Goal: Task Accomplishment & Management: Manage account settings

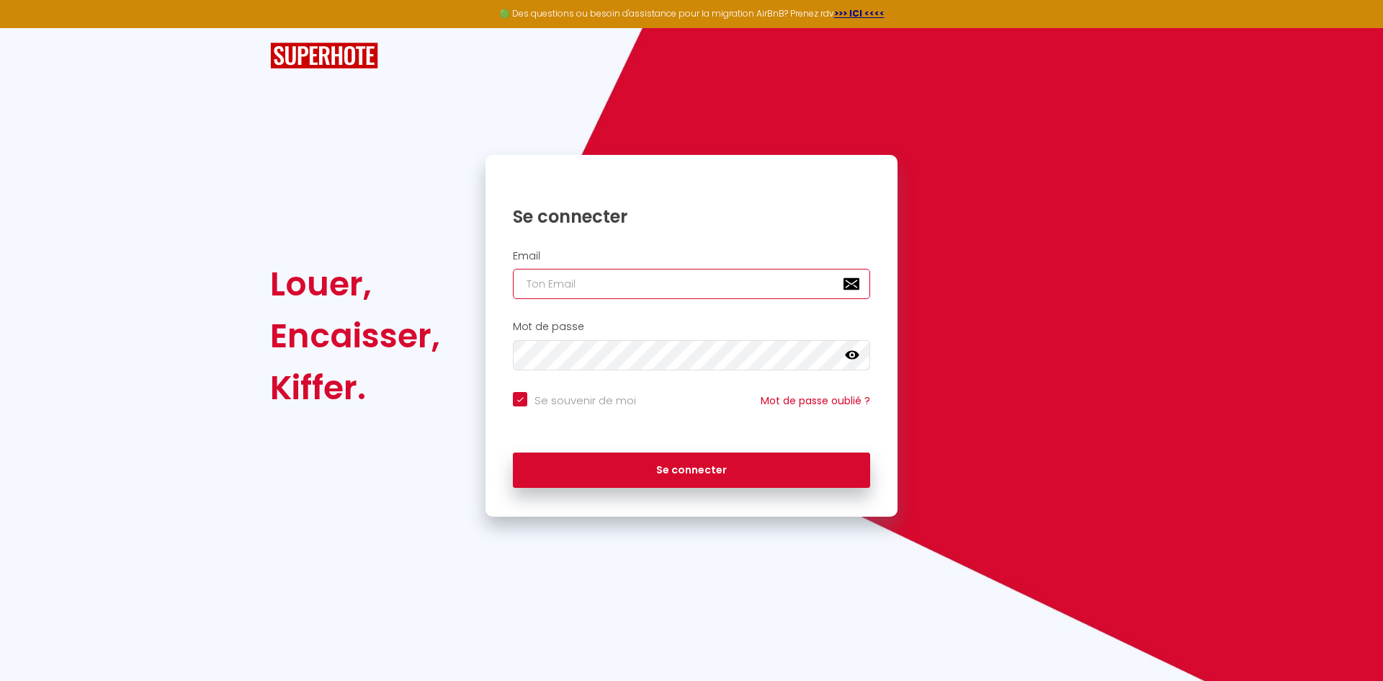
click at [689, 277] on input "email" at bounding box center [691, 284] width 357 height 30
type input "m"
checkbox input "true"
type input "mc"
checkbox input "true"
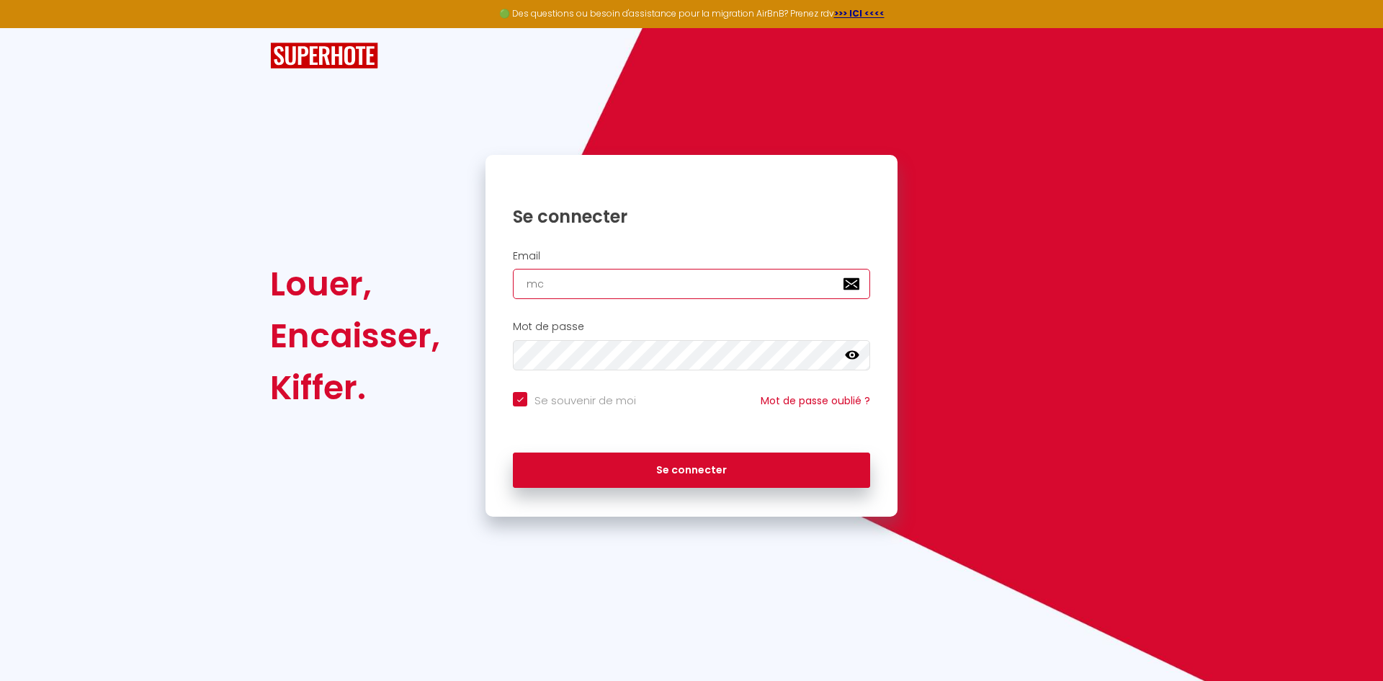
type input "mcf"
checkbox input "true"
type input "mcfs"
checkbox input "true"
type input "mcfs."
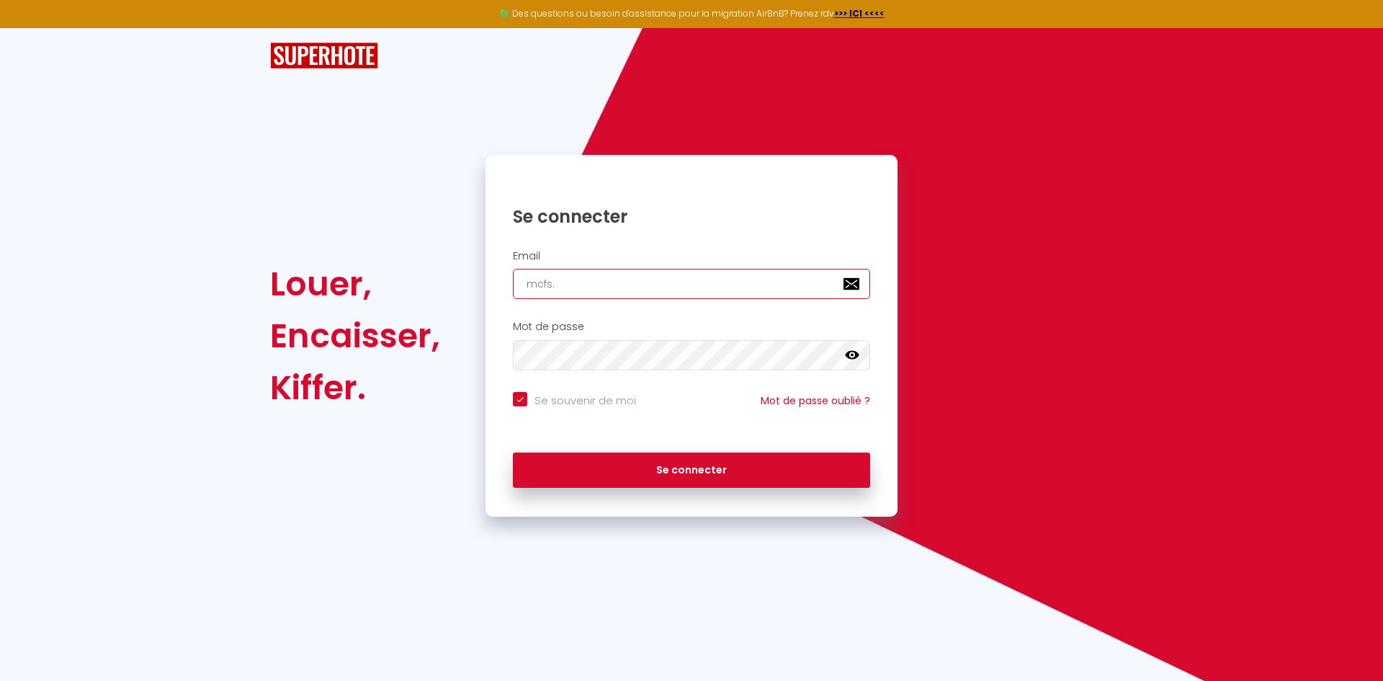
checkbox input "true"
type input "mcfs.i"
checkbox input "true"
type input "[DOMAIN_NAME]"
checkbox input "true"
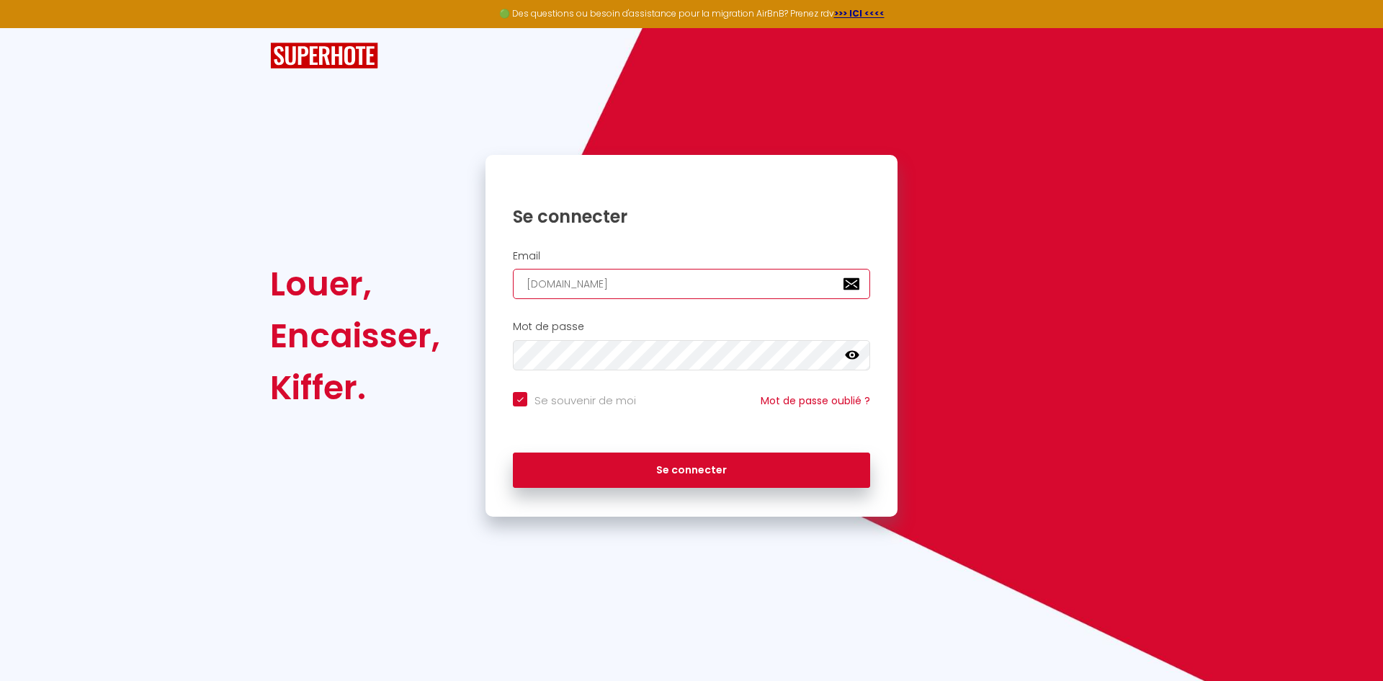
type input "mcfs.imm"
checkbox input "true"
type input "[DOMAIN_NAME]"
checkbox input "true"
type input "[DOMAIN_NAME]@"
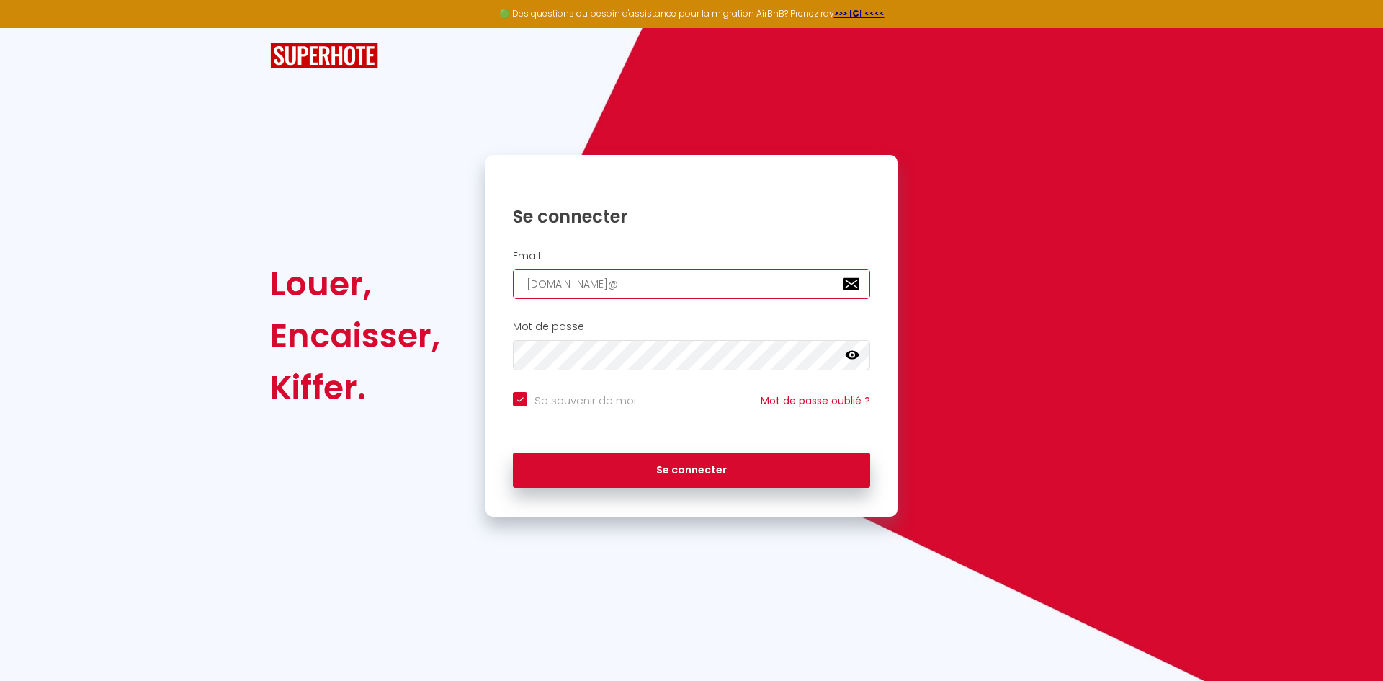
checkbox input "true"
type input "[DOMAIN_NAME]@g"
checkbox input "true"
type input "[DOMAIN_NAME]@gm"
checkbox input "true"
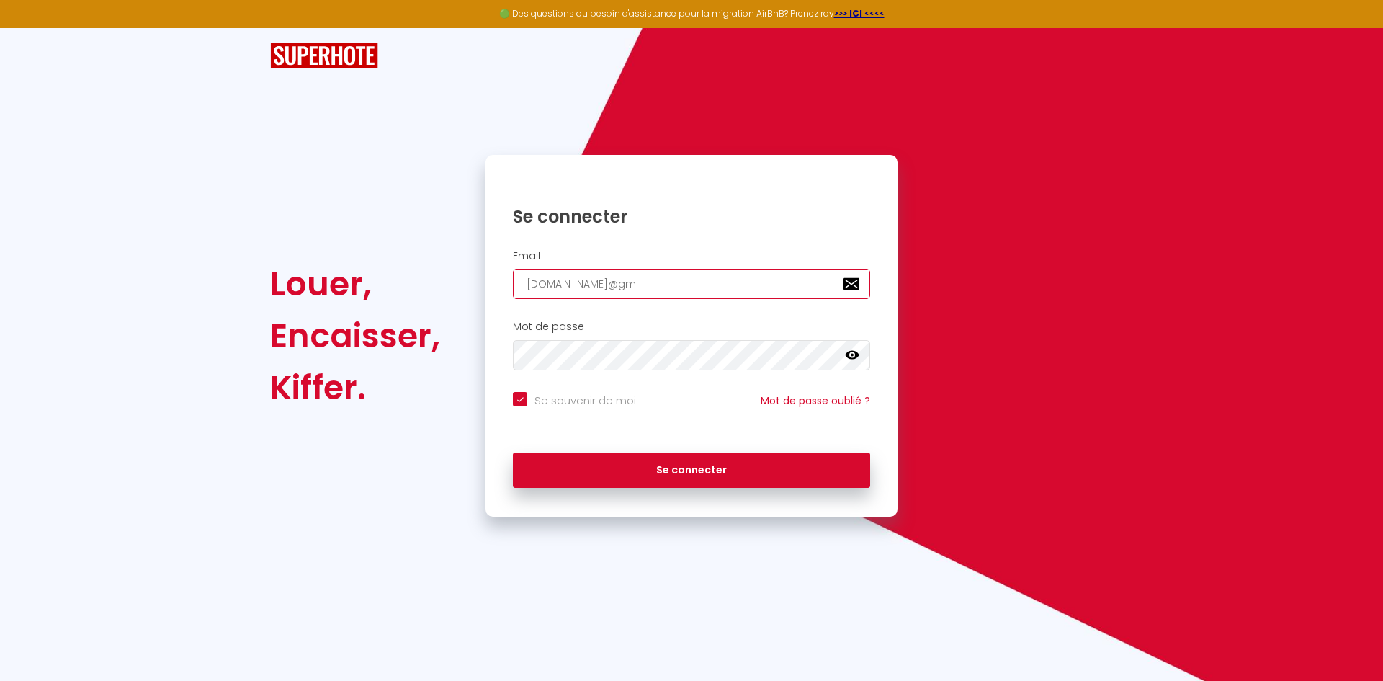
type input "[DOMAIN_NAME]@gma"
checkbox input "true"
type input "[DOMAIN_NAME]@gmai"
checkbox input "true"
type input "[DOMAIN_NAME][EMAIL_ADDRESS]"
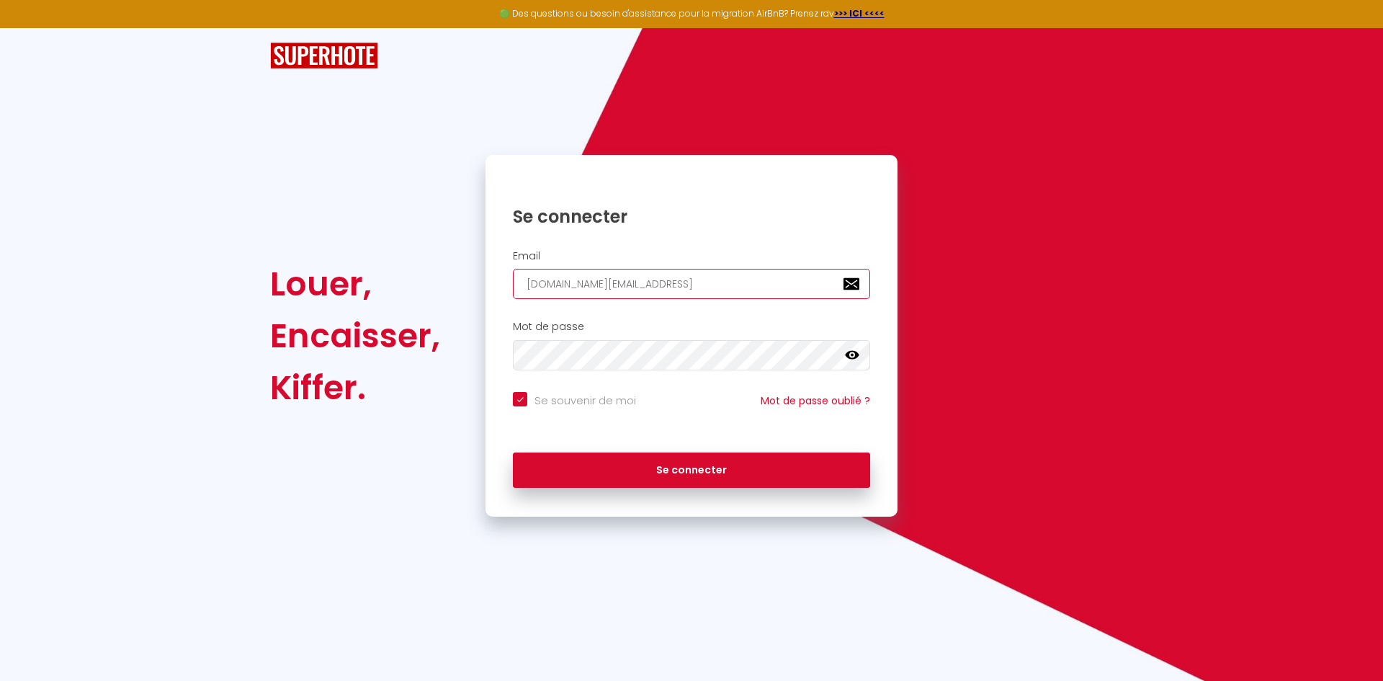
checkbox input "true"
type input "[DOMAIN_NAME][EMAIL_ADDRESS]."
checkbox input "true"
type input "[DOMAIN_NAME]@gmail.f"
checkbox input "true"
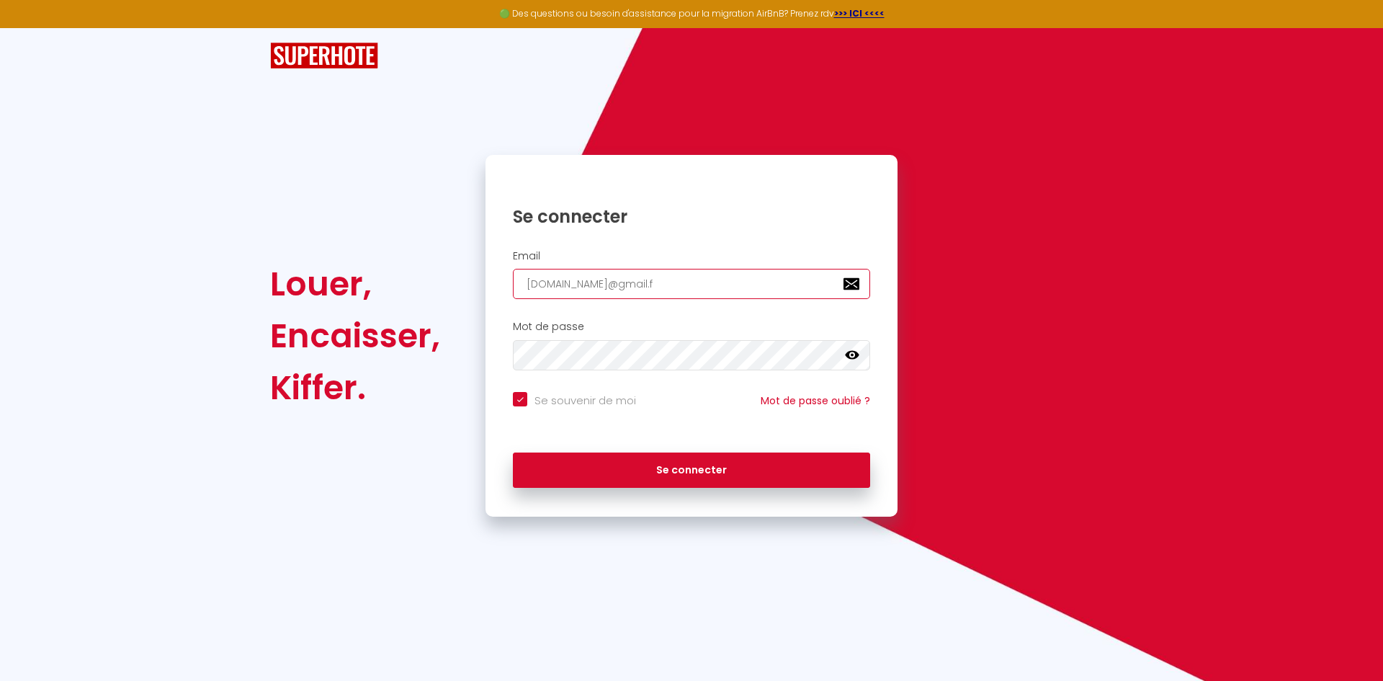
type input "[DOMAIN_NAME][EMAIL_ADDRESS][DOMAIN_NAME]"
checkbox input "true"
type input "[DOMAIN_NAME][EMAIL_ADDRESS][DOMAIN_NAME]"
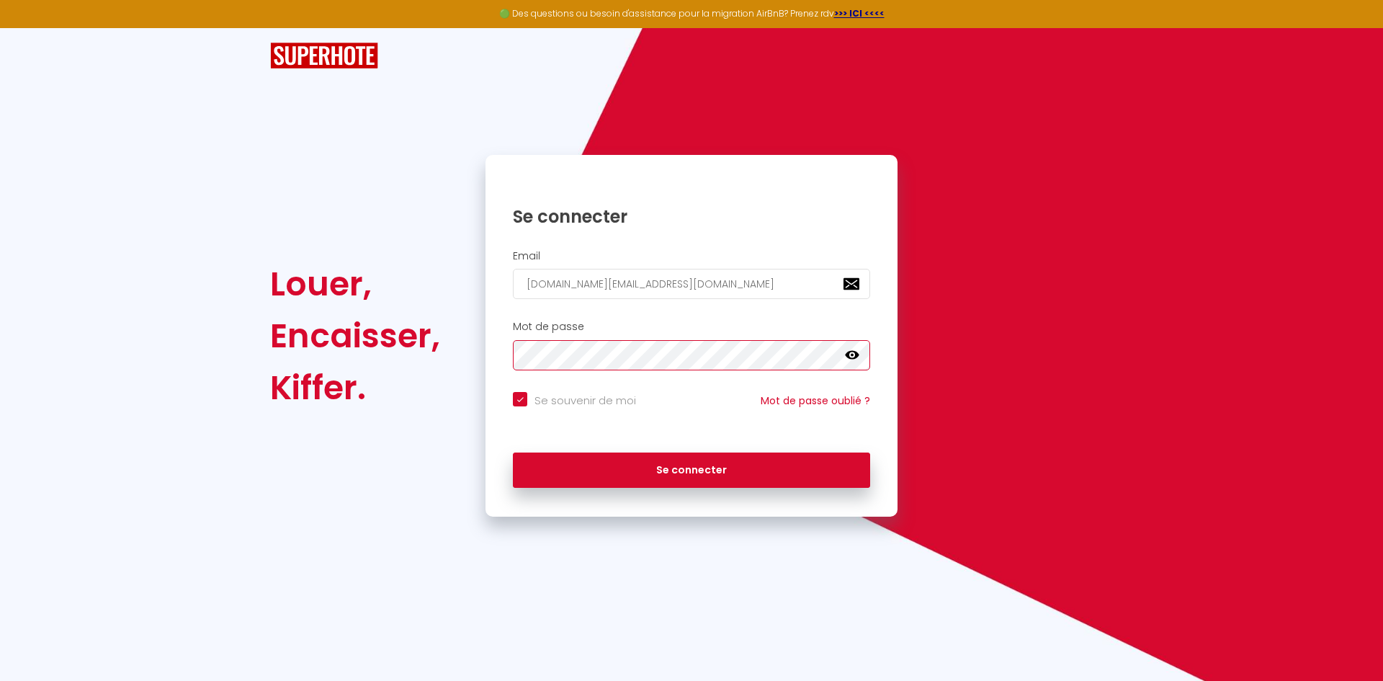
checkbox input "true"
click at [850, 352] on icon at bounding box center [852, 355] width 14 height 9
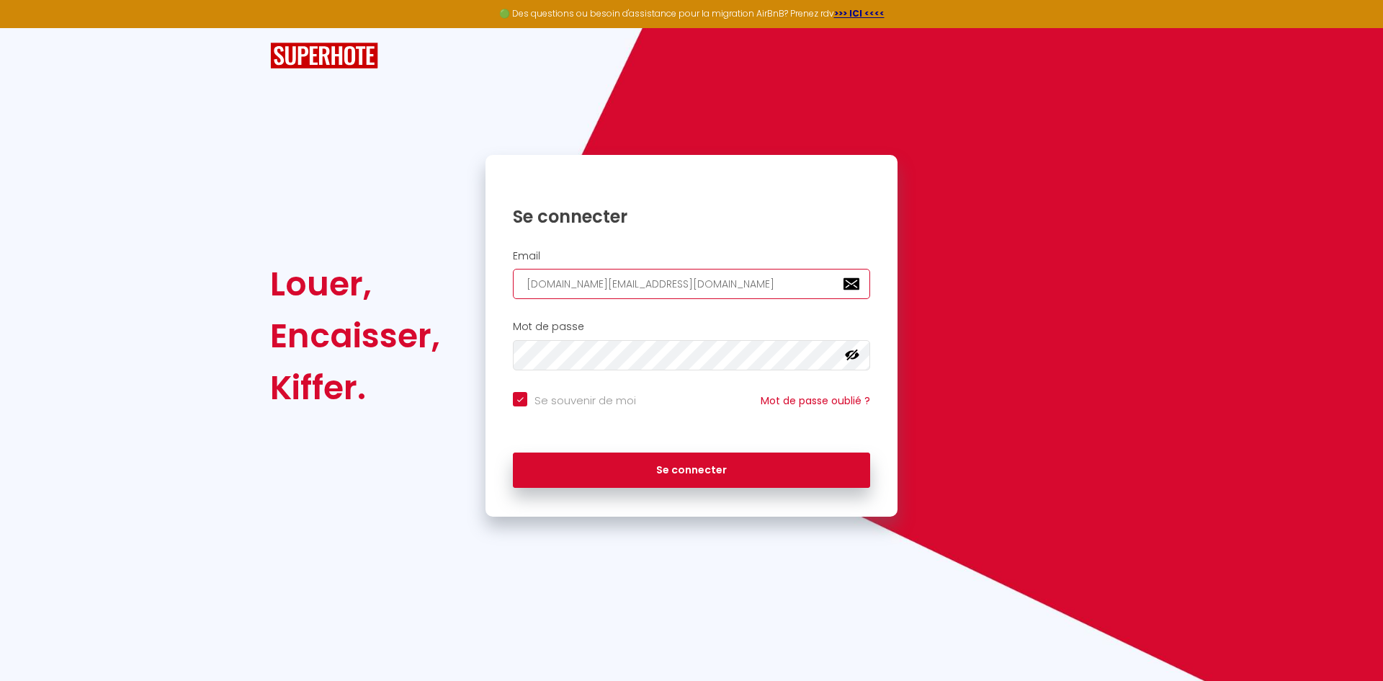
click at [731, 285] on input "[DOMAIN_NAME][EMAIL_ADDRESS][DOMAIN_NAME]" at bounding box center [691, 284] width 357 height 30
type input "[DOMAIN_NAME]@gmail.f"
checkbox input "true"
type input "[DOMAIN_NAME][EMAIL_ADDRESS]."
checkbox input "true"
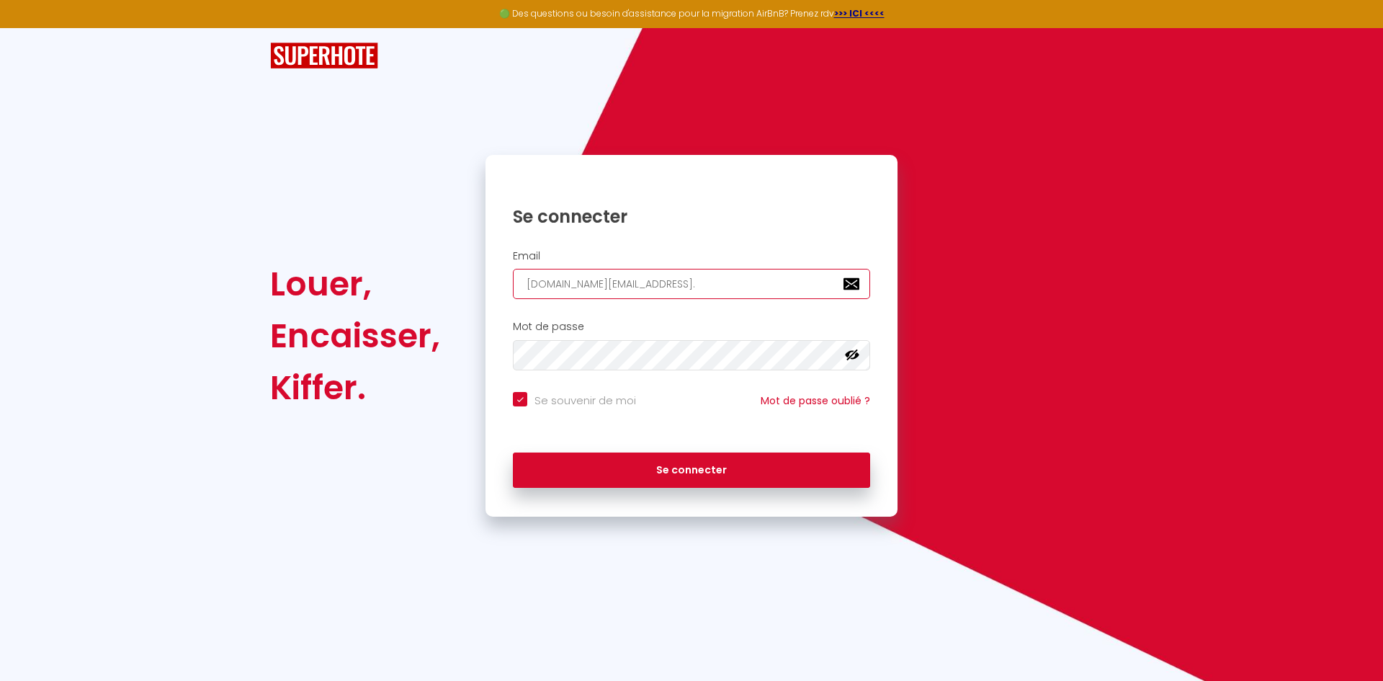
type input "[DOMAIN_NAME]@gmail.c"
checkbox input "true"
type input "[DOMAIN_NAME][EMAIL_ADDRESS][DOMAIN_NAME]"
checkbox input "true"
type input "[DOMAIN_NAME][EMAIL_ADDRESS][DOMAIN_NAME]"
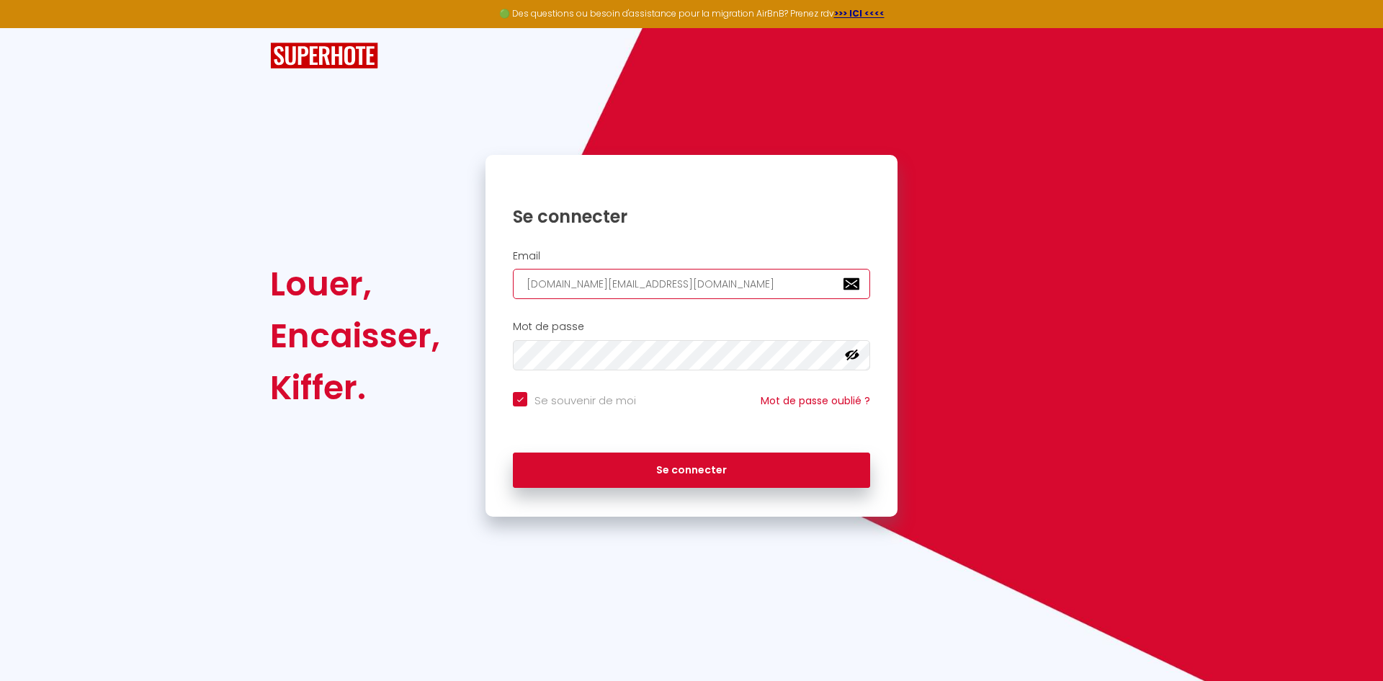
checkbox input "true"
type input "[DOMAIN_NAME][EMAIL_ADDRESS][DOMAIN_NAME]"
click at [518, 406] on input "Se souvenir de moi" at bounding box center [574, 399] width 123 height 14
checkbox input "false"
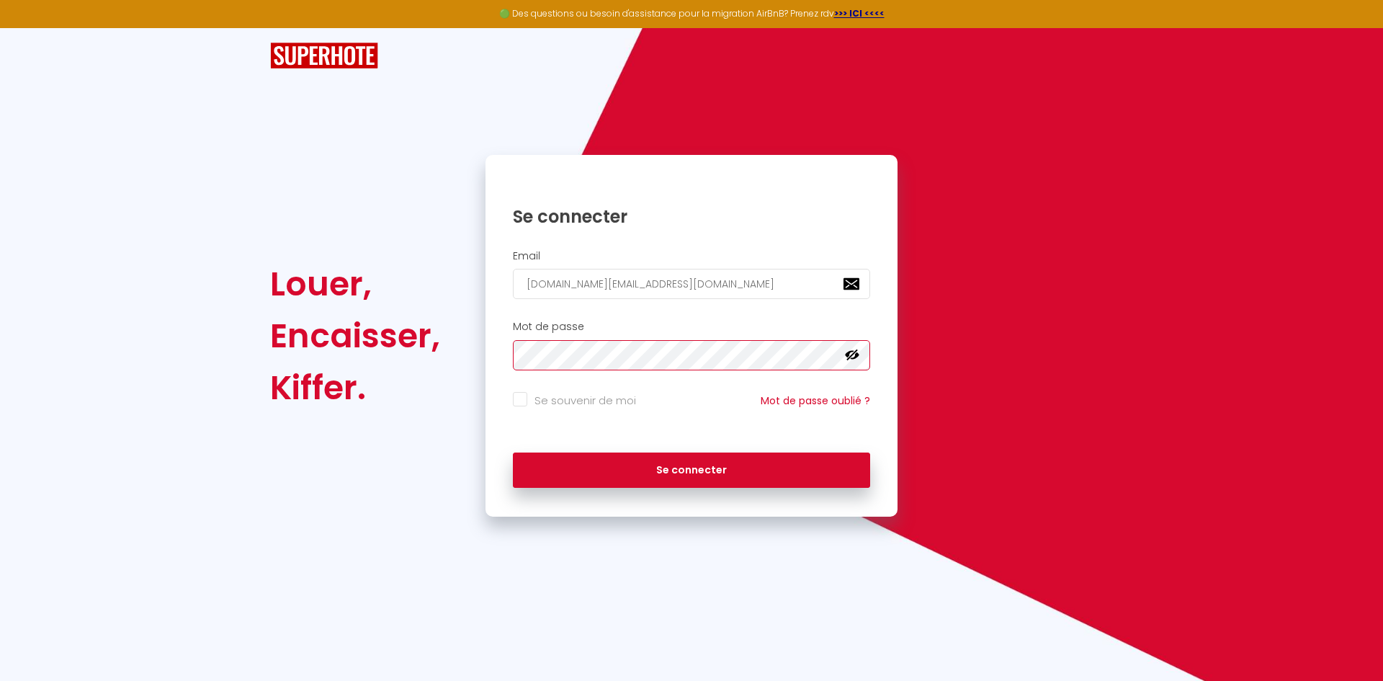
click at [290, 360] on div "Louer, Encaisser, Kiffer. Se connecter Email [DOMAIN_NAME][EMAIL_ADDRESS][DOMAI…" at bounding box center [692, 336] width 862 height 362
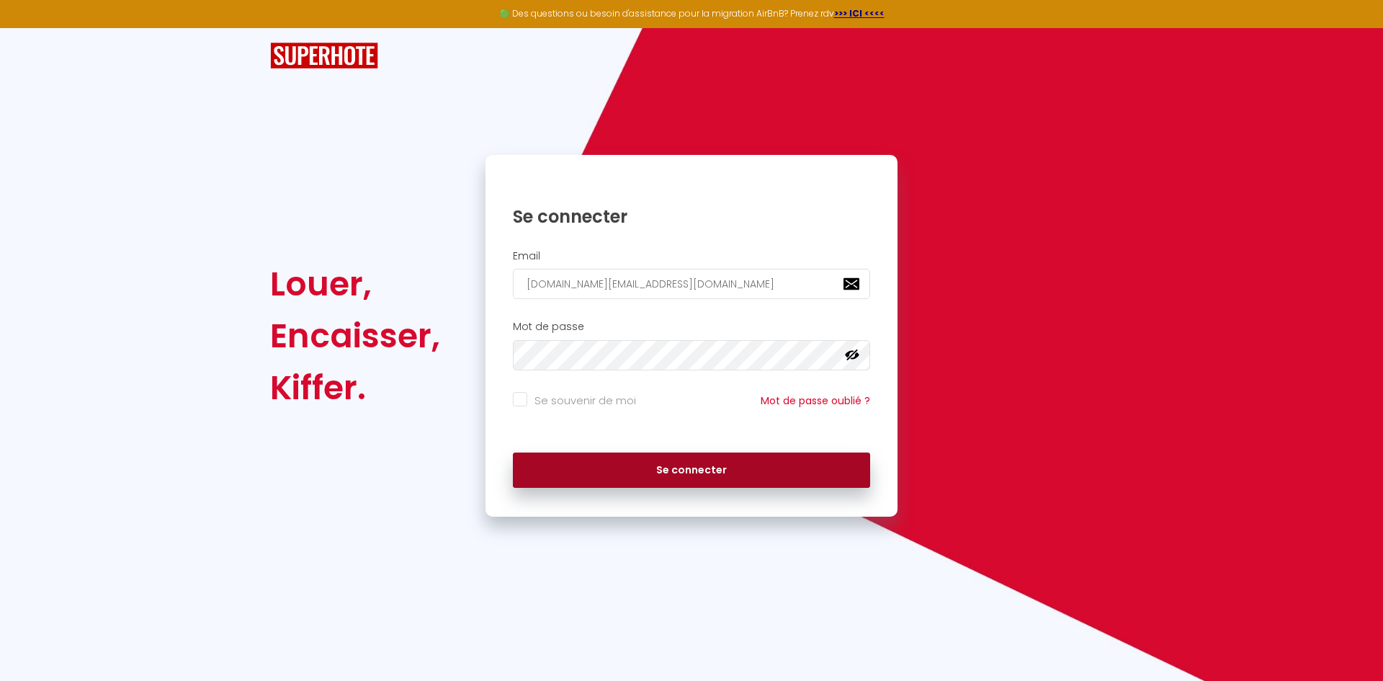
click at [612, 476] on button "Se connecter" at bounding box center [691, 470] width 357 height 36
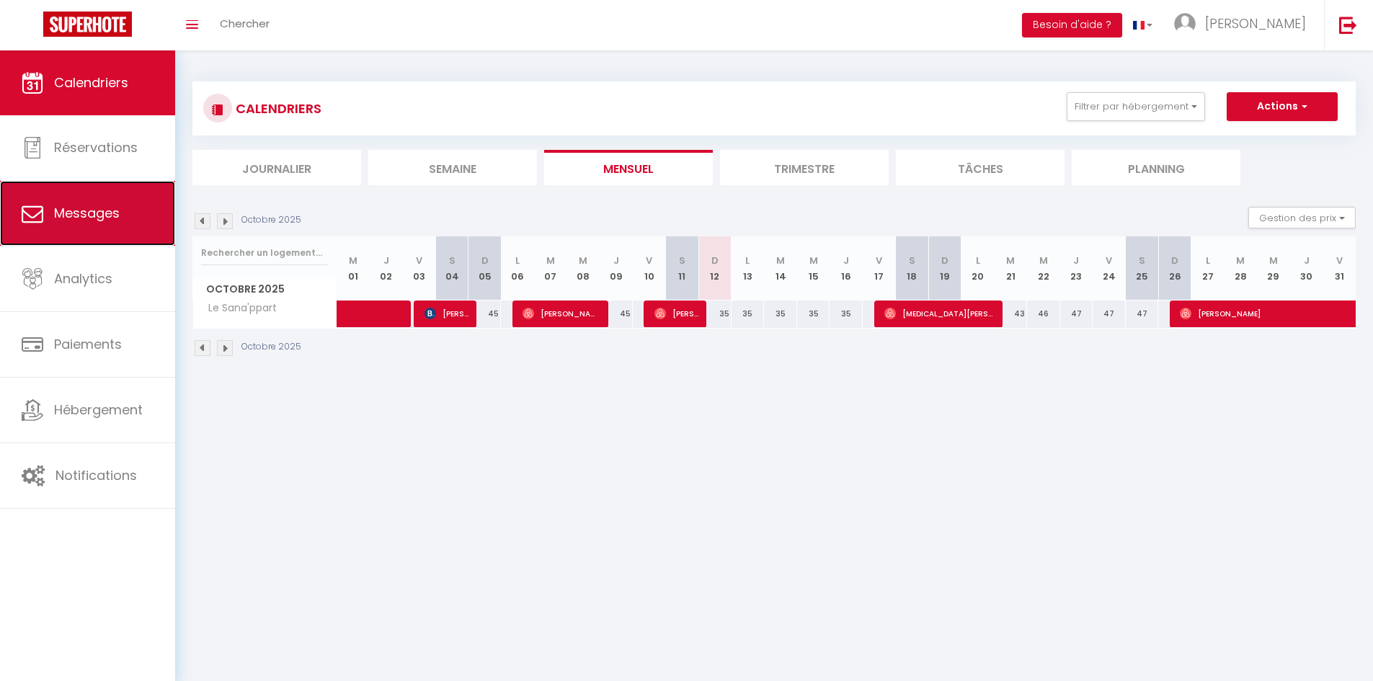
click at [120, 200] on link "Messages" at bounding box center [87, 213] width 175 height 65
select select "message"
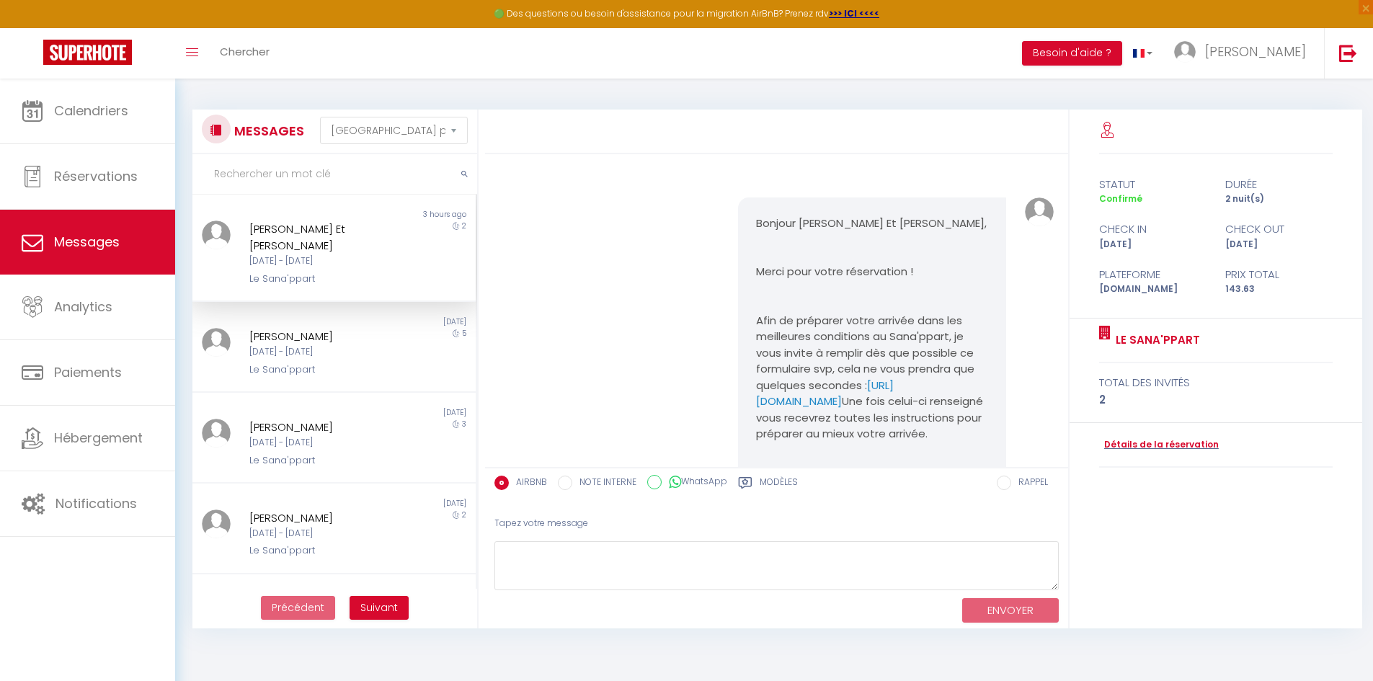
scroll to position [3920, 0]
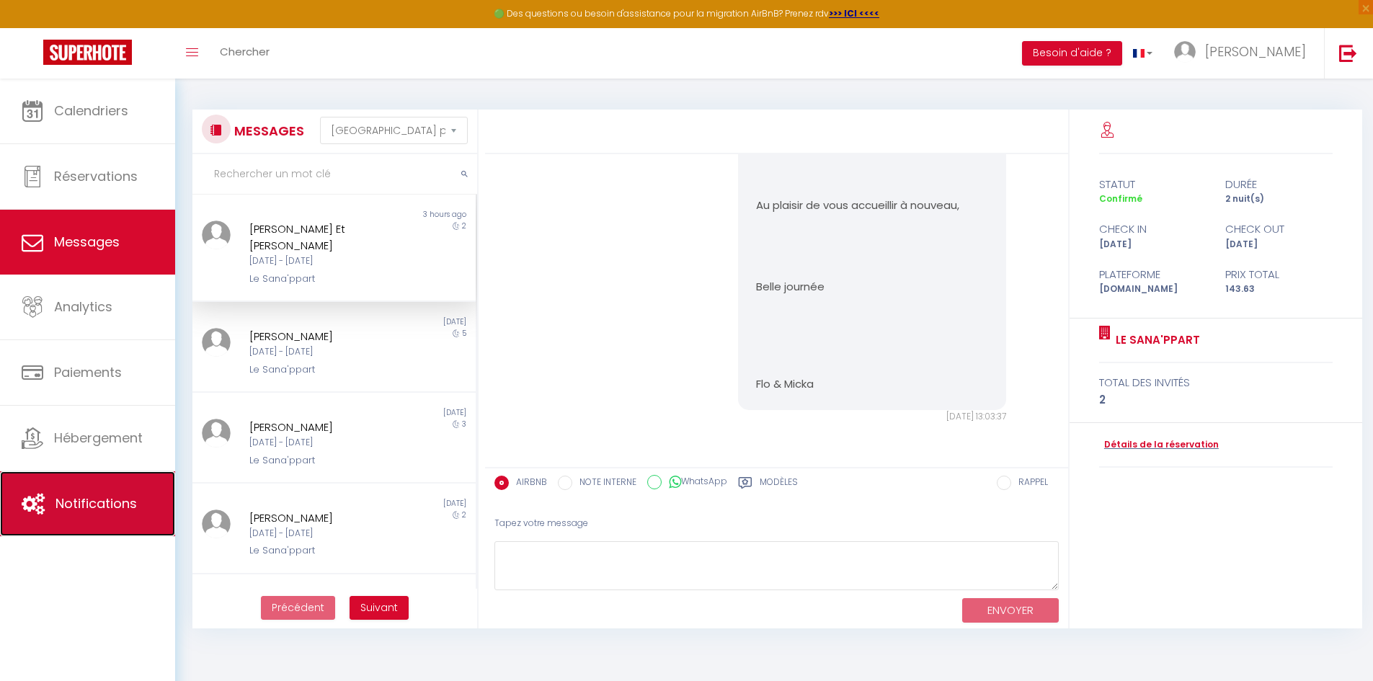
click at [71, 474] on link "Notifications" at bounding box center [87, 503] width 175 height 65
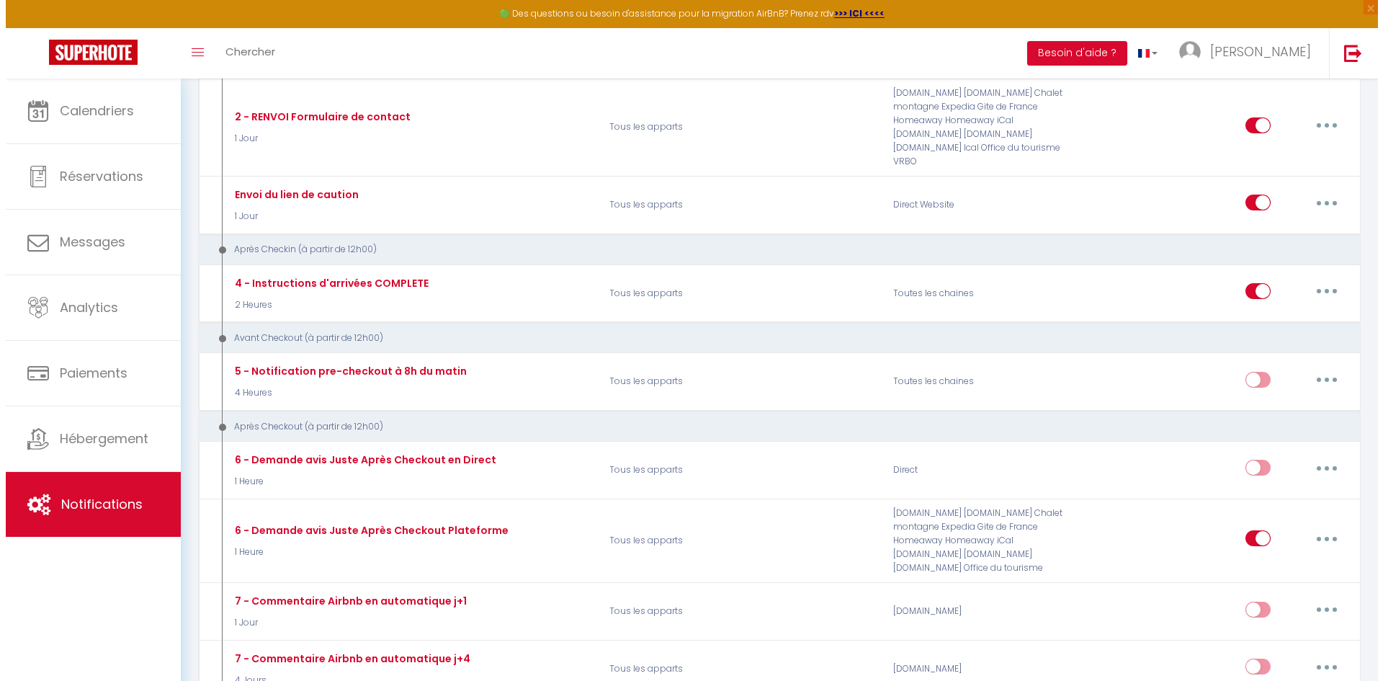
scroll to position [648, 0]
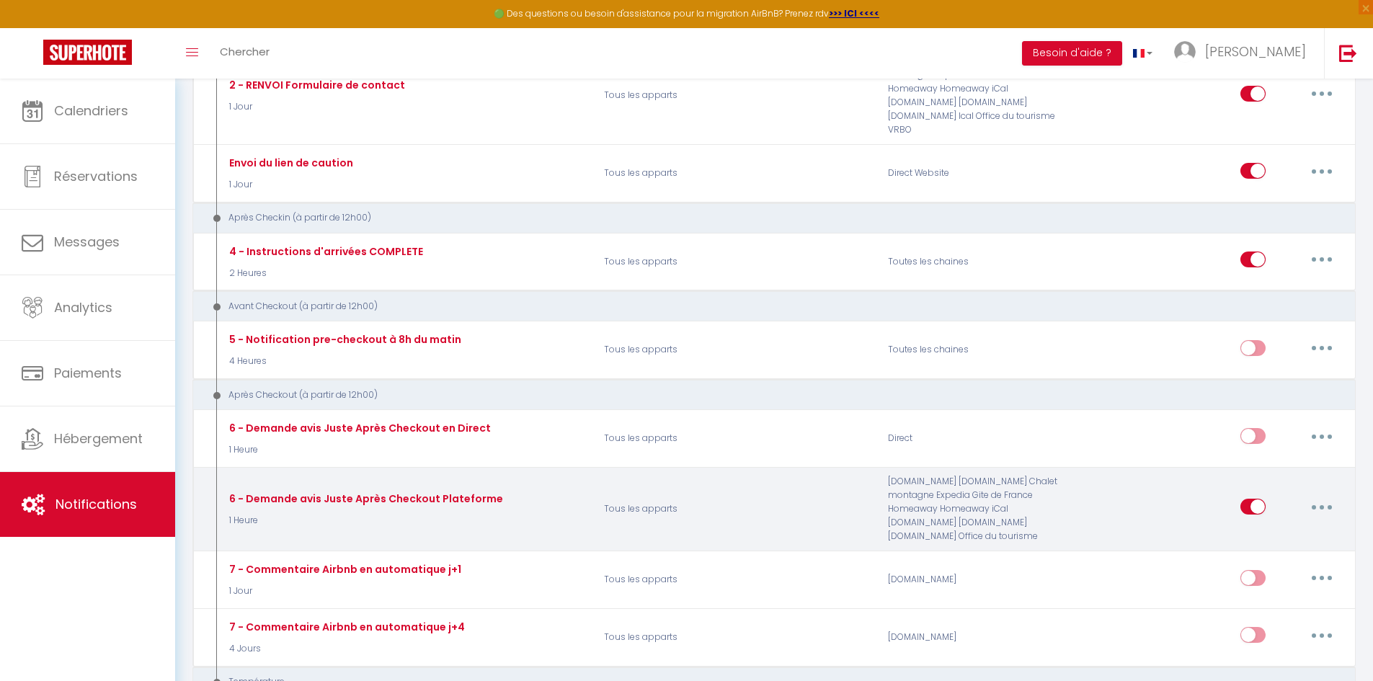
click at [1321, 505] on icon "button" at bounding box center [1321, 507] width 4 height 4
click at [1298, 533] on link "Editer" at bounding box center [1284, 539] width 107 height 24
type input "6 - Demande avis Juste Après Checkout Plateforme"
select select "5"
select select "1 Heure"
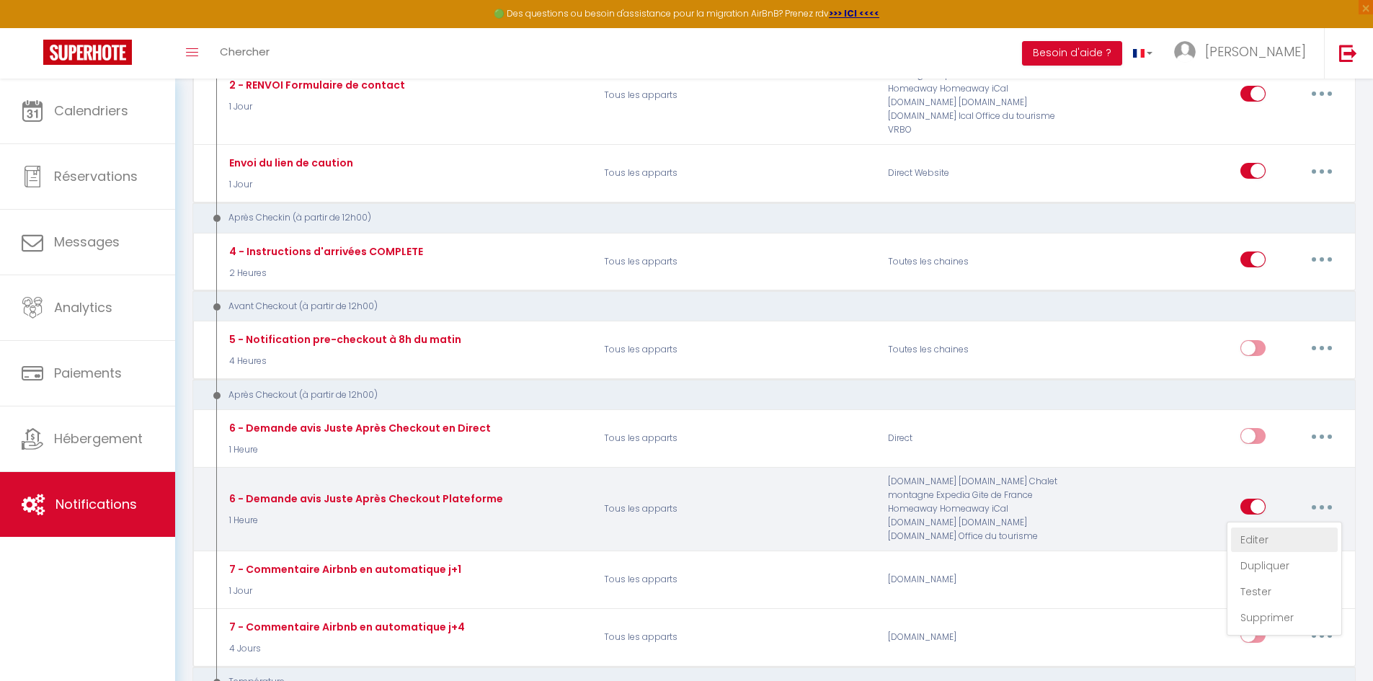
select select "if_booking_is_paid"
checkbox input "true"
checkbox input "false"
radio input "true"
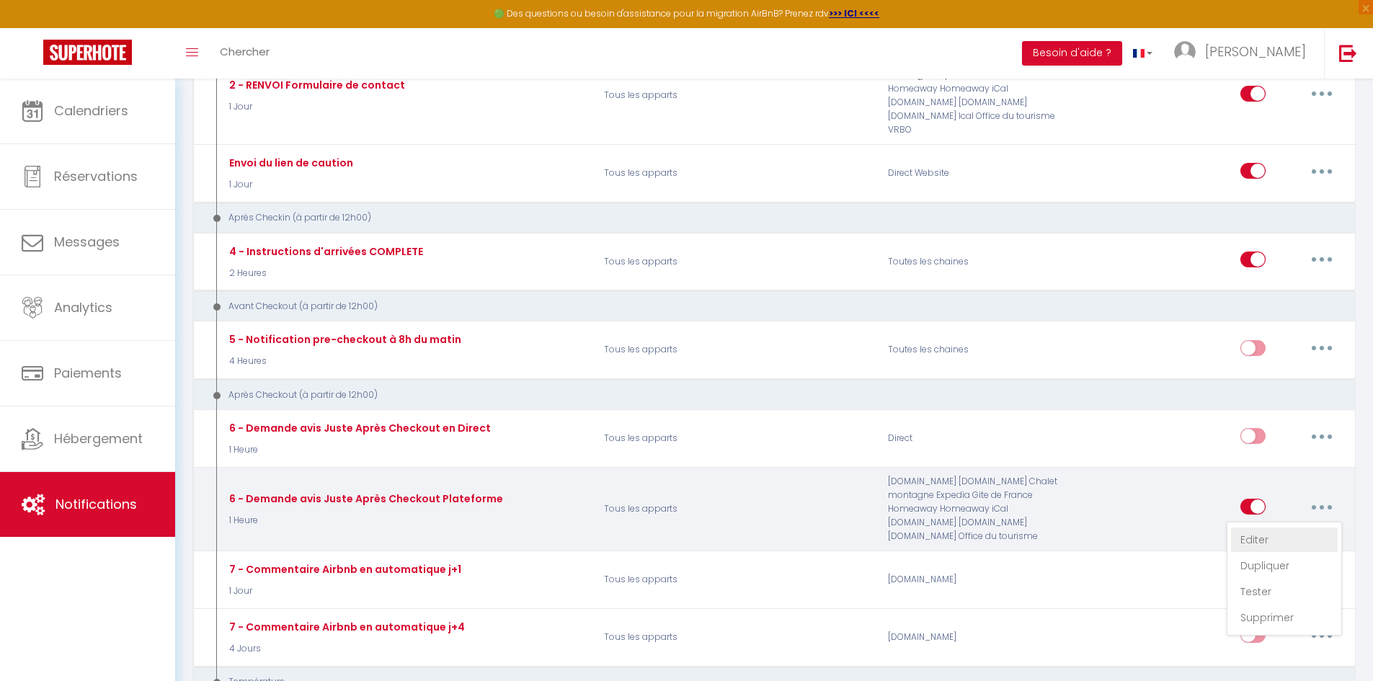
type input "Merci pour votré séjour - [GUEST:FIRST_NAME] - [RENTAL:NAME]"
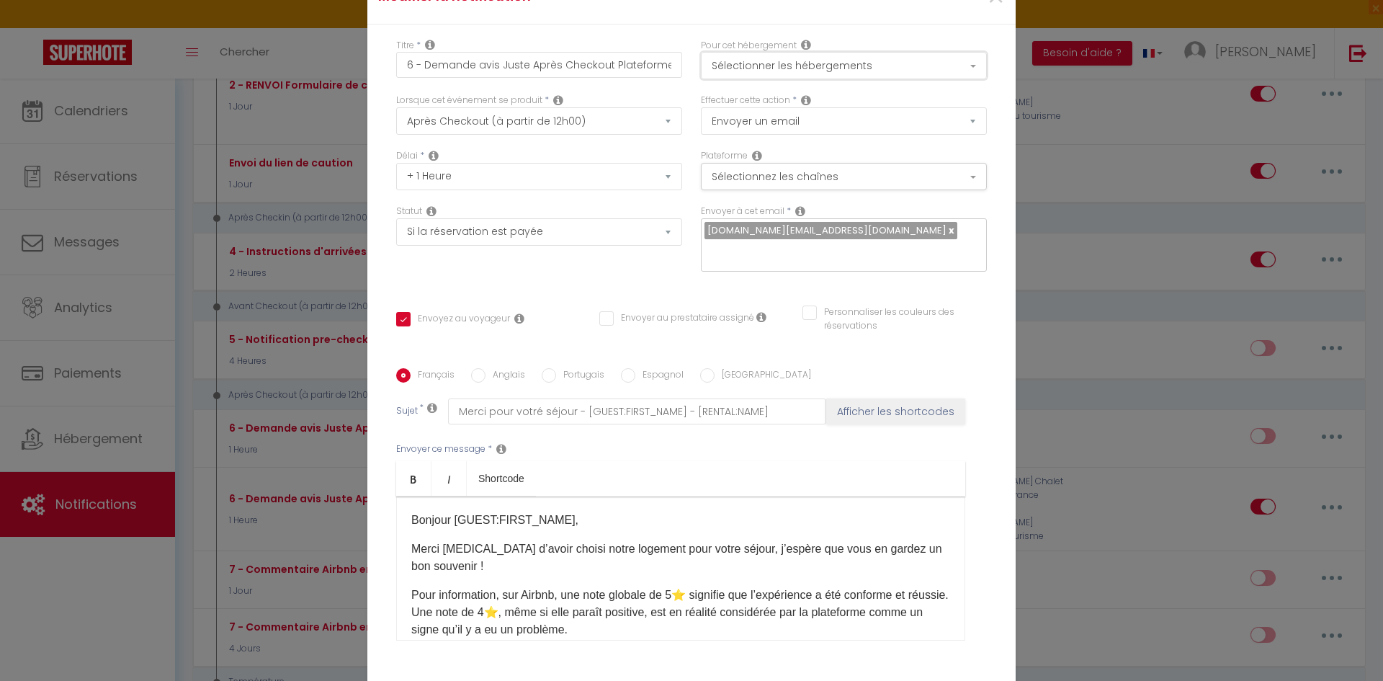
click at [816, 76] on button "Sélectionner les hébergements" at bounding box center [844, 65] width 286 height 27
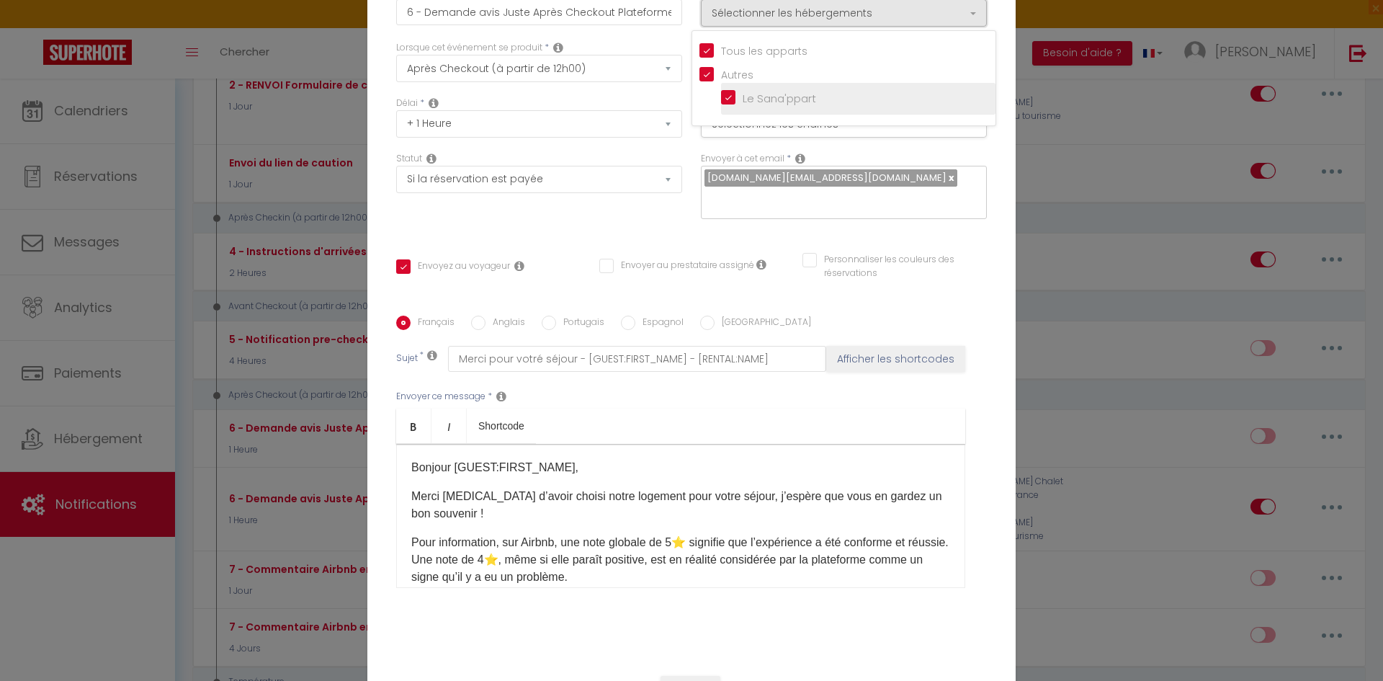
scroll to position [0, 0]
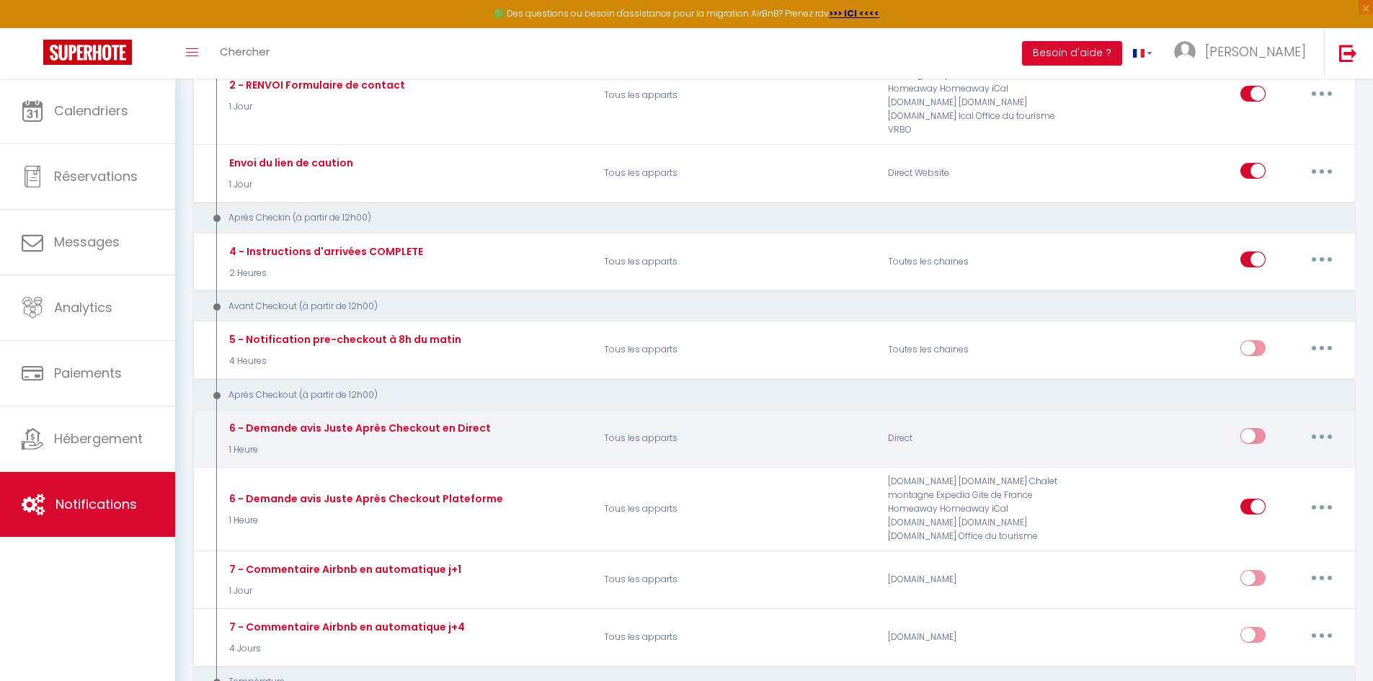
click at [1315, 433] on button "button" at bounding box center [1321, 435] width 40 height 23
click at [1271, 473] on link "Editer" at bounding box center [1284, 469] width 107 height 24
type input "6 - Demande avis Juste Après Checkout en Direct"
checkbox input "true"
checkbox input "false"
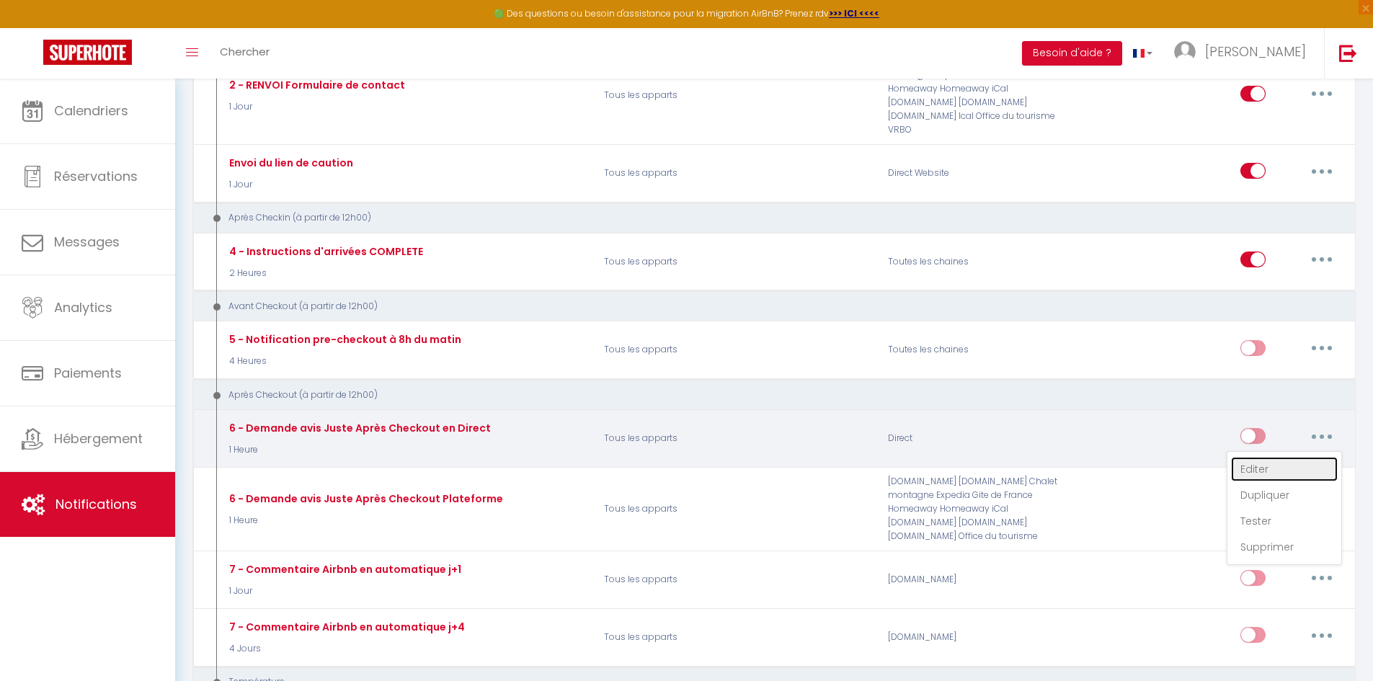
checkbox input "false"
type input "[GUEST:FIRST_NAME] Remerciement [RENTAL:CITY]"
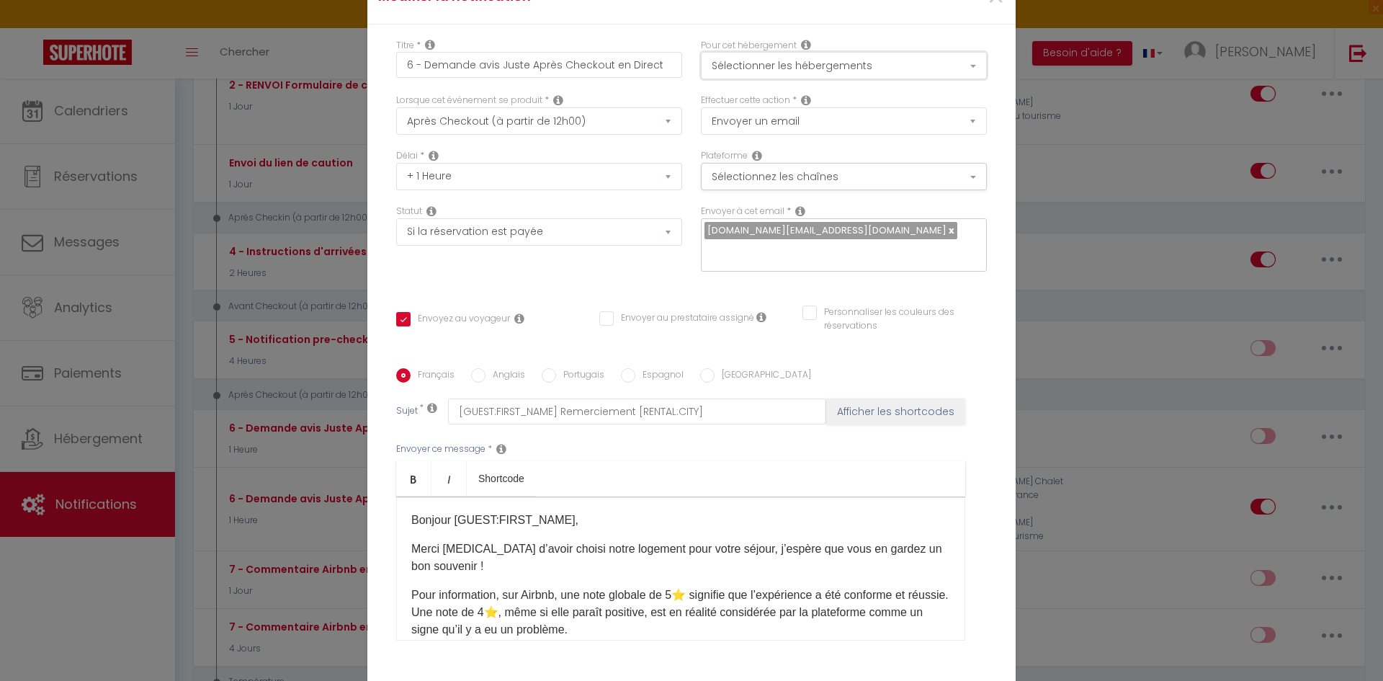
click at [976, 75] on button "Sélectionner les hébergements" at bounding box center [844, 65] width 286 height 27
type input "6 - Demande avis Juste Après Checkout en Direct"
checkbox input "true"
checkbox input "false"
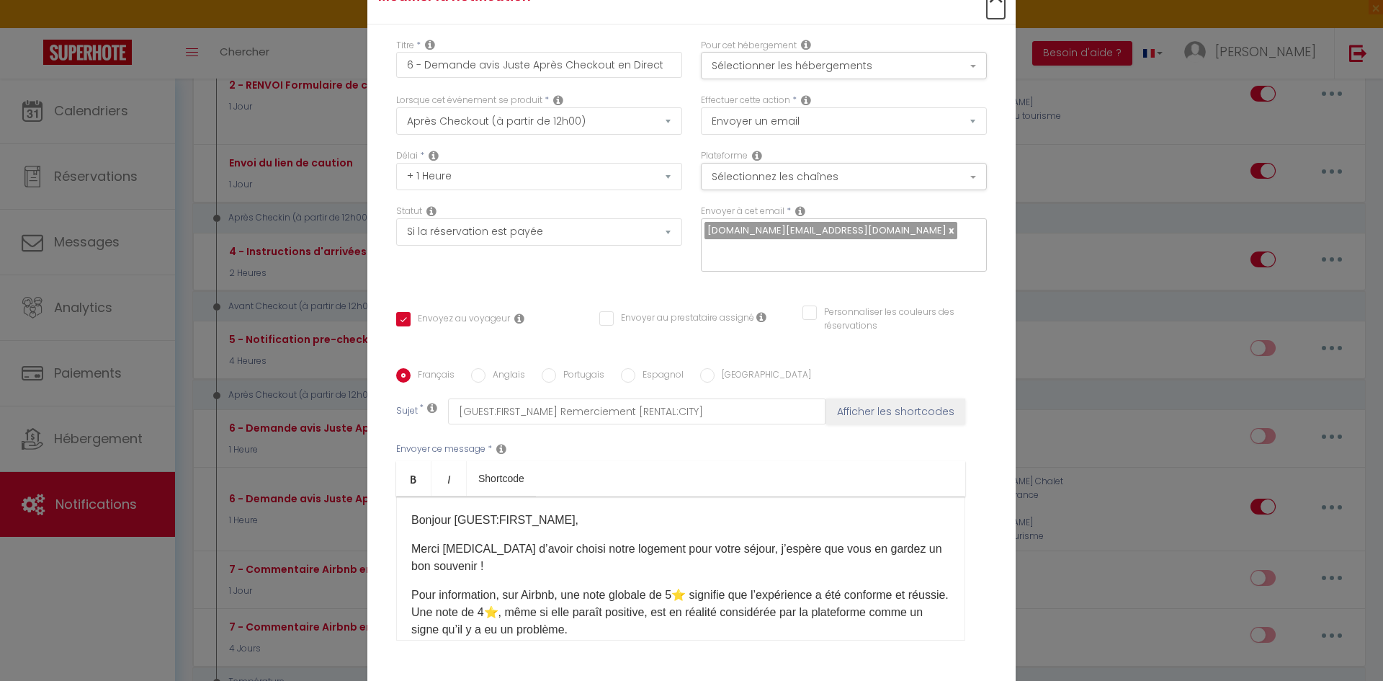
checkbox input "false"
radio input "true"
type input "[GUEST:FIRST_NAME] Remerciement [RENTAL:CITY]"
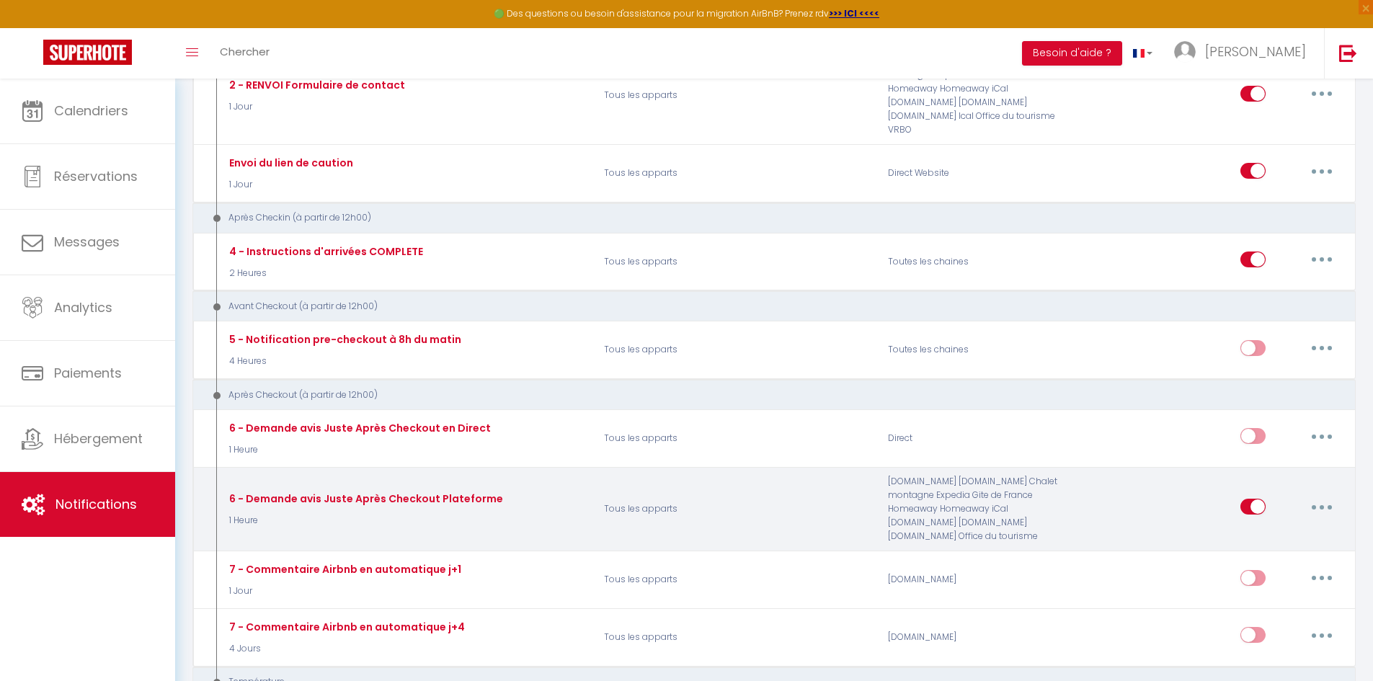
click at [1321, 515] on button "button" at bounding box center [1321, 506] width 40 height 23
click at [1285, 542] on link "Editer" at bounding box center [1284, 539] width 107 height 24
type input "6 - Demande avis Juste Après Checkout Plateforme"
checkbox input "true"
checkbox input "false"
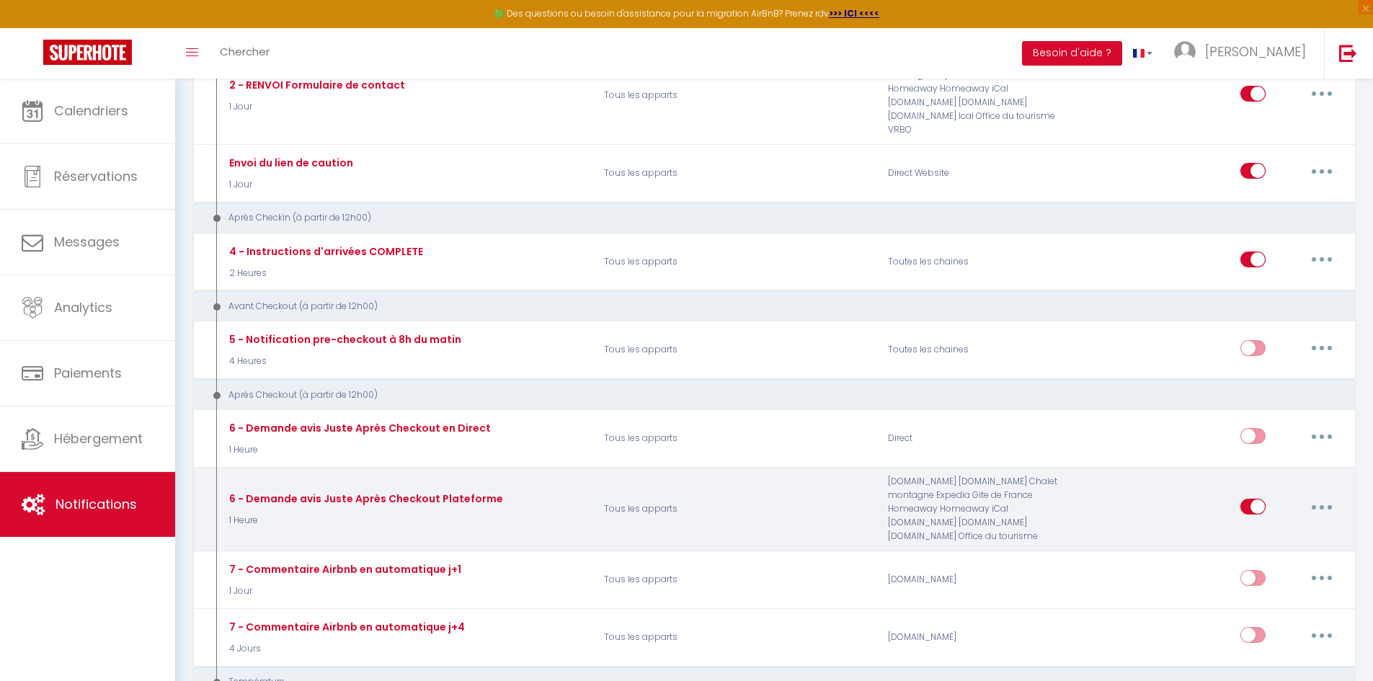
checkbox input "false"
type input "Merci pour votré séjour - [GUEST:FIRST_NAME] - [RENTAL:NAME]"
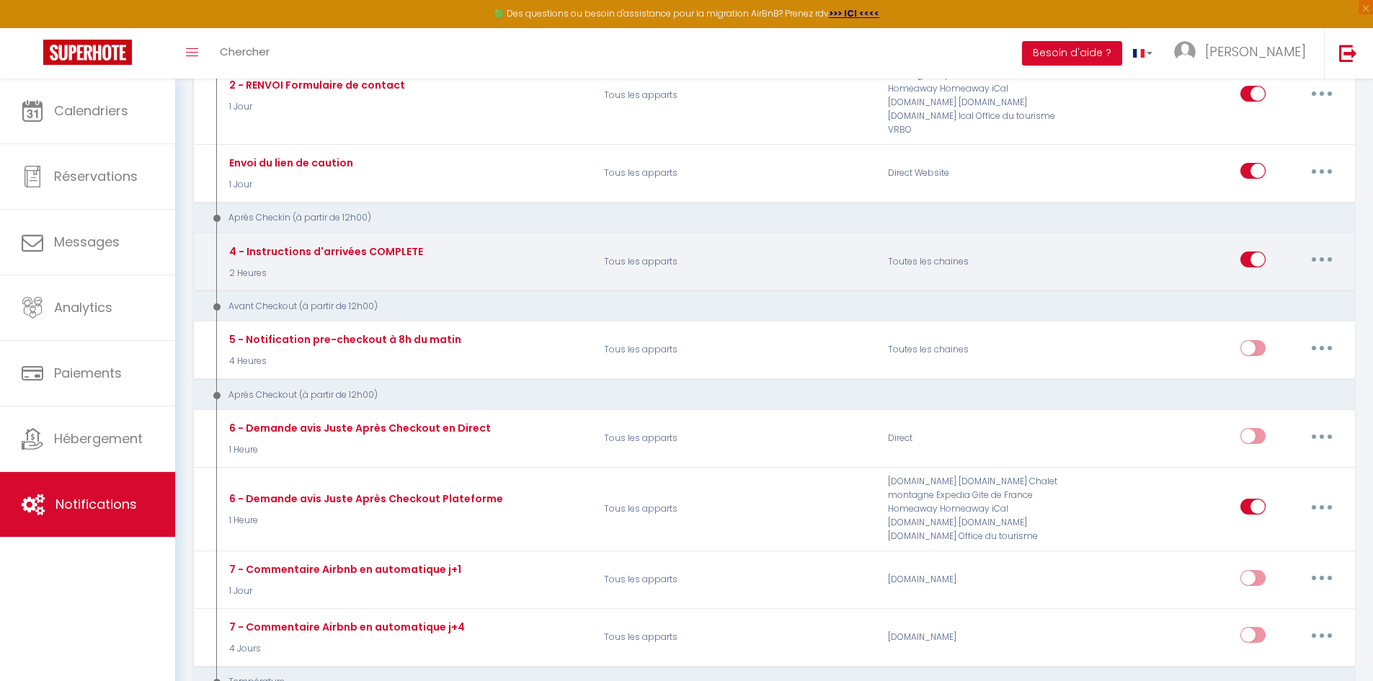
click at [1322, 257] on icon "button" at bounding box center [1321, 259] width 4 height 4
click at [1272, 295] on link "Editer" at bounding box center [1284, 292] width 107 height 24
type input "4 - Instructions d'arrivées COMPLETE"
select select "3"
select select "2 Heures"
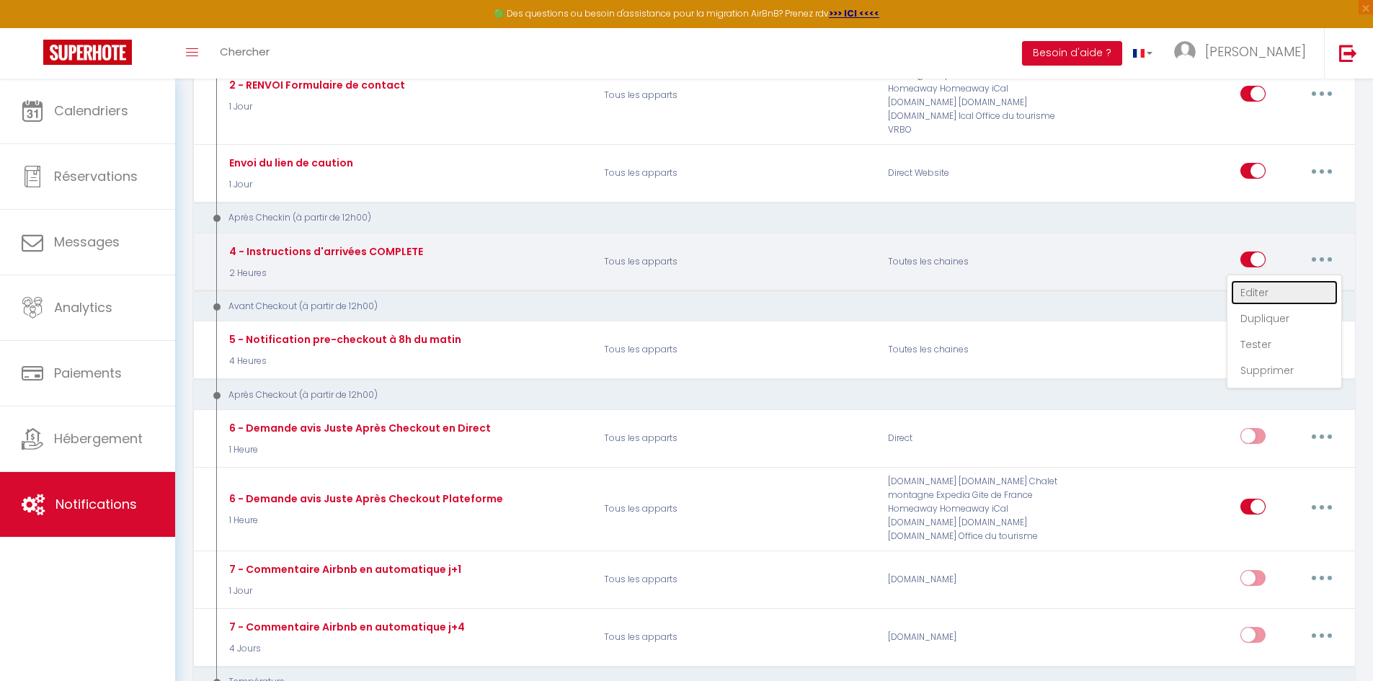
select select "if_deposit_is_paid"
checkbox input "true"
checkbox input "false"
type input "Informations d'accès et code d'accès au logement - [GUEST:FIRST_NAME] [GUEST:LA…"
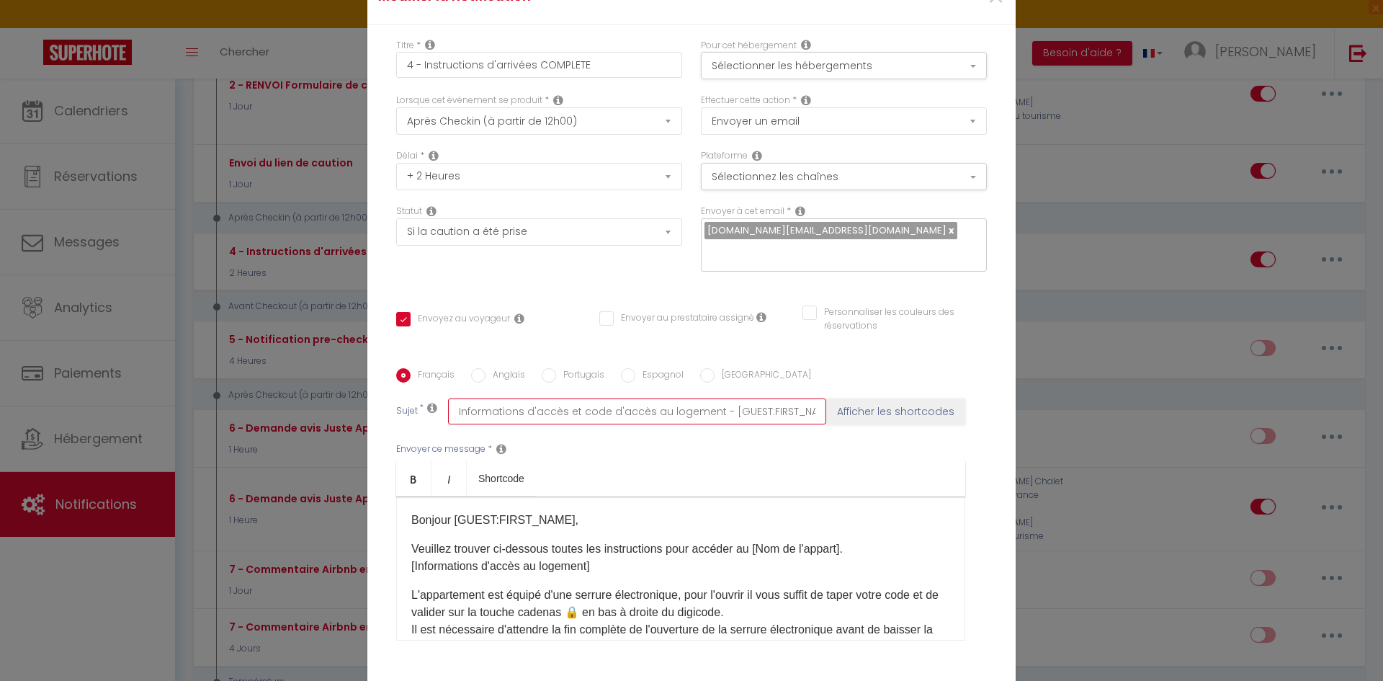
scroll to position [0, 182]
drag, startPoint x: 769, startPoint y: 404, endPoint x: 865, endPoint y: 404, distance: 96.6
click at [865, 404] on div "Sujet * Informations d'accès et code d'accès au logement - [GUEST:FIRST_NAME] […" at bounding box center [691, 411] width 591 height 26
click at [690, 409] on input "Informations d'accès et code d'accès au logement - [GUEST:FIRST_NAME] [GUEST:LA…" at bounding box center [637, 411] width 378 height 26
drag, startPoint x: 535, startPoint y: 397, endPoint x: 733, endPoint y: 409, distance: 197.8
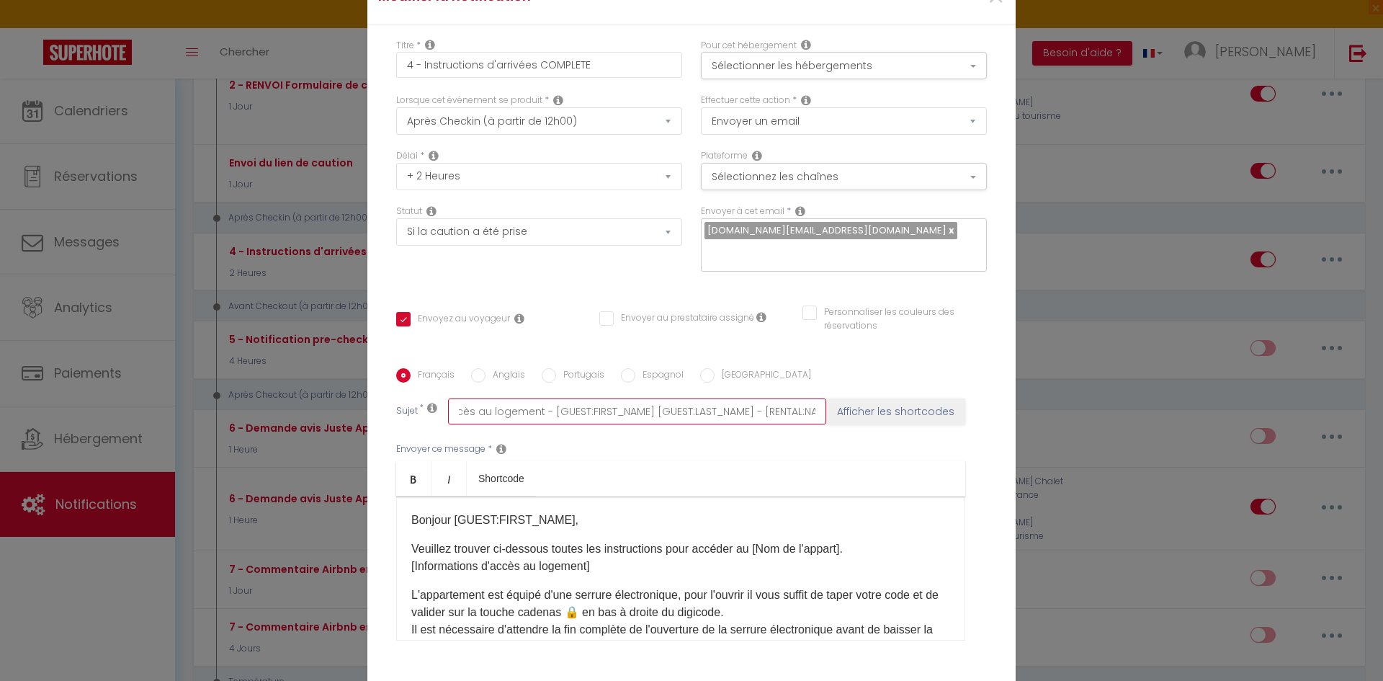
click at [733, 409] on input "Informations d'accès et code d'accès au logement - [GUEST:FIRST_NAME] [GUEST:LA…" at bounding box center [637, 411] width 378 height 26
click at [964, 187] on button "Sélectionnez les chaînes" at bounding box center [844, 176] width 286 height 27
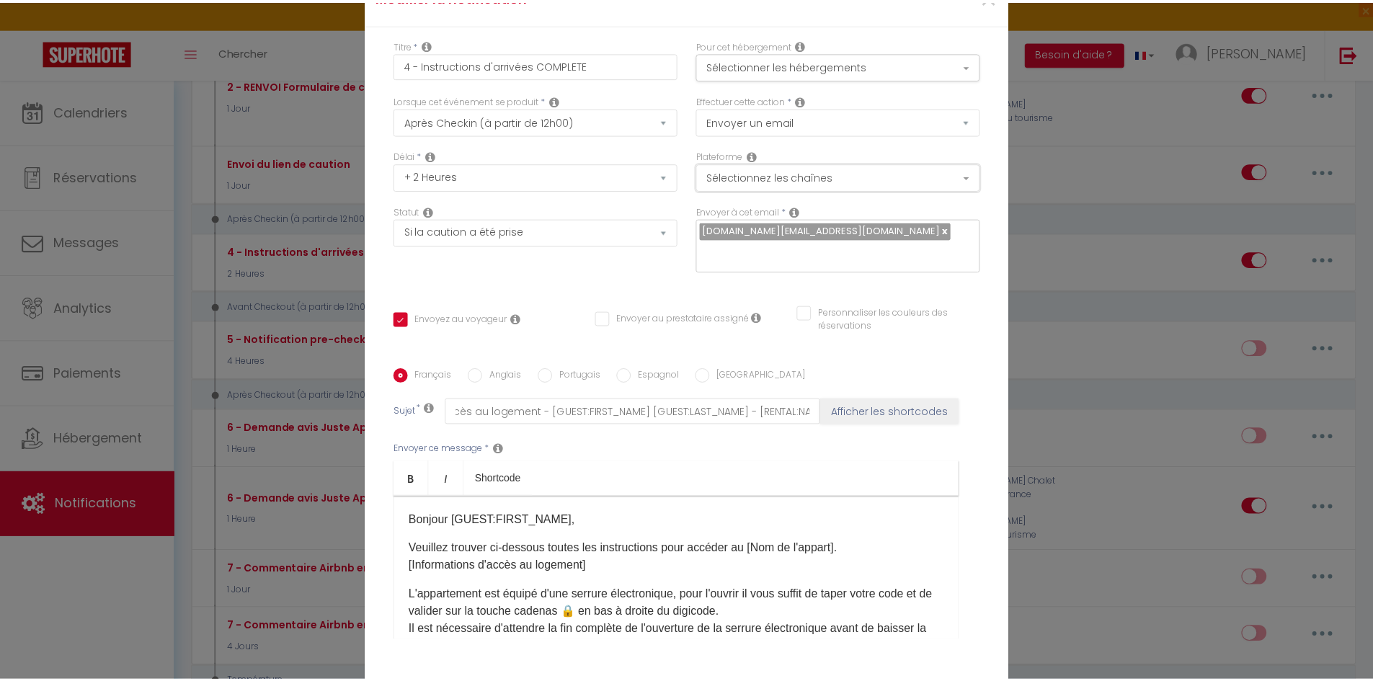
scroll to position [0, 0]
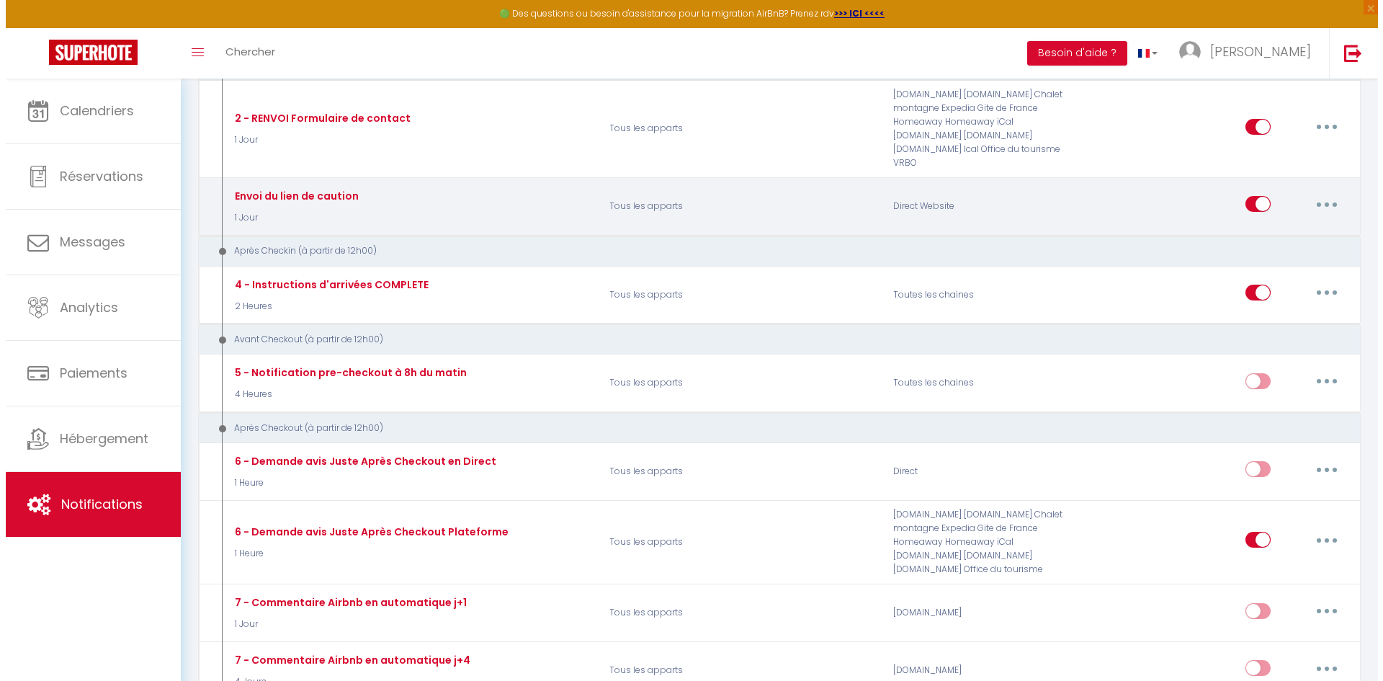
scroll to position [648, 0]
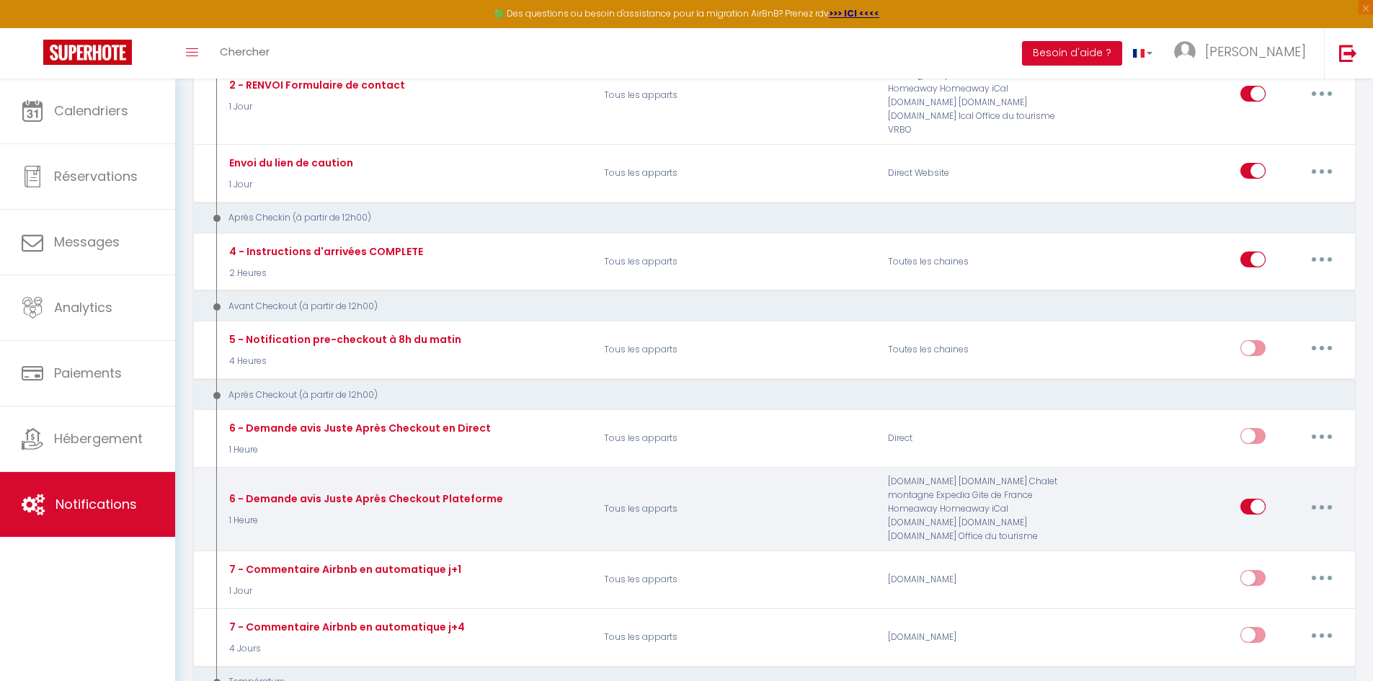
click at [1325, 508] on button "button" at bounding box center [1321, 506] width 40 height 23
click at [1282, 535] on link "Editer" at bounding box center [1284, 539] width 107 height 24
type input "6 - Demande avis Juste Après Checkout Plateforme"
select select "5"
select select "1 Heure"
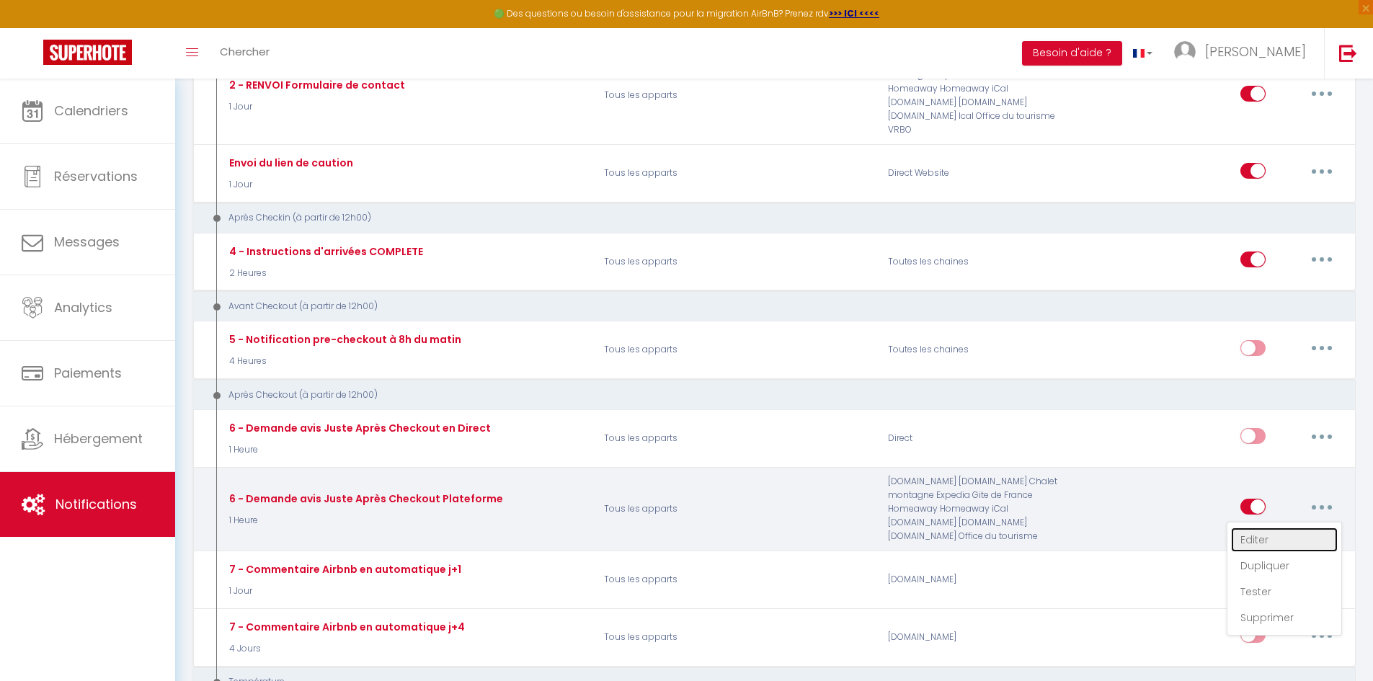
select select "if_booking_is_paid"
checkbox input "true"
checkbox input "false"
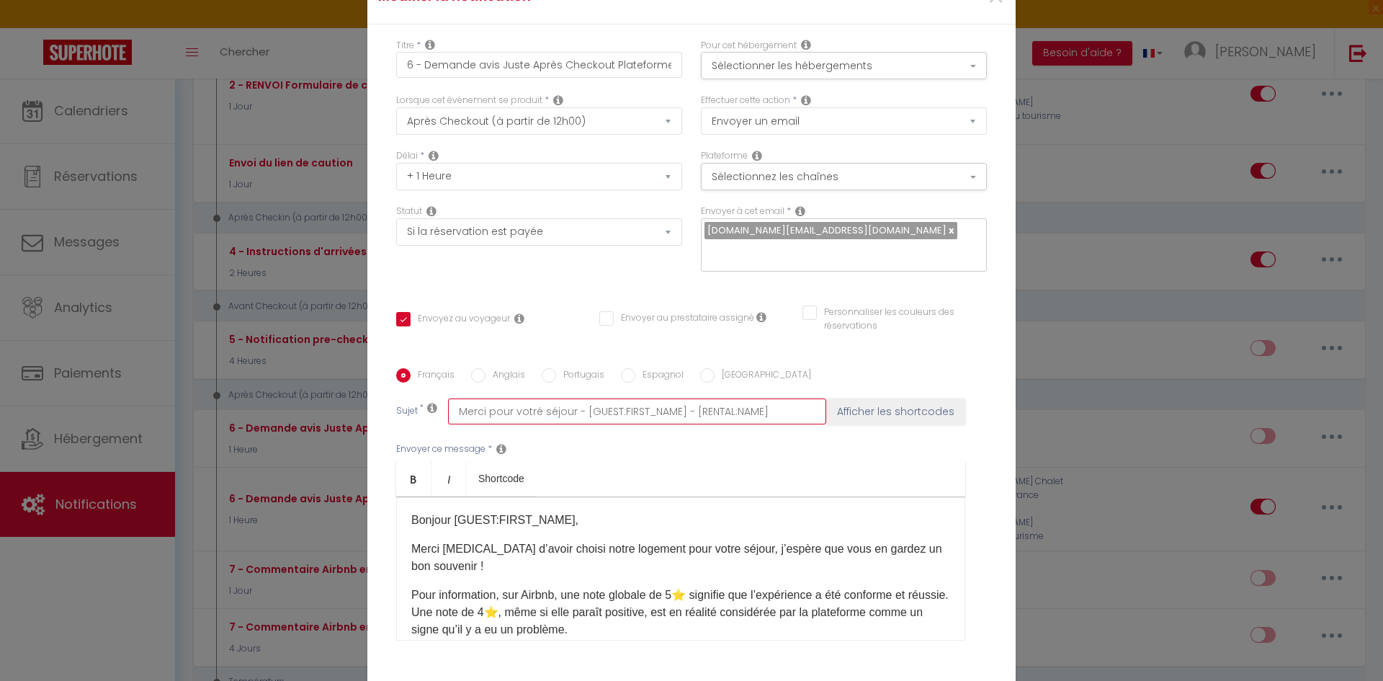
drag, startPoint x: 780, startPoint y: 404, endPoint x: 577, endPoint y: 404, distance: 202.5
click at [577, 404] on input "Merci pour votré séjour - [GUEST:FIRST_NAME] - [RENTAL:NAME]" at bounding box center [637, 411] width 378 height 26
paste input "[GUEST:LAST_"
type input "Merci pour votré séjour - [GUEST:FIRST_NAME] [GUEST:LAST_NAME]"
checkbox input "true"
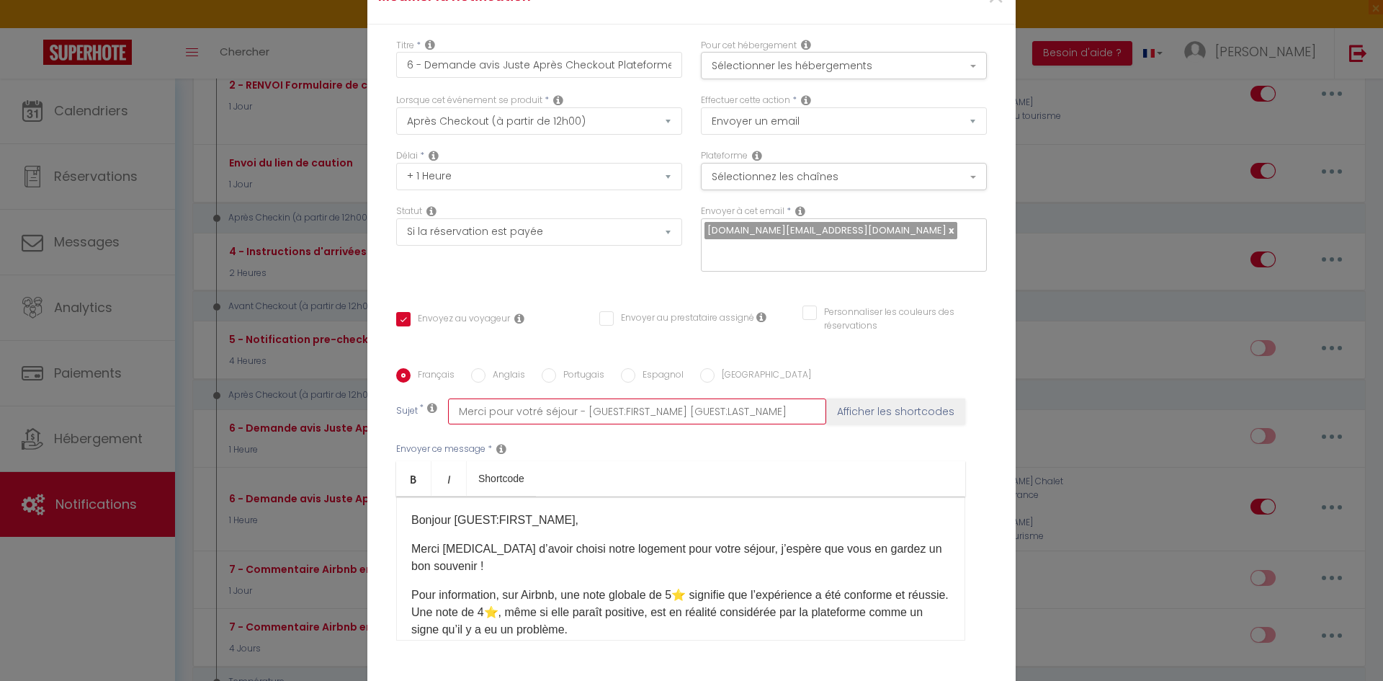
checkbox input "false"
drag, startPoint x: 785, startPoint y: 406, endPoint x: 813, endPoint y: 403, distance: 27.5
click at [809, 403] on input "Merci pour votré séjour - [GUEST:FIRST_NAME] [GUEST:LAST_NAME]" at bounding box center [637, 411] width 378 height 26
type input "Merci pour votré séjour - [GUEST:FIRST_NAME] [GUEST:LAST_NAME]"
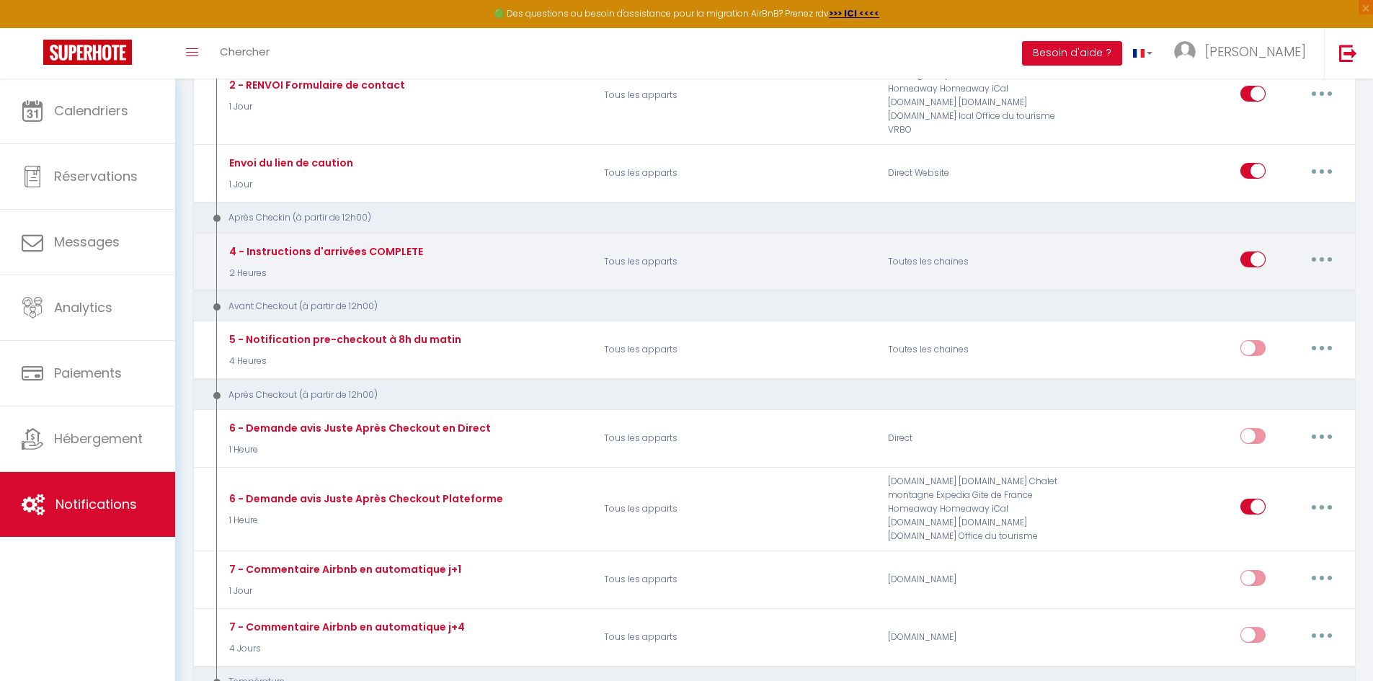
click at [1323, 262] on button "button" at bounding box center [1321, 259] width 40 height 23
click at [1272, 291] on link "Editer" at bounding box center [1284, 292] width 107 height 24
type input "4 - Instructions d'arrivées COMPLETE"
select select "3"
select select "2 Heures"
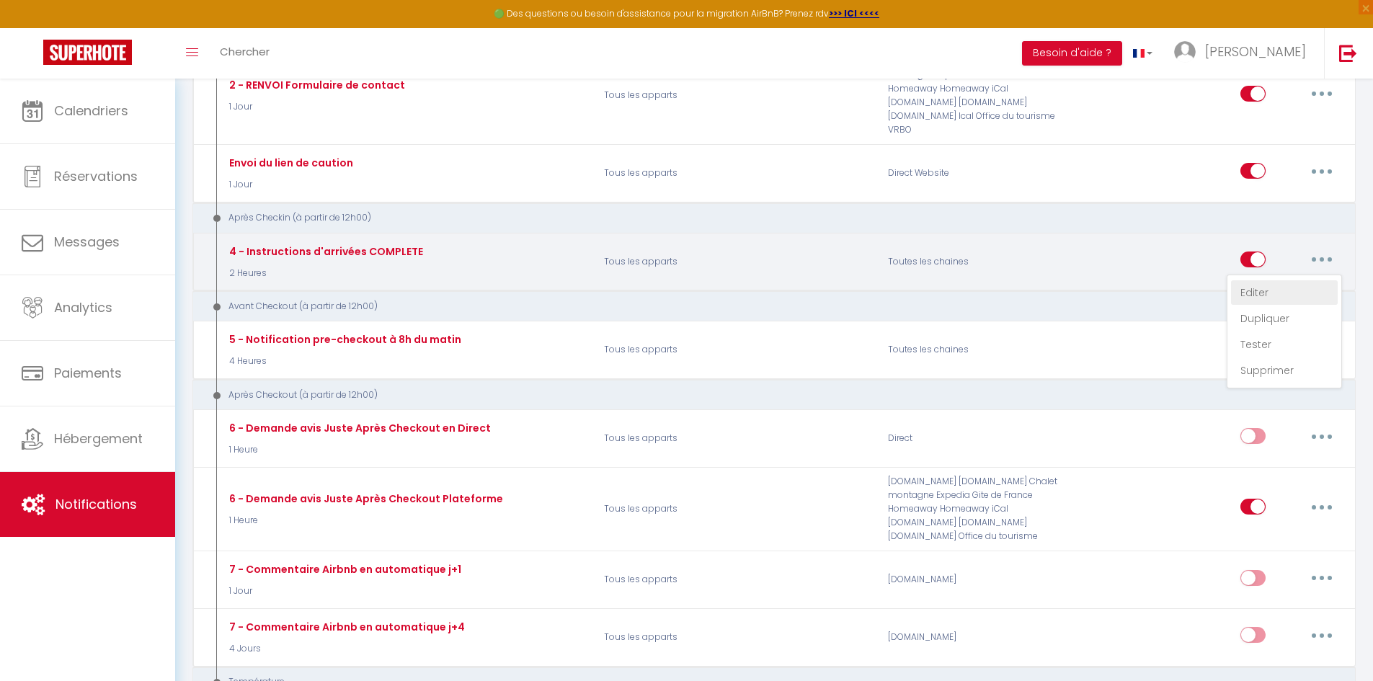
select select "if_deposit_is_paid"
checkbox input "true"
checkbox input "false"
type input "Informations d'accès et code d'accès au logement - [GUEST:FIRST_NAME] [GUEST:LA…"
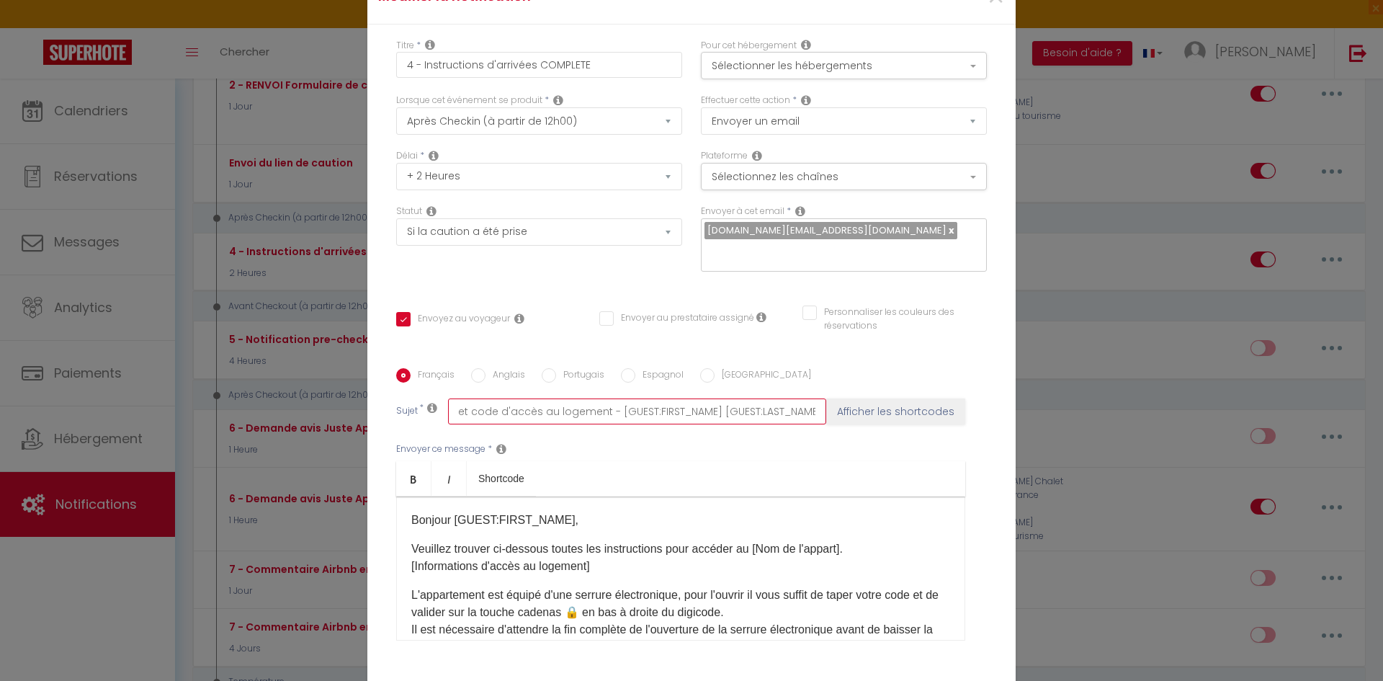
scroll to position [0, 182]
drag, startPoint x: 710, startPoint y: 397, endPoint x: 1021, endPoint y: 398, distance: 310.5
click at [1021, 397] on div "Modifier la notification × Titre * 4 - Instructions d'arrivées COMPLETE Pour ce…" at bounding box center [691, 340] width 1383 height 681
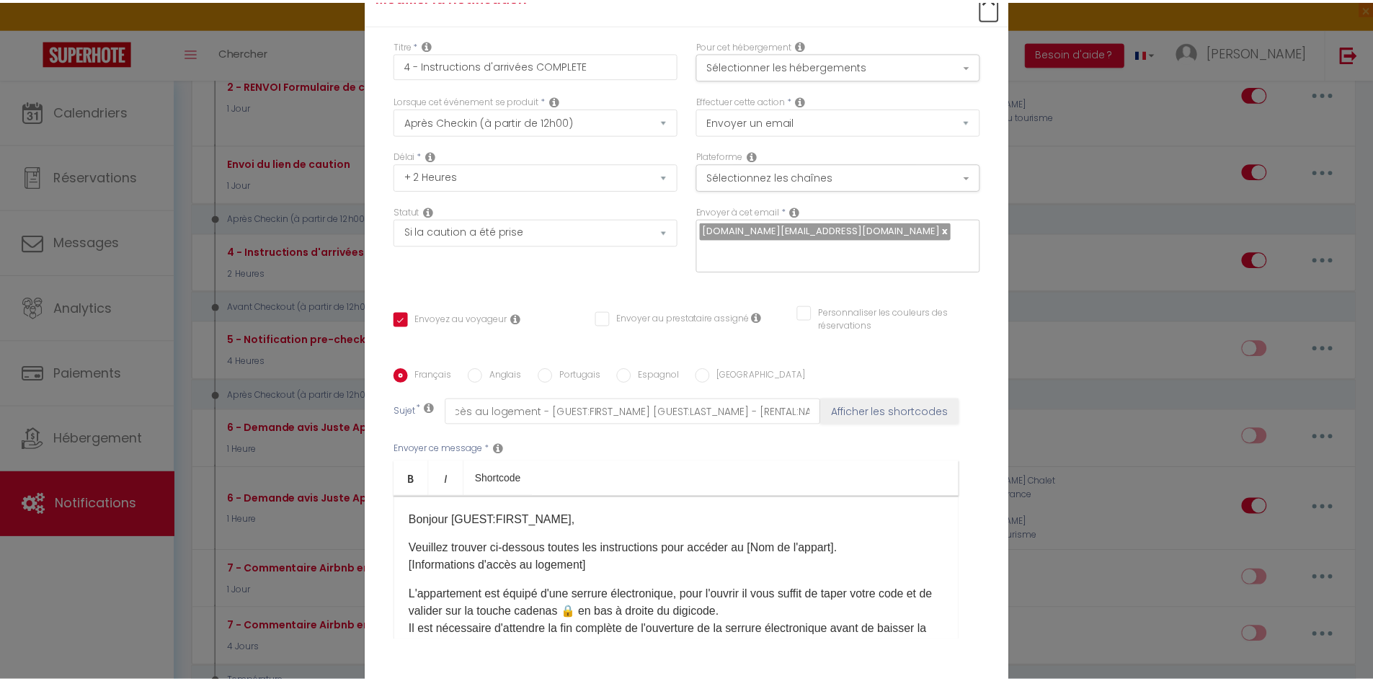
scroll to position [0, 0]
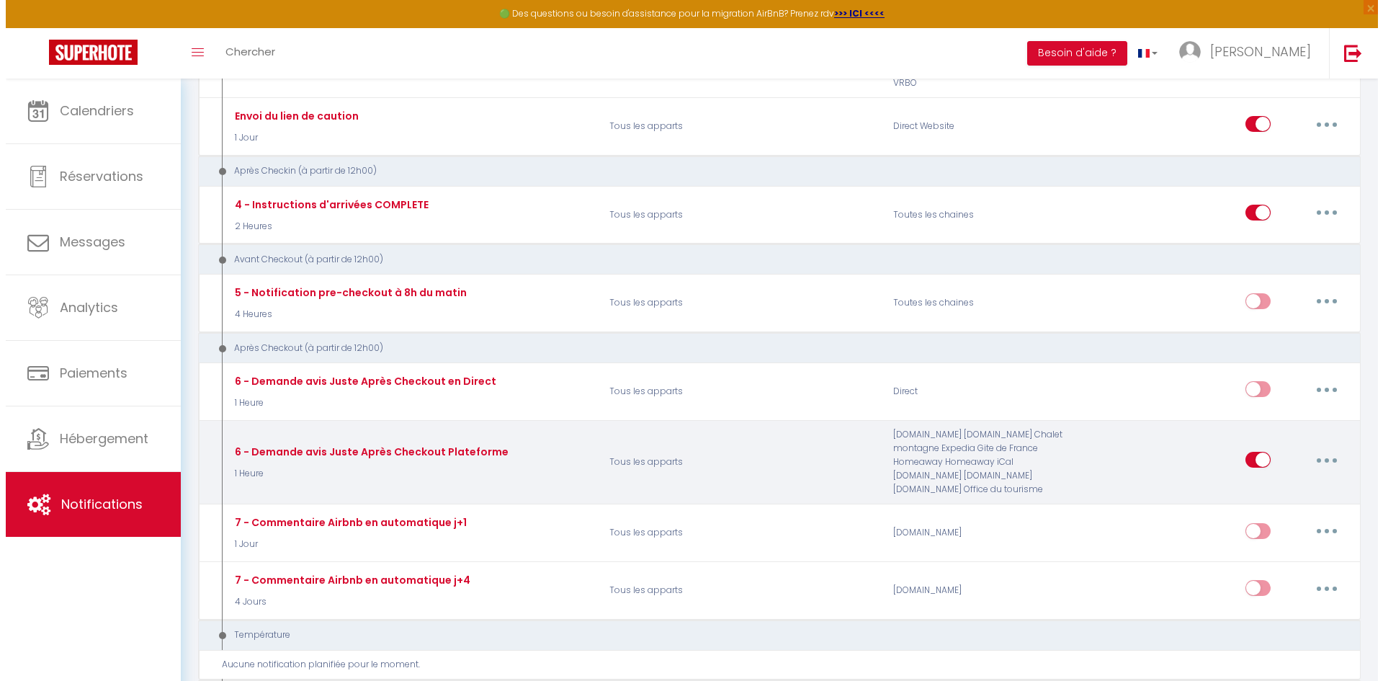
scroll to position [721, 0]
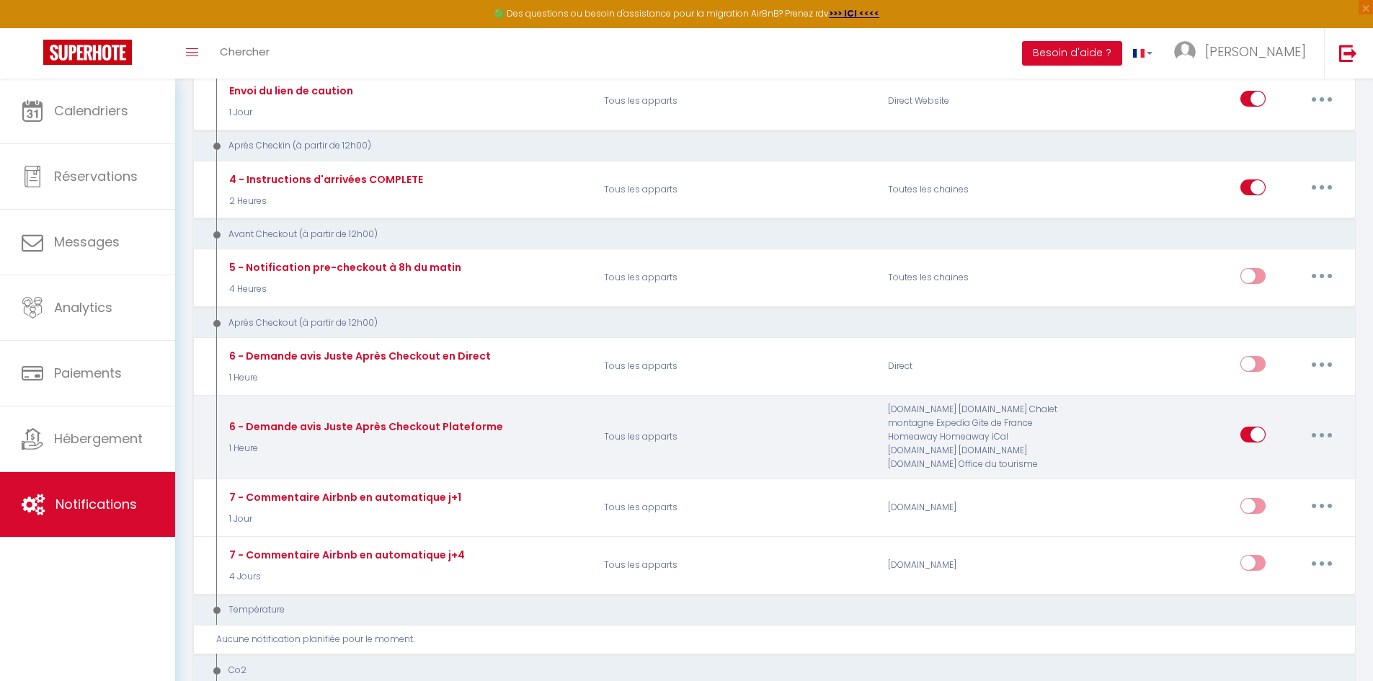
click at [1319, 437] on button "button" at bounding box center [1321, 434] width 40 height 23
click at [1272, 465] on link "Editer" at bounding box center [1284, 467] width 107 height 24
type input "6 - Demande avis Juste Après Checkout Plateforme"
select select "5"
select select "1 Heure"
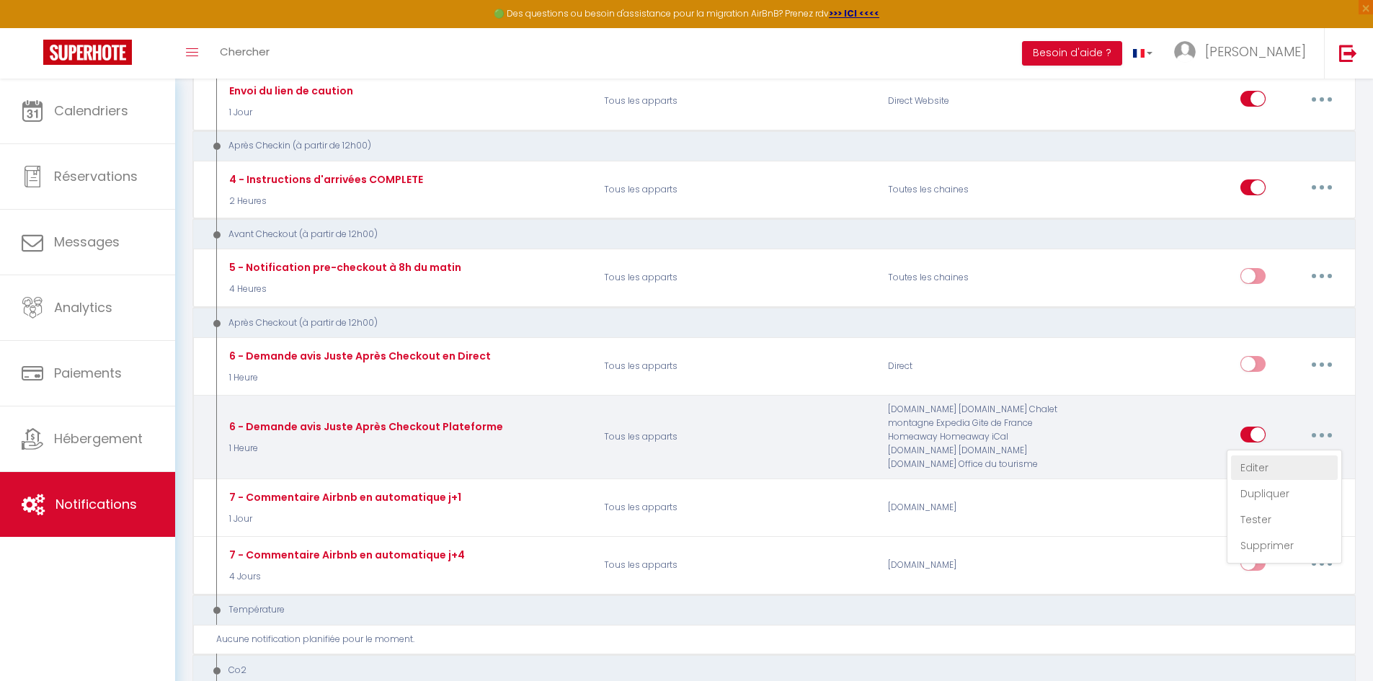
select select "if_booking_is_paid"
checkbox input "true"
checkbox input "false"
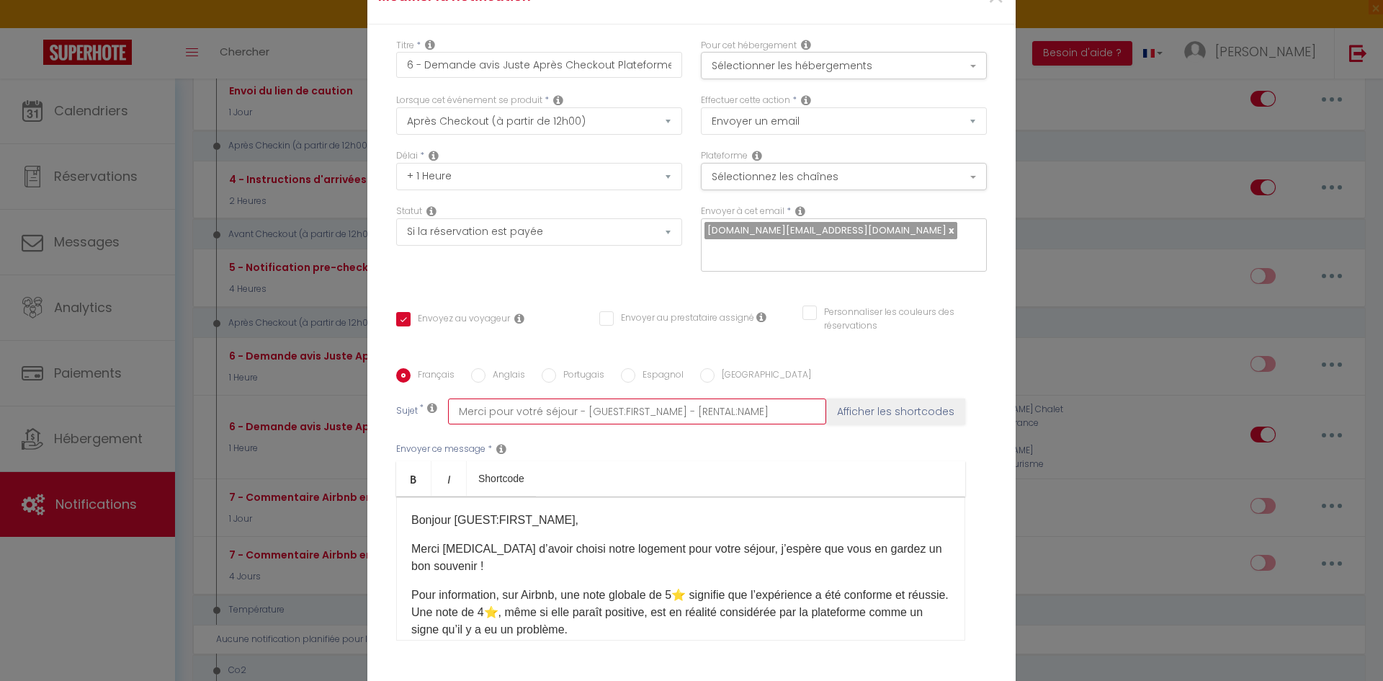
drag, startPoint x: 570, startPoint y: 398, endPoint x: 955, endPoint y: 396, distance: 384.8
click at [955, 398] on div "Sujet * Merci pour votré séjour - [GUEST:FIRST_NAME] - [RENTAL:NAME] Afficher l…" at bounding box center [691, 411] width 591 height 26
paste input "[GUEST:LAST_NAME]"
type input "Merci pour votré séjour - [GUEST:FIRST_NAME] [GUEST:LAST_NAME] - [RENTAL:NAME]"
checkbox input "true"
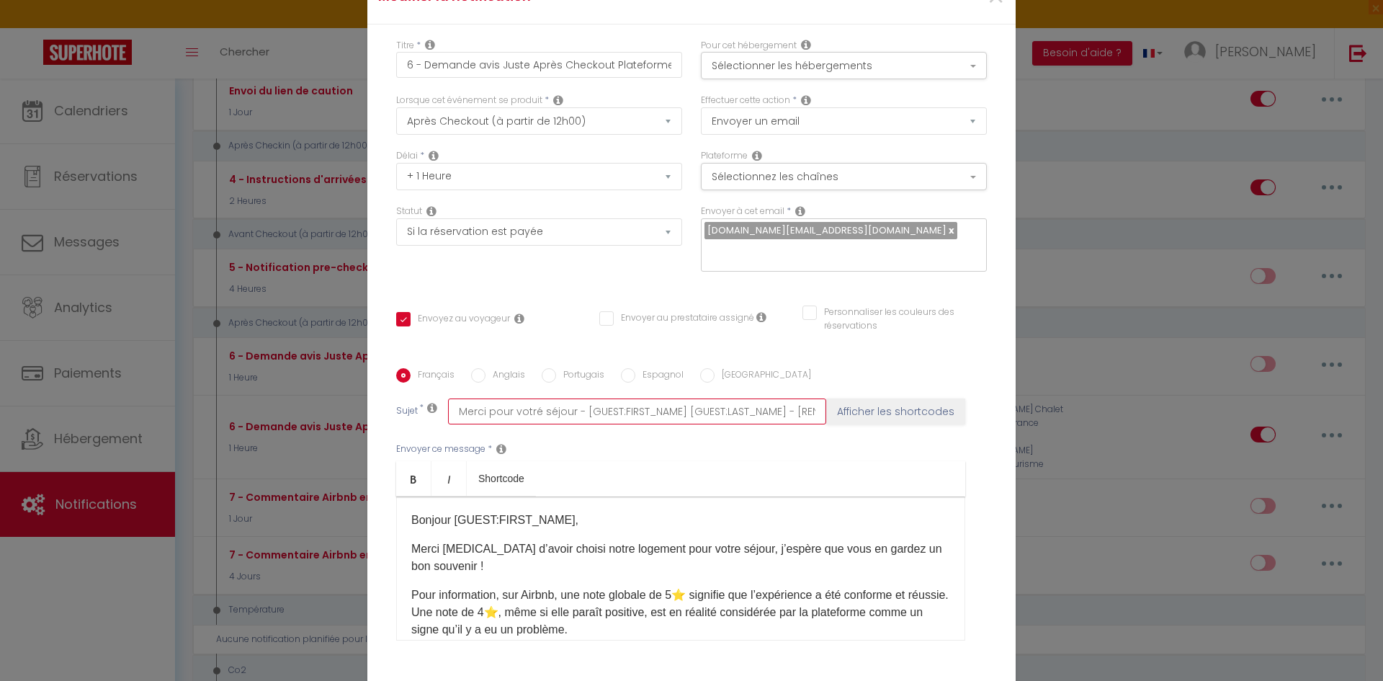
checkbox input "false"
type input "Merci pour votré séjour - [GUEST:FIRST_NAME] [GUEST:LAST_NAME] - [RENTAL:NAME]"
click at [869, 540] on p "Merci [MEDICAL_DATA] d’avoir choisi notre logement pour votre séjour, j’espère …" at bounding box center [680, 557] width 539 height 35
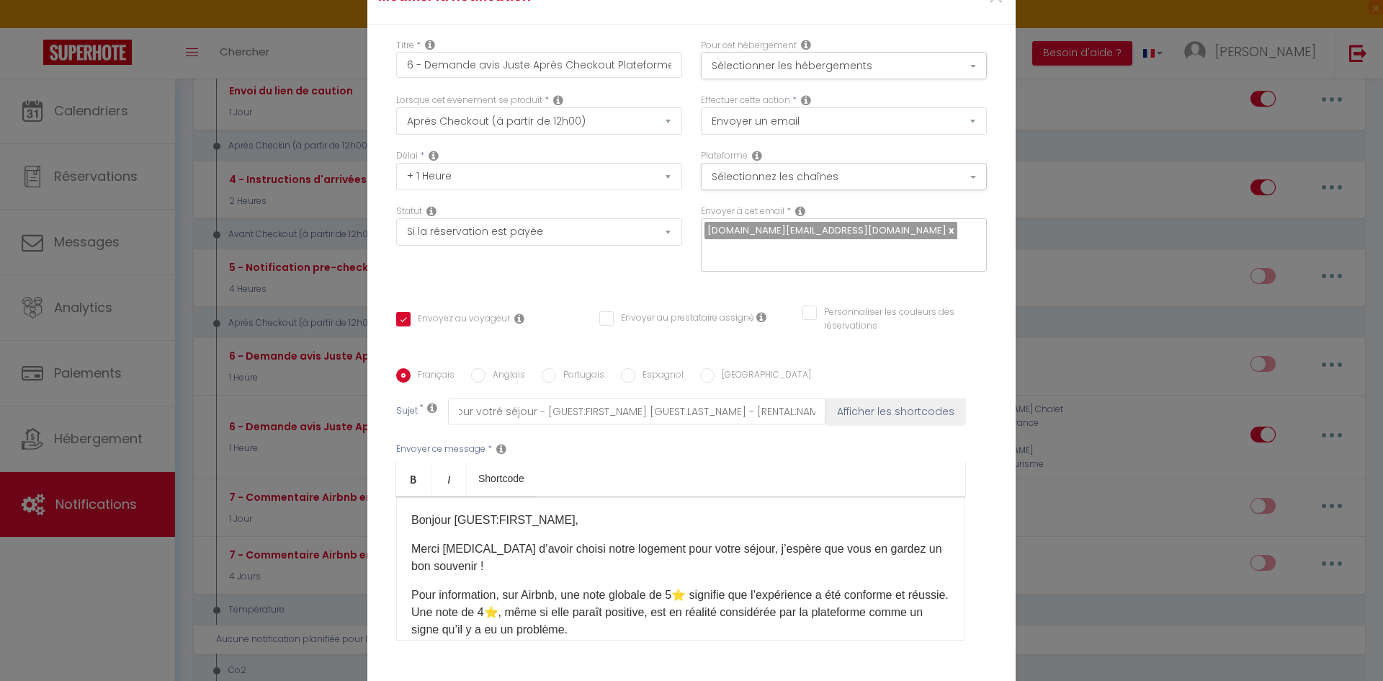
scroll to position [0, 0]
click at [880, 565] on div "Bonjour [GUEST:FIRST_NAME], Merci [MEDICAL_DATA] d’avoir choisi notre logement …" at bounding box center [680, 568] width 569 height 144
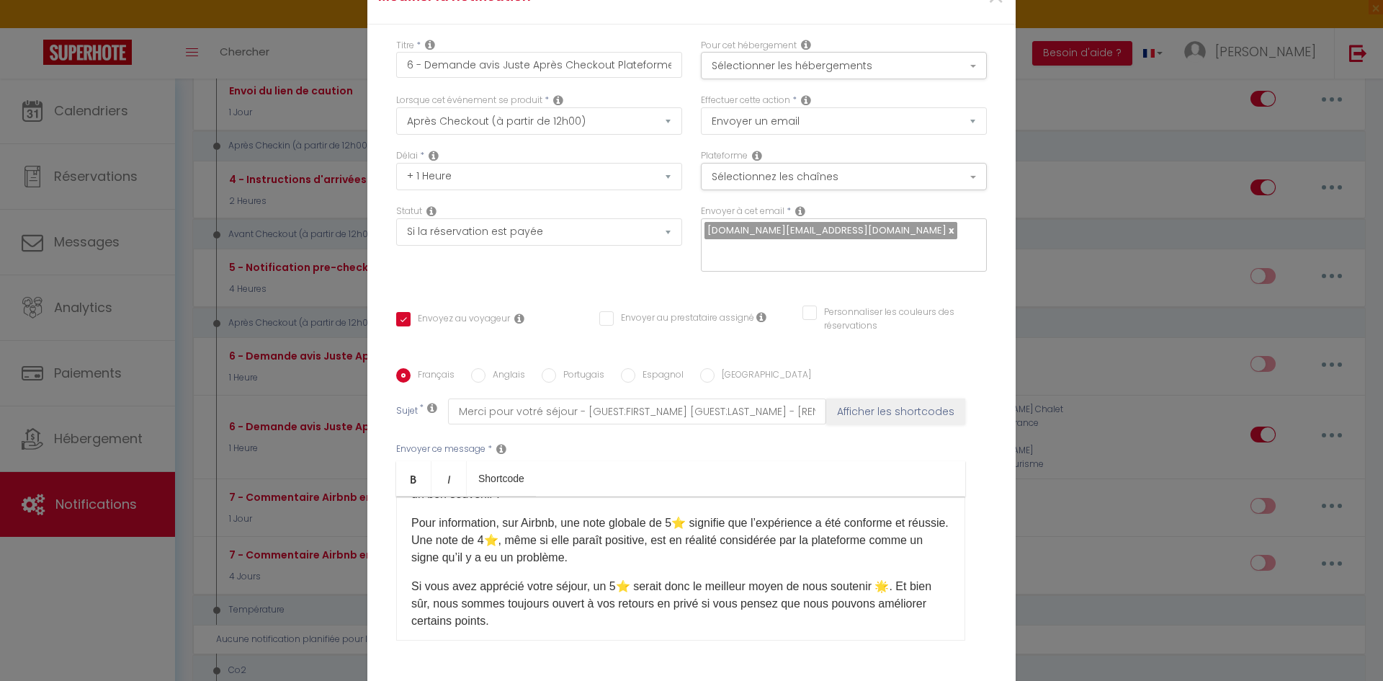
click at [899, 578] on p "Si vous avez apprécié votre séjour, un 5⭐️ serait donc le meilleur moyen de nou…" at bounding box center [680, 604] width 539 height 52
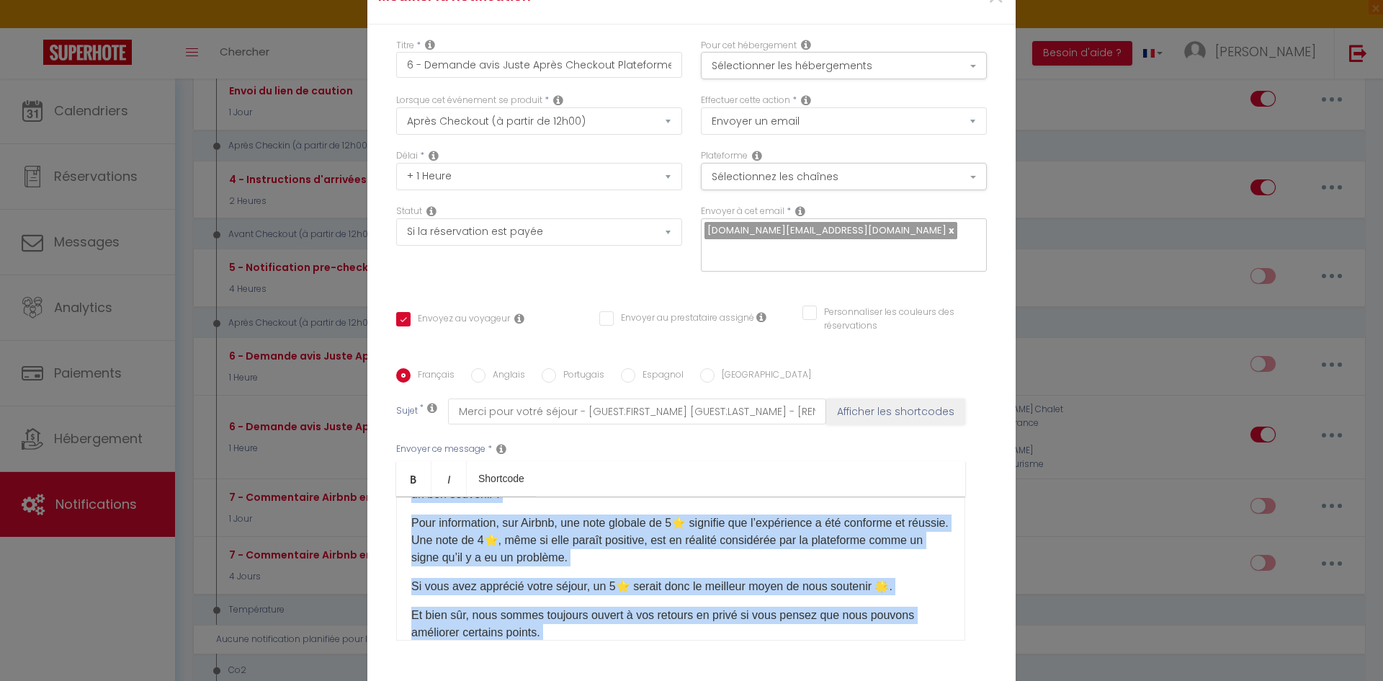
copy div "Bonjour [GUEST:FIRST_NAME], Merci [MEDICAL_DATA] d’avoir choisi notre logement …"
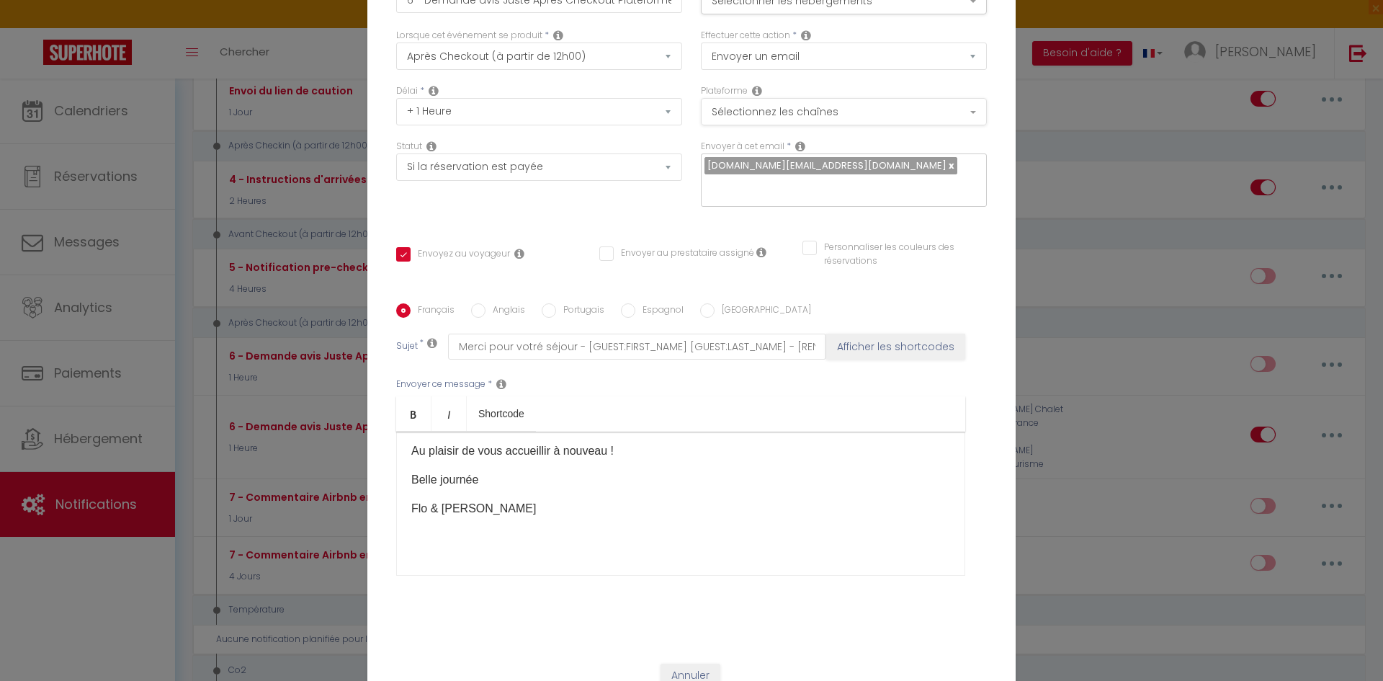
scroll to position [30, 0]
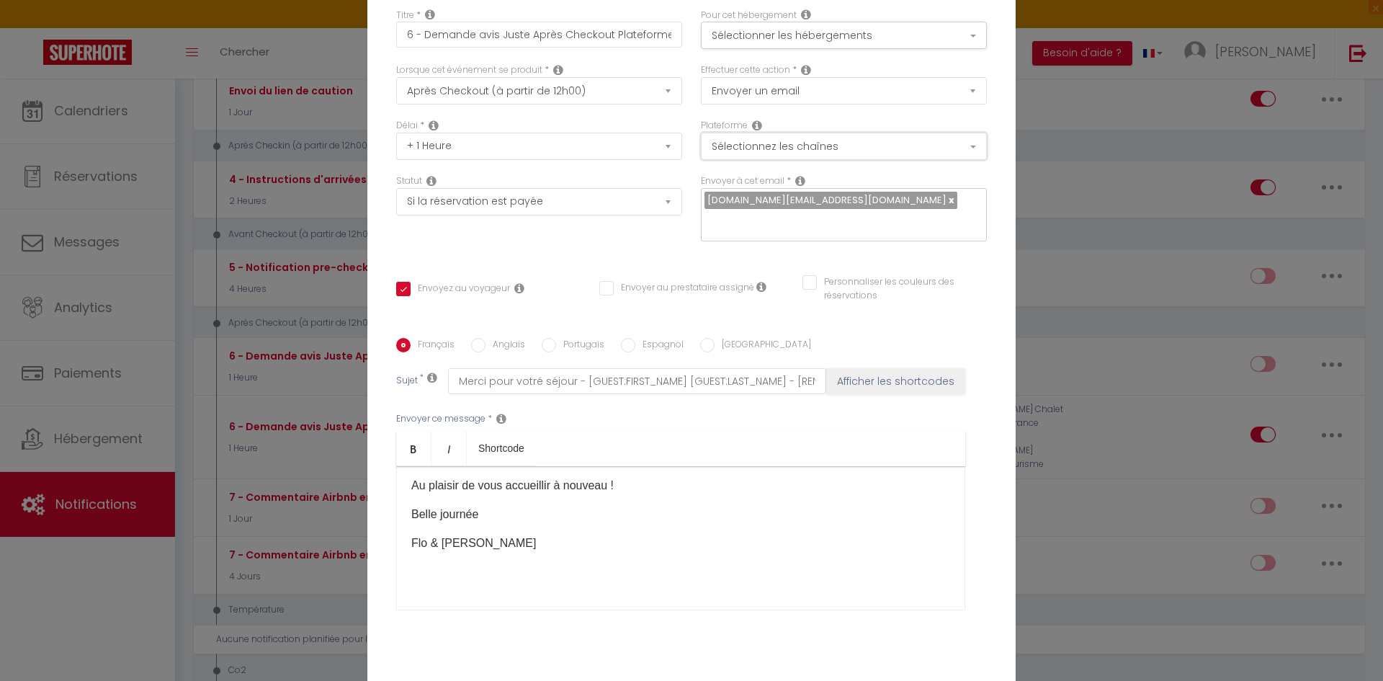
click at [778, 153] on button "Sélectionnez les chaînes" at bounding box center [844, 146] width 286 height 27
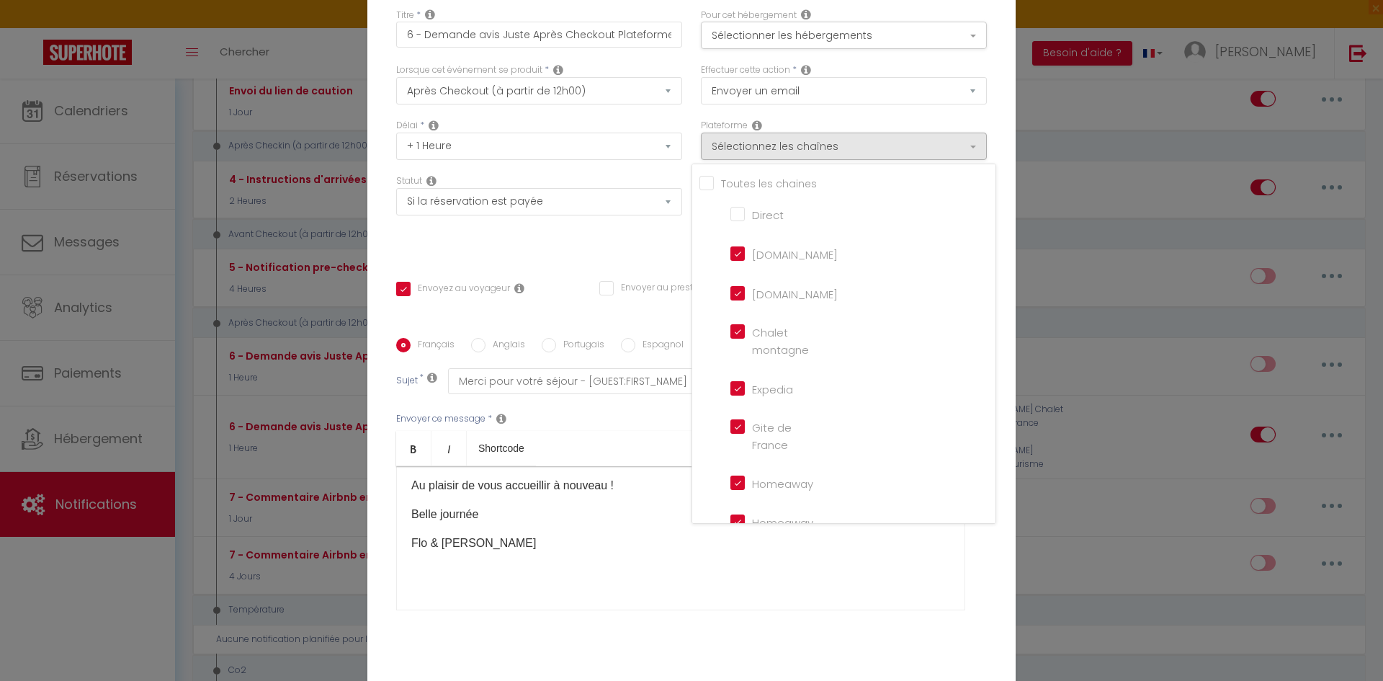
click at [705, 189] on input "Tous les apparts" at bounding box center [848, 182] width 296 height 14
checkbox input "true"
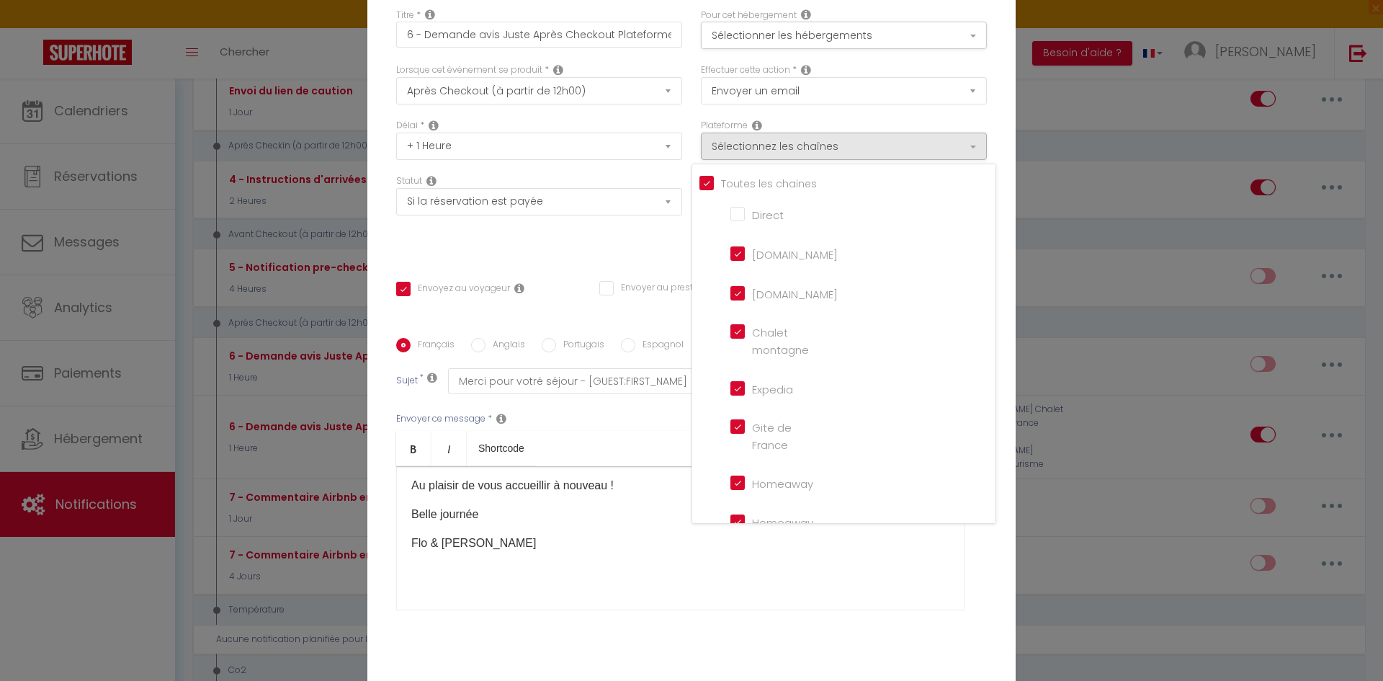
checkbox input "true"
checkbox input "false"
click at [705, 189] on input "Tous les apparts" at bounding box center [848, 182] width 296 height 14
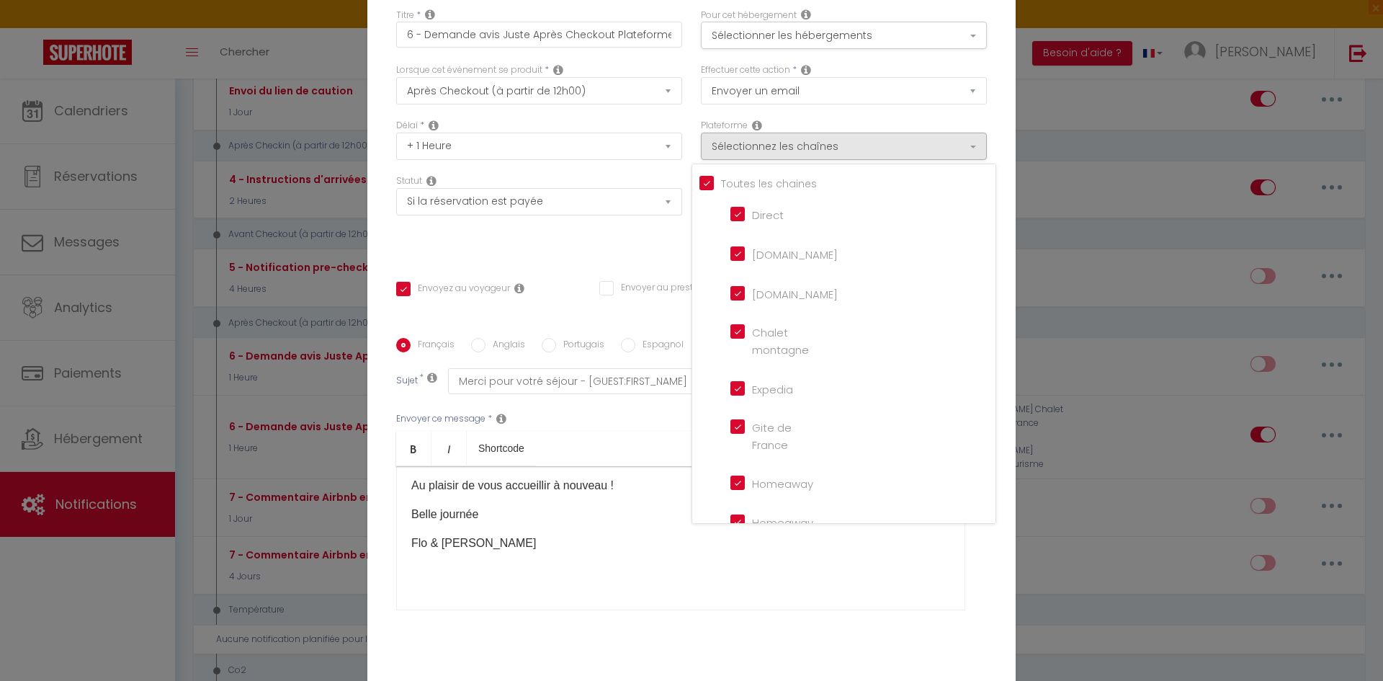
checkbox input "false"
checkbox montagne "false"
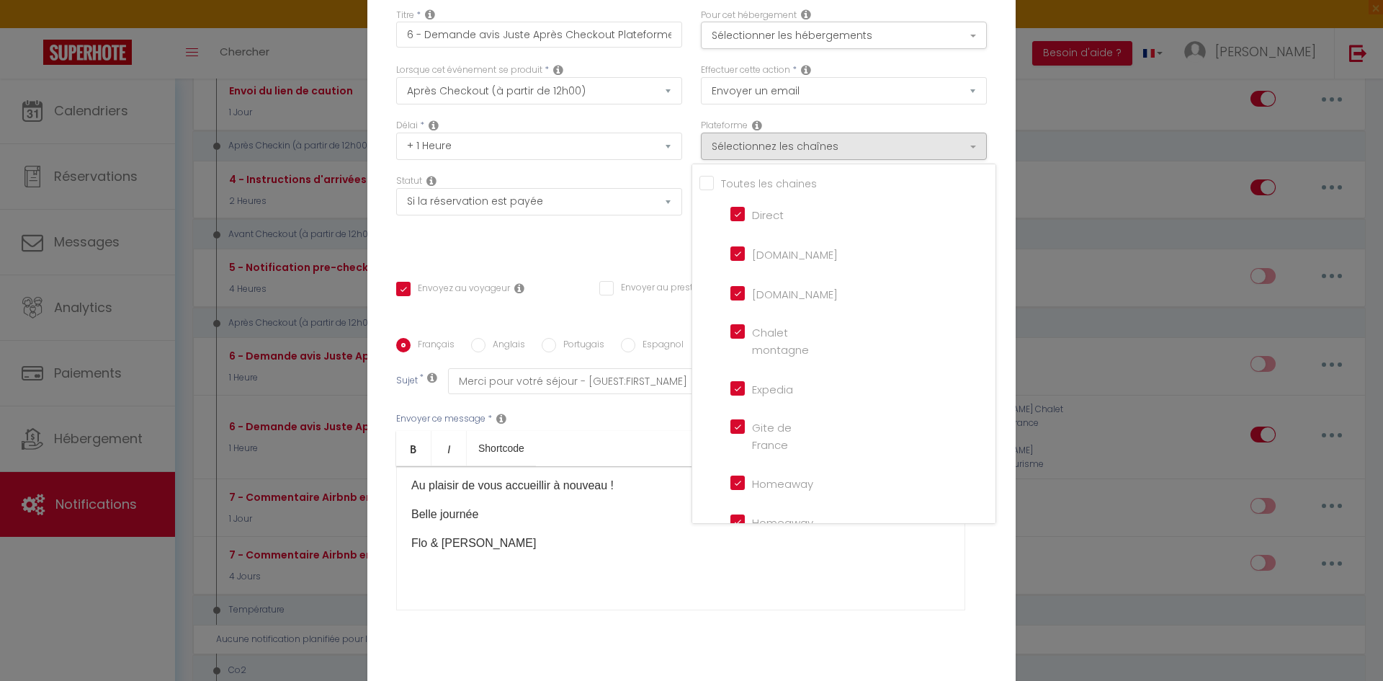
checkbox input "false"
checkbox France "false"
checkbox input "false"
checkbox iCal "false"
checkbox input "false"
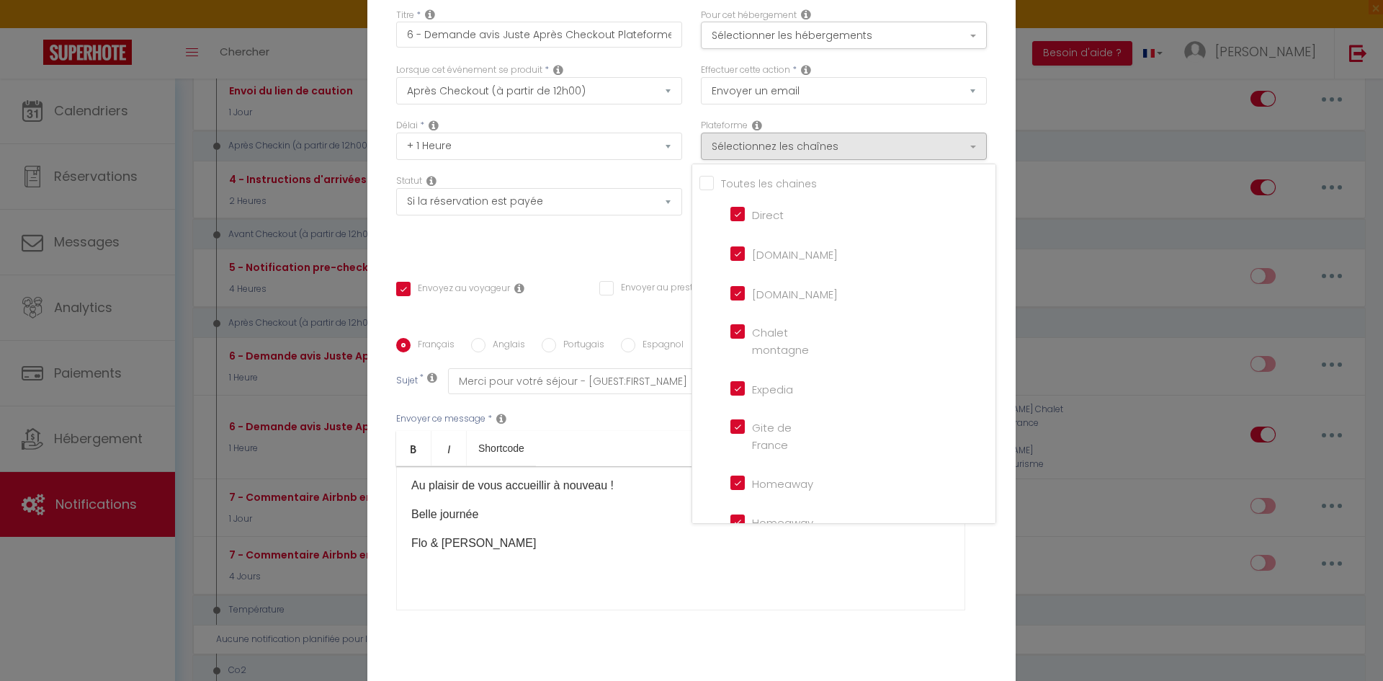
checkbox input "false"
checkbox tourisme "false"
checkbox input "false"
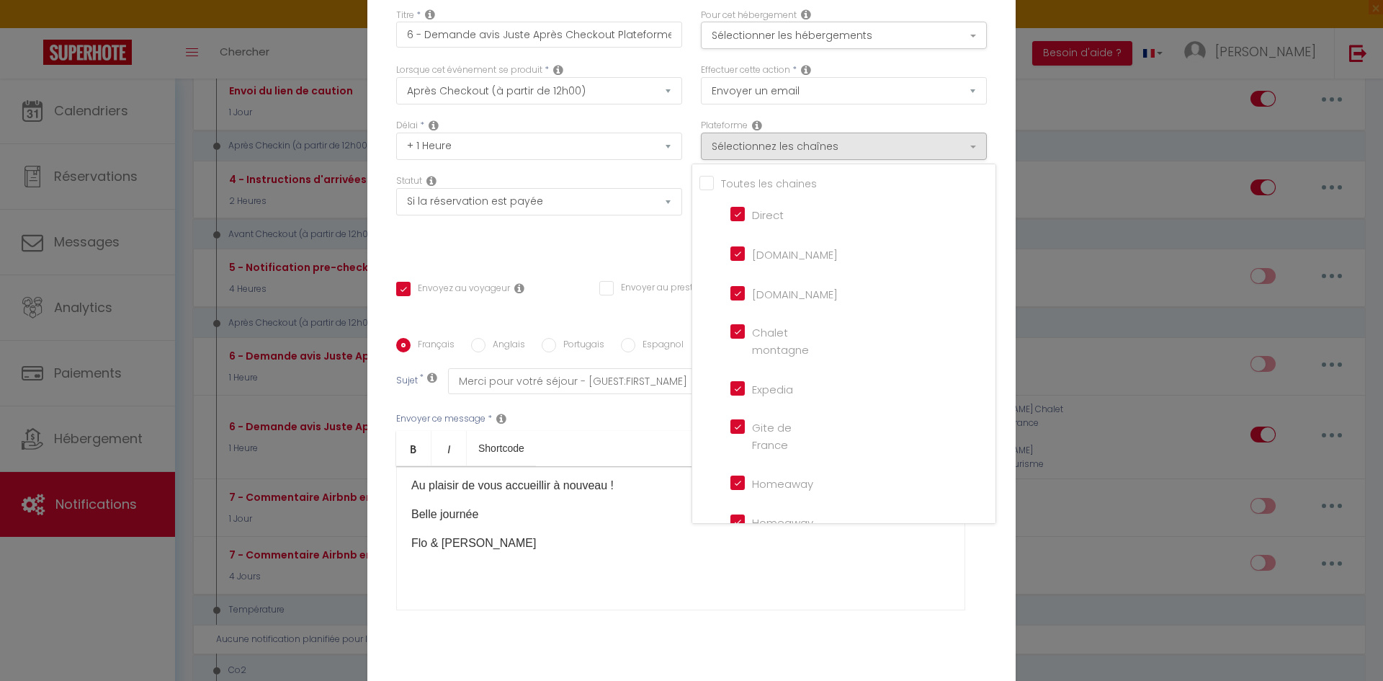
checkbox input "false"
checkbox input "true"
checkbox input "false"
click at [736, 264] on div "[DOMAIN_NAME]" at bounding box center [777, 255] width 82 height 18
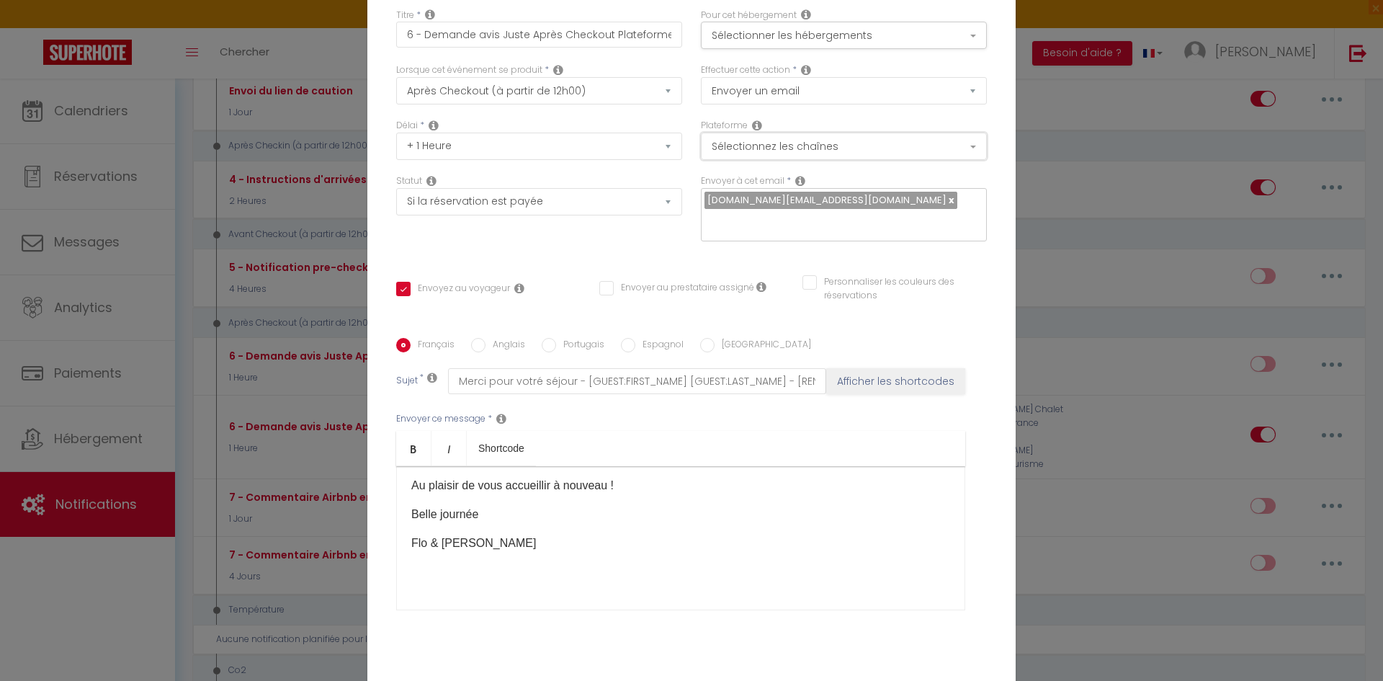
click at [757, 160] on button "Sélectionnez les chaînes" at bounding box center [844, 146] width 286 height 27
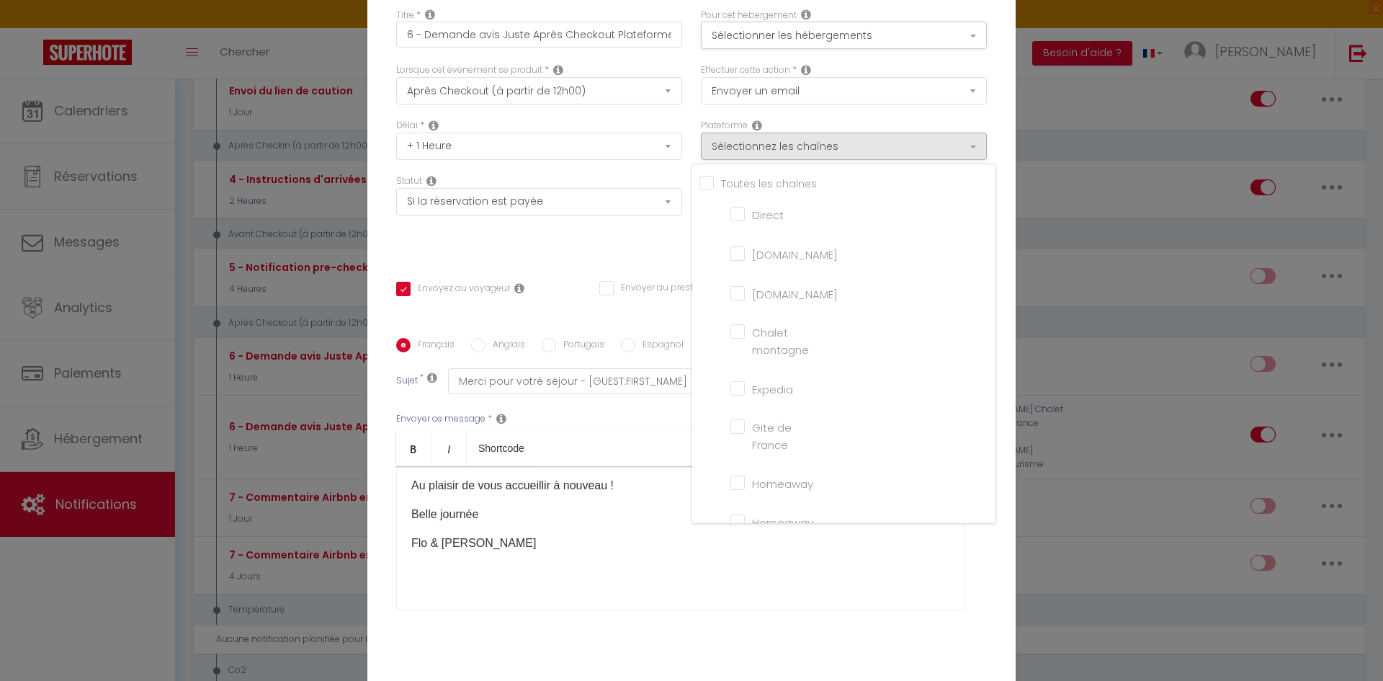
click at [736, 264] on div "[DOMAIN_NAME]" at bounding box center [777, 255] width 82 height 18
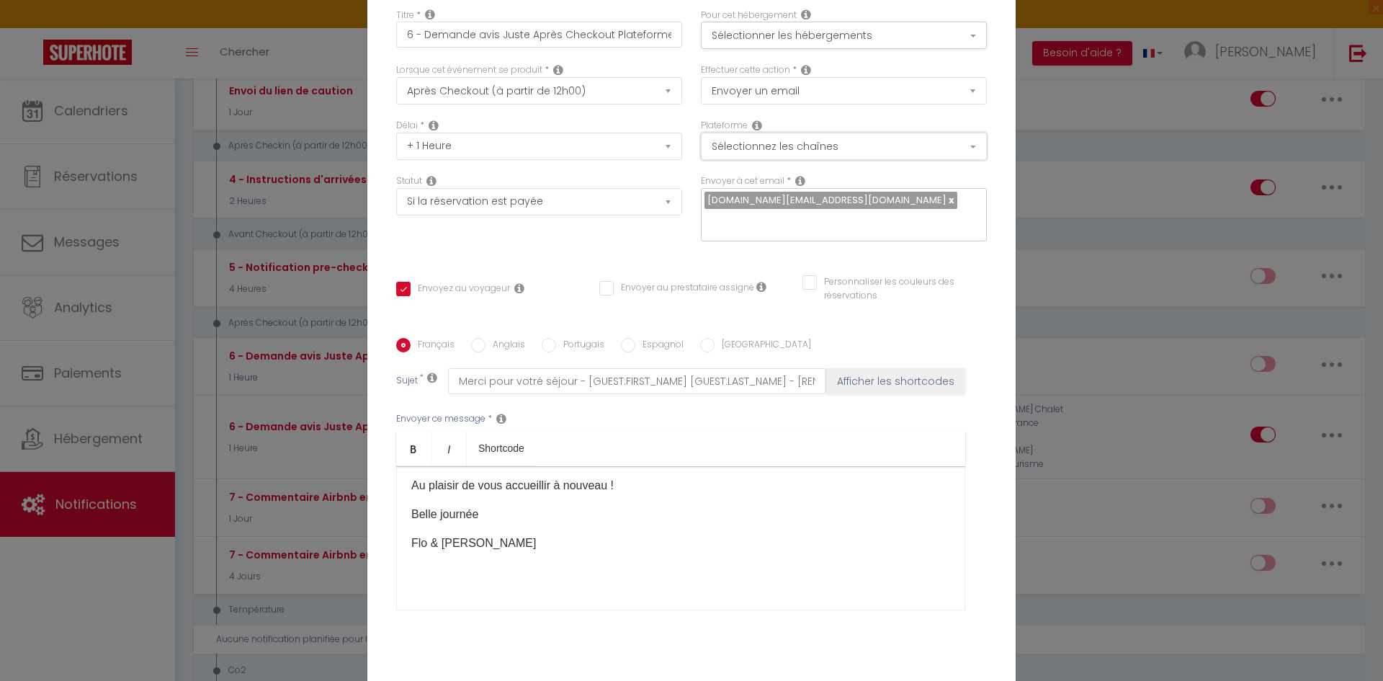
click at [728, 160] on button "Sélectionnez les chaînes" at bounding box center [844, 146] width 286 height 27
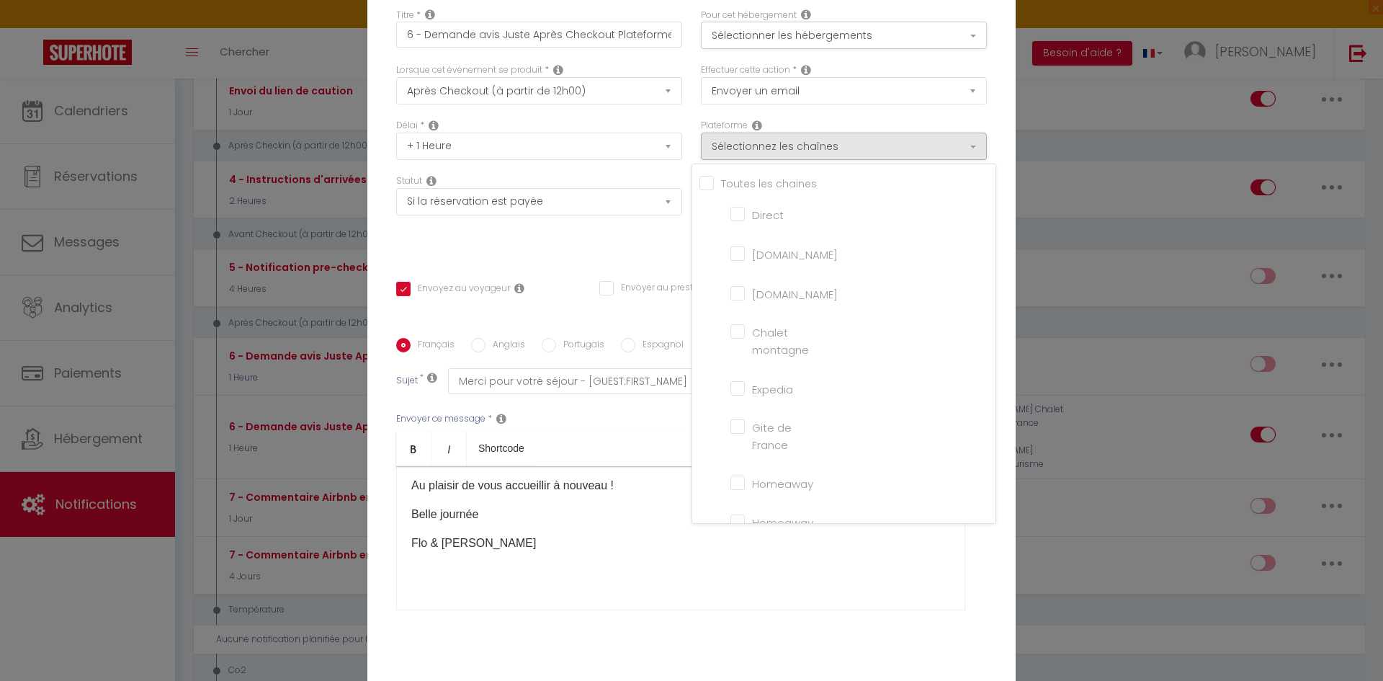
click at [731, 260] on input "[DOMAIN_NAME]" at bounding box center [772, 253] width 82 height 14
checkbox input "true"
checkbox input "false"
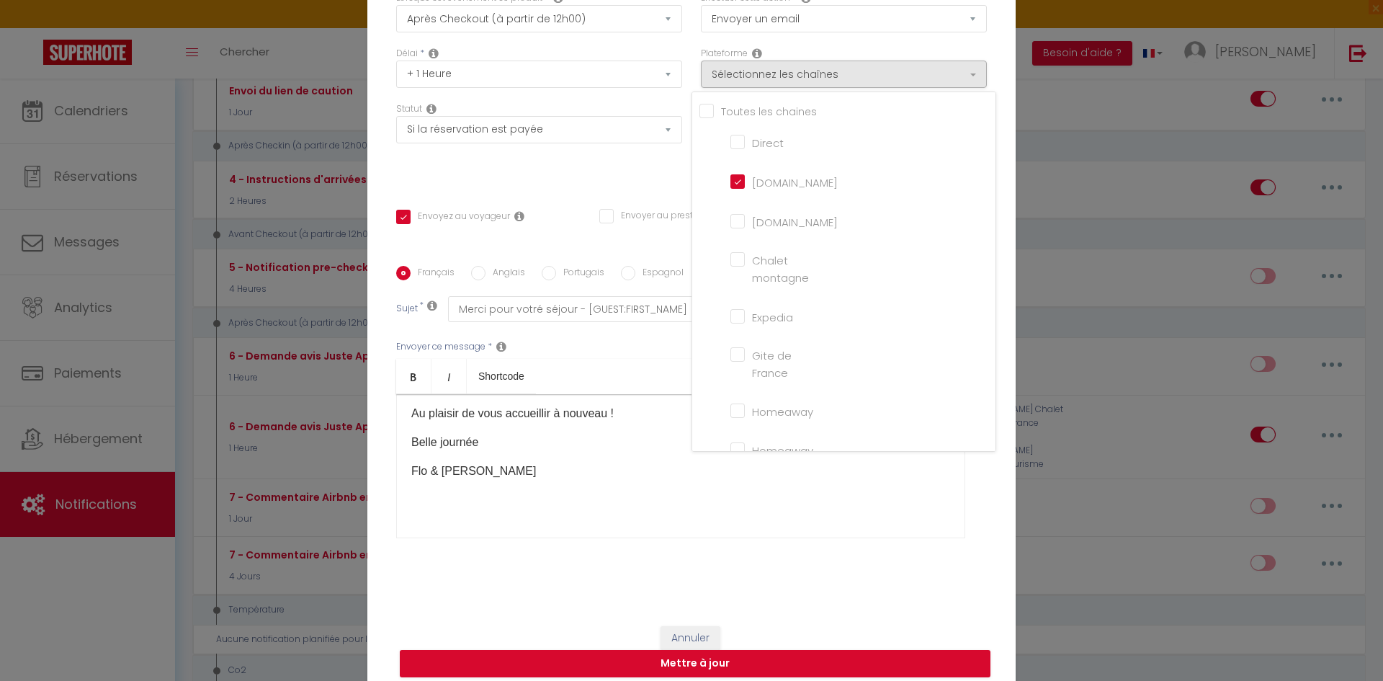
scroll to position [0, 0]
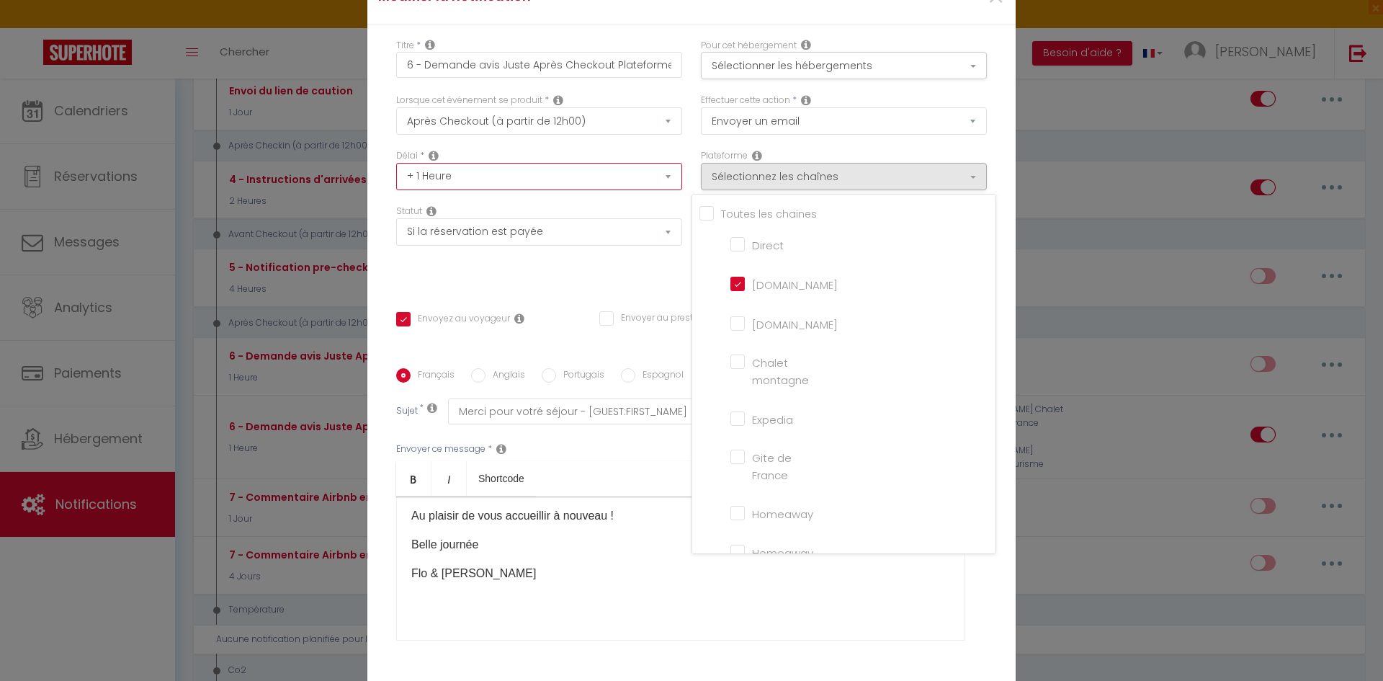
click at [638, 190] on select "Immédiat + 10 Minutes + 1 Heure + 2 Heures + 3 Heures + 4 Heures + 5 Heures + 6…" at bounding box center [539, 176] width 286 height 27
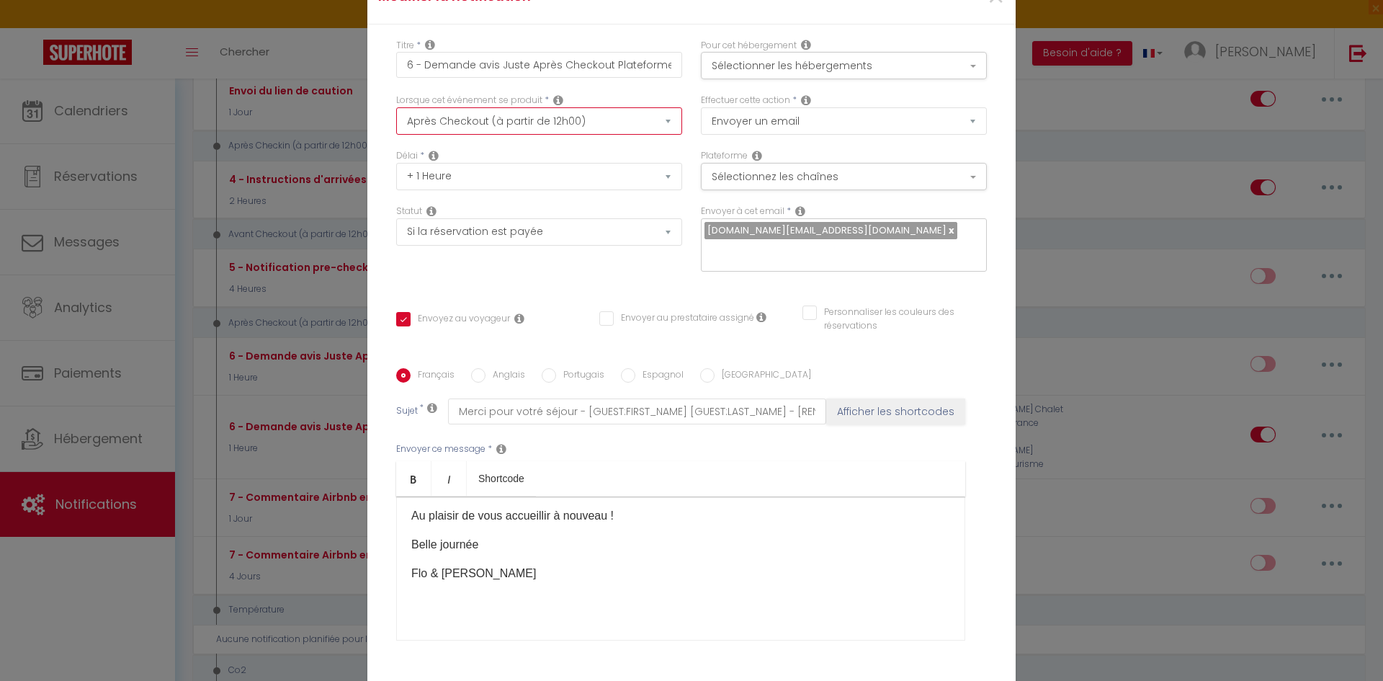
click at [649, 130] on select "Après la réservation Avant Checkin (à partir de 12h00) Après Checkin (à partir …" at bounding box center [539, 120] width 286 height 27
click at [682, 111] on div "Lorsque cet événement se produit * Après la réservation Avant Checkin (à partir…" at bounding box center [539, 121] width 305 height 55
click at [584, 187] on select "Immédiat + 10 Minutes + 1 Heure + 2 Heures + 3 Heures + 4 Heures + 5 Heures + 6…" at bounding box center [539, 176] width 286 height 27
click at [528, 188] on select "Immédiat + 10 Minutes + 1 Heure + 2 Heures + 3 Heures + 4 Heures + 5 Heures + 6…" at bounding box center [539, 176] width 286 height 27
select select "Immédiat"
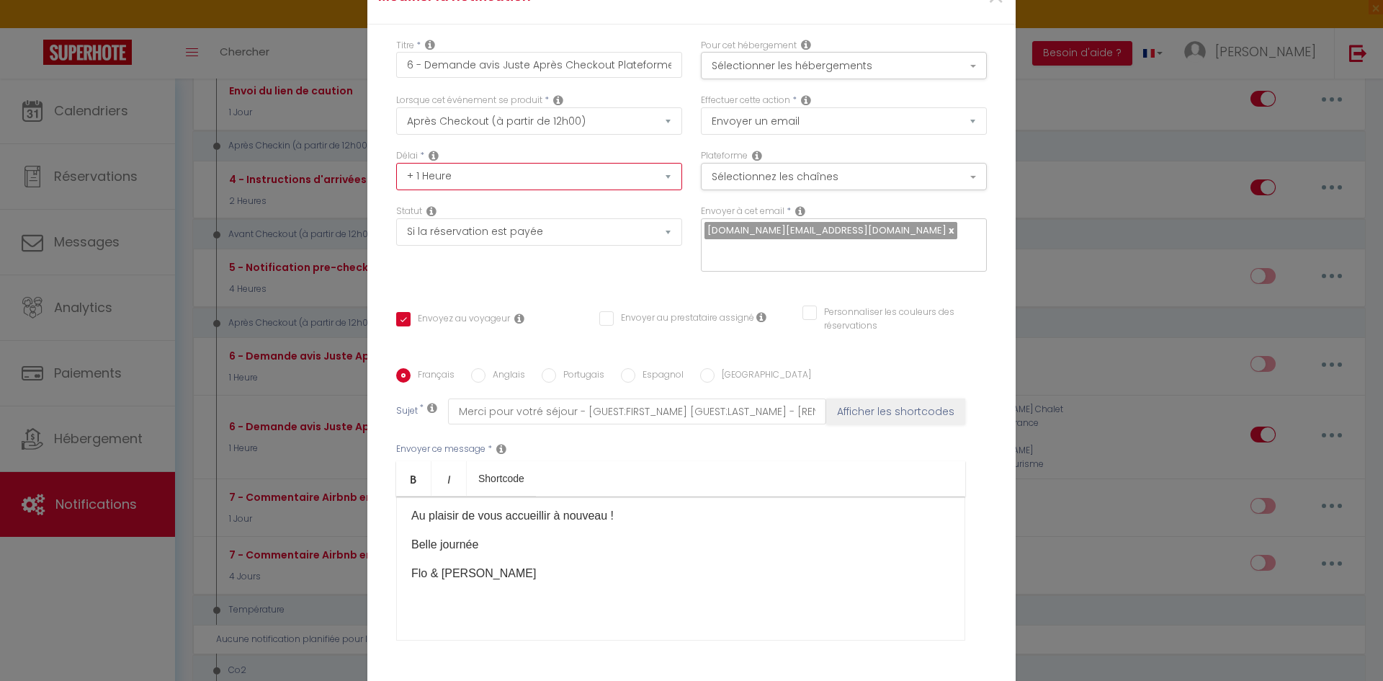
click at [396, 172] on select "Immédiat + 10 Minutes + 1 Heure + 2 Heures + 3 Heures + 4 Heures + 5 Heures + 6…" at bounding box center [539, 176] width 286 height 27
checkbox input "true"
checkbox input "false"
click at [554, 106] on icon at bounding box center [558, 100] width 10 height 12
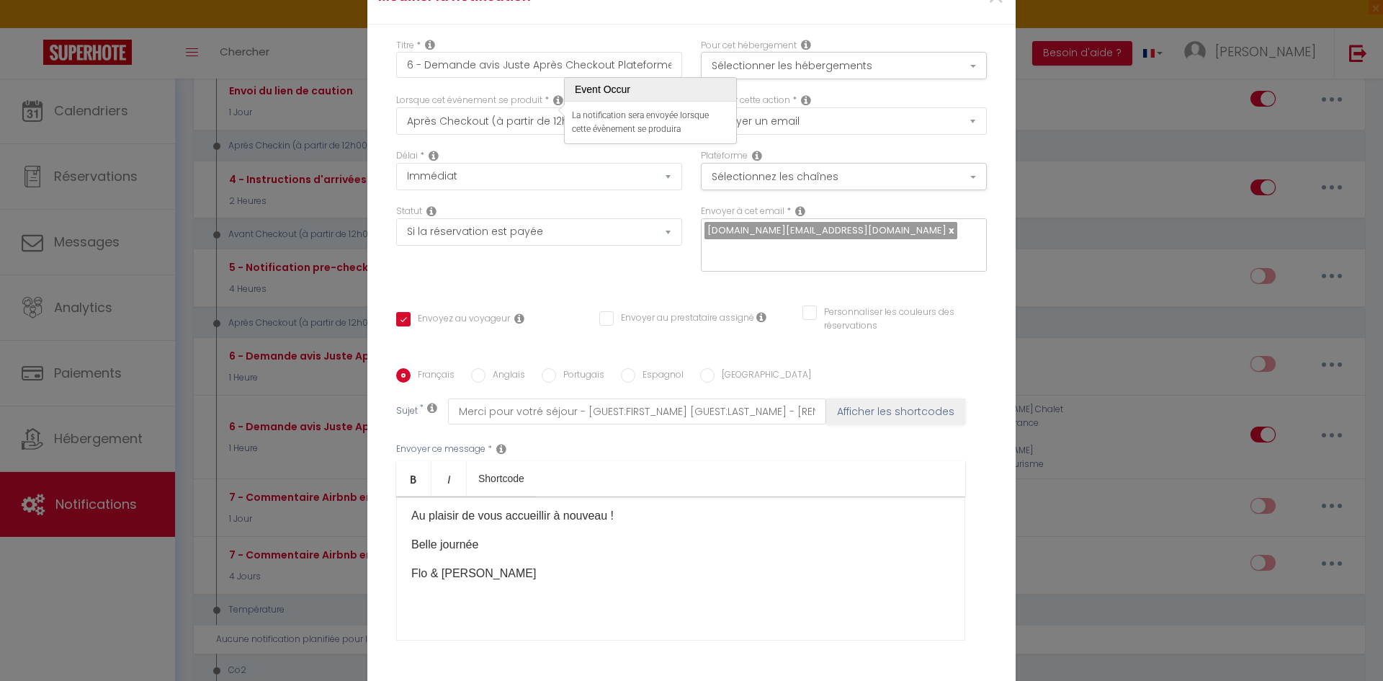
click at [556, 148] on div "Lorsque cet événement se produit * Après la réservation Avant Checkin (à partir…" at bounding box center [539, 121] width 305 height 55
click at [547, 126] on select "Après la réservation Avant Checkin (à partir de 12h00) Après Checkin (à partir …" at bounding box center [539, 120] width 286 height 27
select select "4"
click at [396, 117] on select "Après la réservation Avant Checkin (à partir de 12h00) Après Checkin (à partir …" at bounding box center [539, 120] width 286 height 27
checkbox input "true"
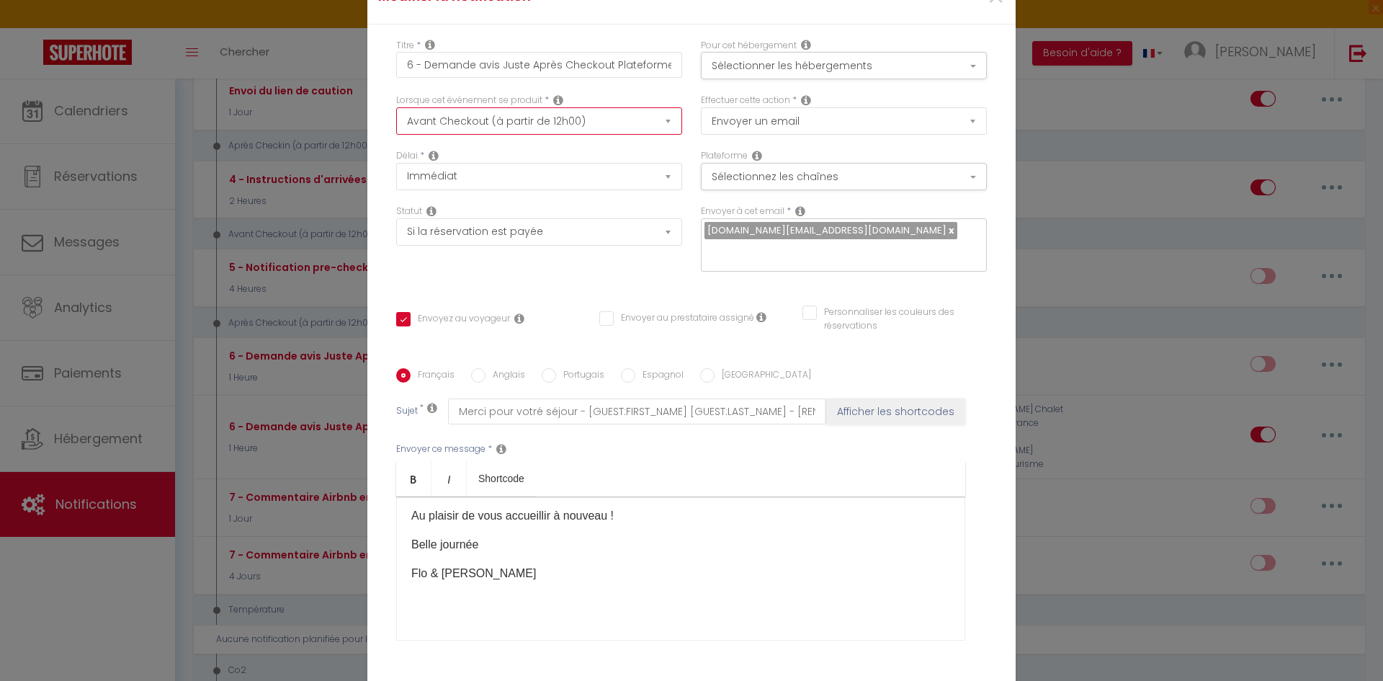
checkbox input "false"
click at [544, 179] on select "Immédiat - 10 Minutes - 1 Heure - 2 Heures - 3 Heures - 4 Heures - 5 Heures - 6…" at bounding box center [539, 176] width 286 height 27
select select "1 Heure"
click at [396, 172] on select "Immédiat - 10 Minutes - 1 Heure - 2 Heures - 3 Heures - 4 Heures - 5 Heures - 6…" at bounding box center [539, 176] width 286 height 27
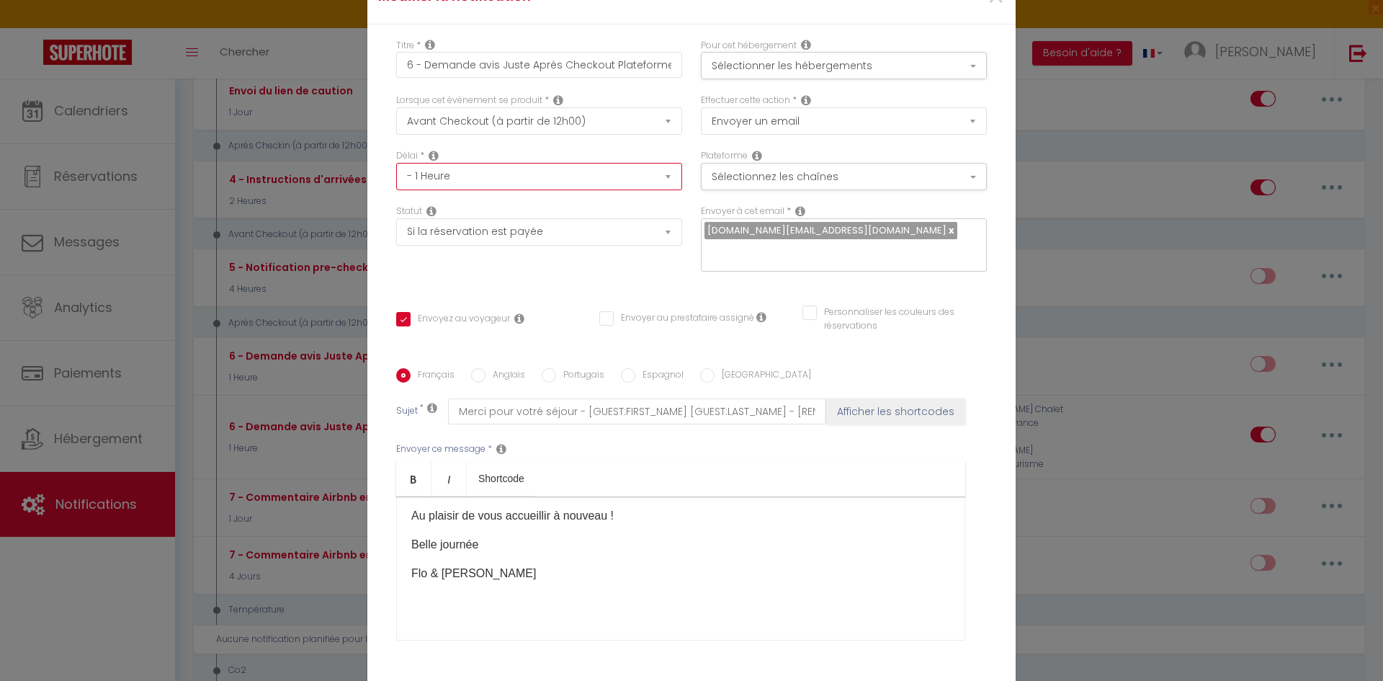
checkbox input "true"
checkbox input "false"
click at [620, 161] on div "Délai * Immédiat - 10 Minutes - 1 Heure - 2 Heures - 3 Heures - 4 Heures - 5 He…" at bounding box center [539, 169] width 286 height 41
click at [651, 130] on select "Après la réservation Avant Checkin (à partir de 12h00) Après Checkin (à partir …" at bounding box center [539, 120] width 286 height 27
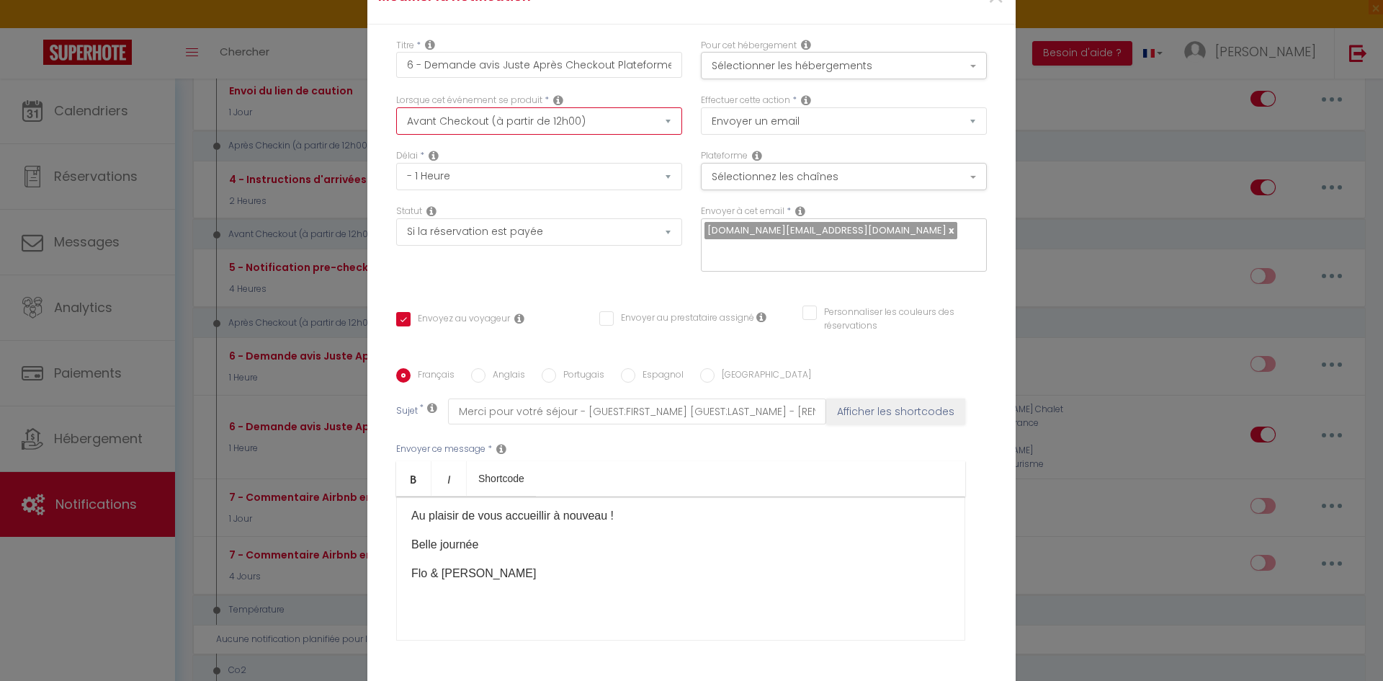
click at [396, 117] on select "Après la réservation Avant Checkin (à partir de 12h00) Après Checkin (à partir …" at bounding box center [539, 120] width 286 height 27
click at [526, 187] on select "Immédiat - 10 Minutes - 1 Heure - 2 Heures - 3 Heures - 4 Heures - 5 Heures - 6…" at bounding box center [539, 176] width 286 height 27
click at [548, 148] on div "Lorsque cet événement se produit * Après la réservation Avant Checkin (à partir…" at bounding box center [539, 121] width 305 height 55
click at [556, 134] on select "Après la réservation Avant Checkin (à partir de 12h00) Après Checkin (à partir …" at bounding box center [539, 120] width 286 height 27
select select "5"
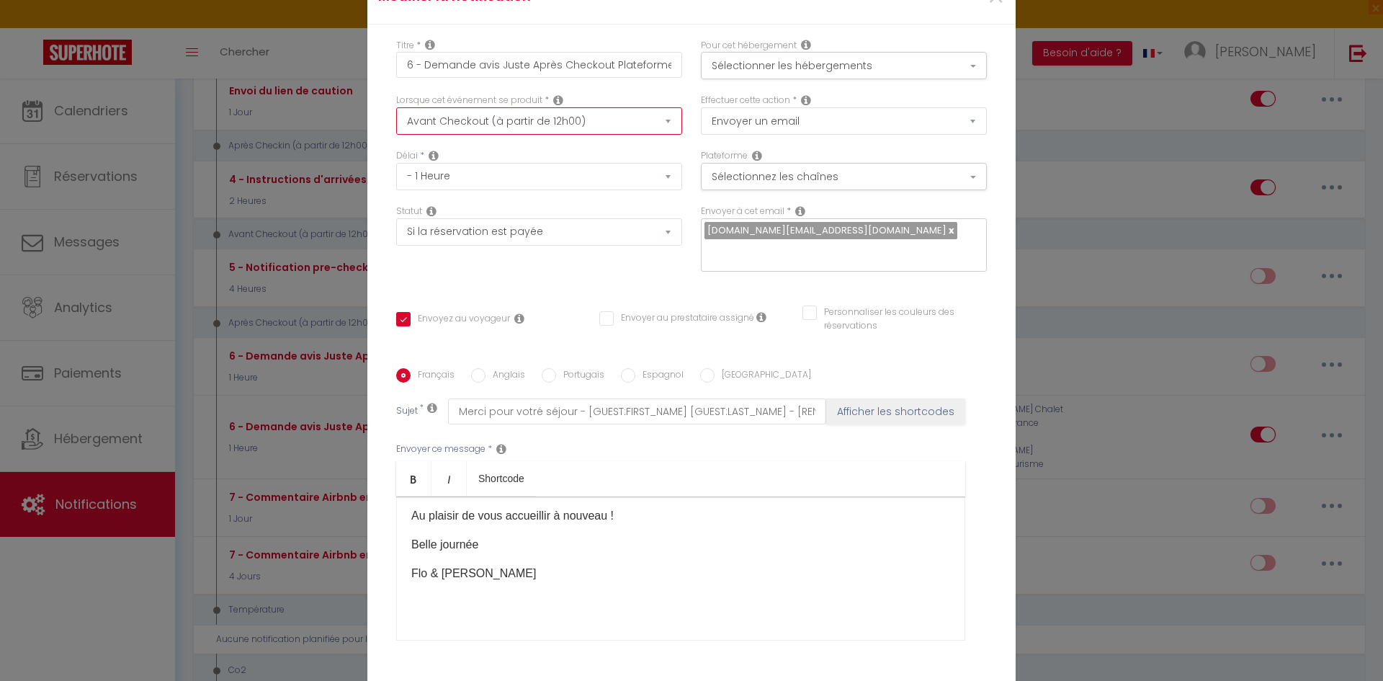
click at [396, 117] on select "Après la réservation Avant Checkin (à partir de 12h00) Après Checkin (à partir …" at bounding box center [539, 120] width 286 height 27
checkbox input "true"
checkbox input "false"
click at [503, 179] on select "Immédiat + 10 Minutes + 1 Heure + 2 Heures + 3 Heures + 4 Heures + 5 Heures + 6…" at bounding box center [539, 176] width 286 height 27
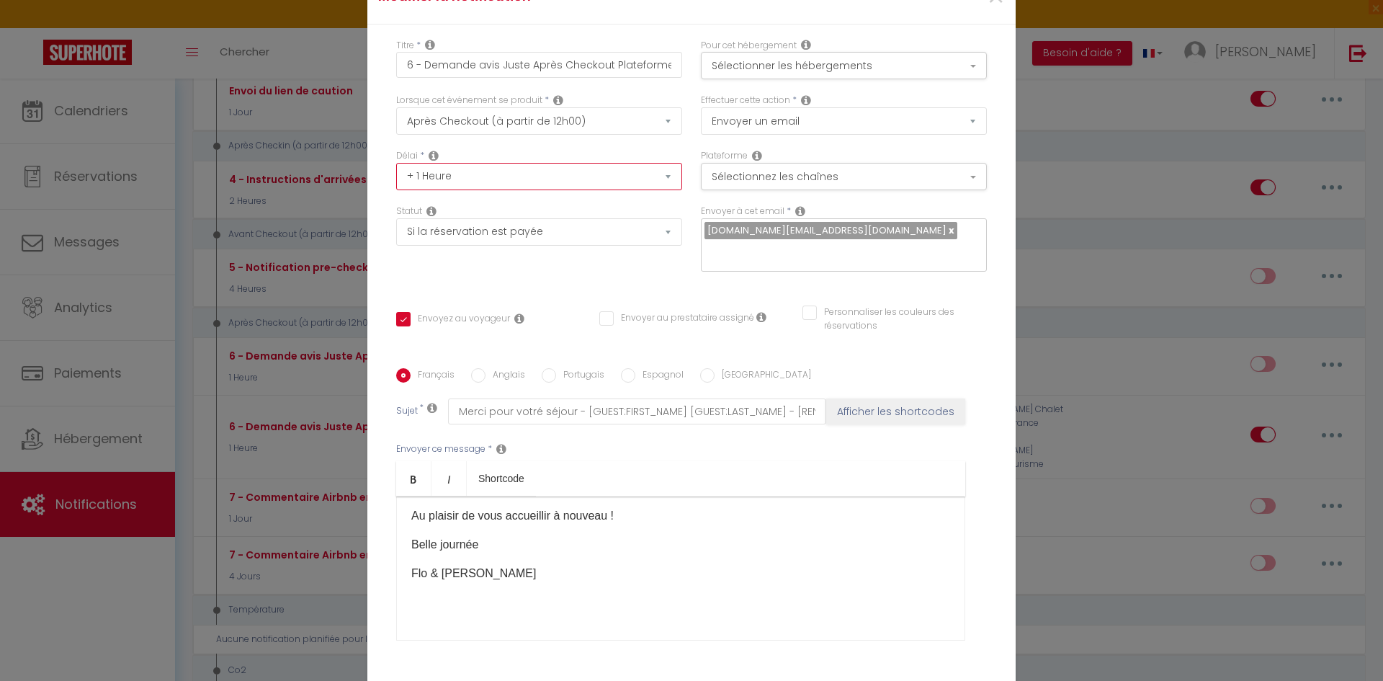
select select "Immédiat"
click at [396, 172] on select "Immédiat + 10 Minutes + 1 Heure + 2 Heures + 3 Heures + 4 Heures + 5 Heures + 6…" at bounding box center [539, 176] width 286 height 27
checkbox input "true"
checkbox input "false"
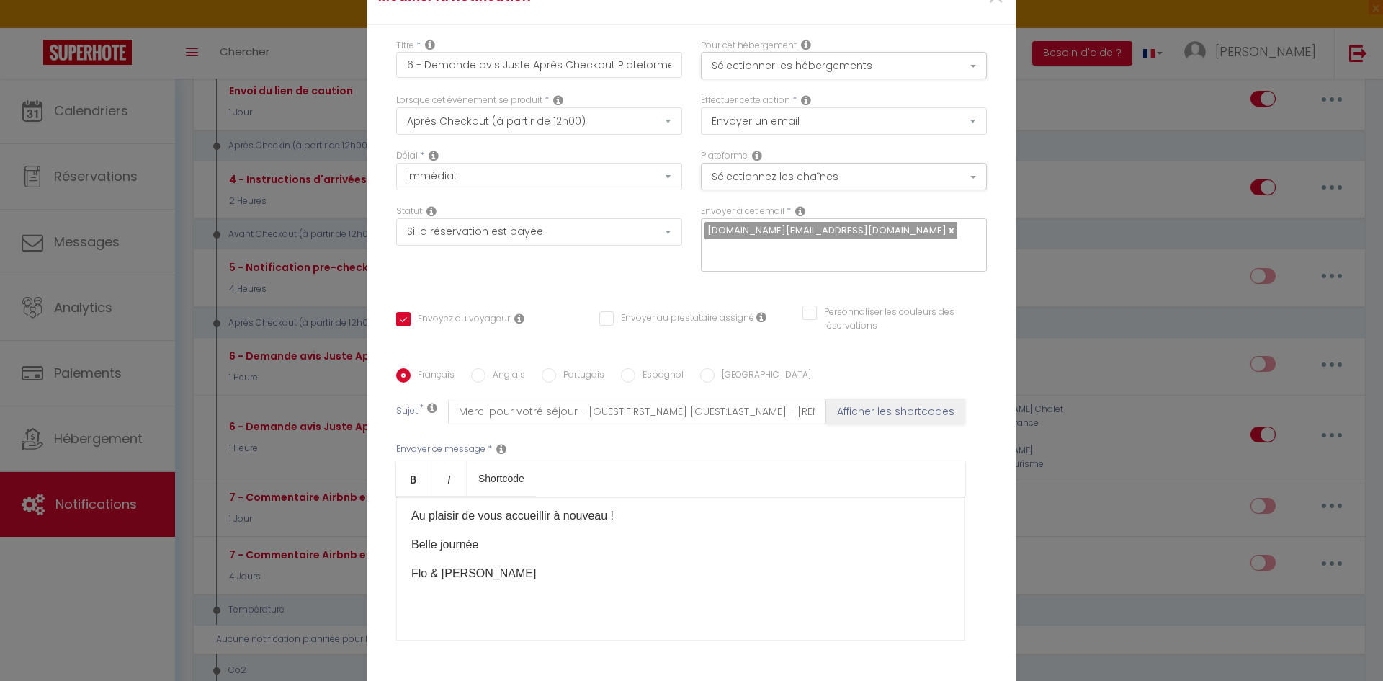
click at [520, 149] on div "Lorsque cet événement se produit * Après la réservation Avant Checkin (à partir…" at bounding box center [539, 121] width 305 height 55
click at [538, 131] on select "Après la réservation Avant Checkin (à partir de 12h00) Après Checkin (à partir …" at bounding box center [539, 120] width 286 height 27
select select "4"
click at [396, 117] on select "Après la réservation Avant Checkin (à partir de 12h00) Après Checkin (à partir …" at bounding box center [539, 120] width 286 height 27
checkbox input "true"
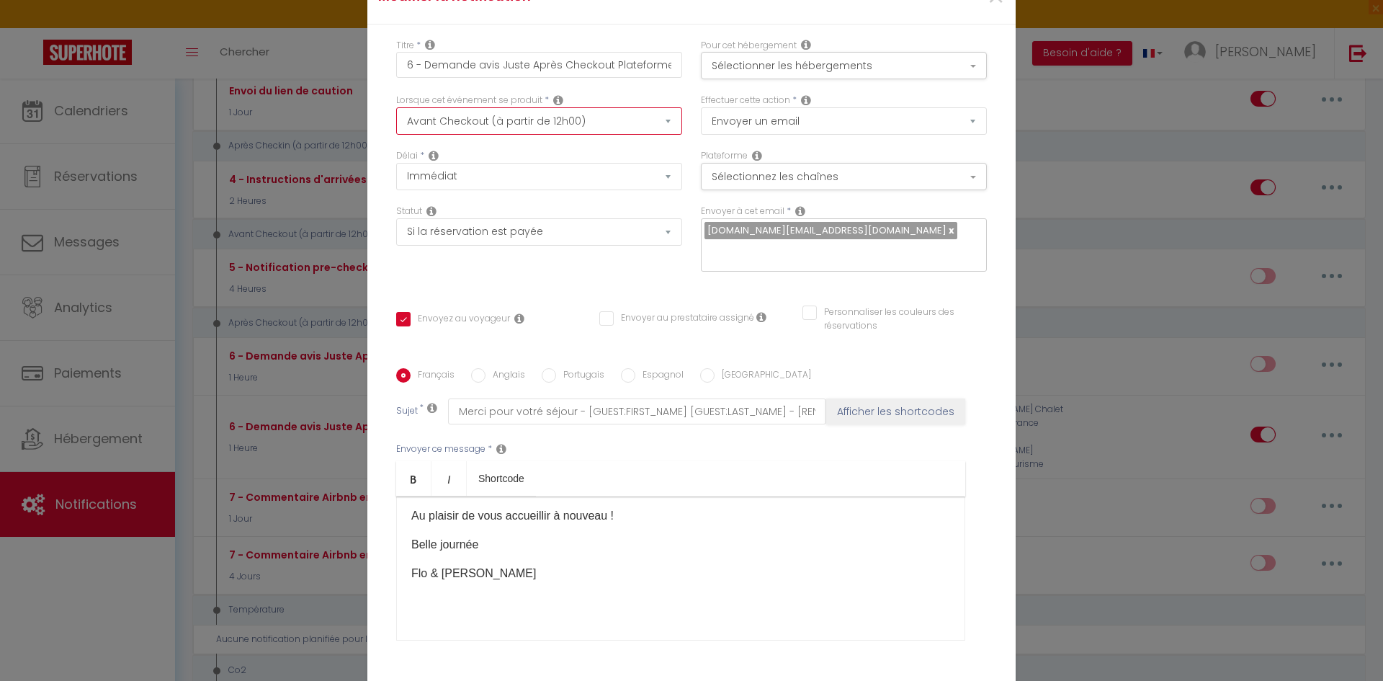
checkbox input "false"
click at [475, 189] on select "Immédiat - 10 Minutes - 1 Heure - 2 Heures - 3 Heures - 4 Heures - 5 Heures - 6…" at bounding box center [539, 176] width 286 height 27
select select "1 Heure"
click at [396, 172] on select "Immédiat - 10 Minutes - 1 Heure - 2 Heures - 3 Heures - 4 Heures - 5 Heures - 6…" at bounding box center [539, 176] width 286 height 27
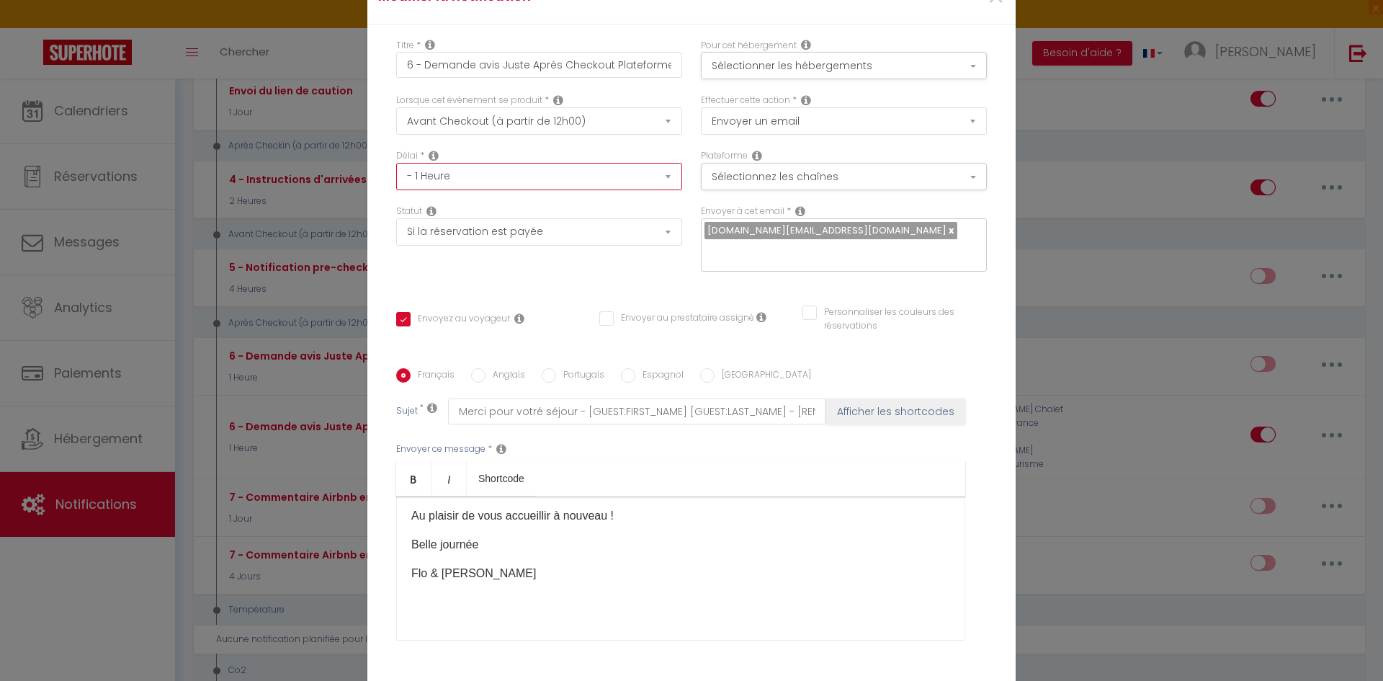
checkbox input "true"
checkbox input "false"
click at [544, 181] on select "Immédiat - 10 Minutes - 1 Heure - 2 Heures - 3 Heures - 4 Heures - 5 Heures - 6…" at bounding box center [539, 176] width 286 height 27
click at [561, 135] on select "Après la réservation Avant Checkin (à partir de 12h00) Après Checkin (à partir …" at bounding box center [539, 120] width 286 height 27
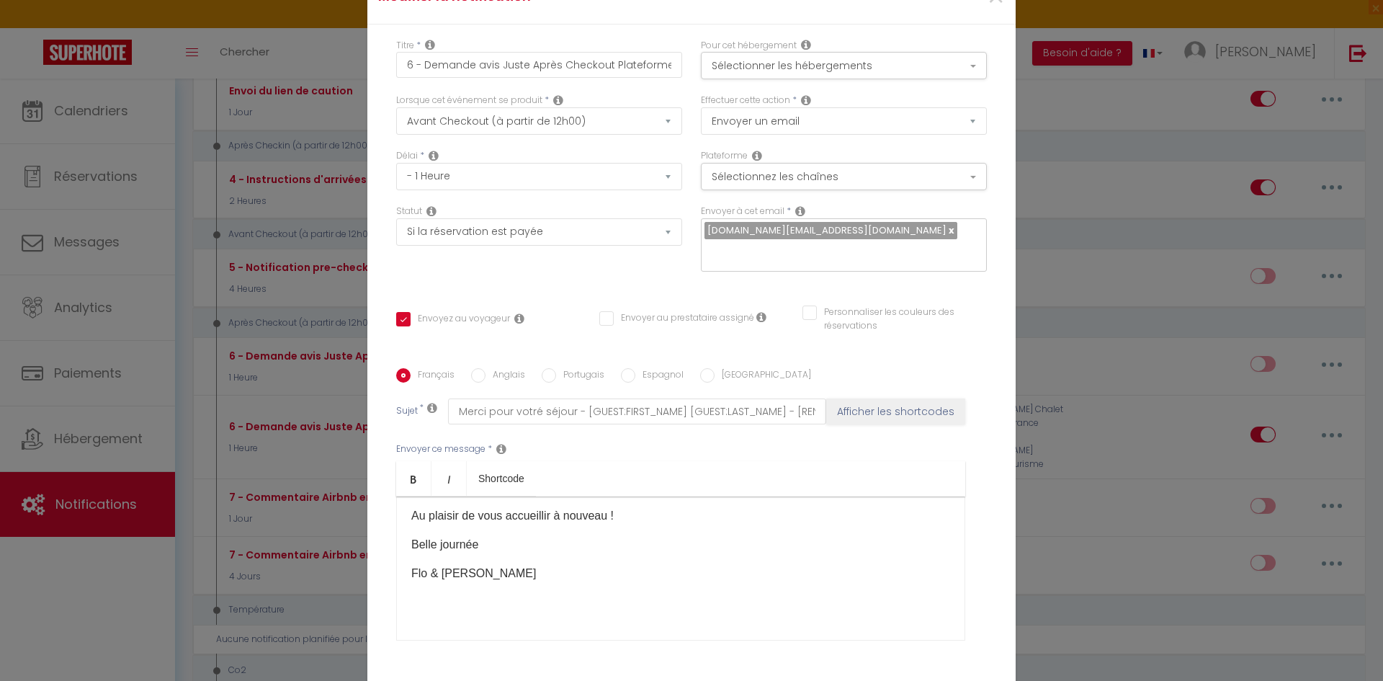
click at [661, 112] on div "Lorsque cet événement se produit * Après la réservation Avant Checkin (à partir…" at bounding box center [539, 114] width 286 height 41
click at [618, 130] on select "Après la réservation Avant Checkin (à partir de 12h00) Après Checkin (à partir …" at bounding box center [539, 120] width 286 height 27
click at [396, 117] on select "Après la réservation Avant Checkin (à partir de 12h00) Après Checkin (à partir …" at bounding box center [539, 120] width 286 height 27
click at [608, 131] on select "Après la réservation Avant Checkin (à partir de 12h00) Après Checkin (à partir …" at bounding box center [539, 120] width 286 height 27
click at [396, 117] on select "Après la réservation Avant Checkin (à partir de 12h00) Après Checkin (à partir …" at bounding box center [539, 120] width 286 height 27
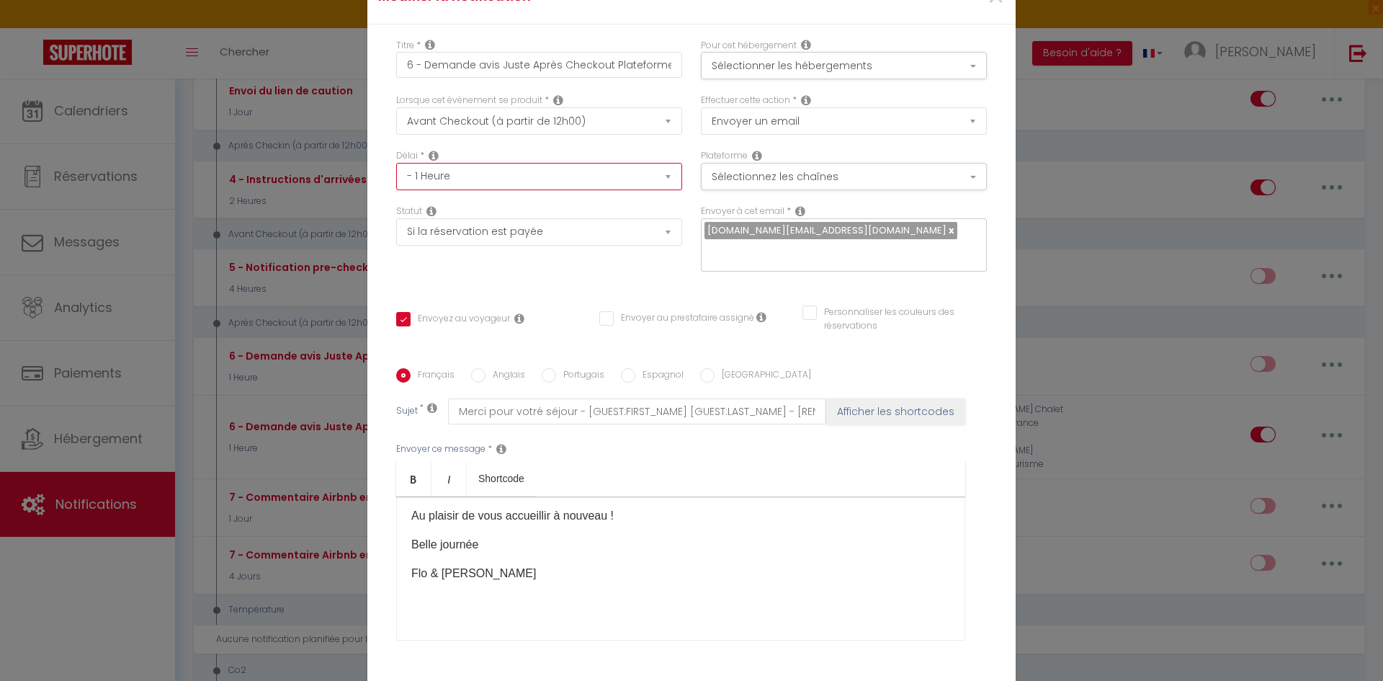
click at [525, 184] on select "Immédiat - 10 Minutes - 1 Heure - 2 Heures - 3 Heures - 4 Heures - 5 Heures - 6…" at bounding box center [539, 176] width 286 height 27
click at [546, 135] on select "Après la réservation Avant Checkin (à partir de 12h00) Après Checkin (à partir …" at bounding box center [539, 120] width 286 height 27
select select "5"
click at [396, 117] on select "Après la réservation Avant Checkin (à partir de 12h00) Après Checkin (à partir …" at bounding box center [539, 120] width 286 height 27
checkbox input "true"
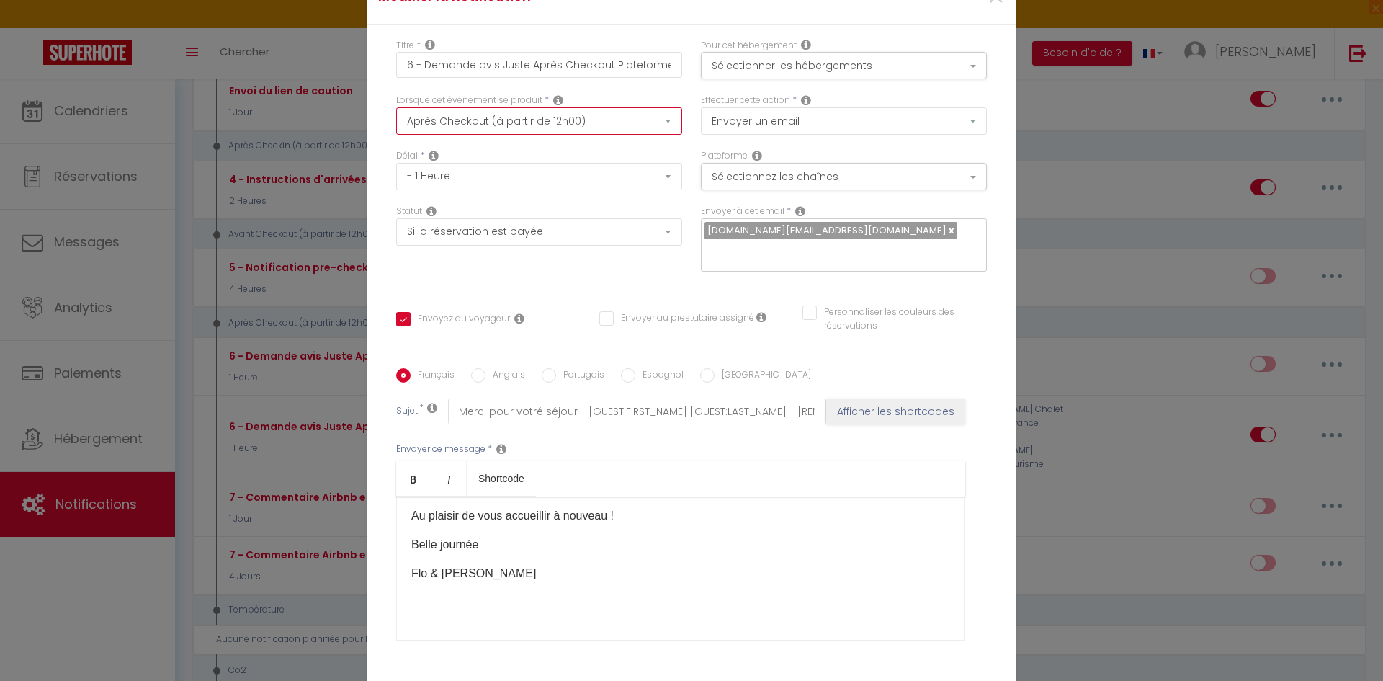
checkbox input "false"
click at [500, 190] on select "Immédiat + 10 Minutes + 1 Heure + 2 Heures + 3 Heures + 4 Heures + 5 Heures + 6…" at bounding box center [539, 176] width 286 height 27
select select "Immédiat"
click at [396, 172] on select "Immédiat + 10 Minutes + 1 Heure + 2 Heures + 3 Heures + 4 Heures + 5 Heures + 6…" at bounding box center [539, 176] width 286 height 27
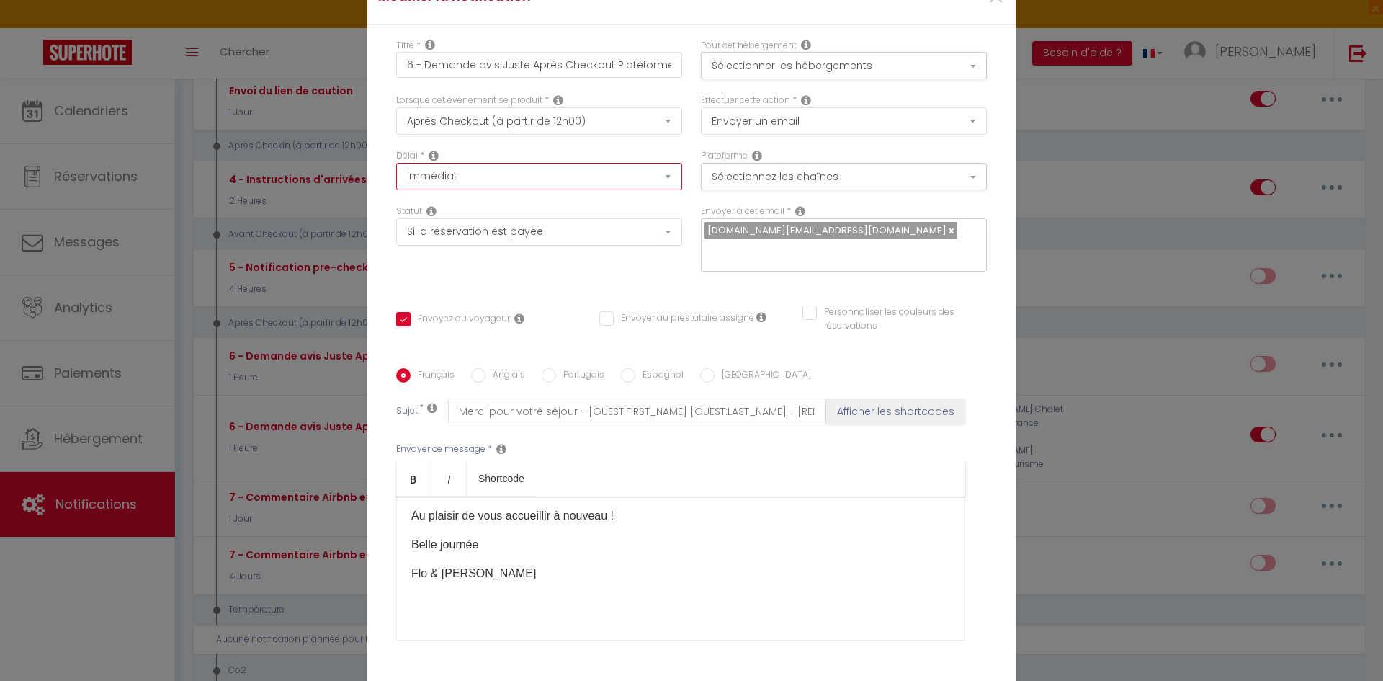
checkbox input "true"
checkbox input "false"
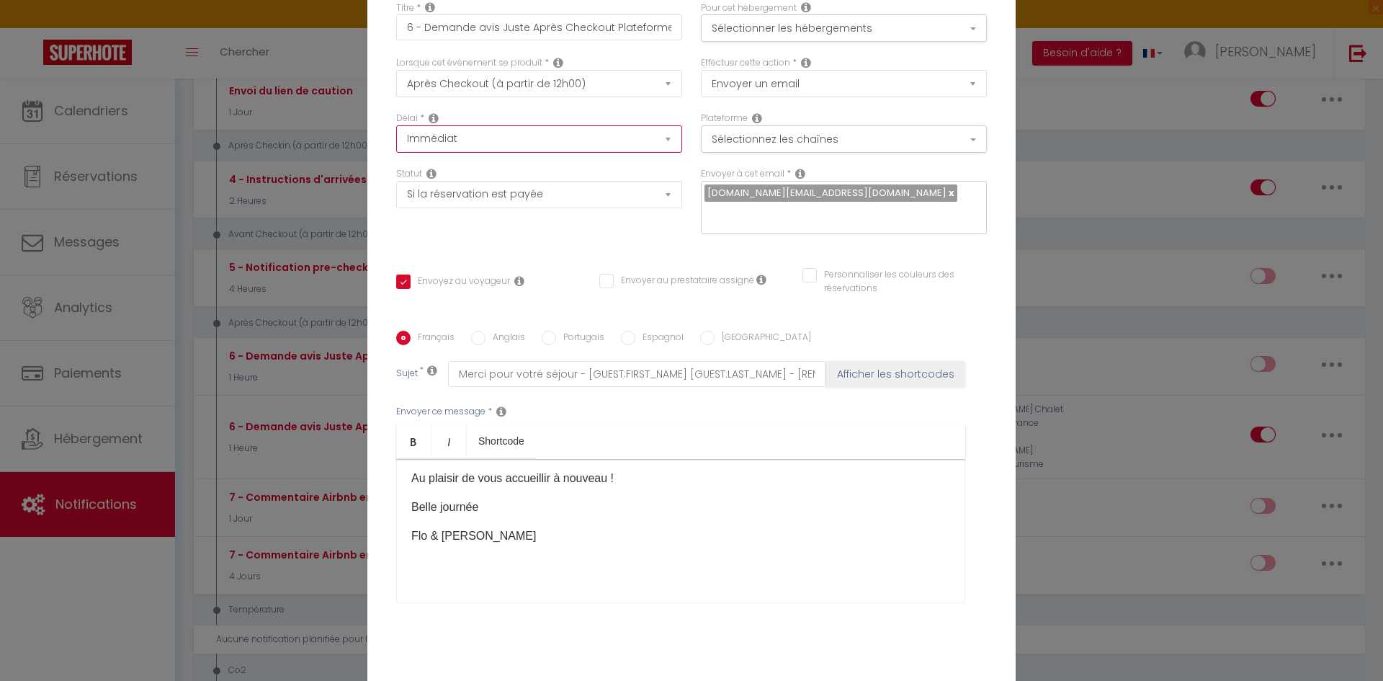
scroll to position [72, 0]
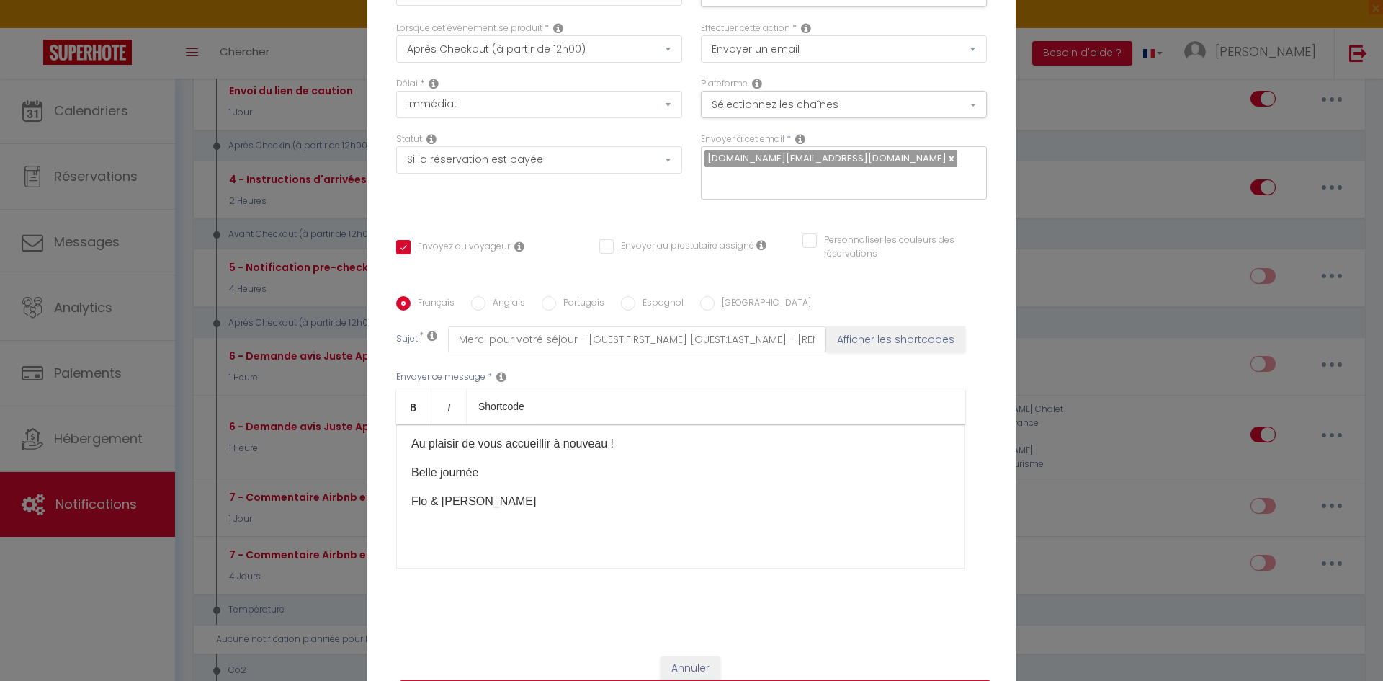
click at [612, 549] on div "Bonjour [GUEST:FIRST_NAME], Merci [MEDICAL_DATA] d’avoir choisi notre logement …" at bounding box center [680, 496] width 569 height 144
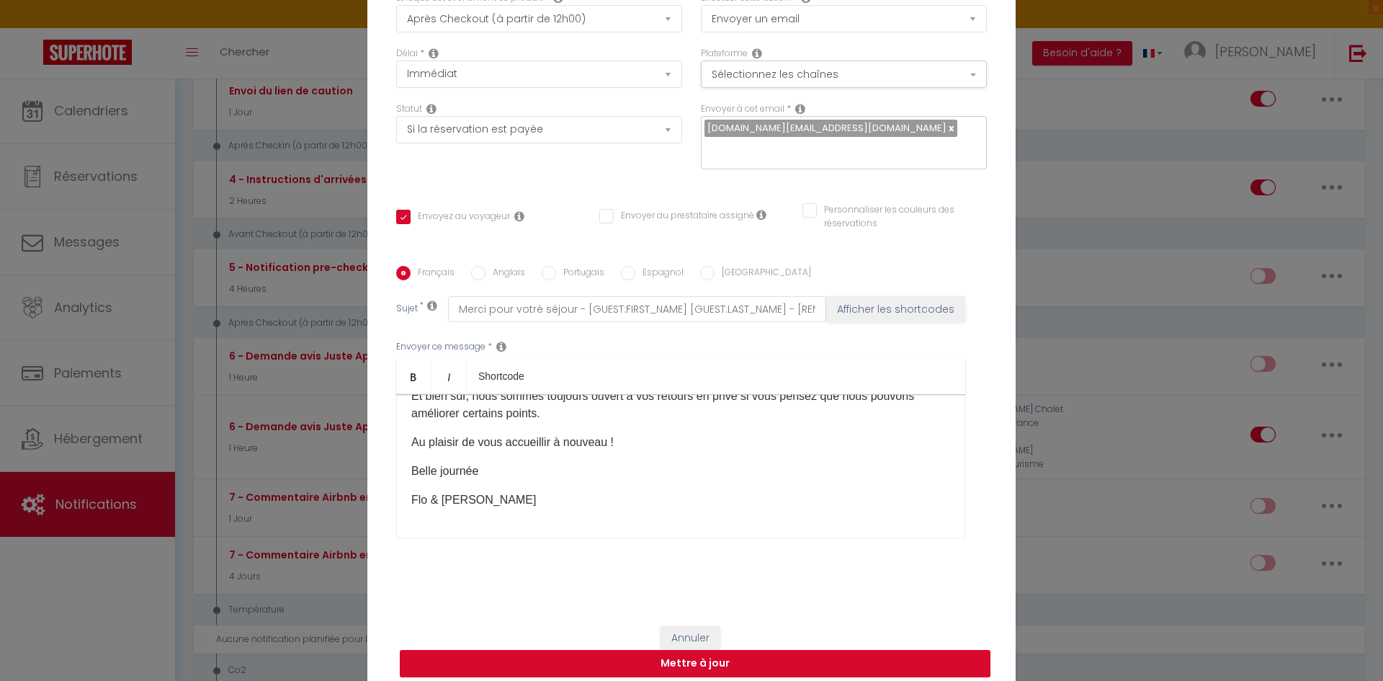
click at [692, 650] on button "Mettre à jour" at bounding box center [695, 663] width 591 height 27
checkbox input "true"
checkbox input "false"
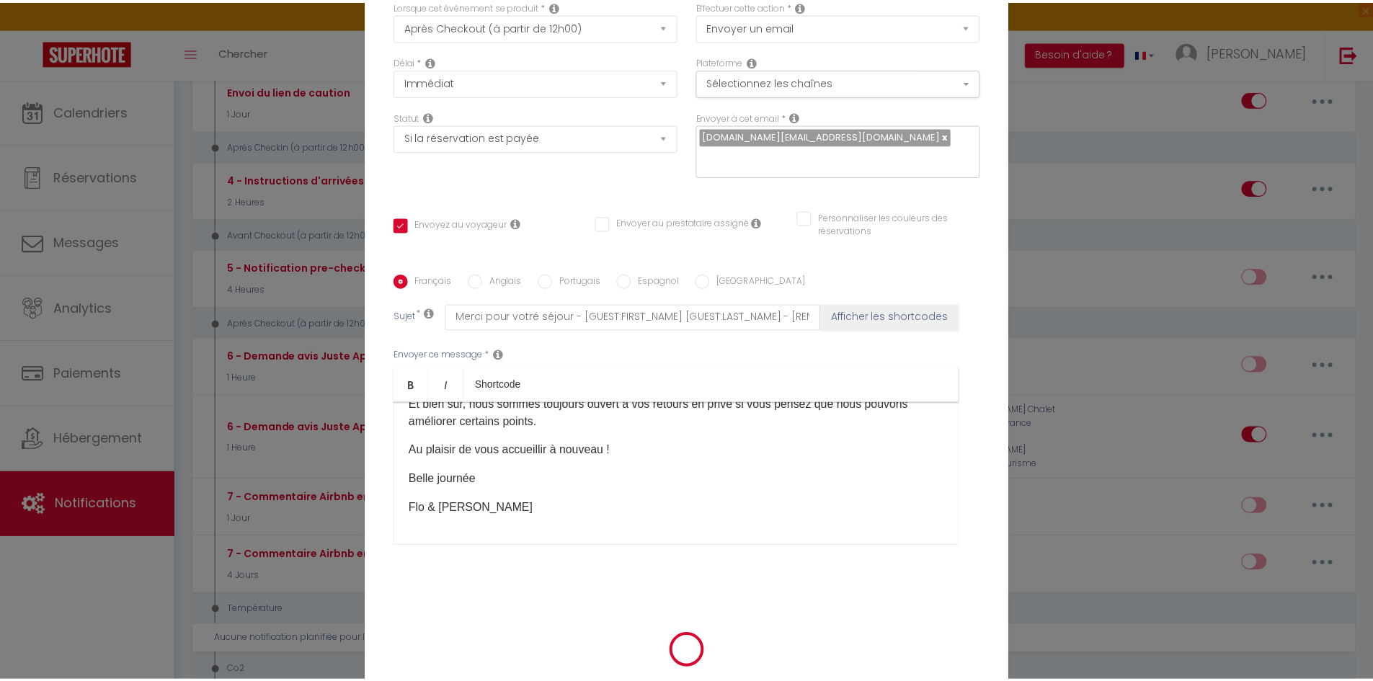
scroll to position [95, 0]
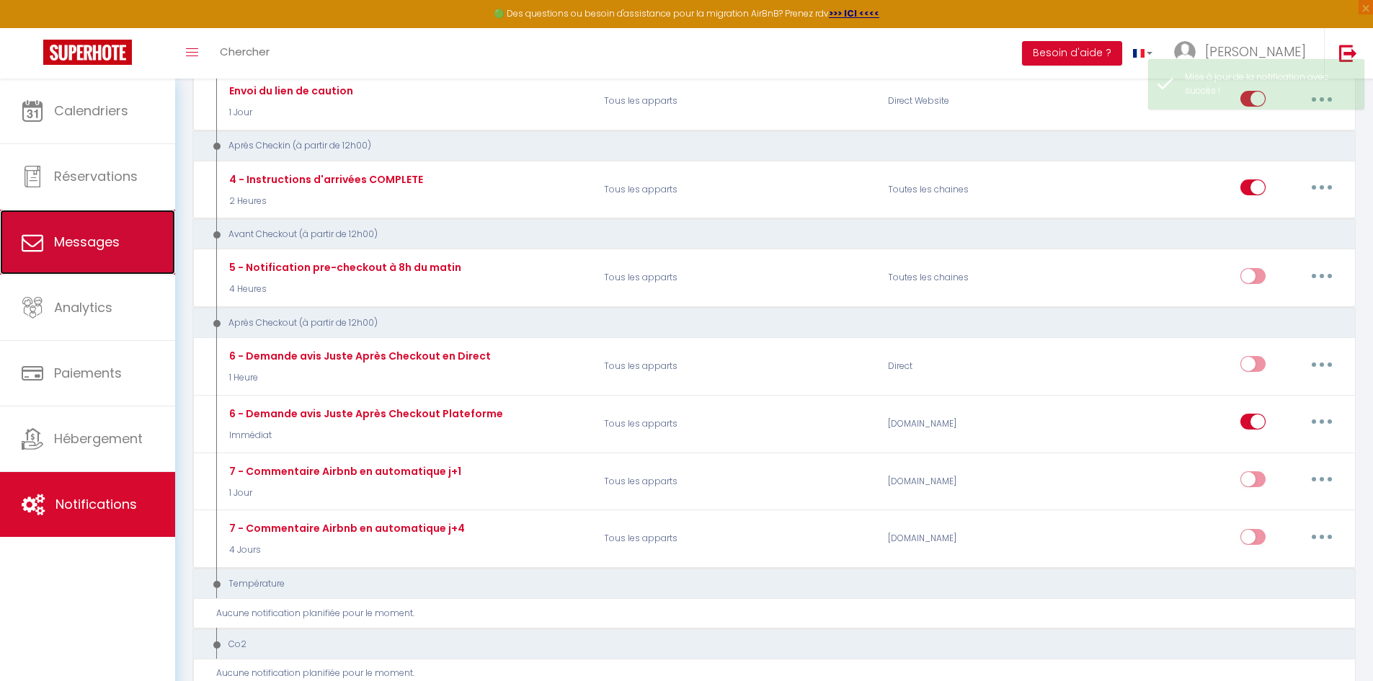
click at [66, 218] on link "Messages" at bounding box center [87, 242] width 175 height 65
select select "message"
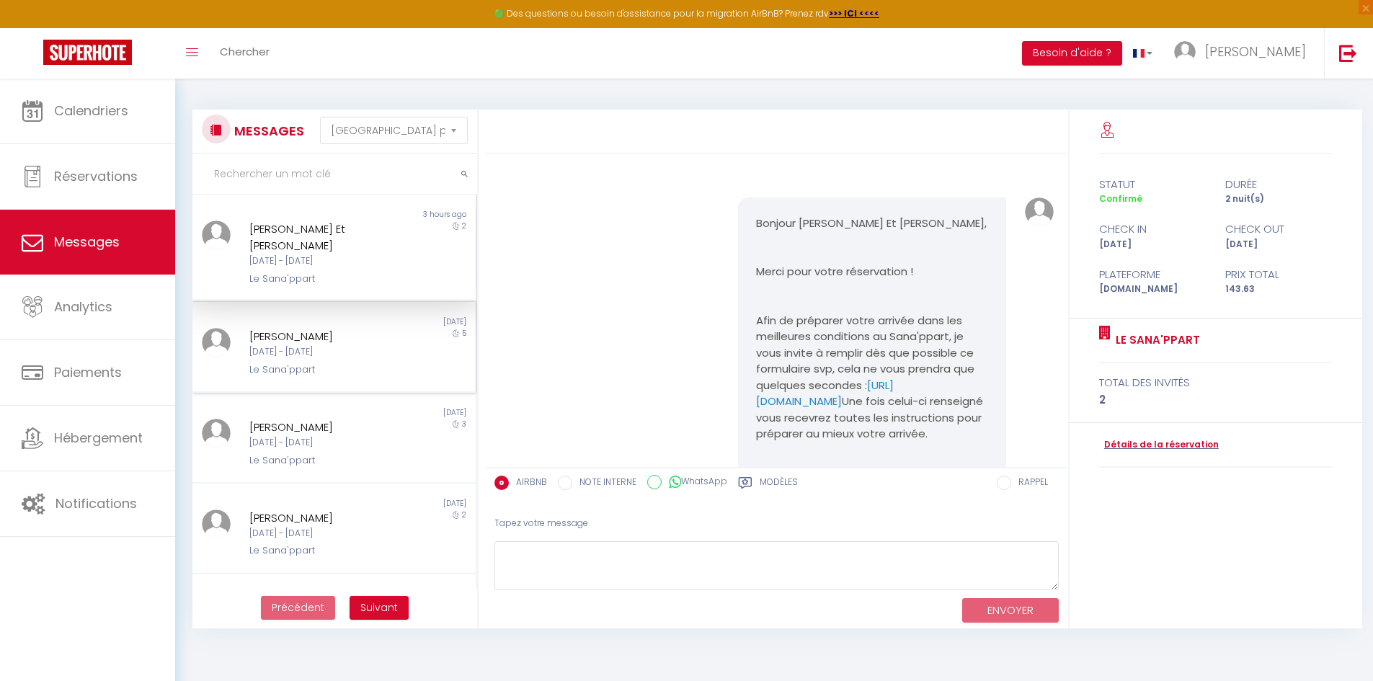
scroll to position [3920, 0]
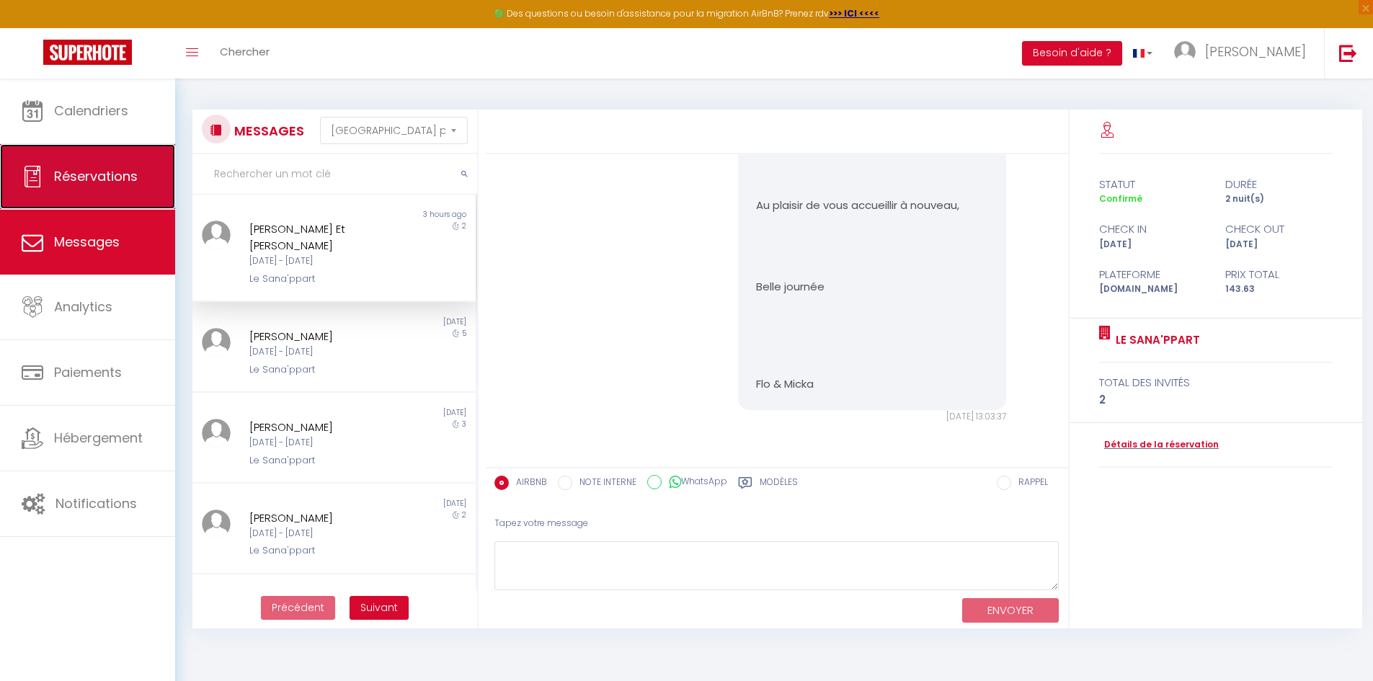
click at [105, 200] on link "Réservations" at bounding box center [87, 176] width 175 height 65
select select "not_cancelled"
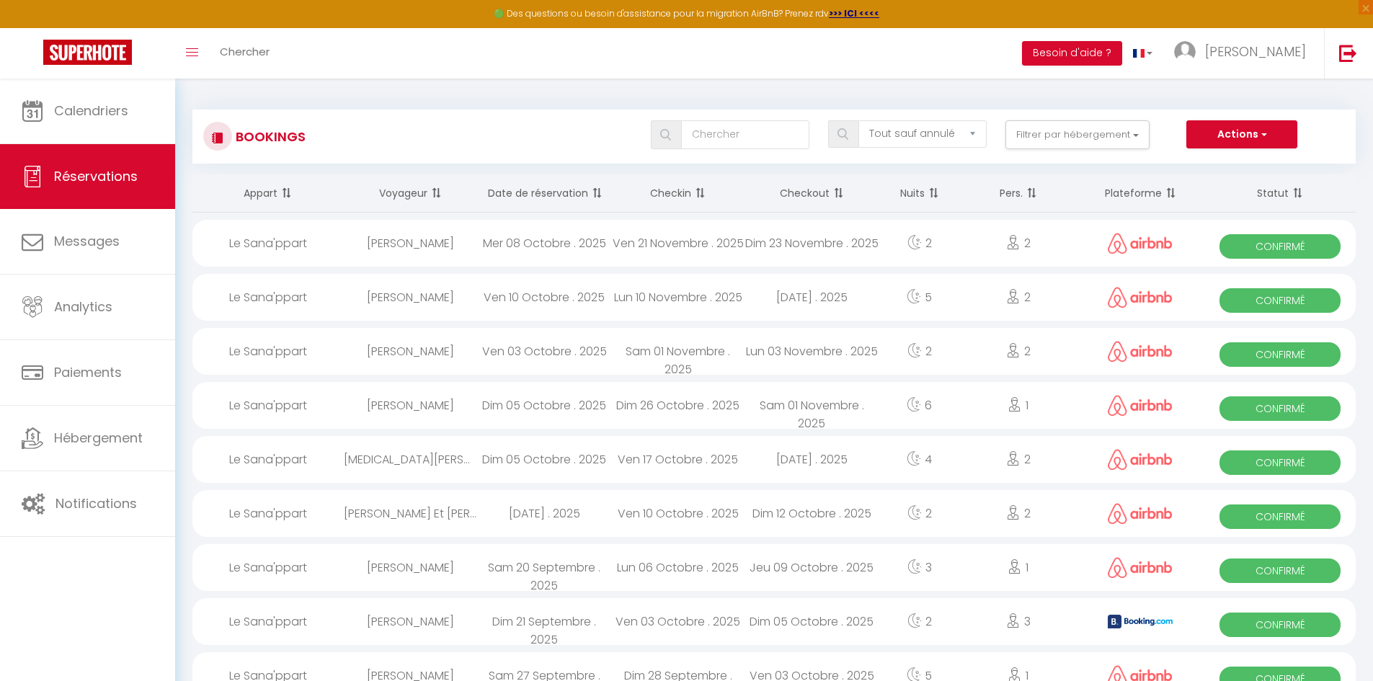
click at [445, 302] on div "[PERSON_NAME]" at bounding box center [411, 297] width 134 height 47
select select "OK"
select select "1"
select select "0"
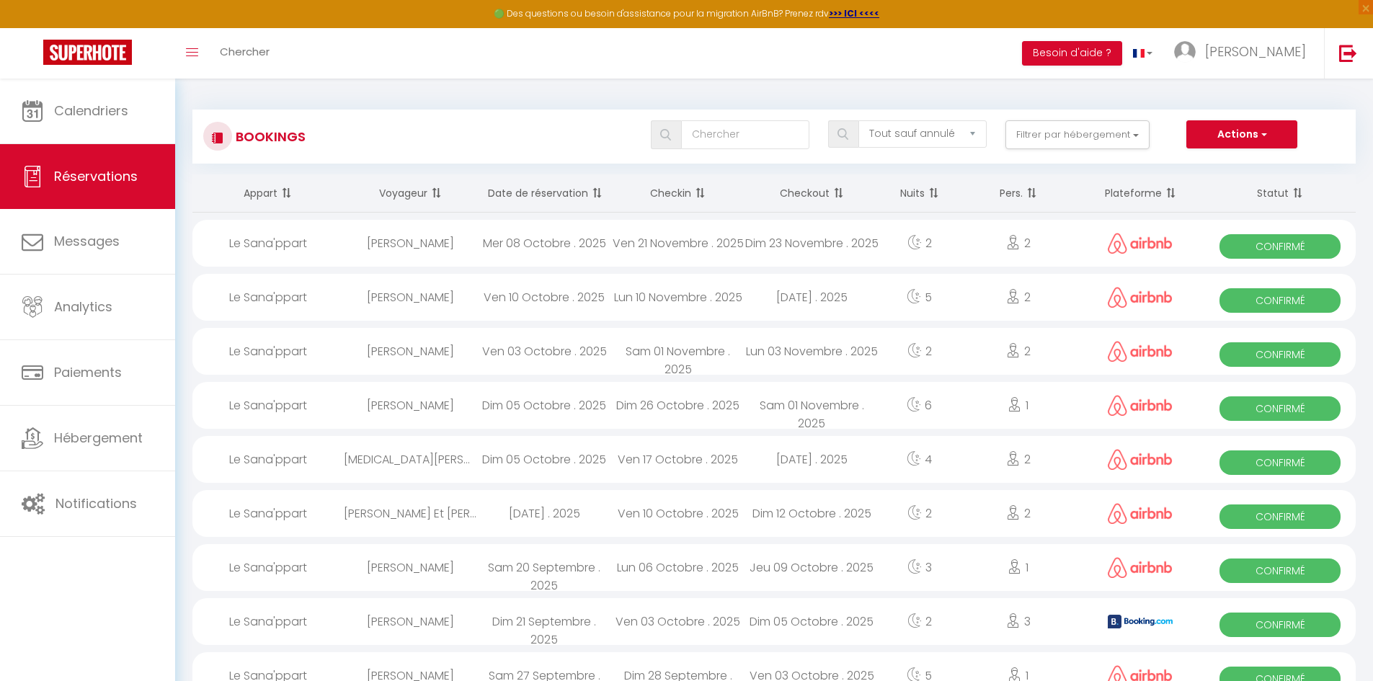
select select "1"
select select
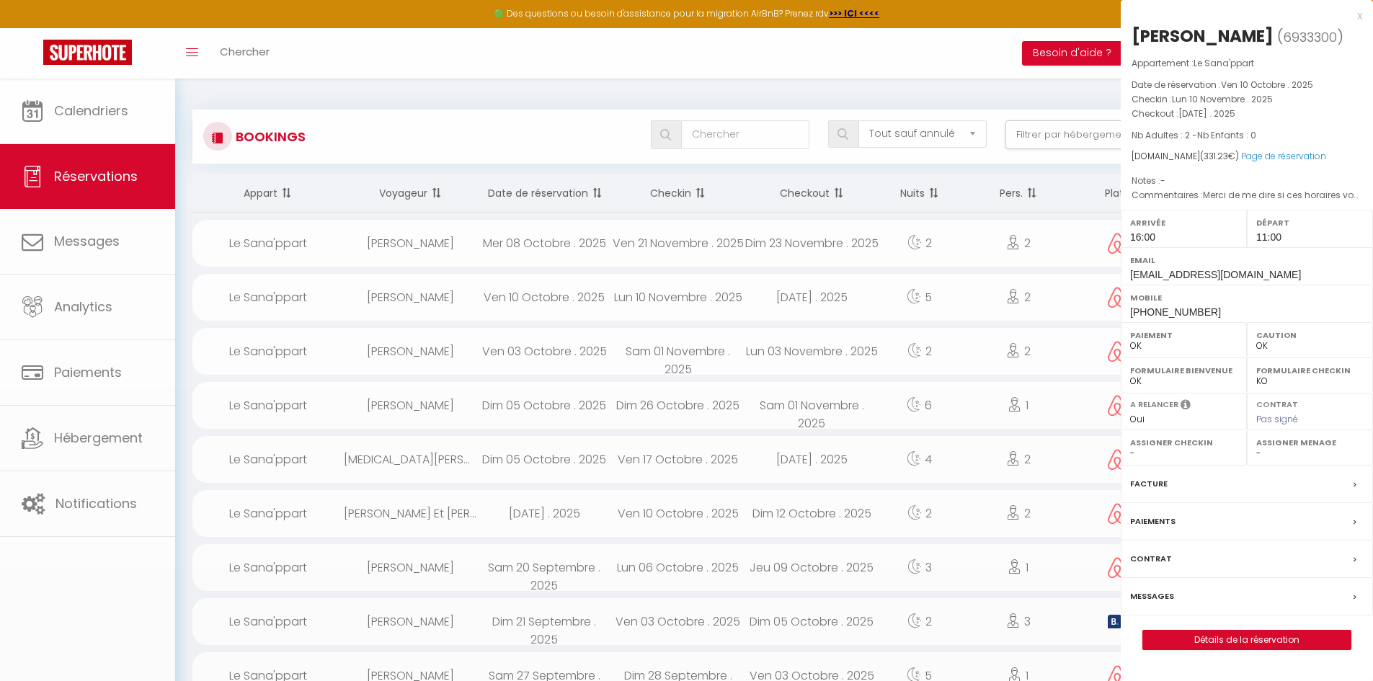
select select "51151"
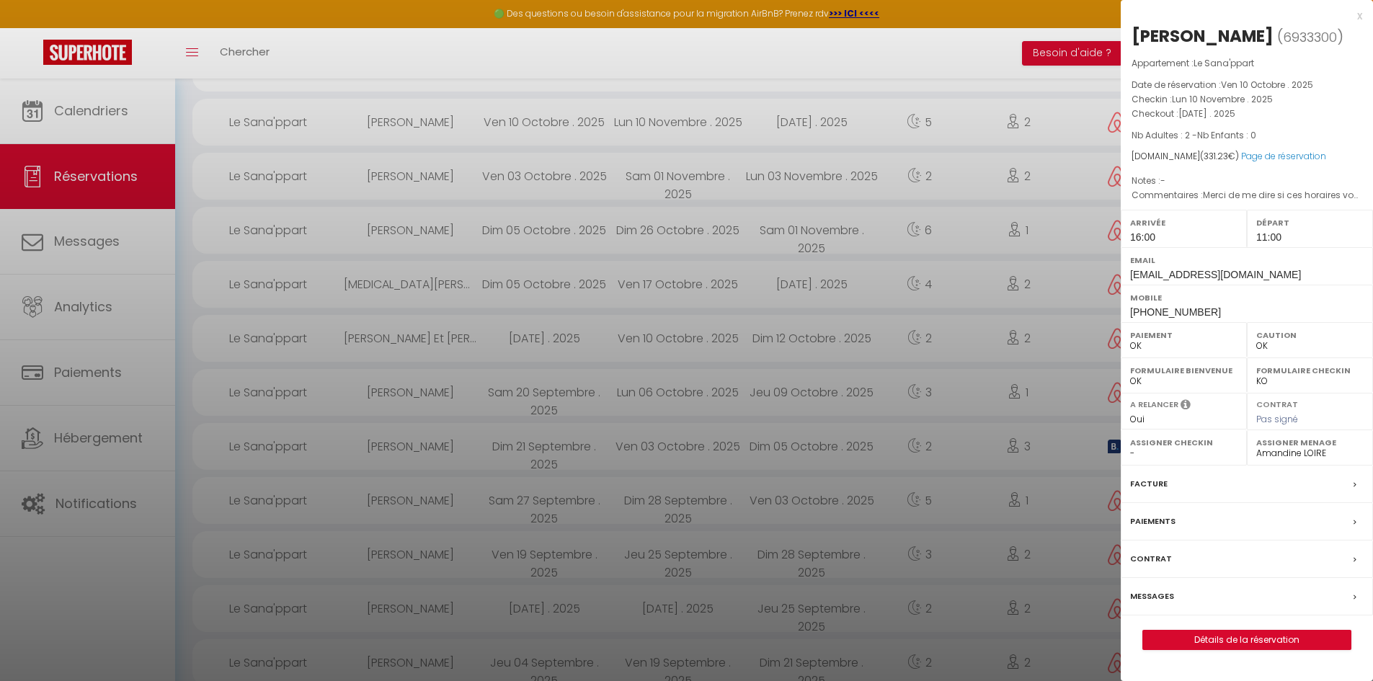
scroll to position [178, 0]
click at [1264, 597] on div "Messages" at bounding box center [1246, 596] width 252 height 37
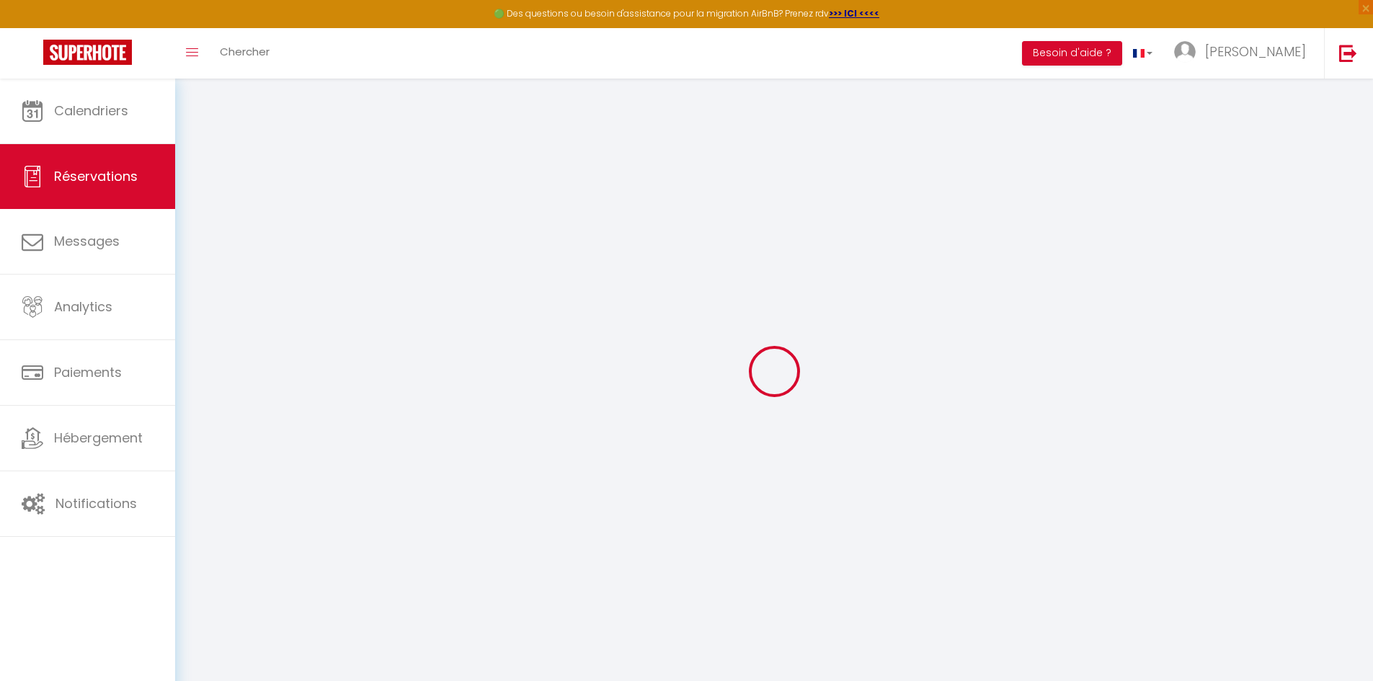
select select
checkbox input "false"
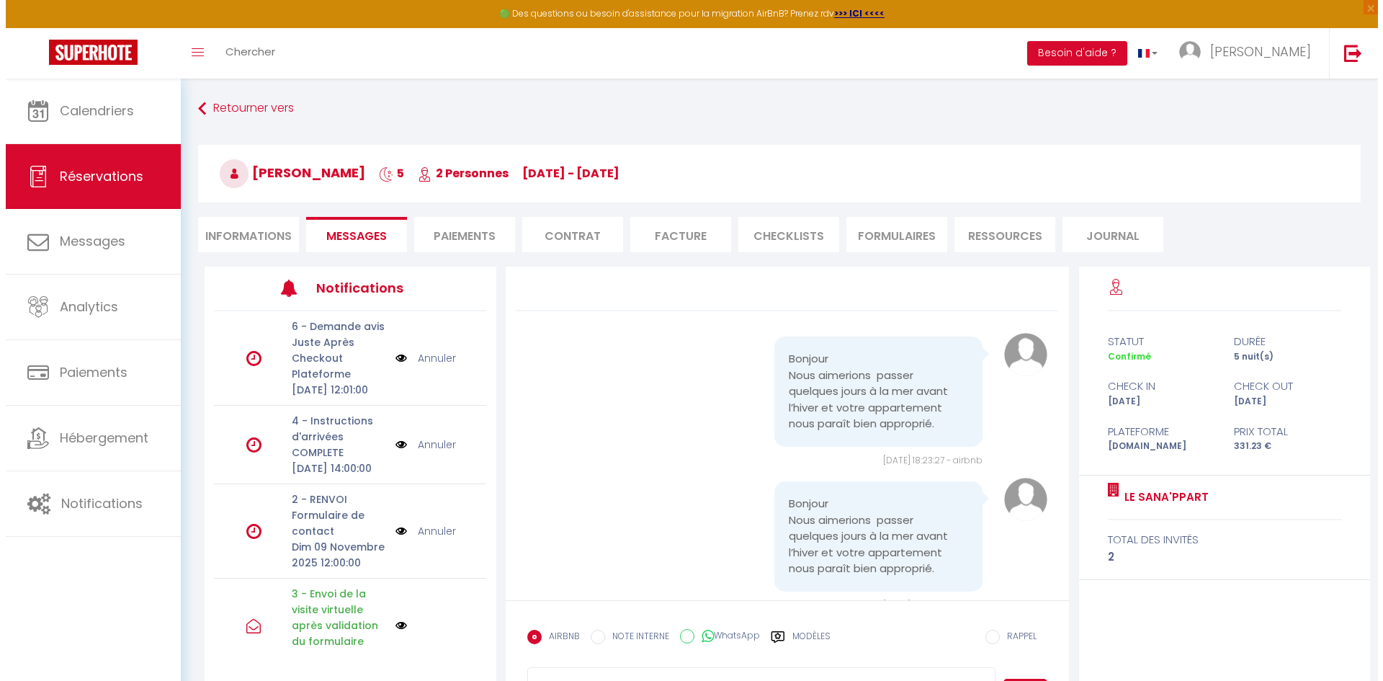
scroll to position [1645, 0]
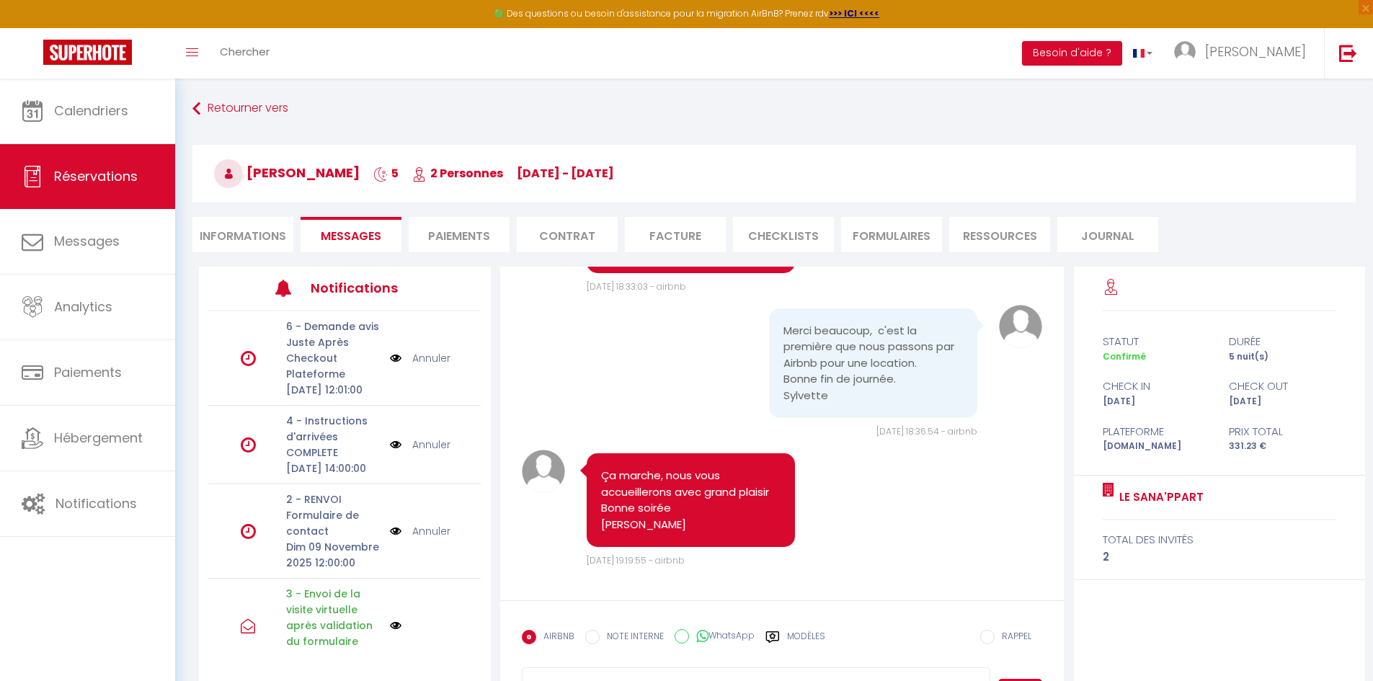
click at [390, 366] on img at bounding box center [396, 358] width 12 height 16
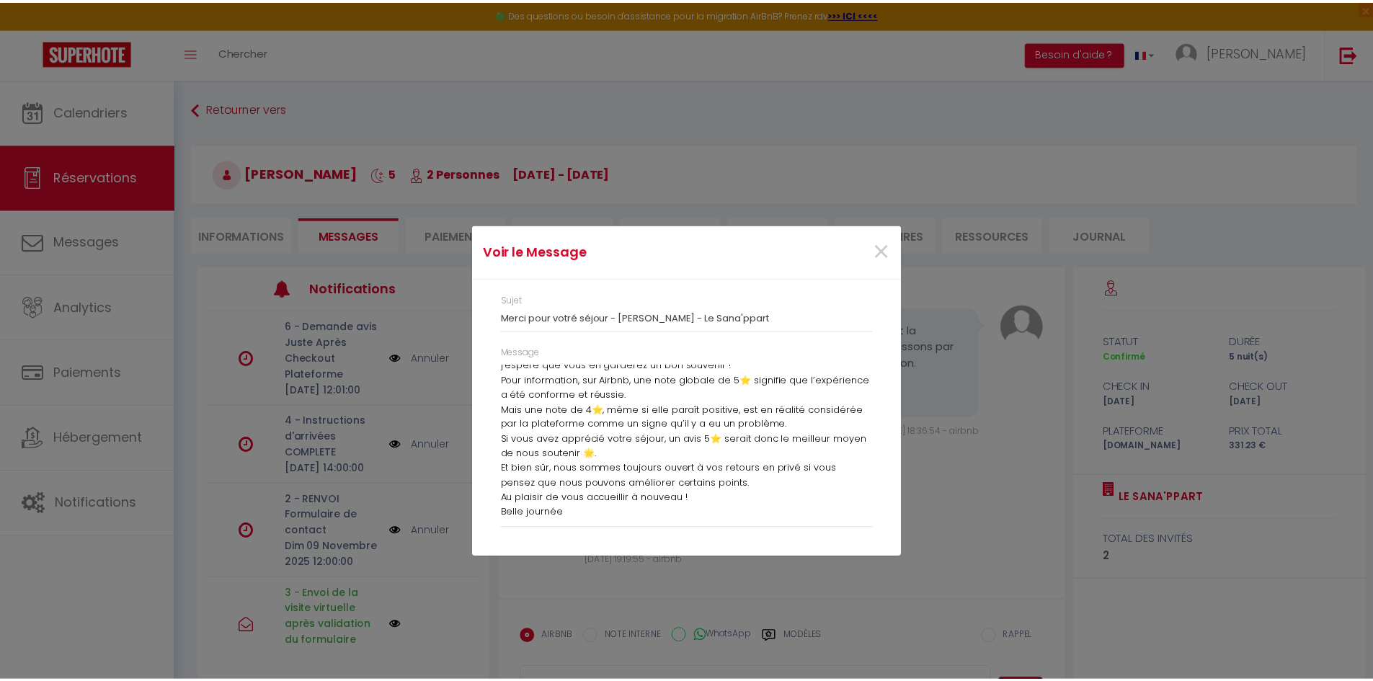
scroll to position [50, 0]
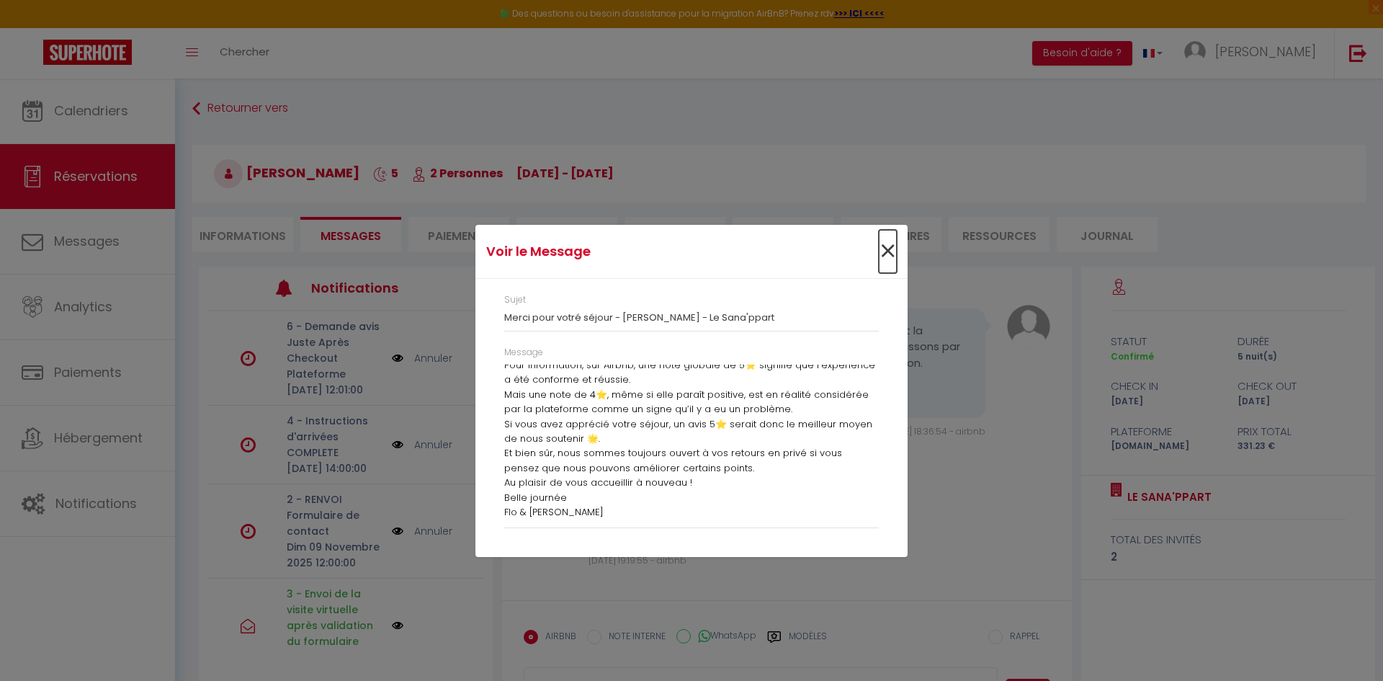
click at [891, 249] on span "×" at bounding box center [888, 251] width 18 height 43
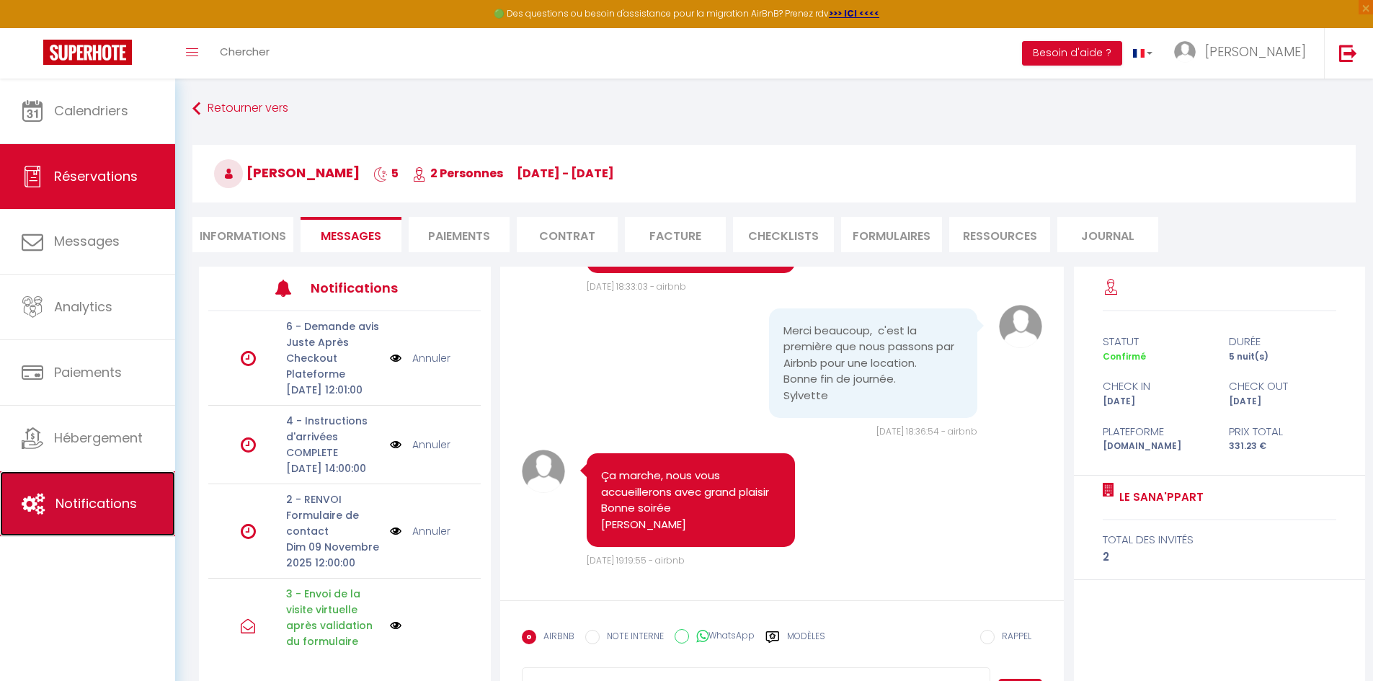
click at [115, 496] on span "Notifications" at bounding box center [95, 503] width 81 height 18
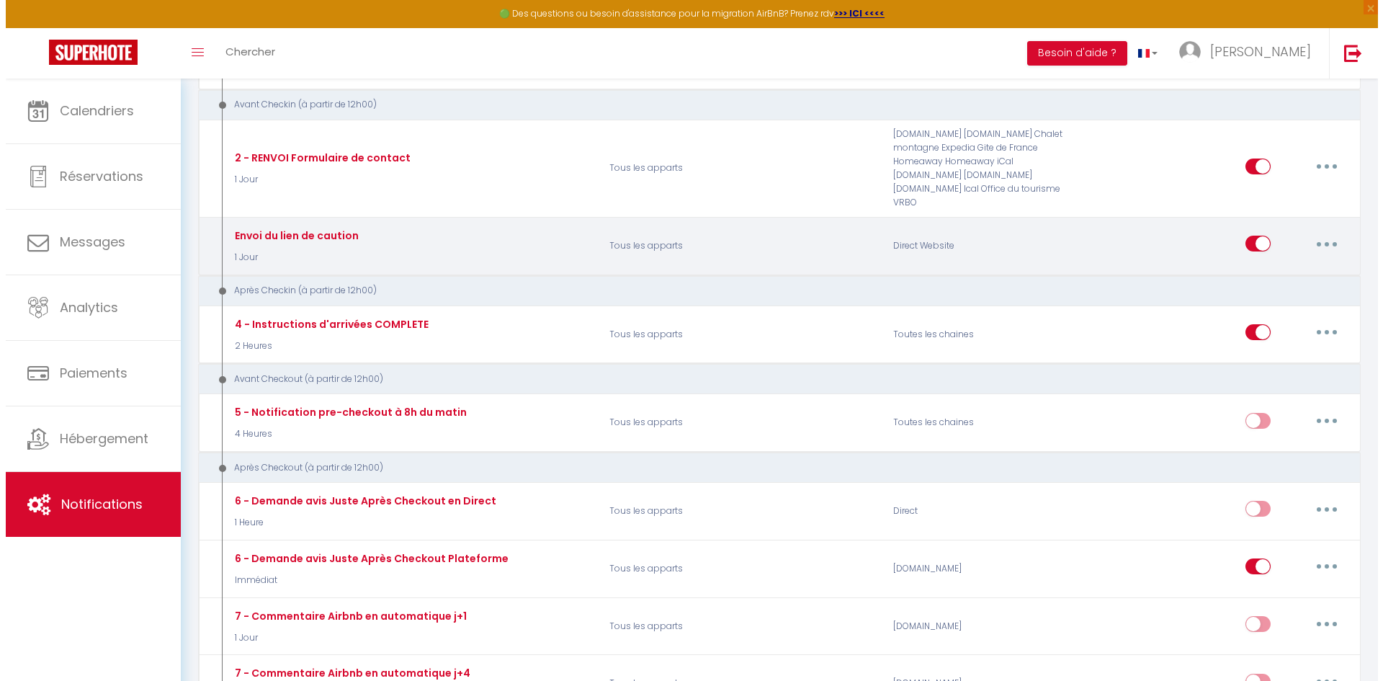
scroll to position [576, 0]
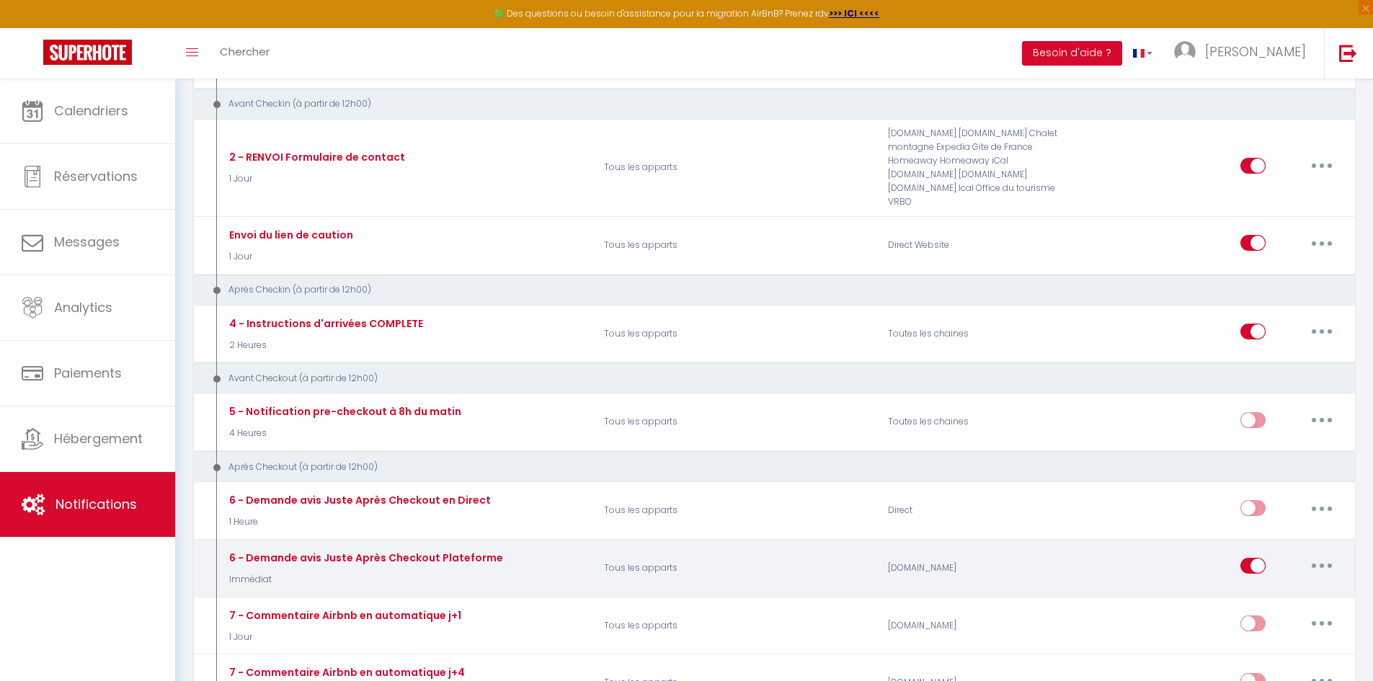
click at [1319, 564] on button "button" at bounding box center [1321, 565] width 40 height 23
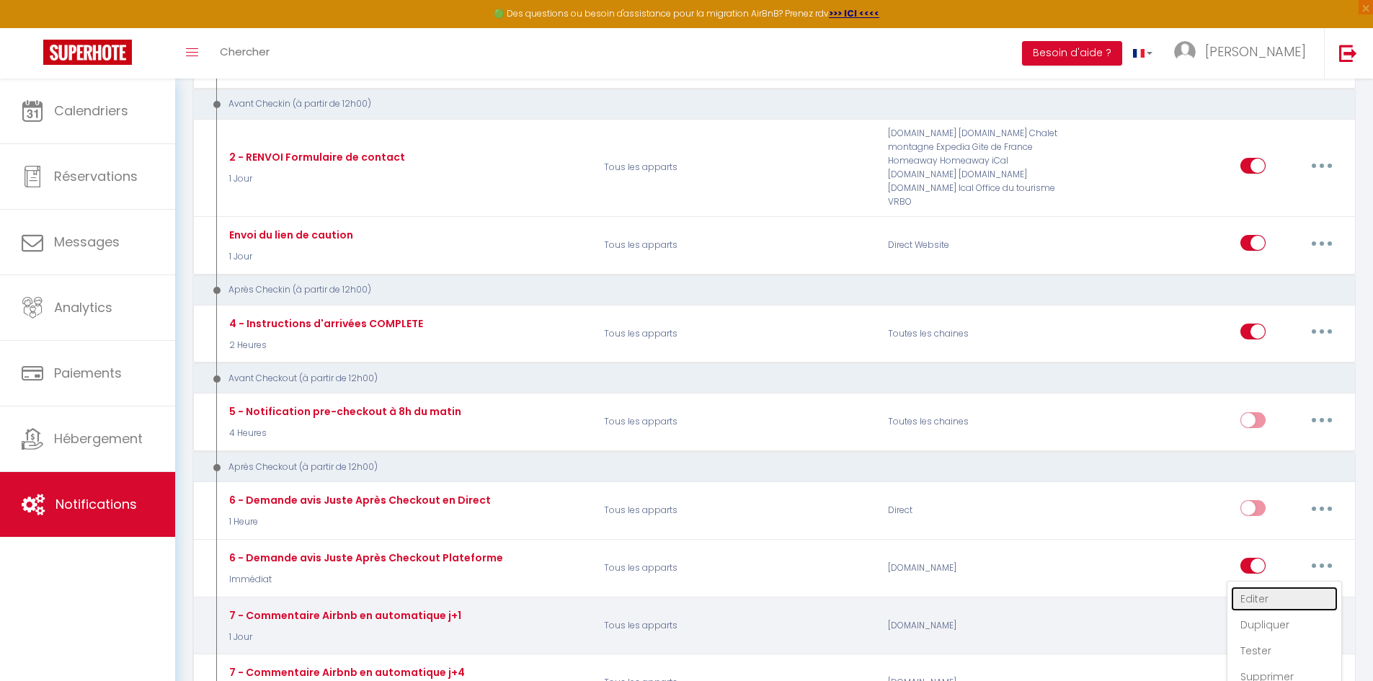
click at [1275, 597] on link "Editer" at bounding box center [1284, 599] width 107 height 24
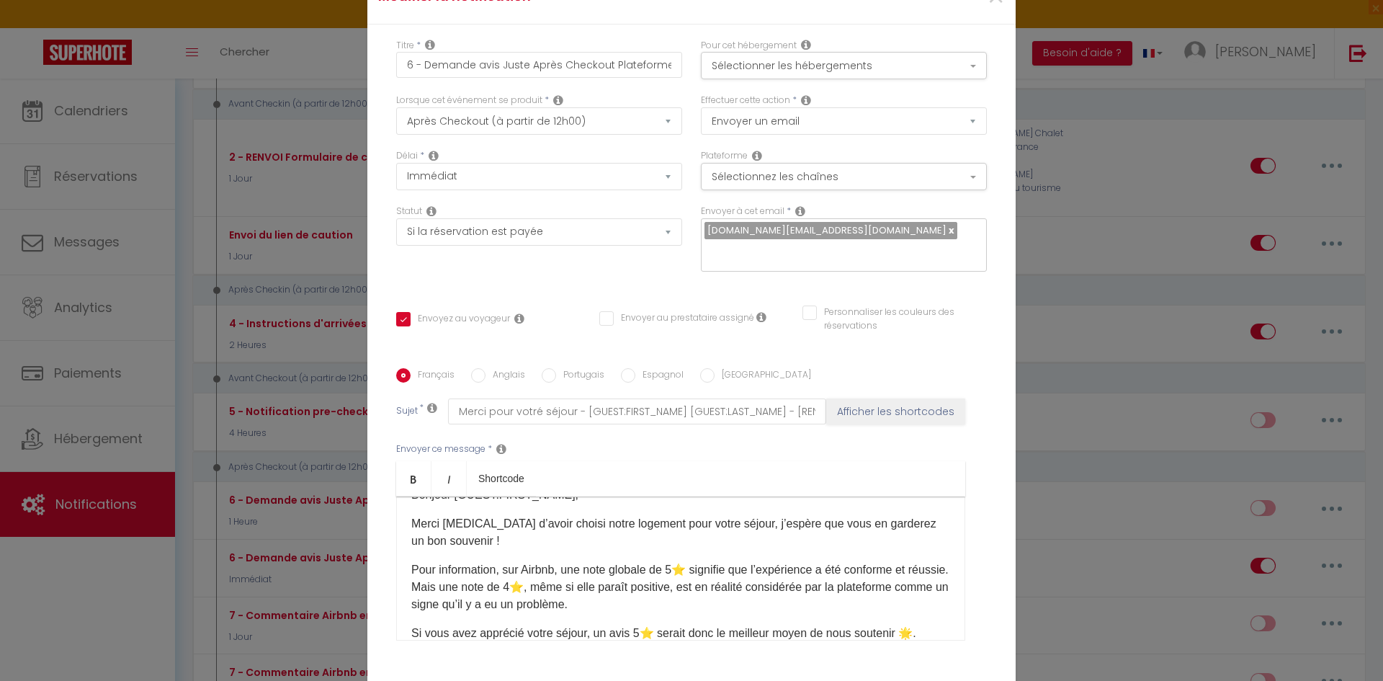
scroll to position [0, 0]
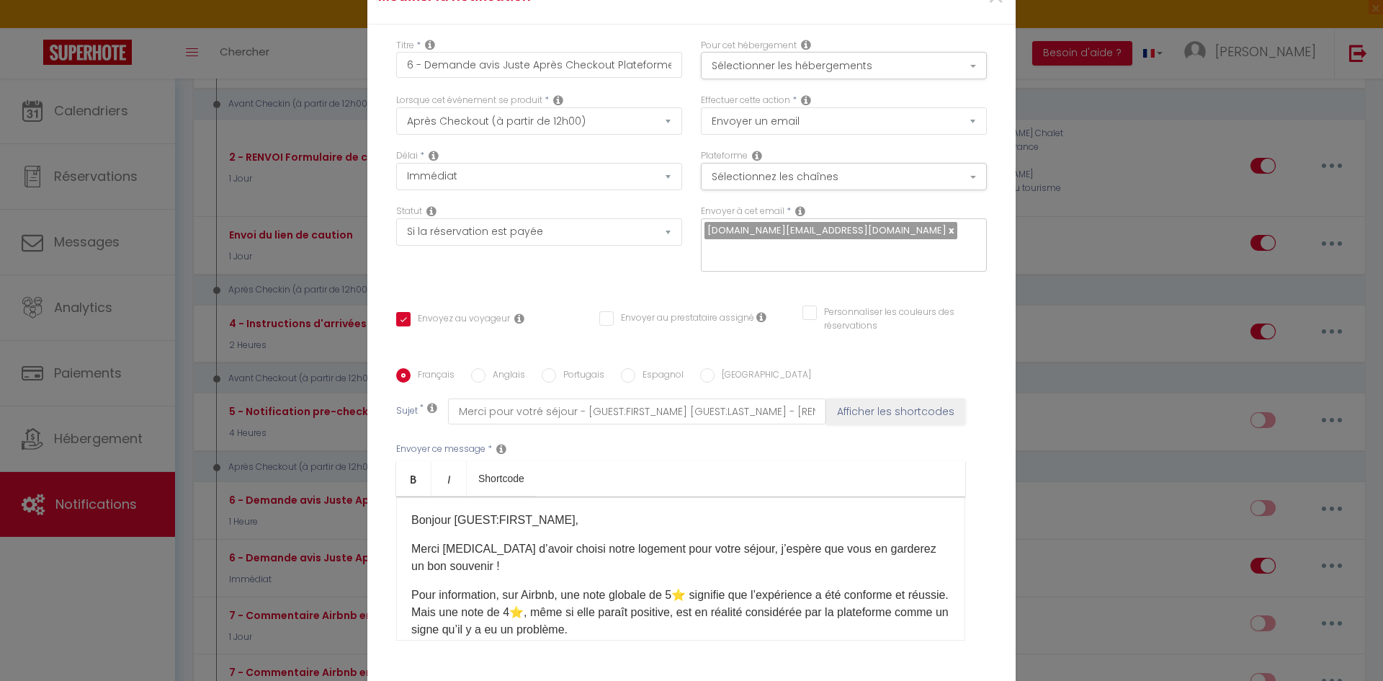
click at [500, 603] on p "Pour information, sur Airbnb, une note globale de 5⭐️ signifie que l’expérience…" at bounding box center [680, 613] width 539 height 52
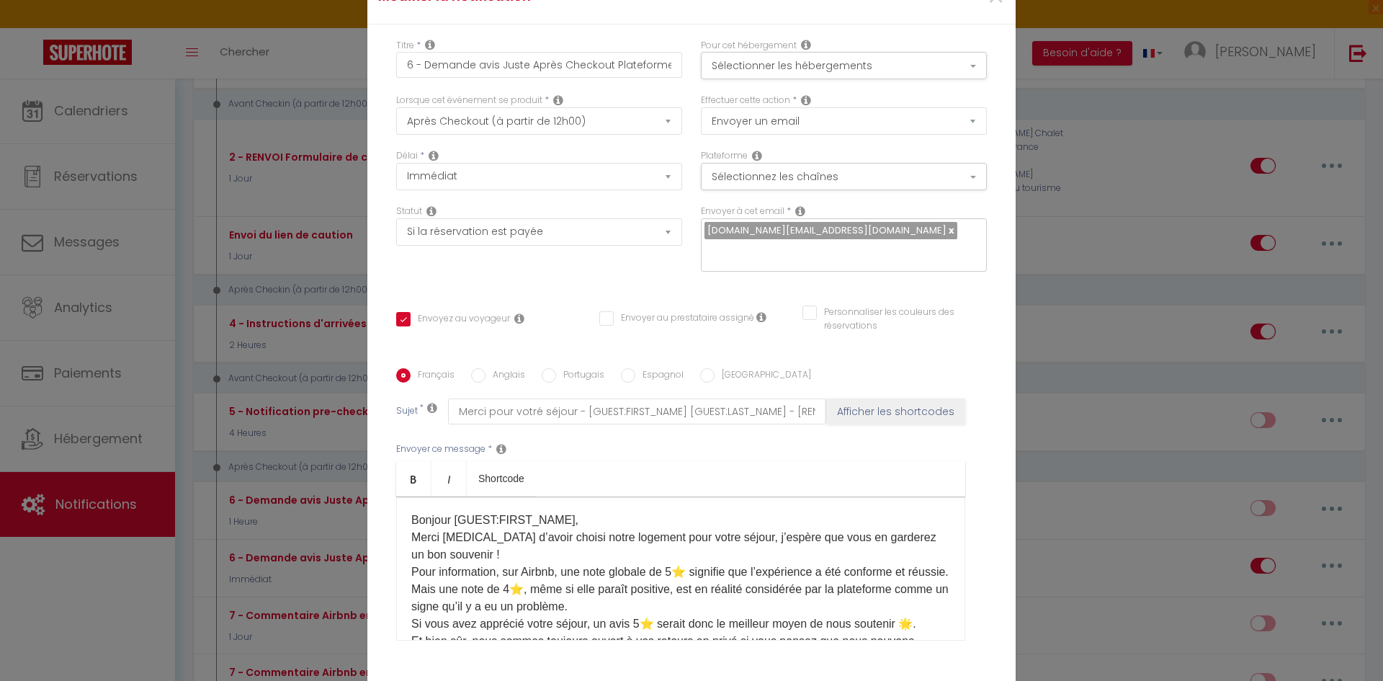
click at [574, 512] on p "Bonjour [GUEST:FIRST_NAME], Merci [MEDICAL_DATA] d’avoir choisi notre logement …" at bounding box center [680, 616] width 539 height 208
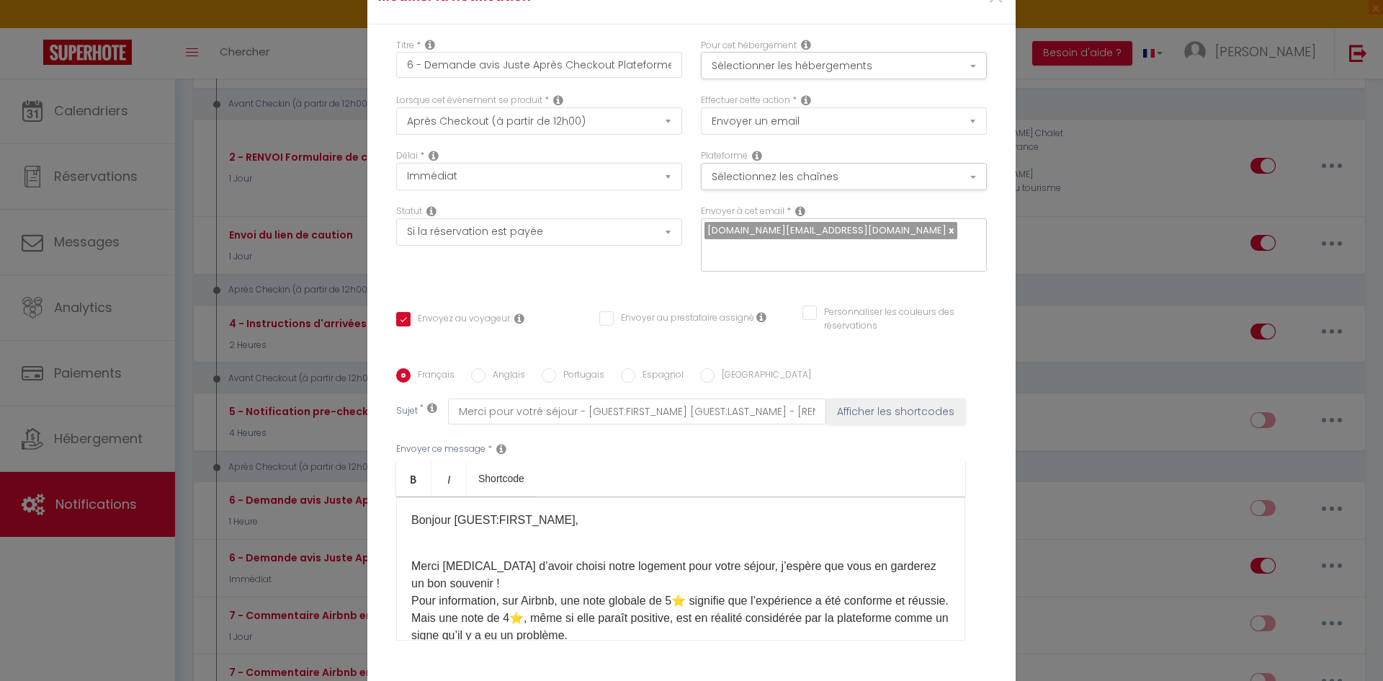
click at [499, 576] on p "Merci [MEDICAL_DATA] d’avoir choisi notre logement pour votre séjour, j’espère …" at bounding box center [680, 644] width 539 height 208
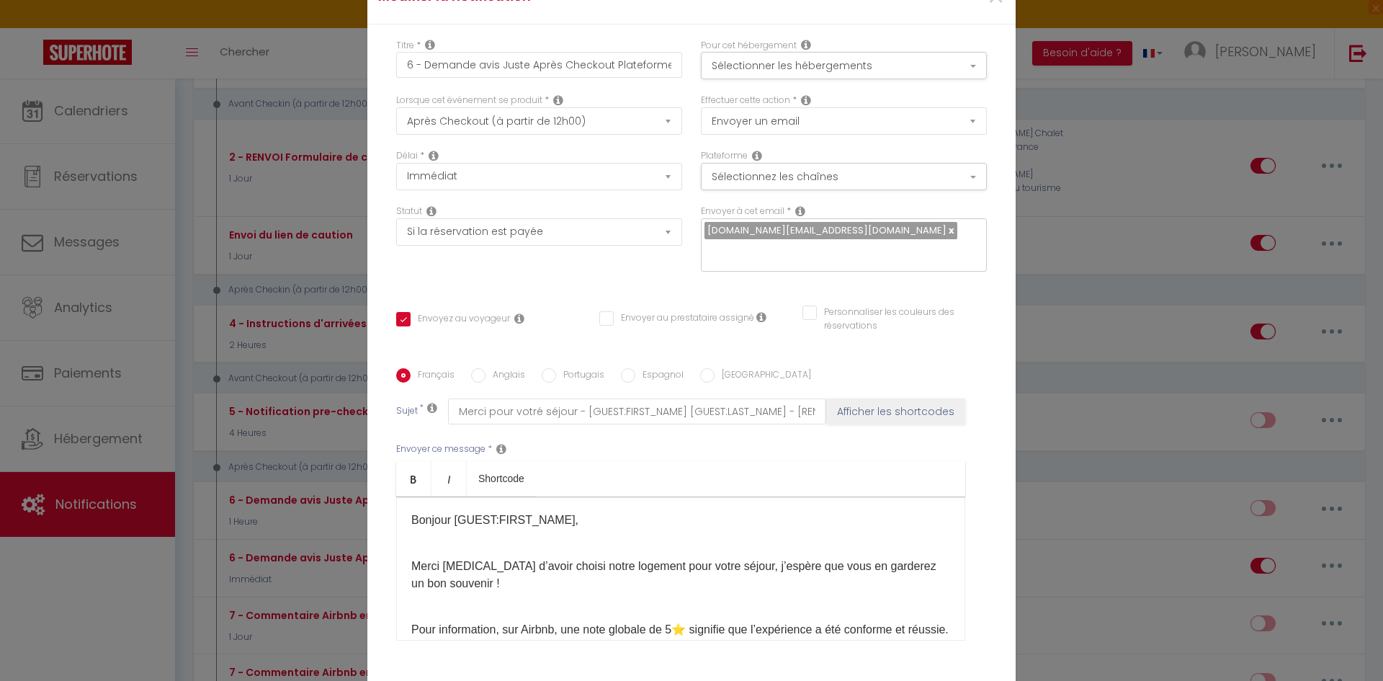
scroll to position [72, 0]
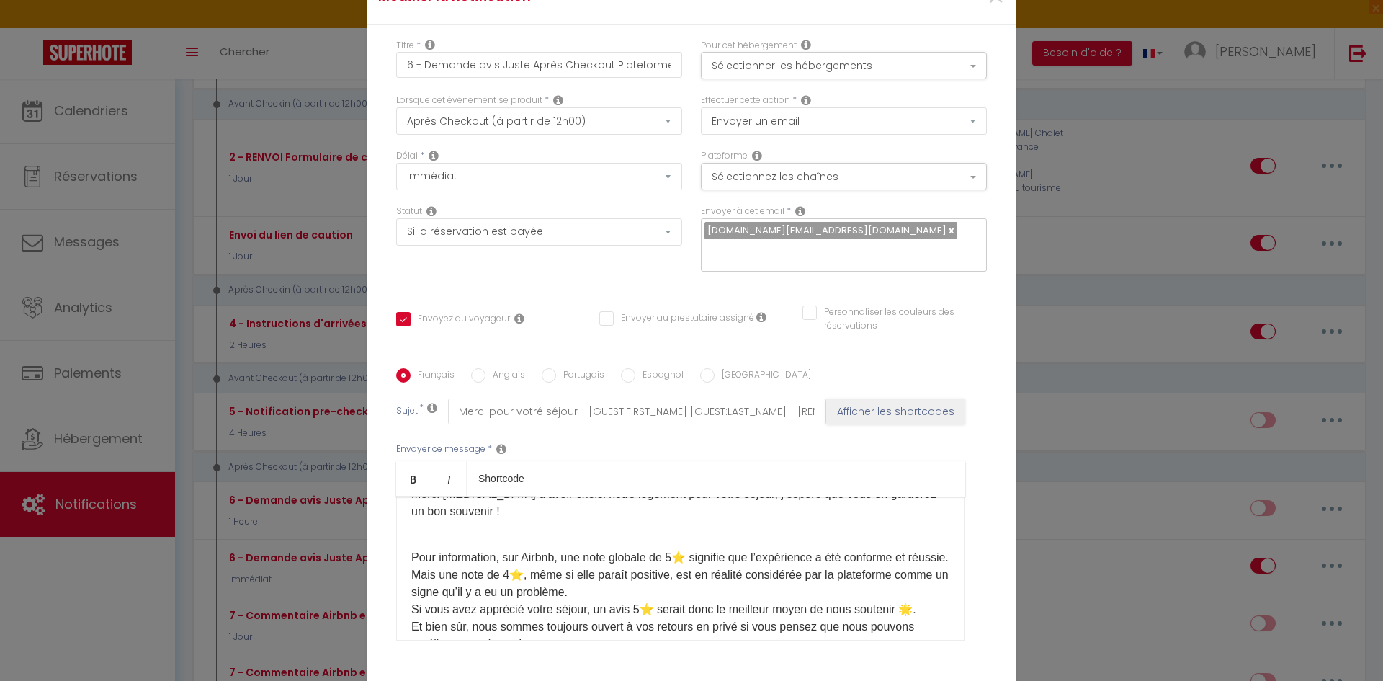
click at [472, 562] on p "Pour information, sur Airbnb, une note globale de 5⭐️ signifie que l’expérience…" at bounding box center [680, 618] width 539 height 173
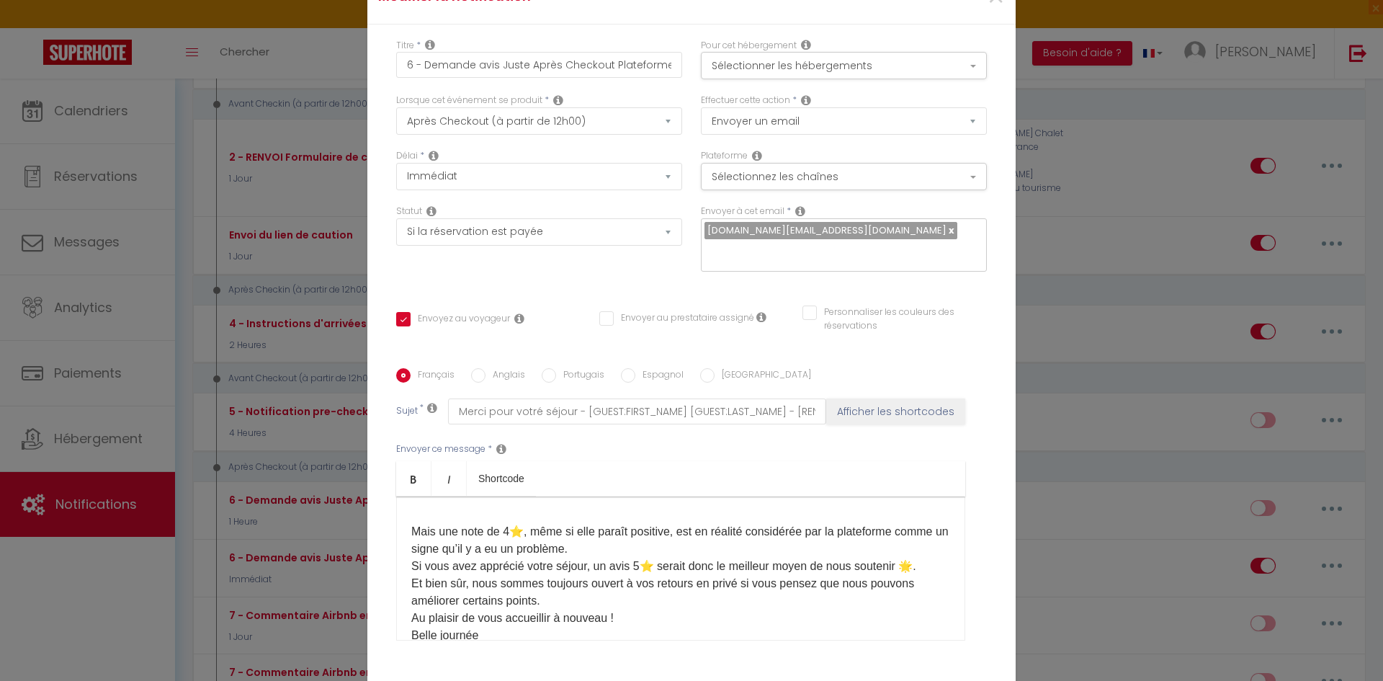
click at [643, 551] on p "Mais une note de 4⭐️, même si elle paraît positive, est en réalité considérée p…" at bounding box center [680, 584] width 539 height 156
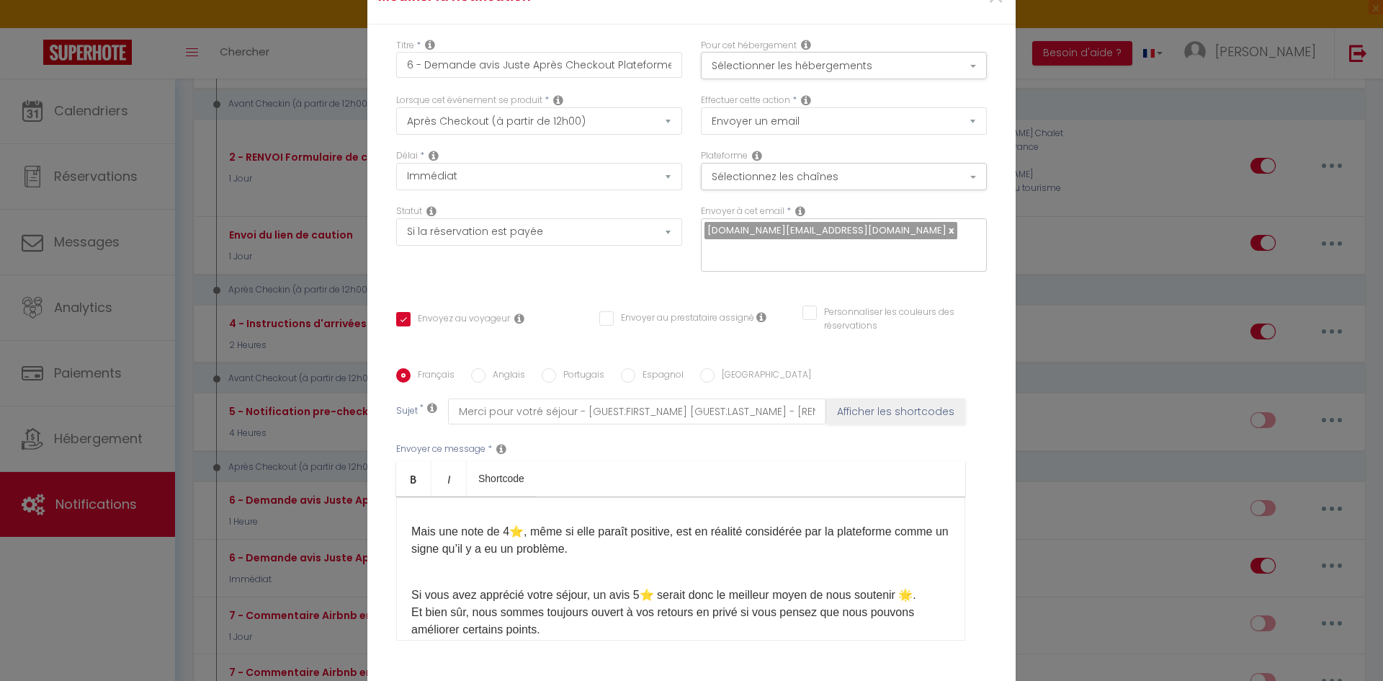
scroll to position [216, 0]
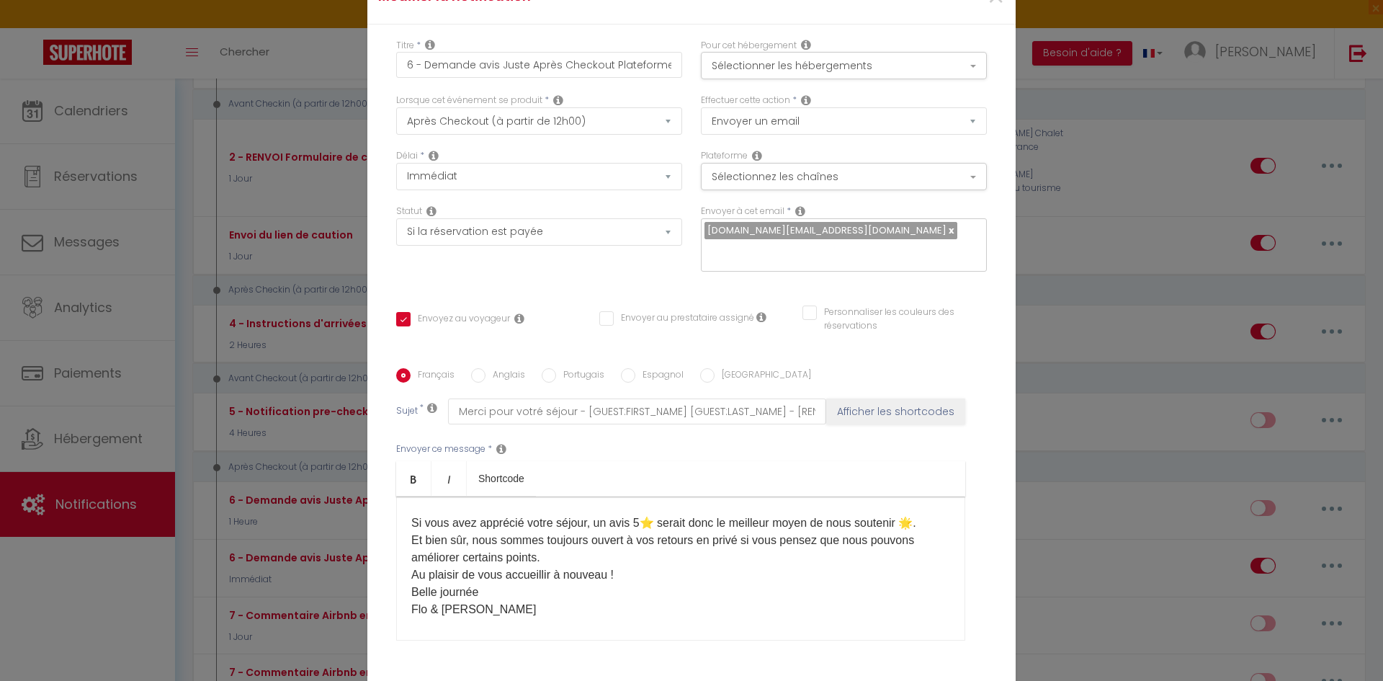
click at [922, 531] on p "Si vous avez apprécié votre séjour, un avis 5⭐️ serait donc le meilleur moyen d…" at bounding box center [680, 557] width 539 height 121
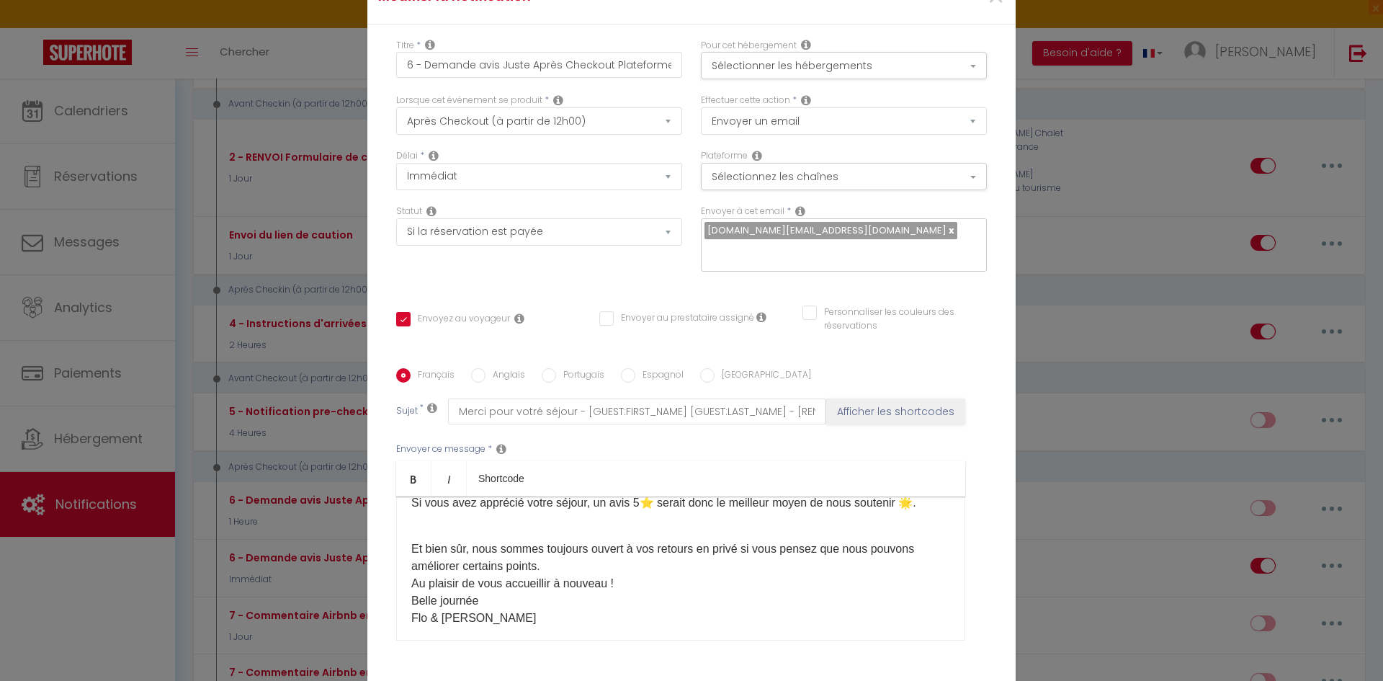
scroll to position [269, 0]
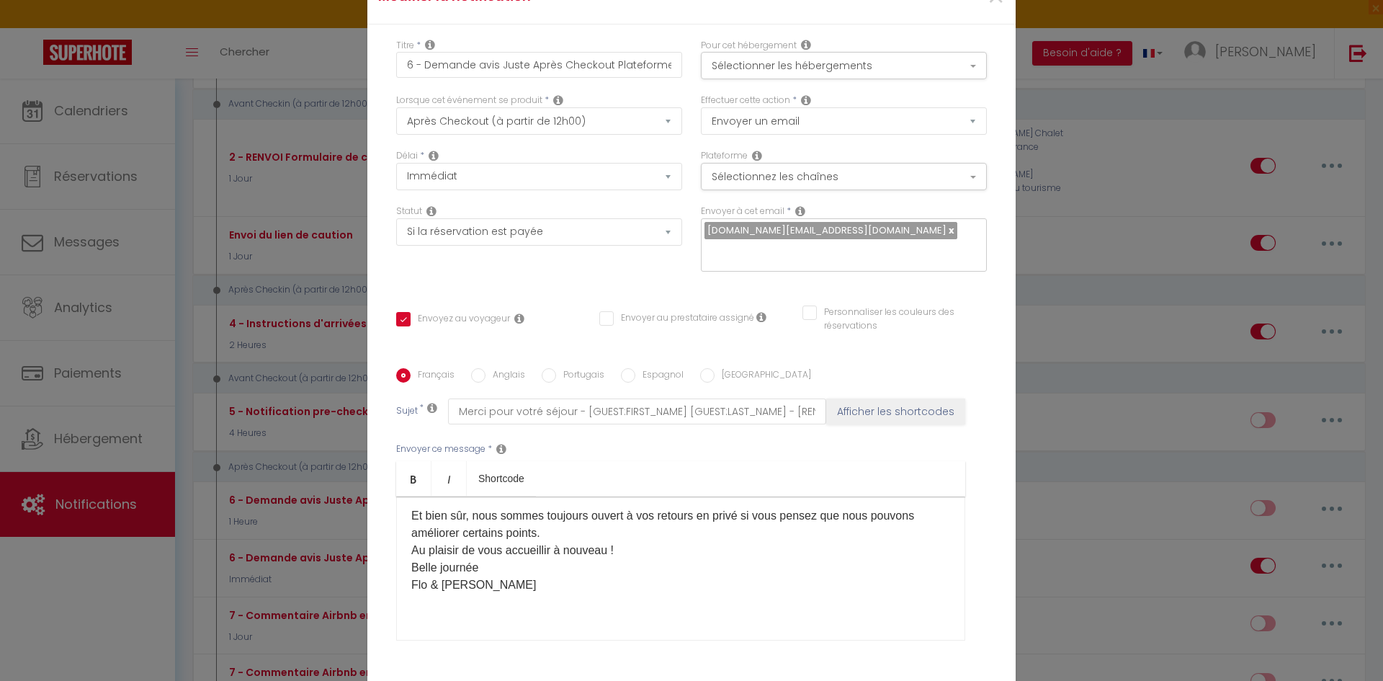
click at [571, 543] on p "Et bien sûr, nous sommes toujours ouvert à vos retours en privé si vous pensez …" at bounding box center [680, 542] width 539 height 104
click at [625, 575] on p "Au plaisir de vous accueillir à nouveau ! Belle journée Flo & Micka" at bounding box center [680, 587] width 539 height 69
click at [629, 580] on p "Au plaisir de vous accueillir à nouveau ! Belle journée Flo & Micka" at bounding box center [680, 587] width 539 height 69
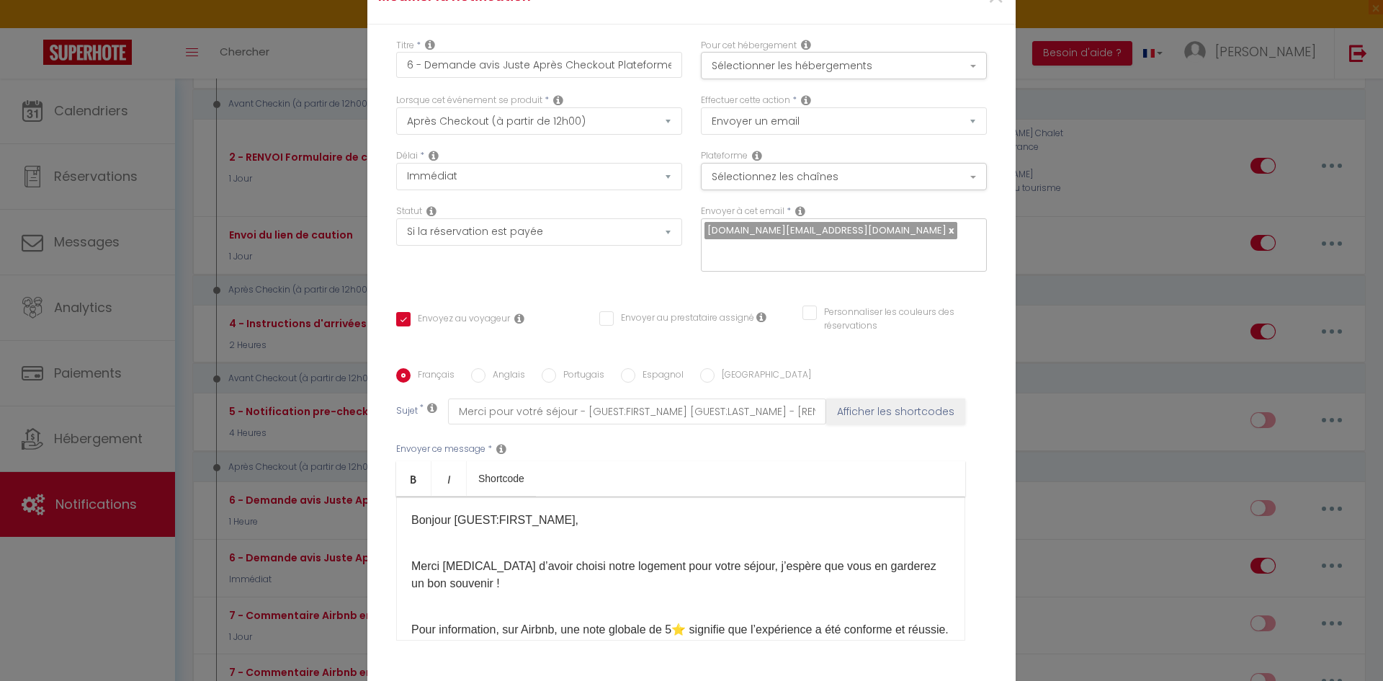
scroll to position [72, 0]
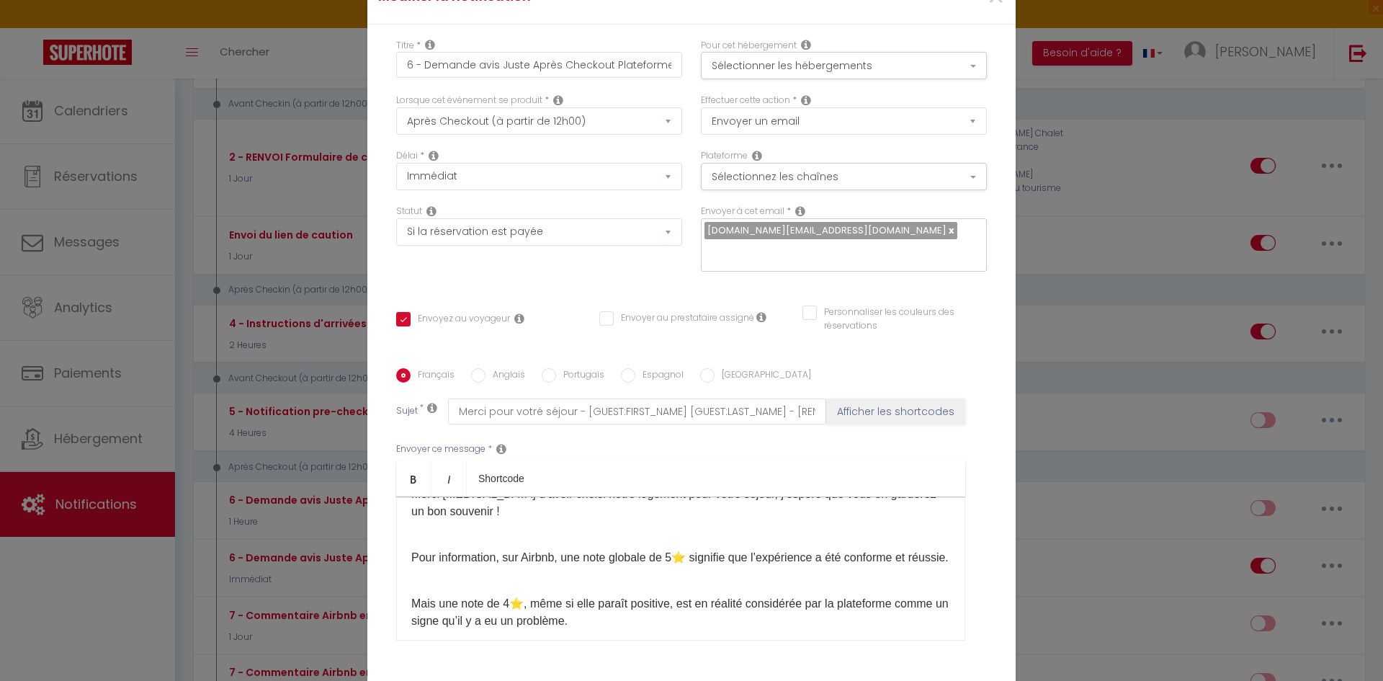
click at [483, 532] on p "Pour information, sur Airbnb, une note globale de 5⭐️ signifie que l’expérience…" at bounding box center [680, 549] width 539 height 35
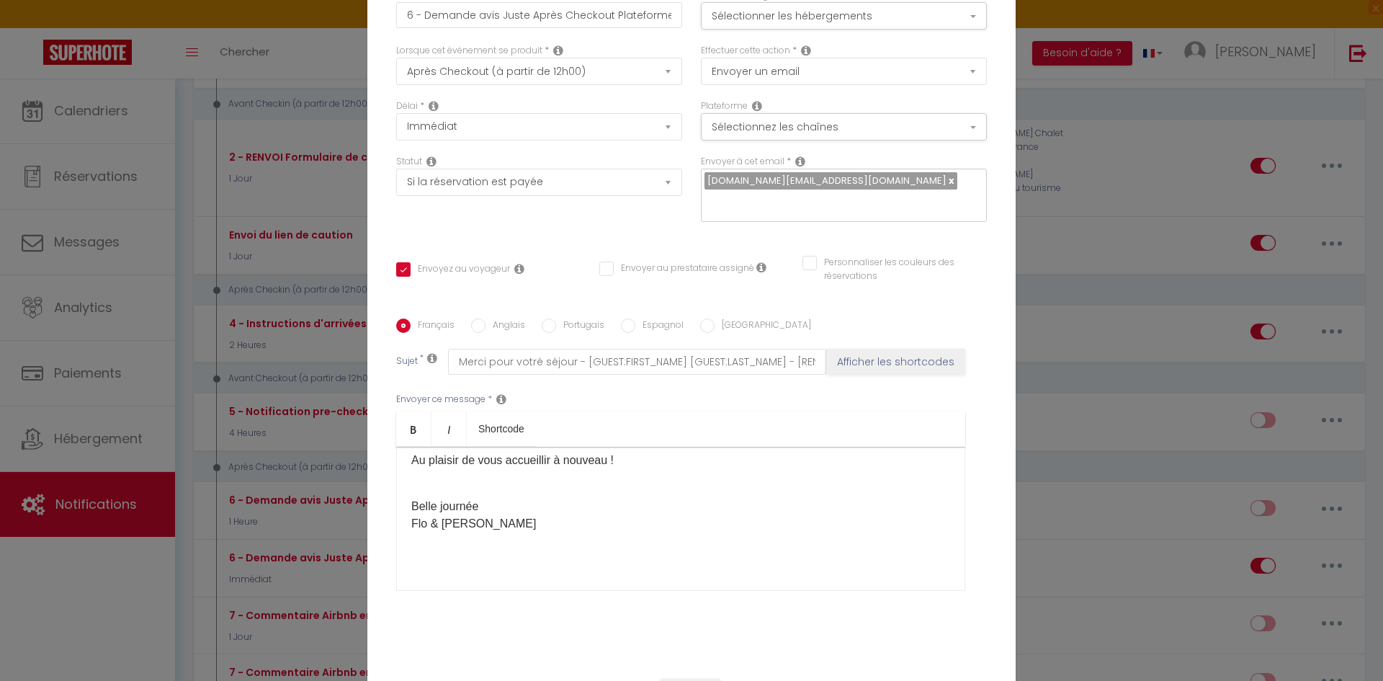
scroll to position [102, 0]
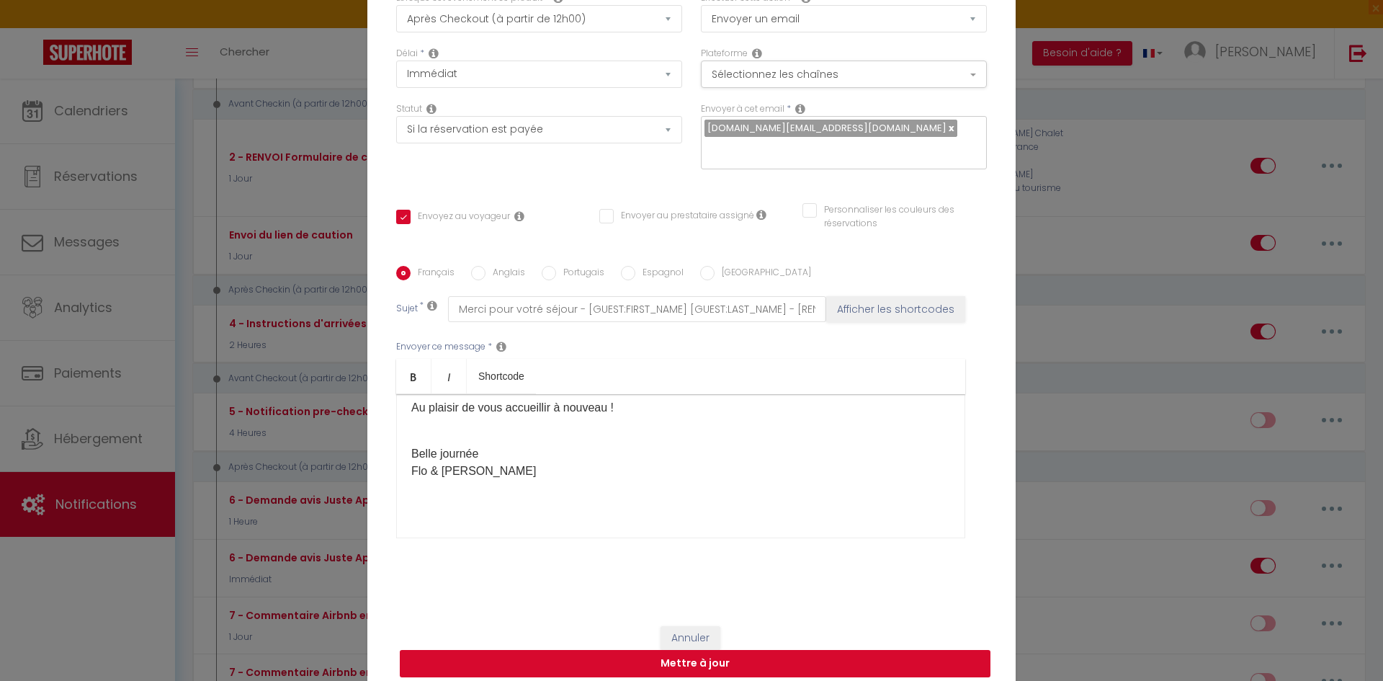
click at [715, 650] on button "Mettre à jour" at bounding box center [695, 663] width 591 height 27
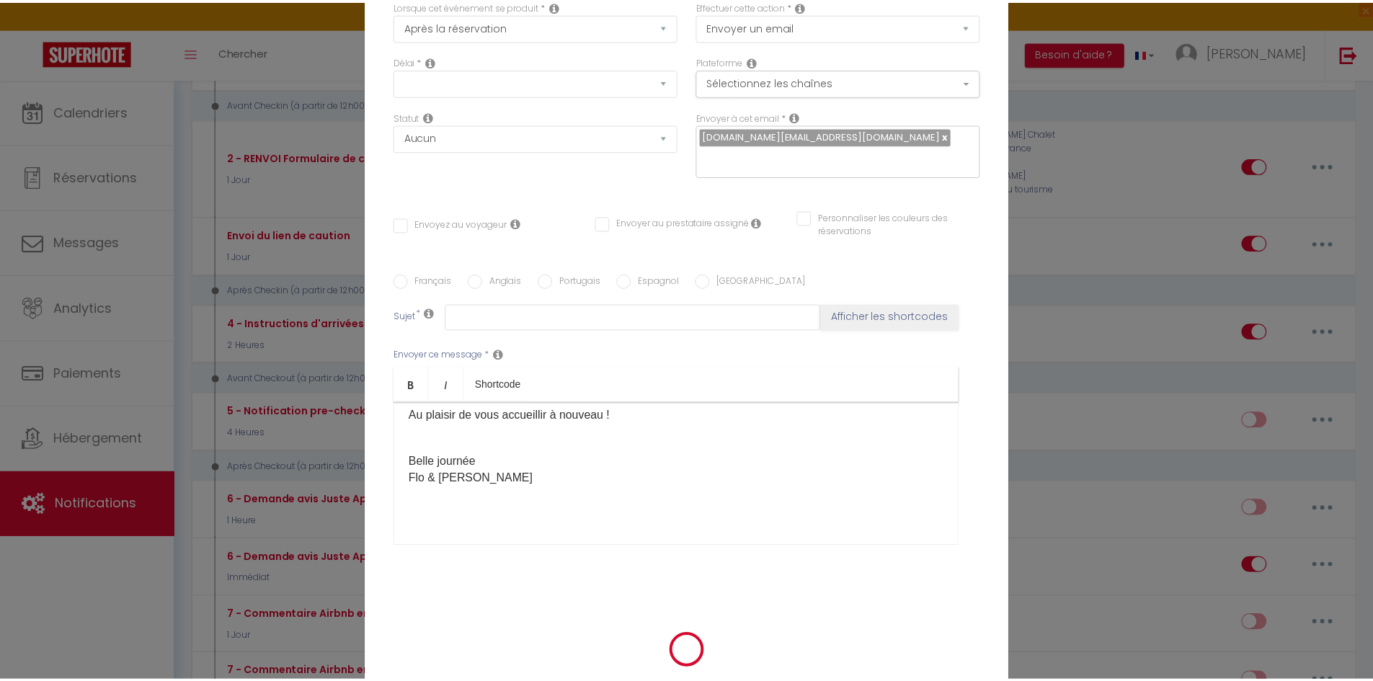
scroll to position [0, 0]
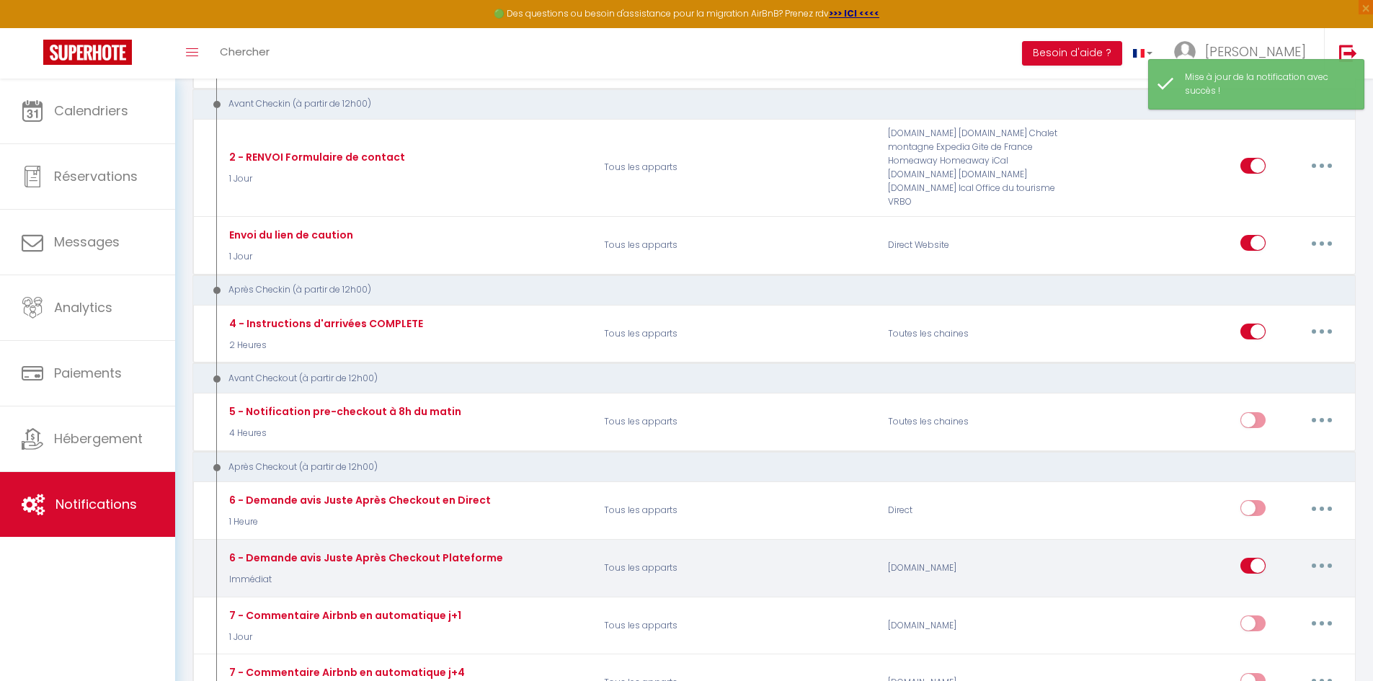
click at [1321, 564] on icon "button" at bounding box center [1321, 565] width 4 height 4
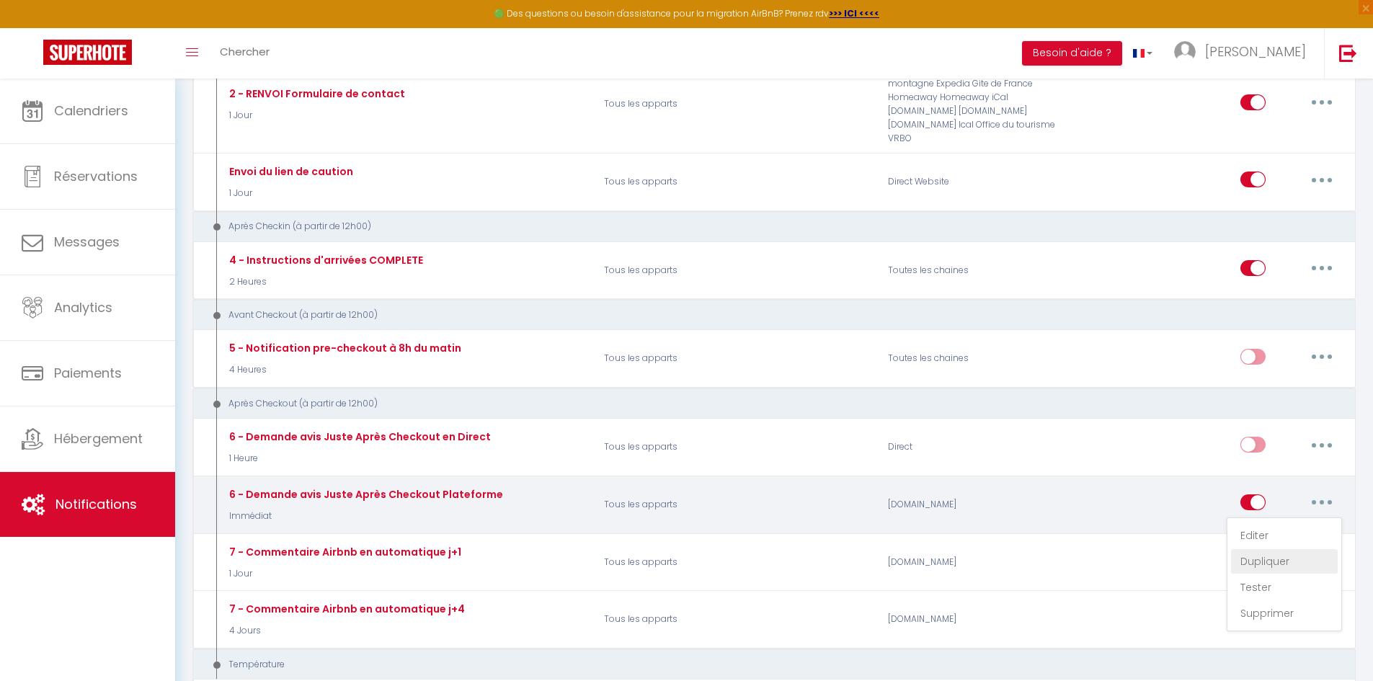
scroll to position [648, 0]
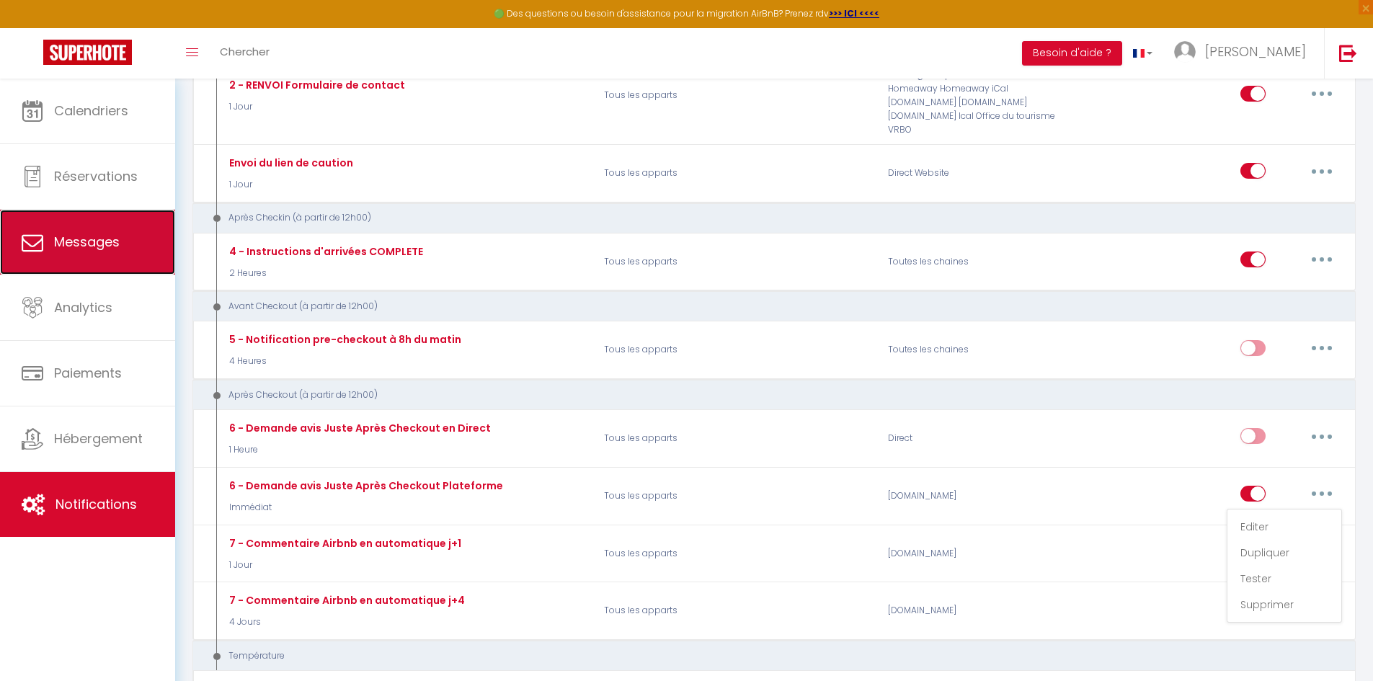
click at [94, 225] on link "Messages" at bounding box center [87, 242] width 175 height 65
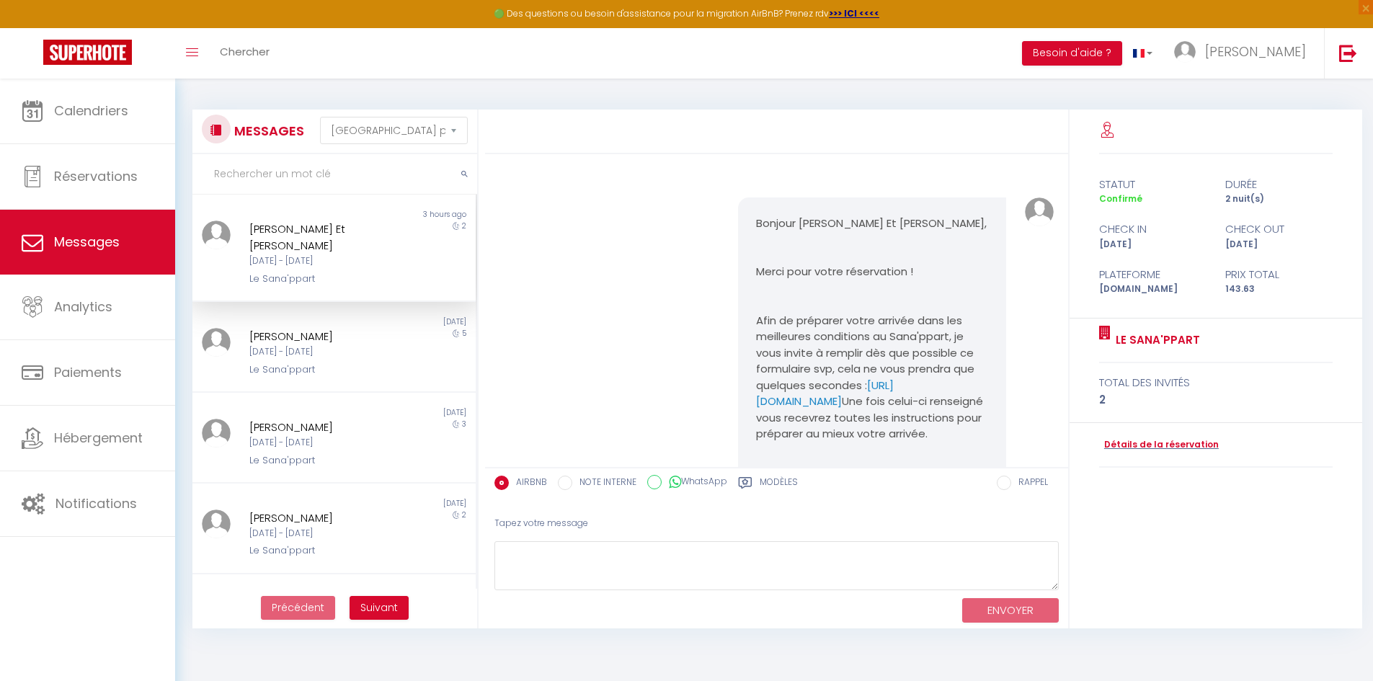
scroll to position [3920, 0]
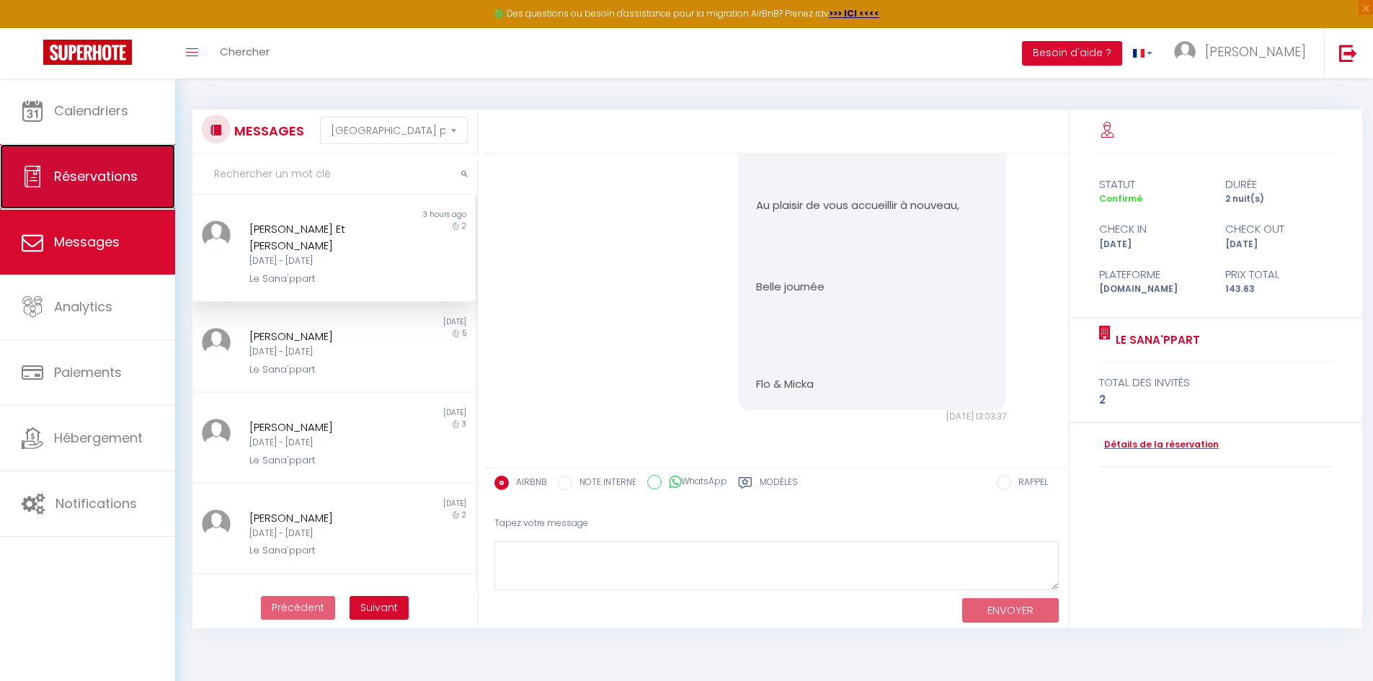
click at [84, 159] on link "Réservations" at bounding box center [87, 176] width 175 height 65
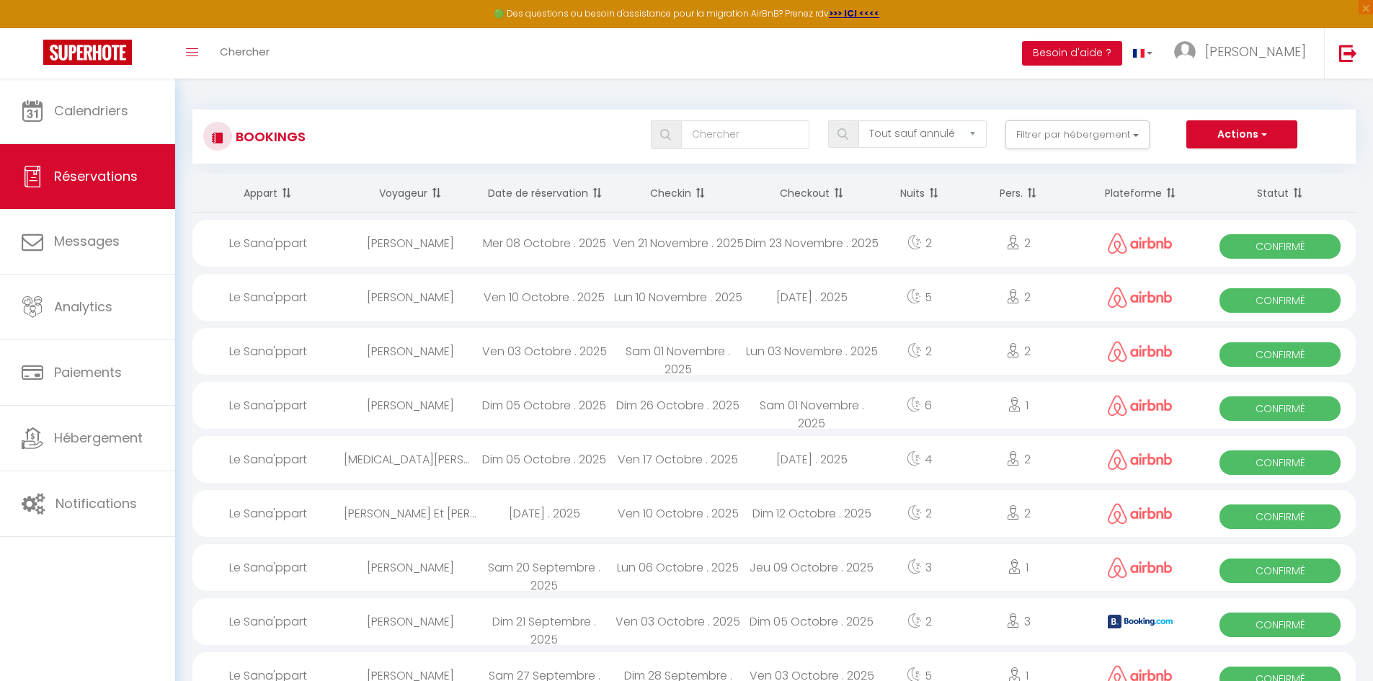
click at [538, 298] on div "Ven 10 Octobre . 2025" at bounding box center [544, 297] width 134 height 47
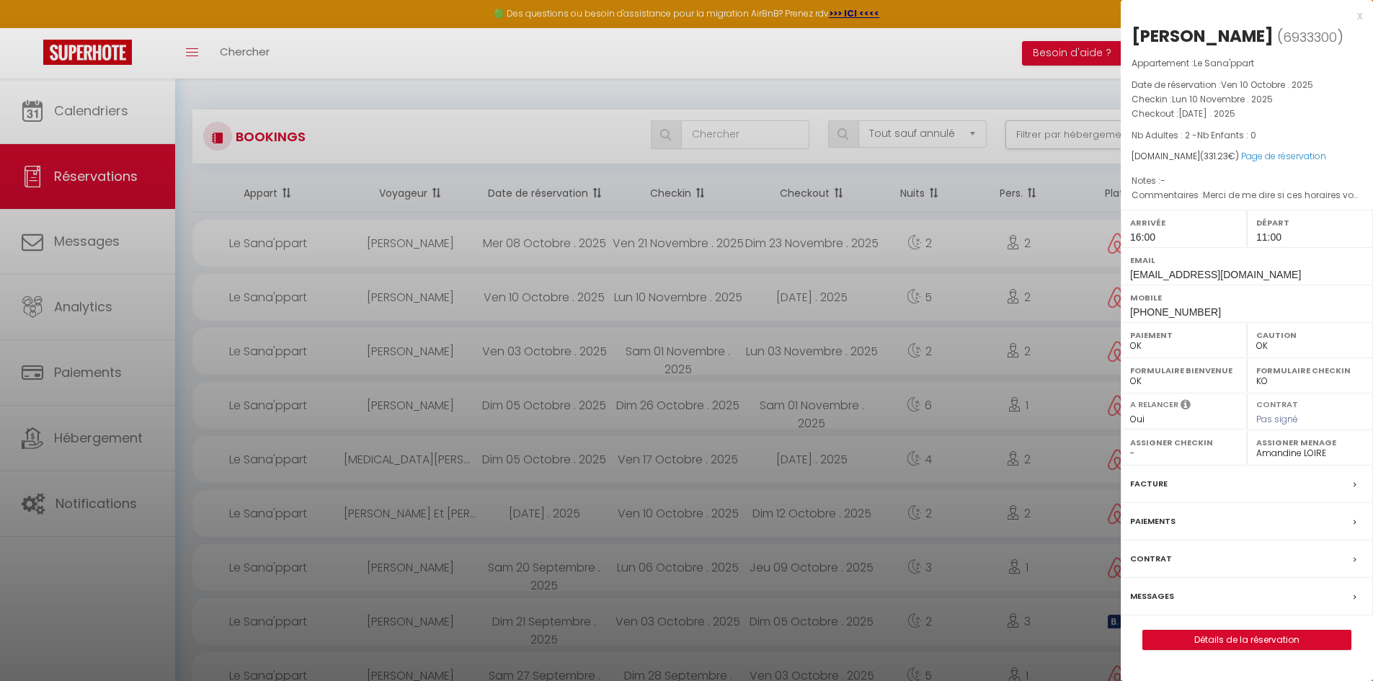
click at [1164, 587] on div "Messages" at bounding box center [1246, 596] width 252 height 37
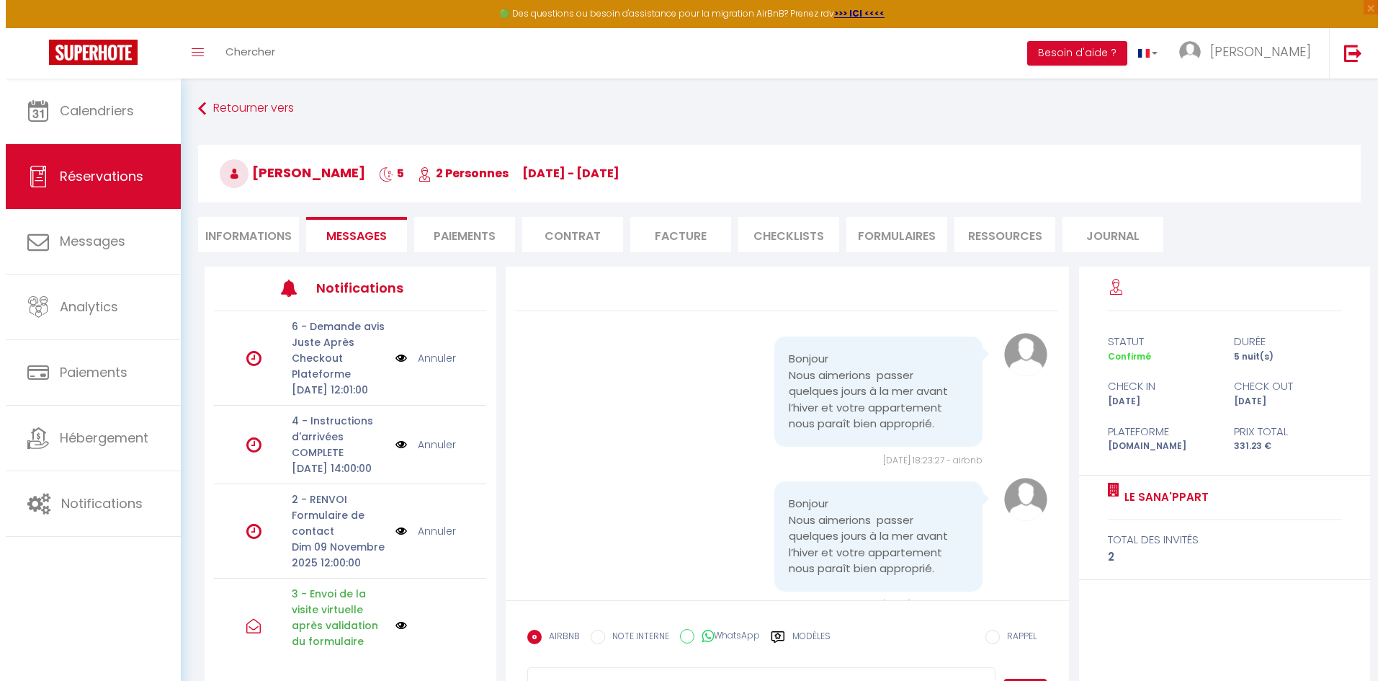
scroll to position [1645, 0]
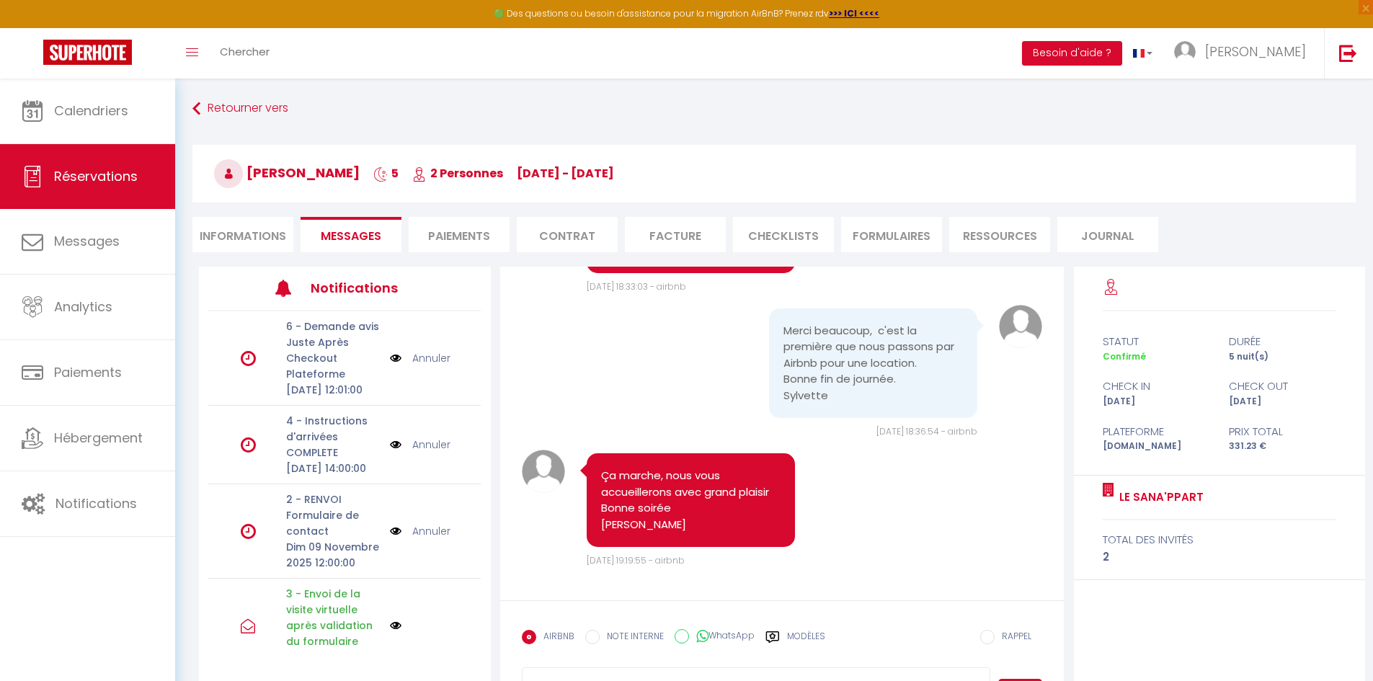
click at [390, 366] on img at bounding box center [396, 358] width 12 height 16
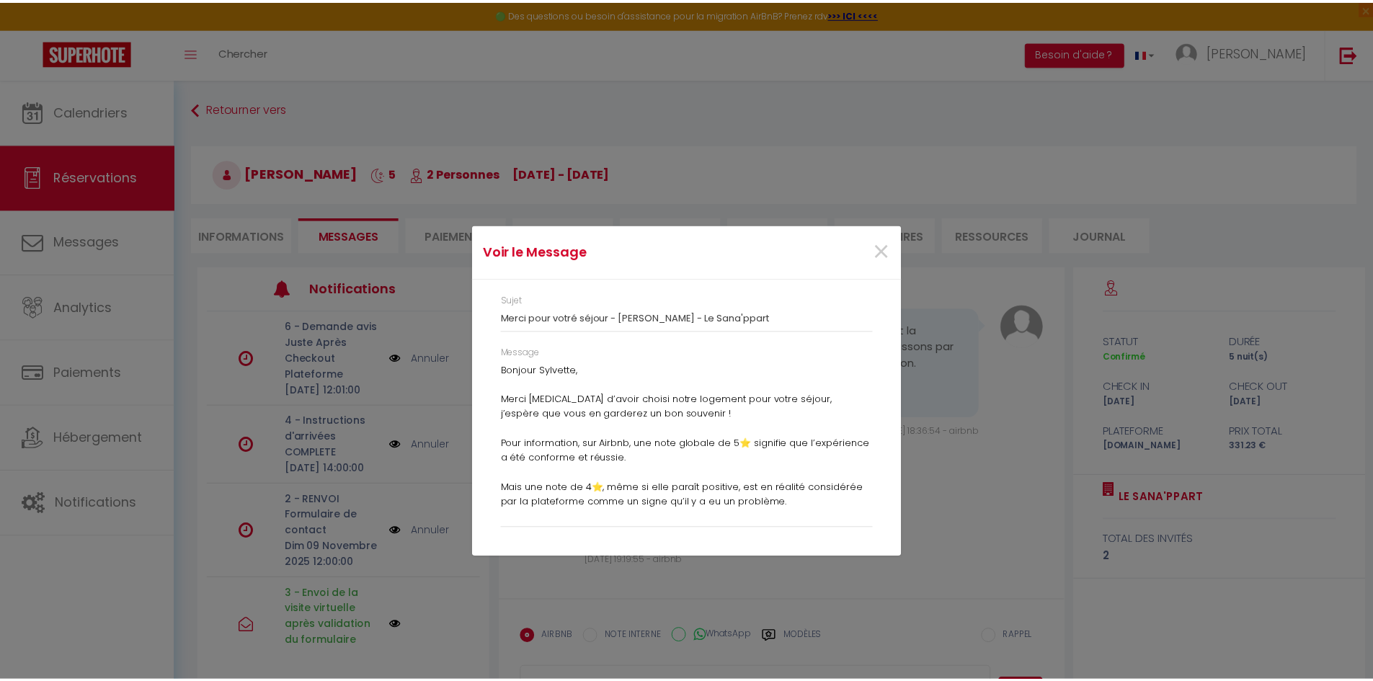
scroll to position [0, 0]
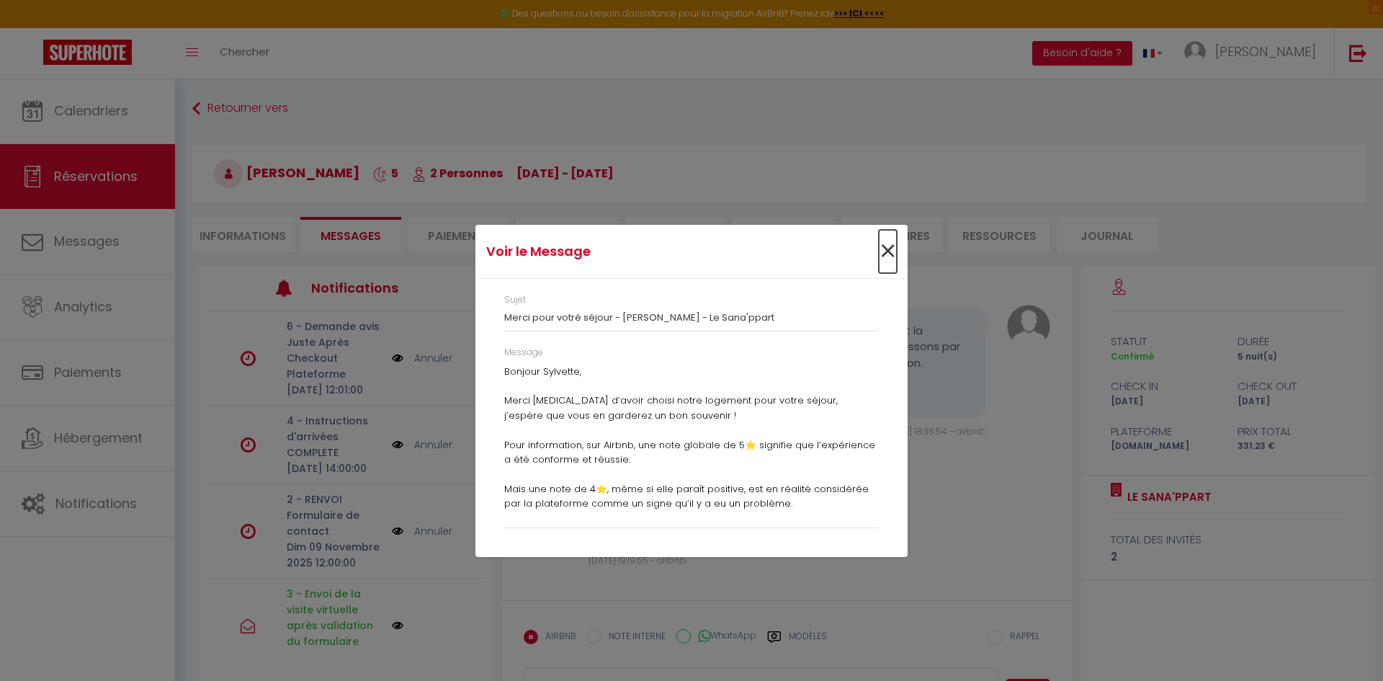
click at [890, 248] on span "×" at bounding box center [888, 251] width 18 height 43
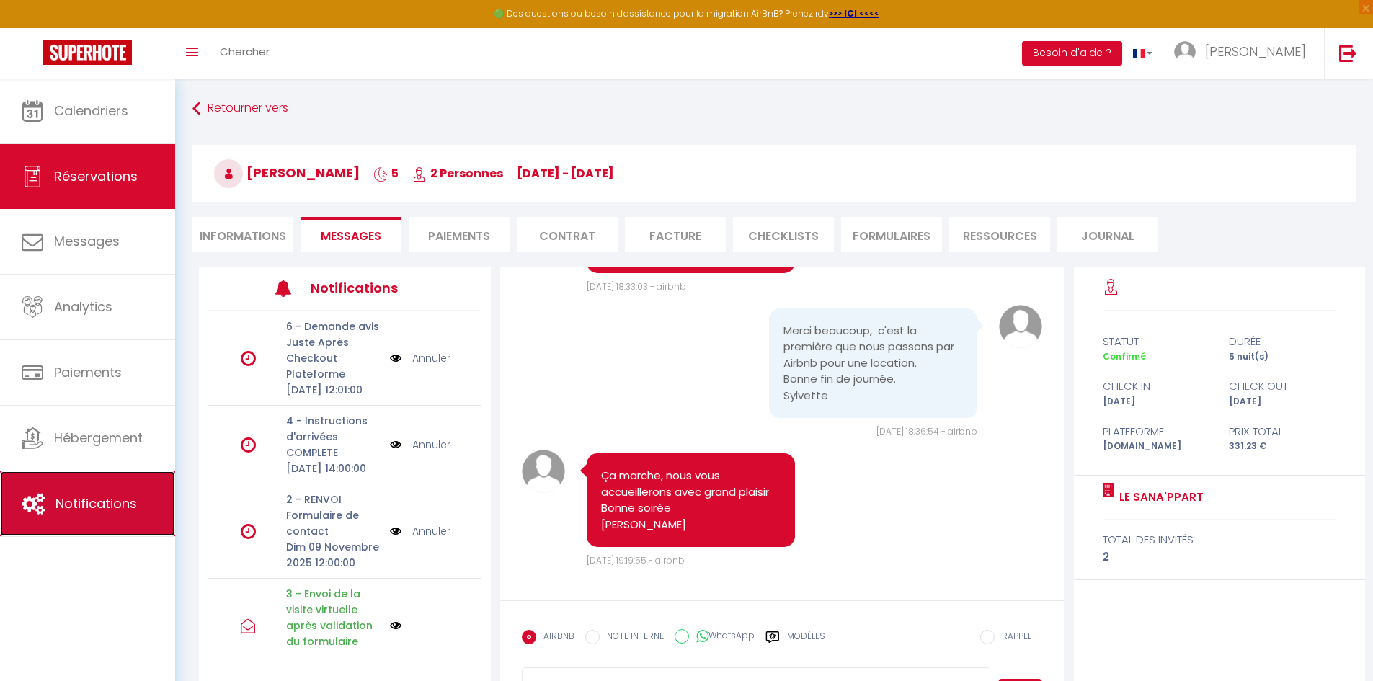
click at [76, 507] on span "Notifications" at bounding box center [95, 503] width 81 height 18
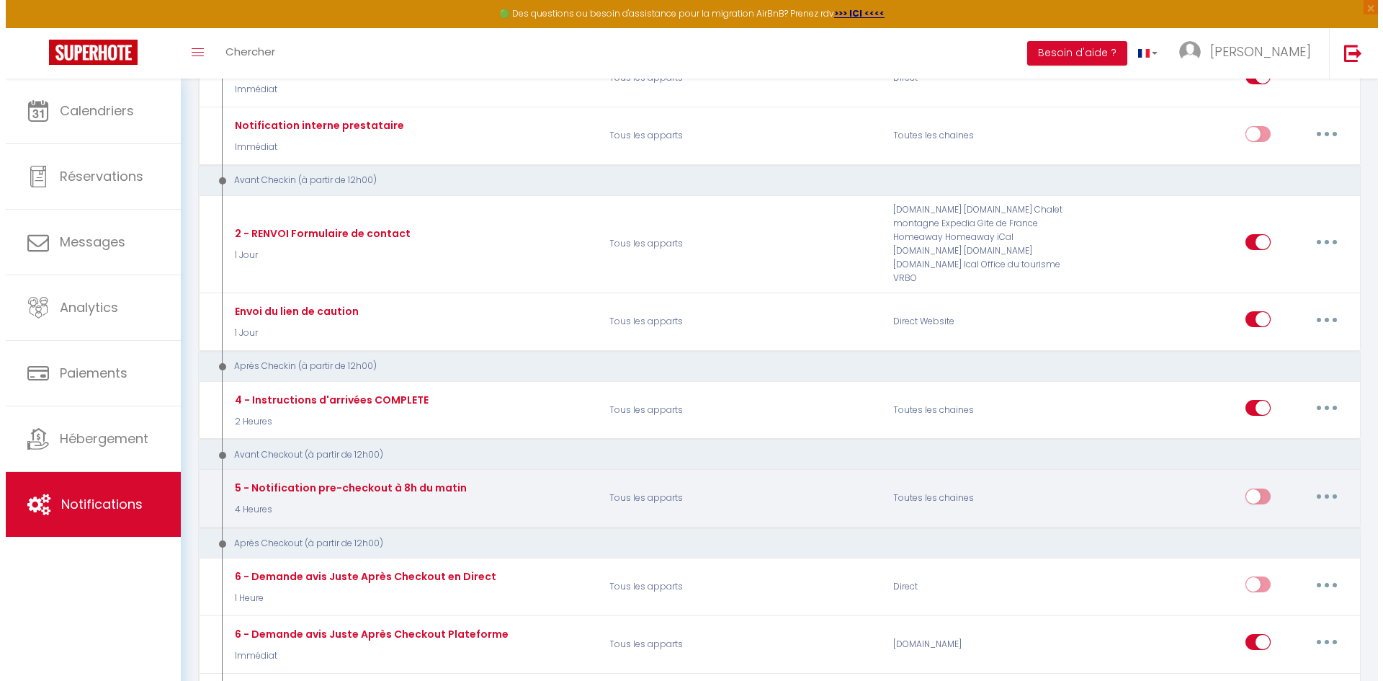
scroll to position [648, 0]
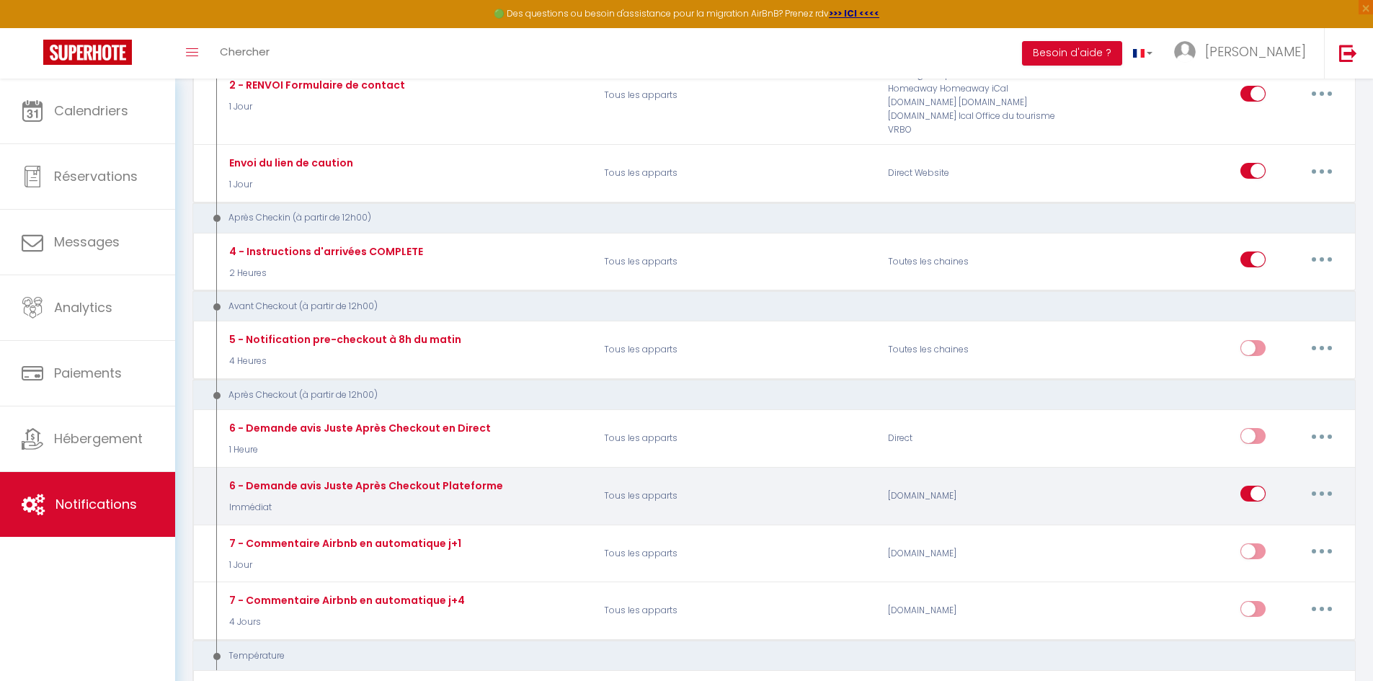
click at [1318, 495] on button "button" at bounding box center [1321, 493] width 40 height 23
click at [1280, 527] on link "Editer" at bounding box center [1284, 526] width 107 height 24
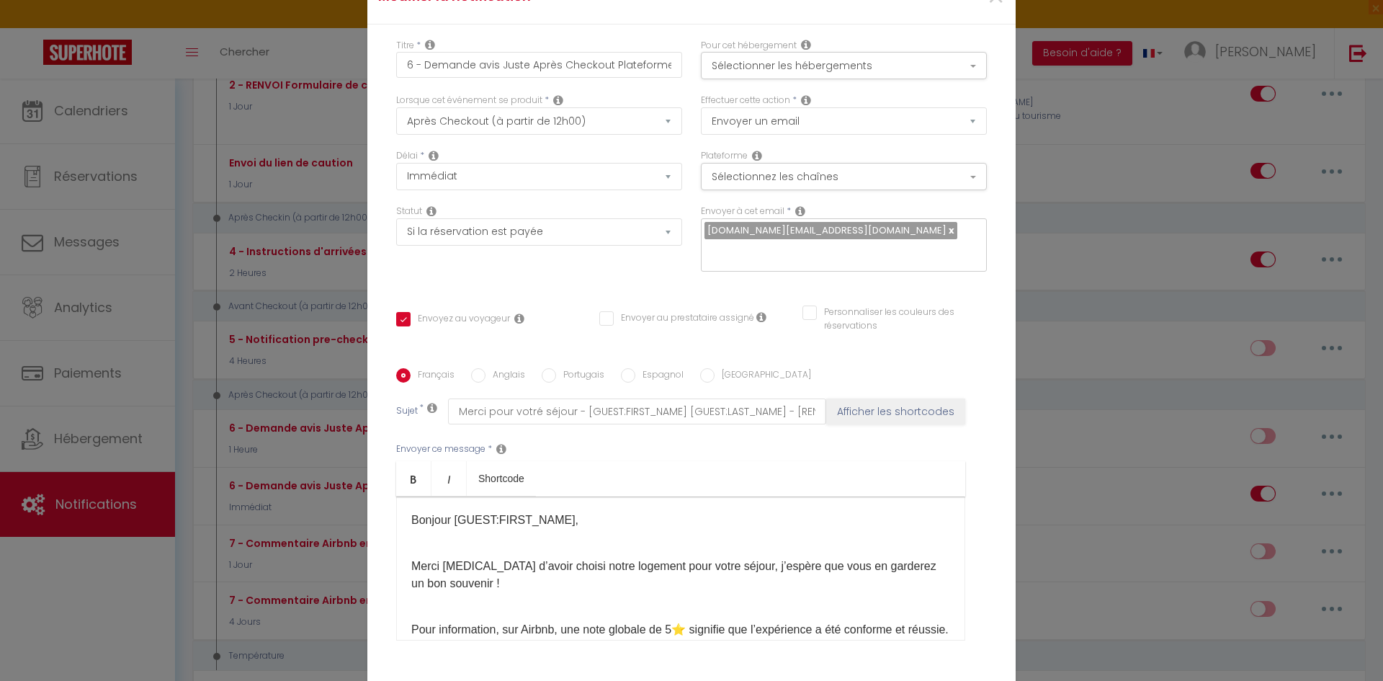
scroll to position [144, 0]
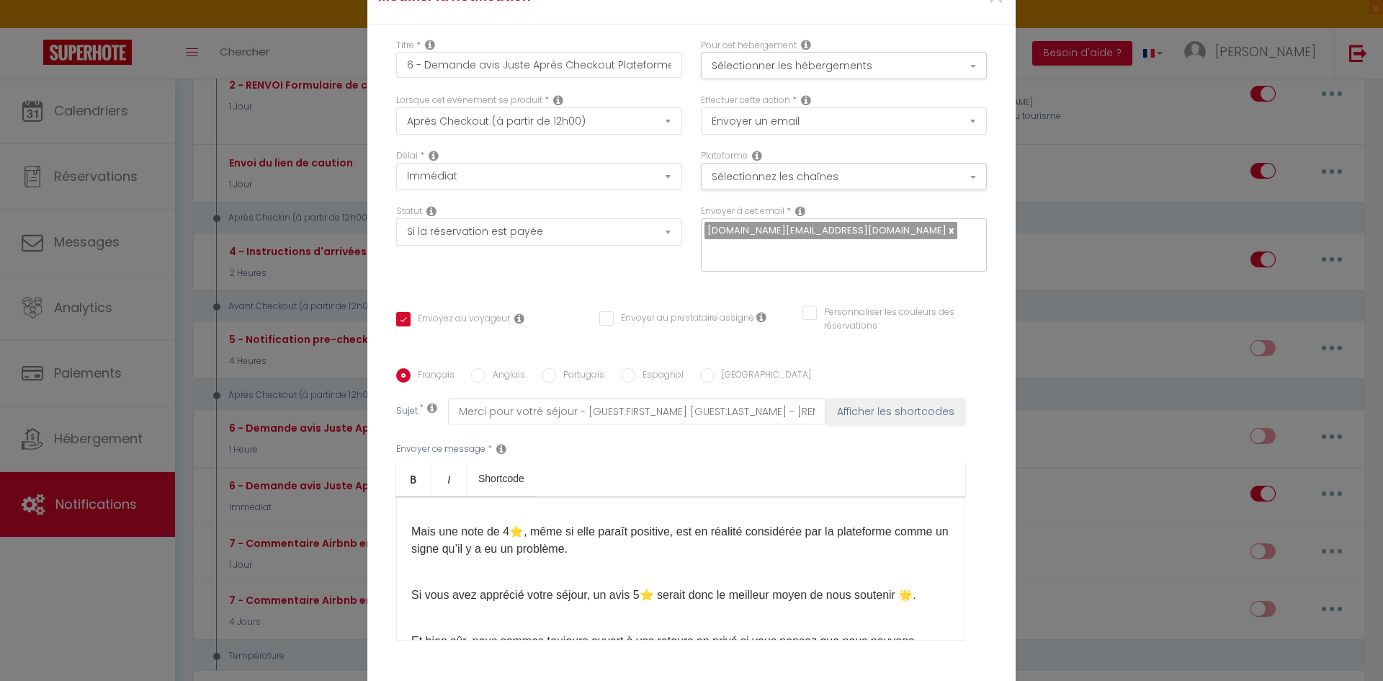
click at [414, 525] on p "Mais une note de 4⭐️, même si elle paraît positive, est en réalité considérée p…" at bounding box center [680, 532] width 539 height 52
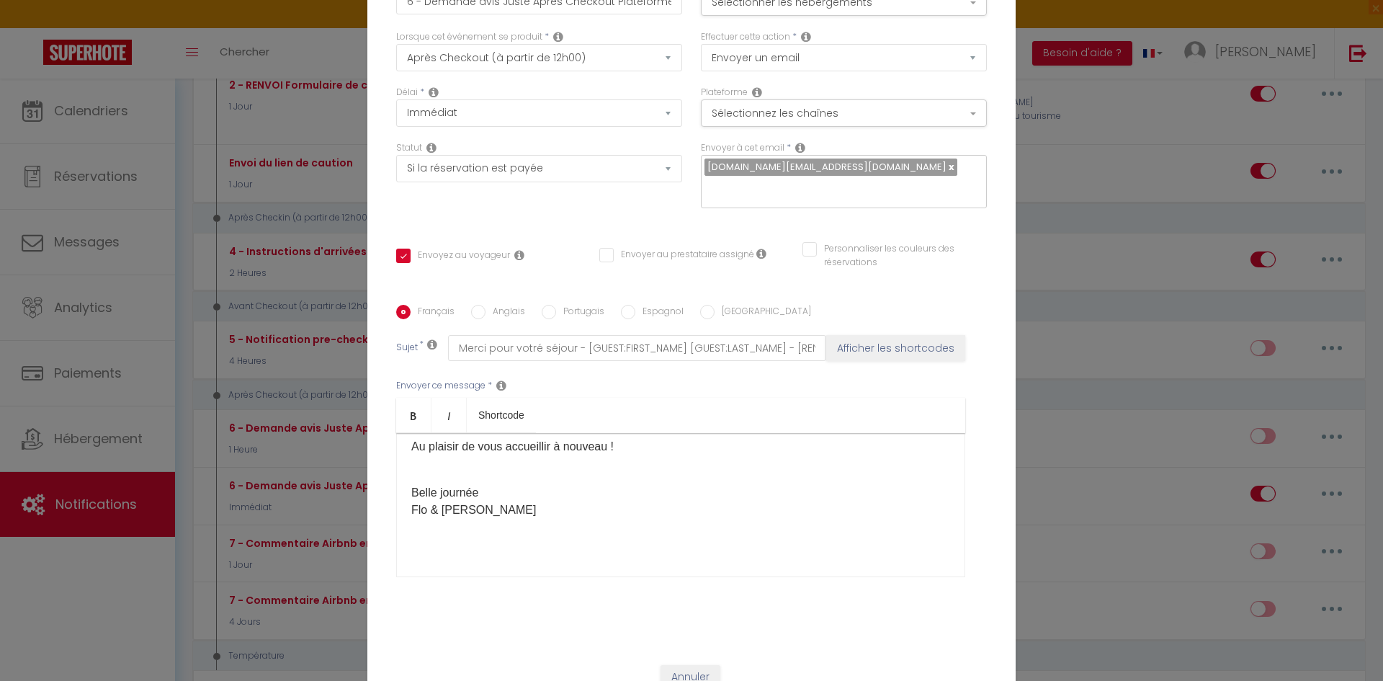
scroll to position [102, 0]
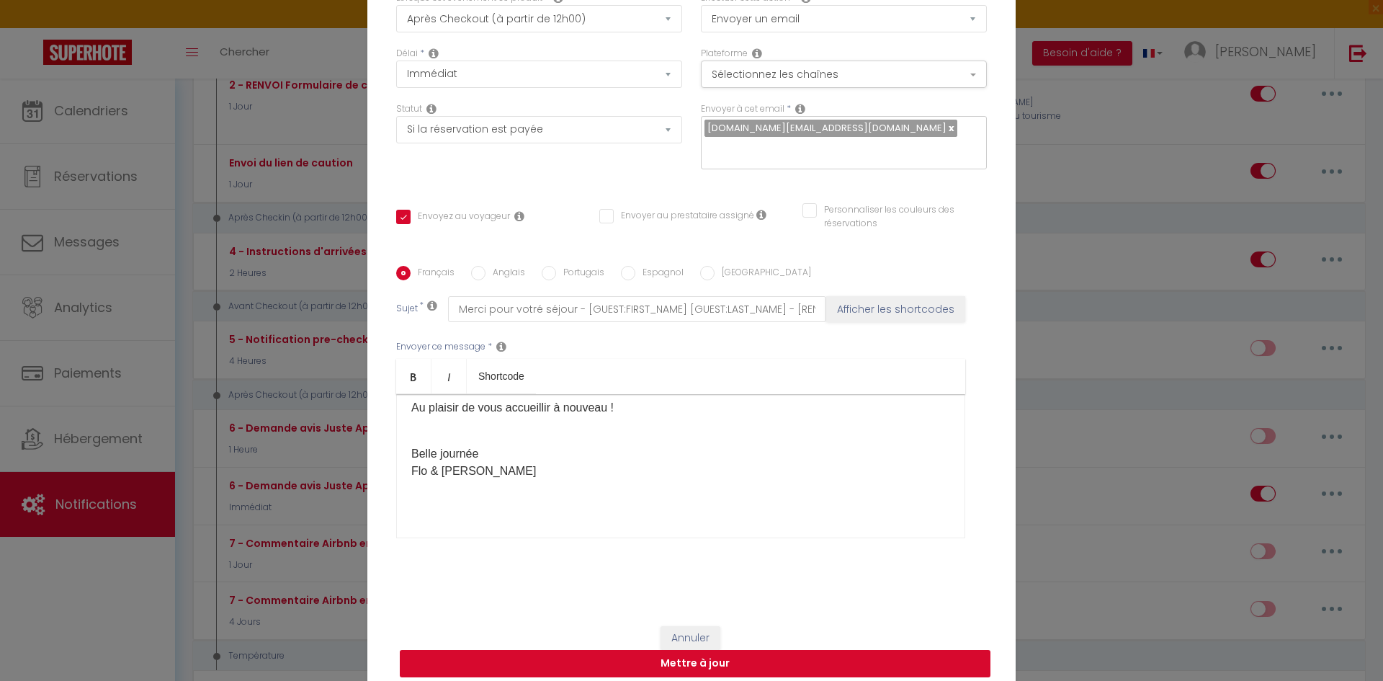
click at [695, 654] on button "Mettre à jour" at bounding box center [695, 663] width 591 height 27
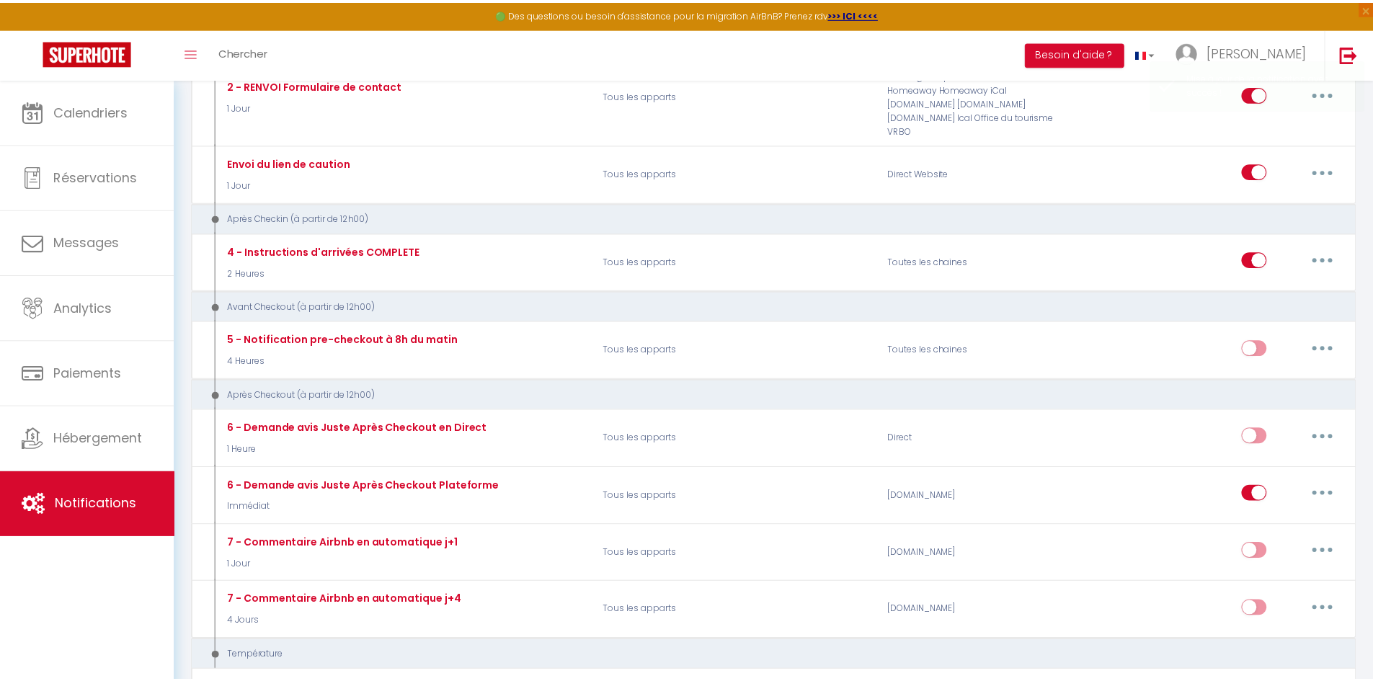
scroll to position [0, 0]
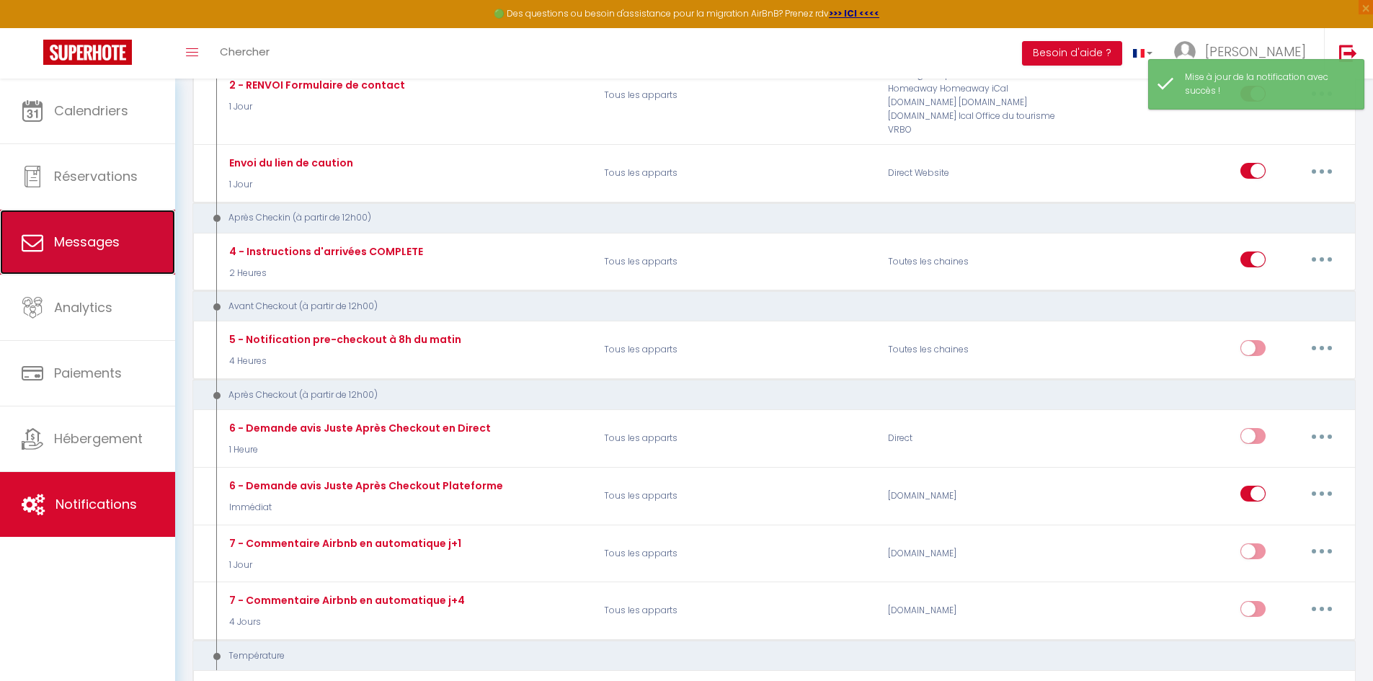
click at [84, 235] on span "Messages" at bounding box center [87, 242] width 66 height 18
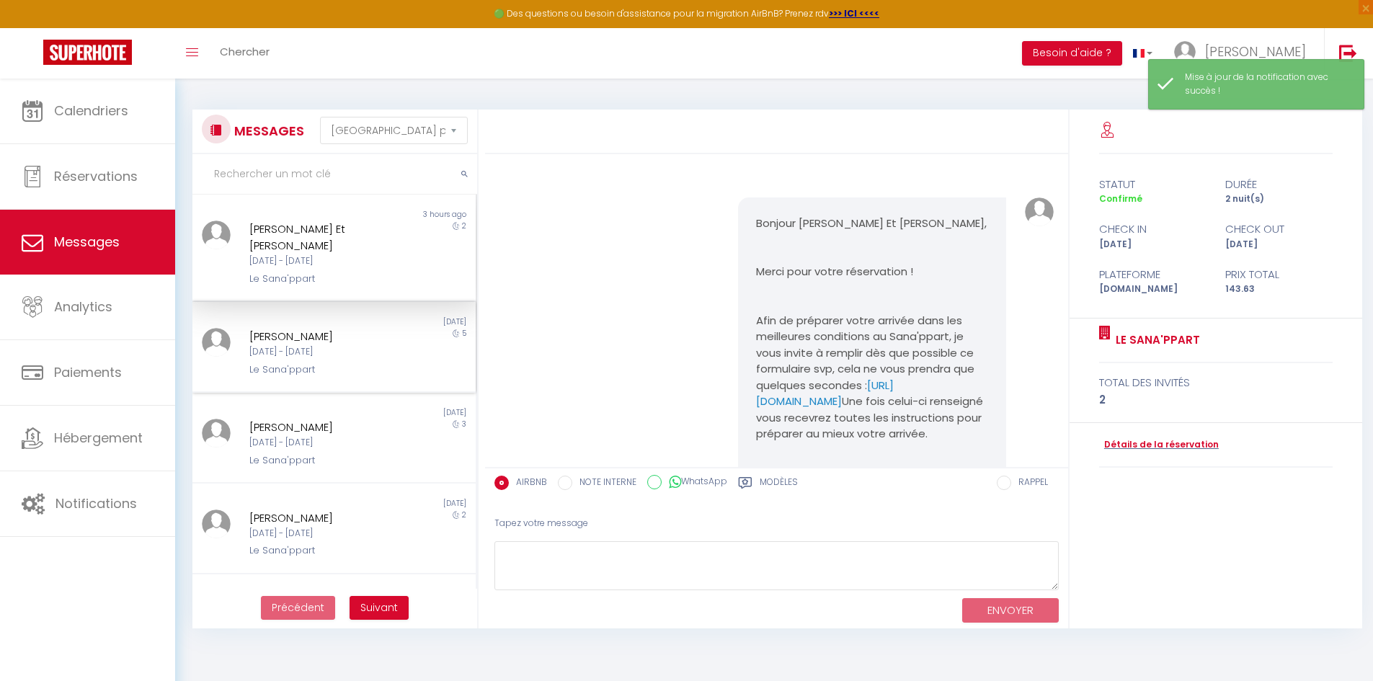
scroll to position [3920, 0]
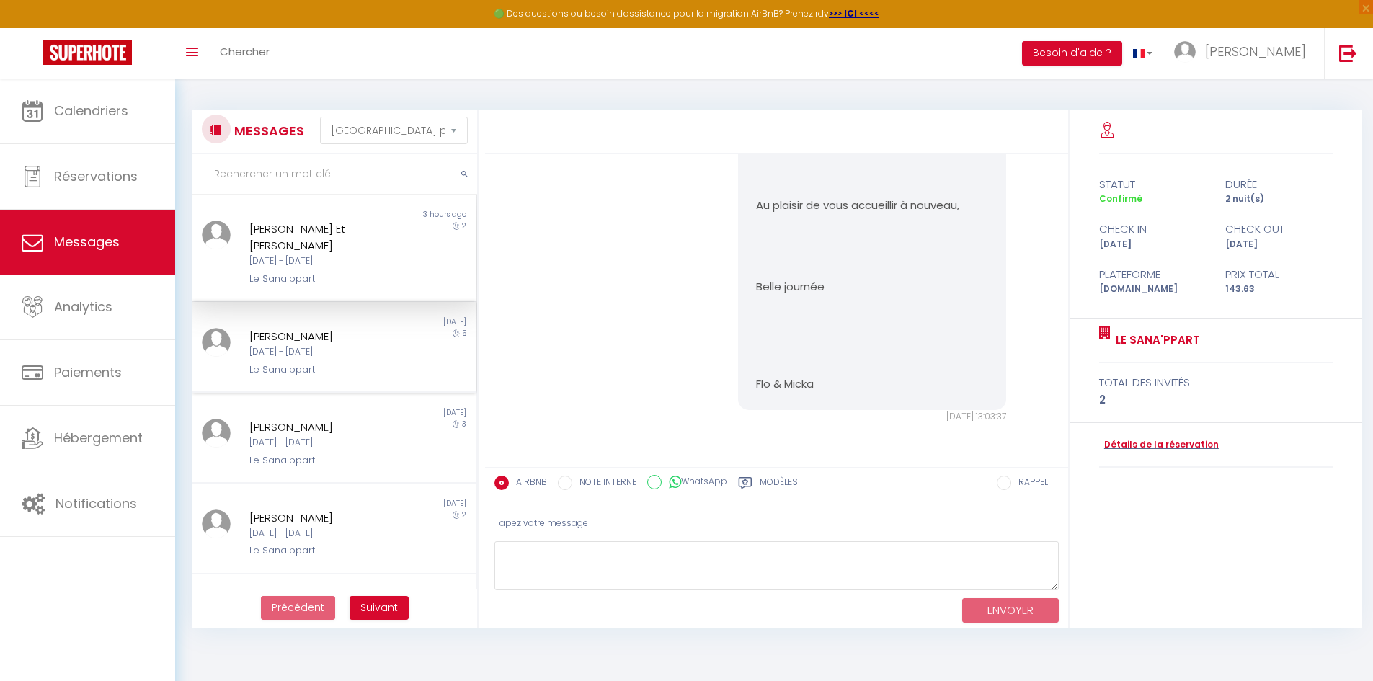
click at [298, 342] on div "[PERSON_NAME]" at bounding box center [322, 336] width 146 height 17
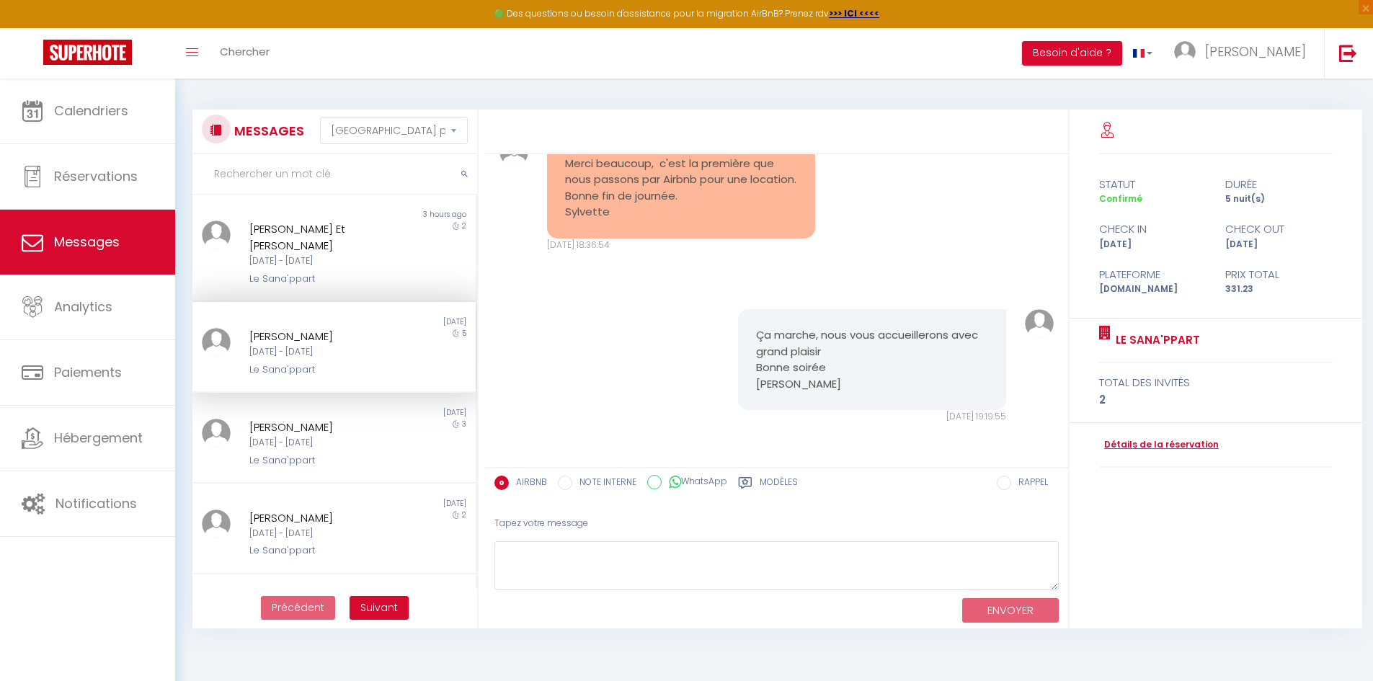
scroll to position [1715, 0]
click at [1152, 444] on link "Détails de la réservation" at bounding box center [1159, 445] width 120 height 14
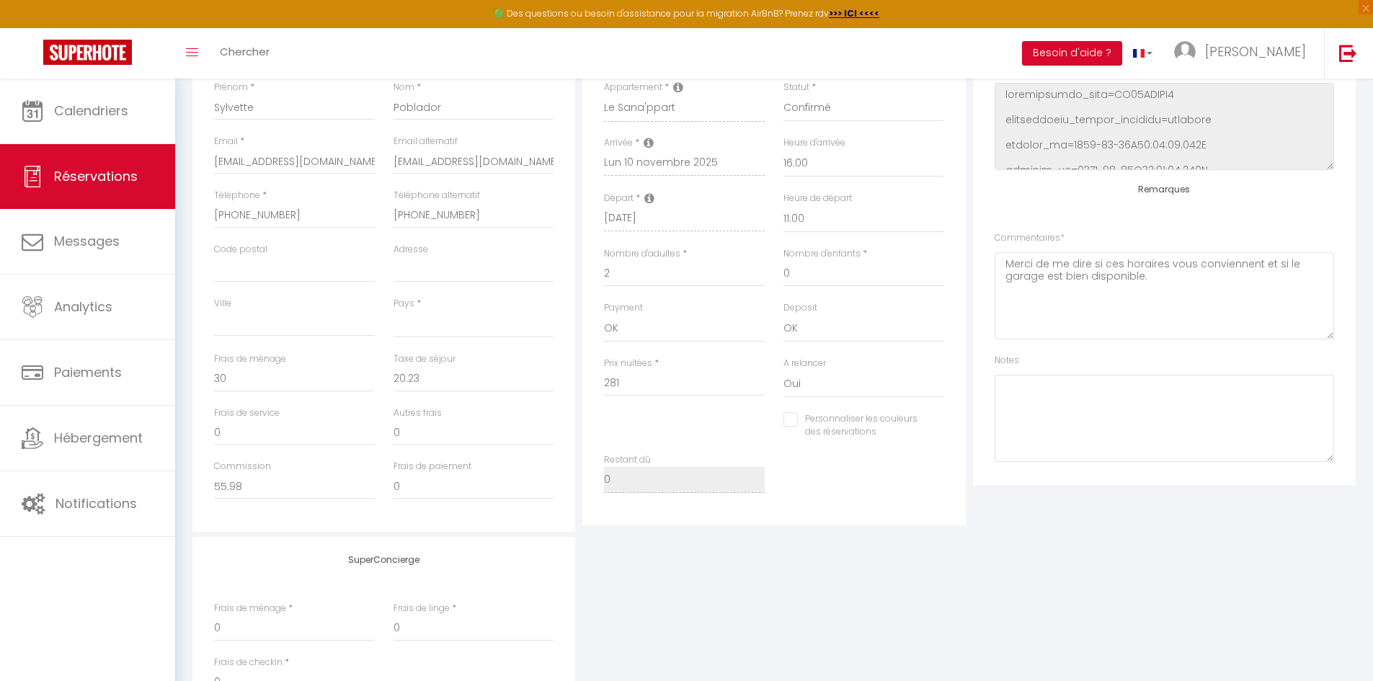
scroll to position [109, 0]
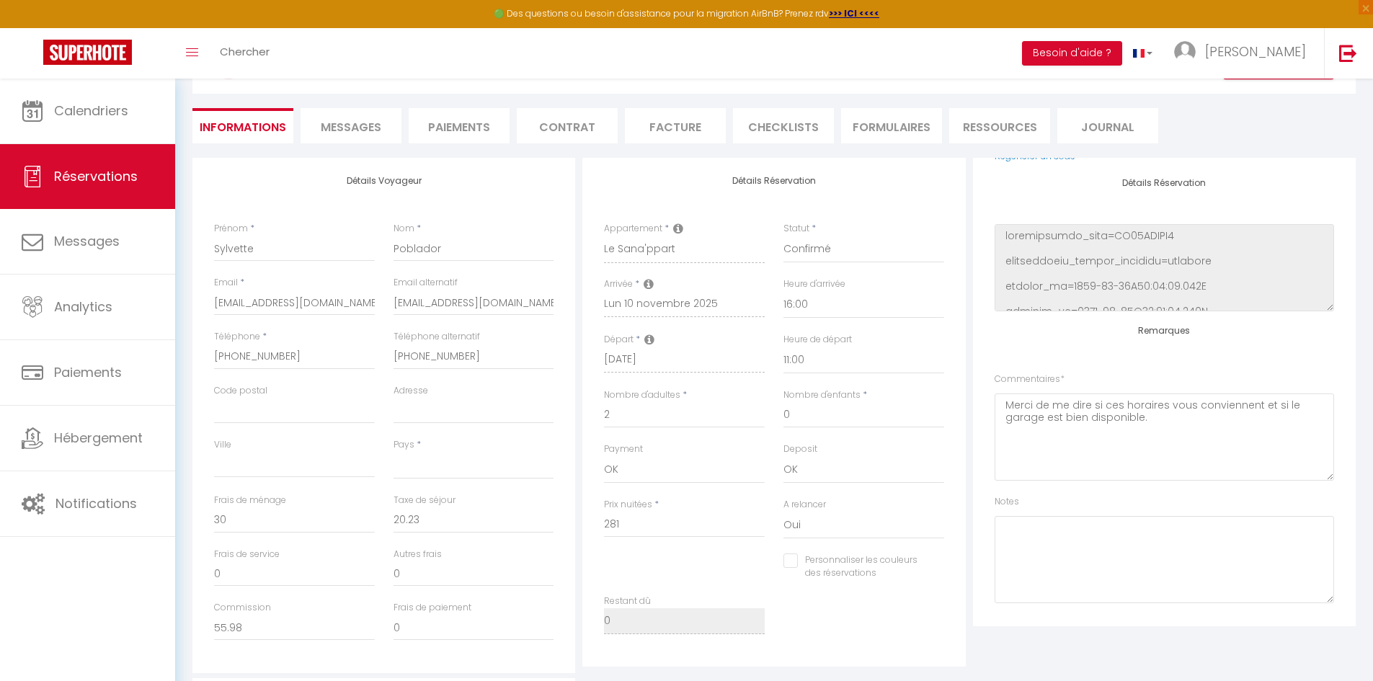
click at [352, 136] on li "Messages" at bounding box center [350, 125] width 101 height 35
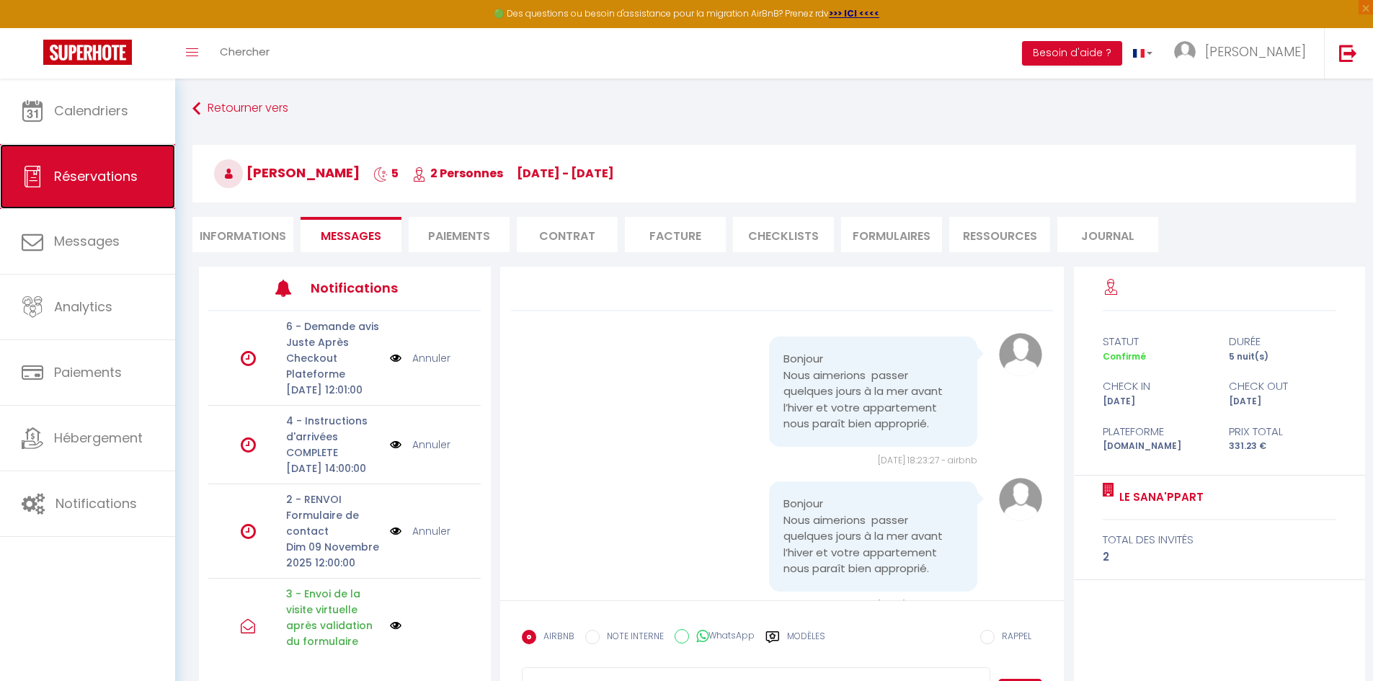
click at [90, 174] on span "Réservations" at bounding box center [96, 176] width 84 height 18
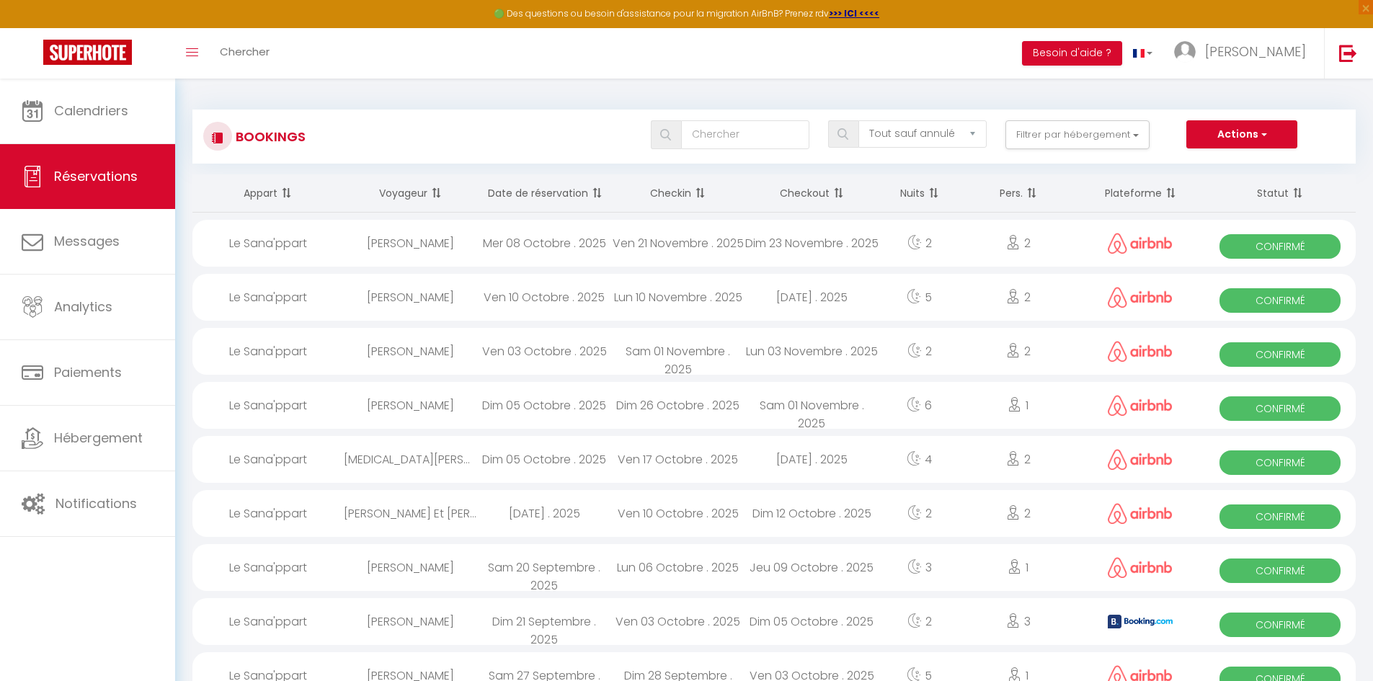
click at [445, 294] on div "[PERSON_NAME]" at bounding box center [411, 297] width 134 height 47
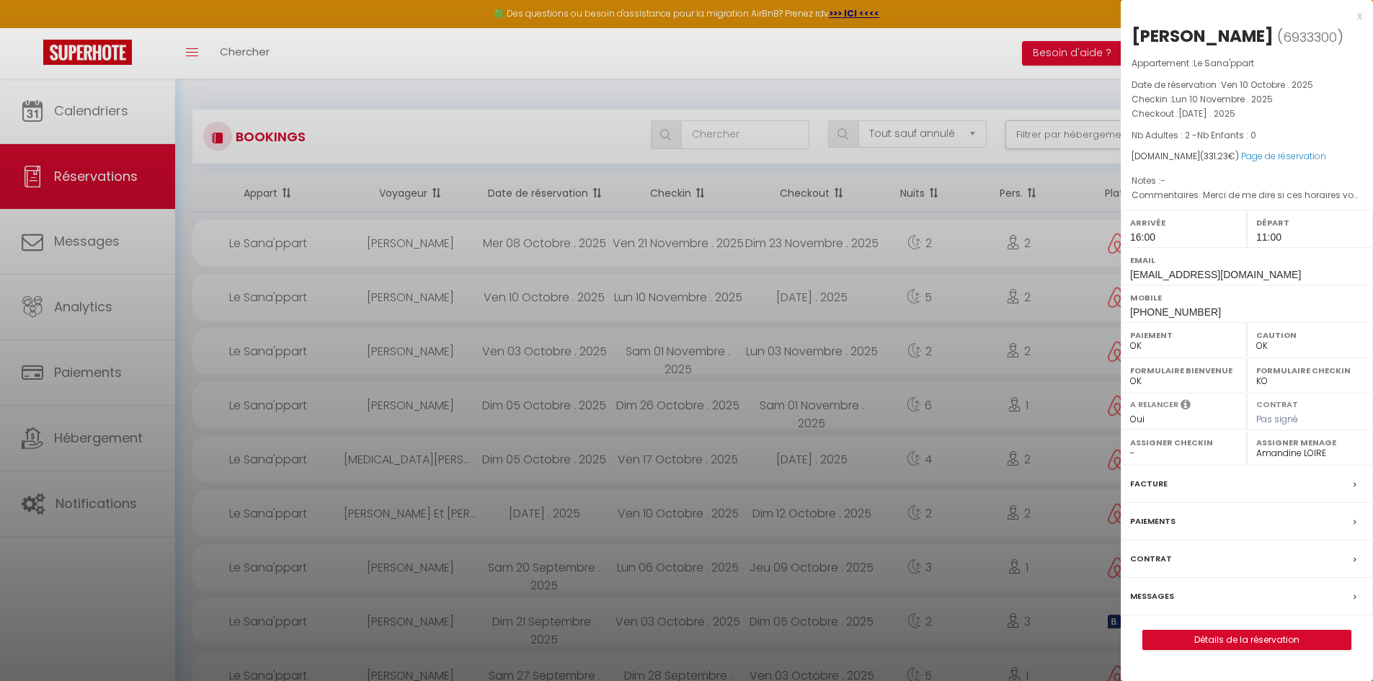
click at [1332, 597] on div "Messages" at bounding box center [1246, 596] width 252 height 37
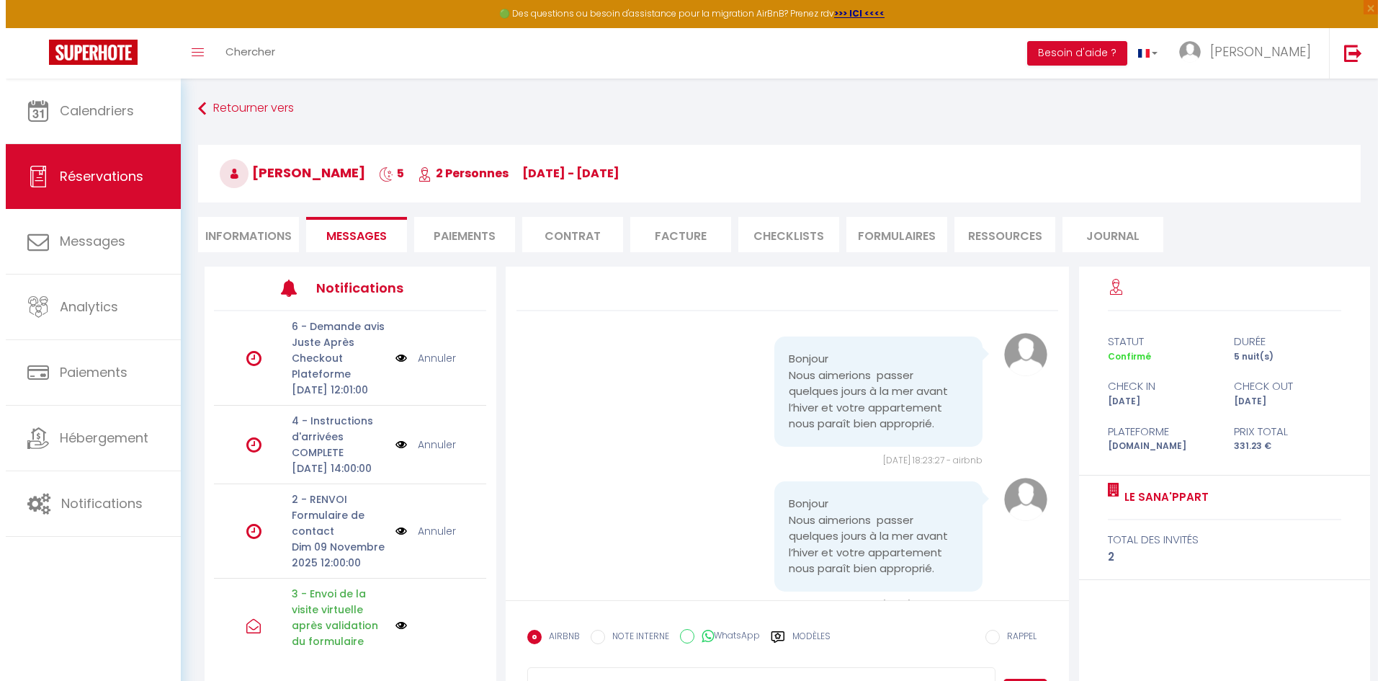
scroll to position [1645, 0]
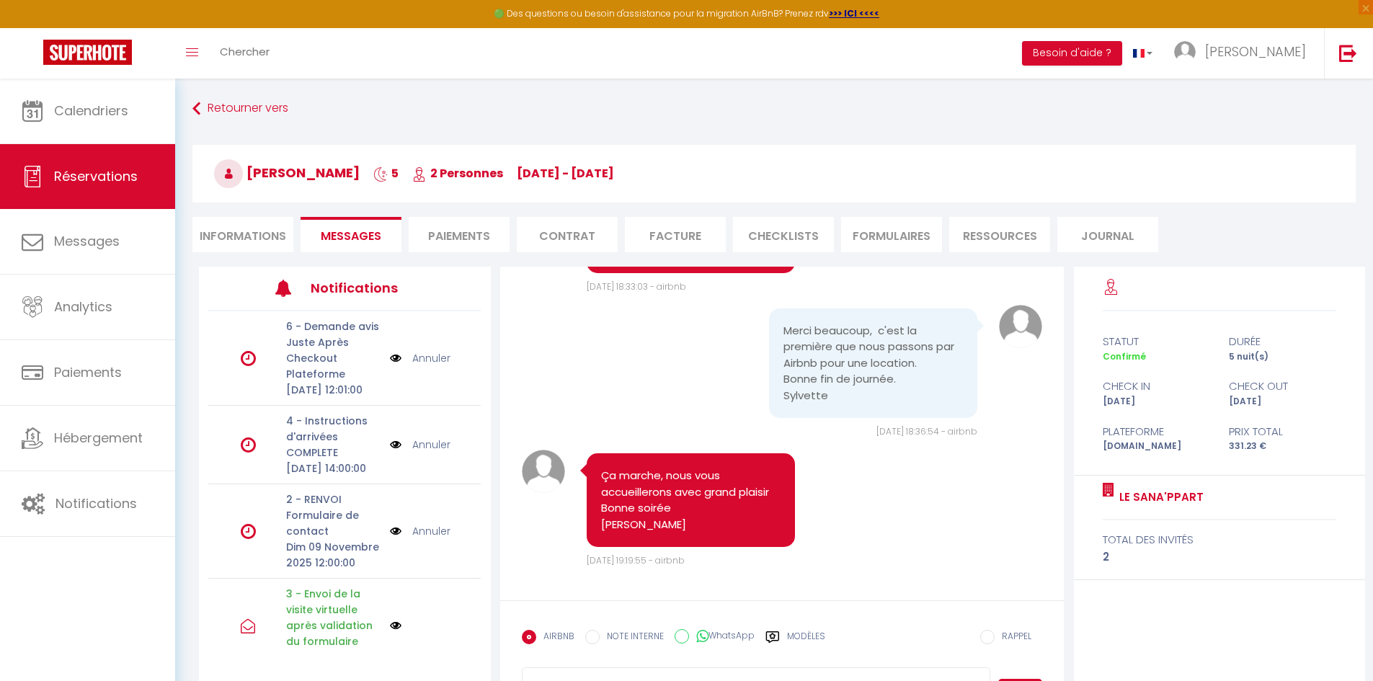
click at [390, 366] on img at bounding box center [396, 358] width 12 height 16
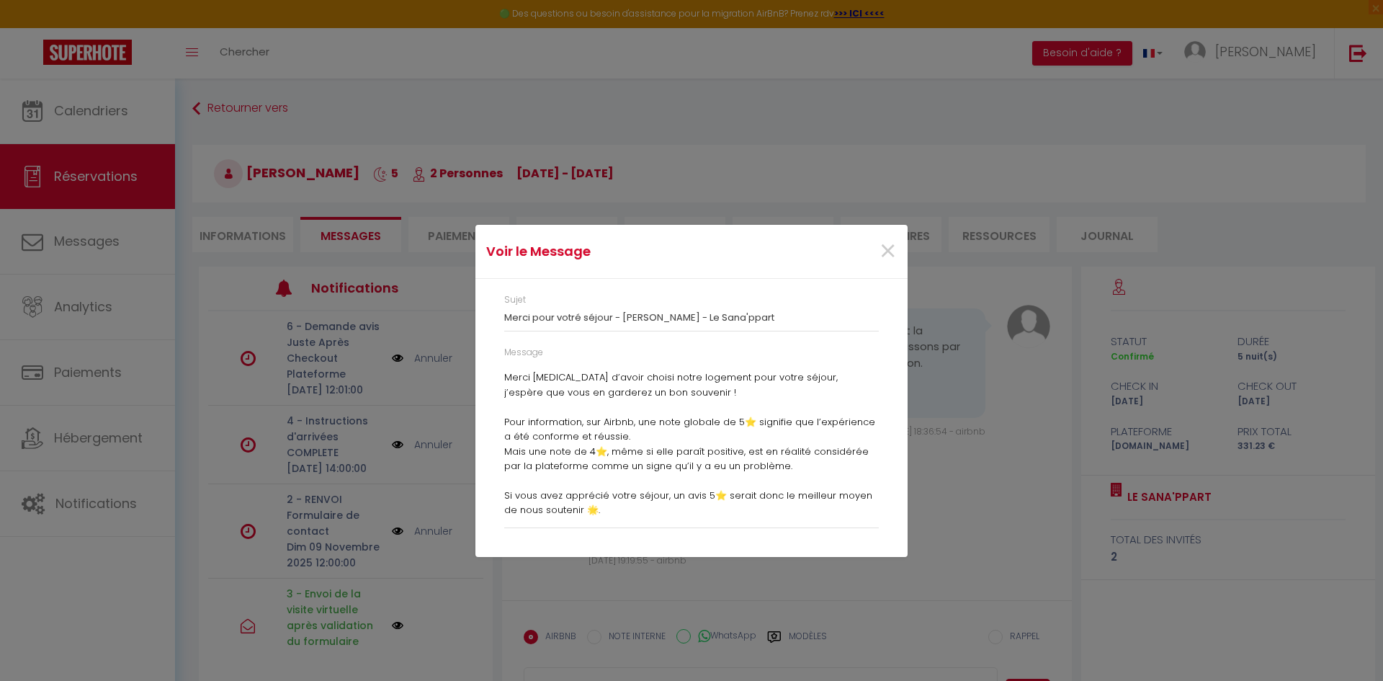
scroll to position [0, 0]
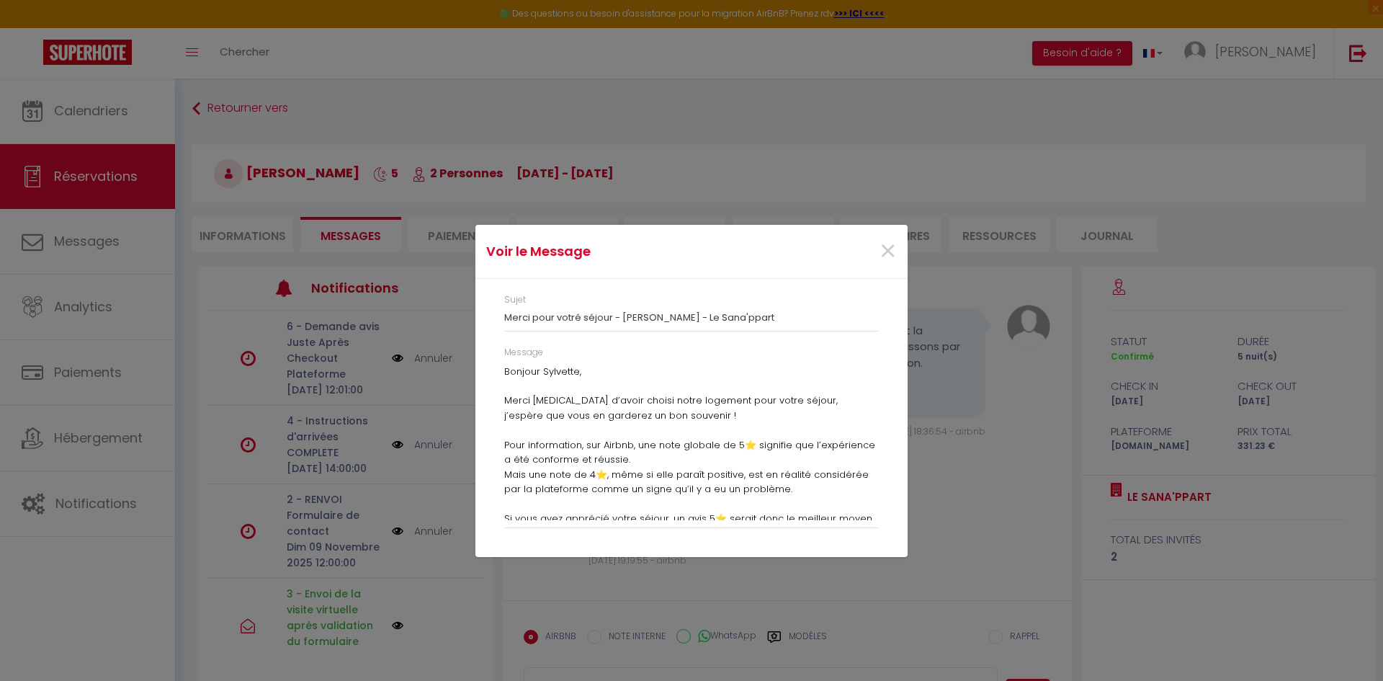
click at [814, 490] on p "Mais une note de 4⭐️, même si elle paraît positive, est en réalité considérée p…" at bounding box center [691, 483] width 375 height 30
click at [797, 487] on p "Mais une note de 4⭐️, même si elle paraît positive, est en réalité considérée p…" at bounding box center [691, 483] width 375 height 30
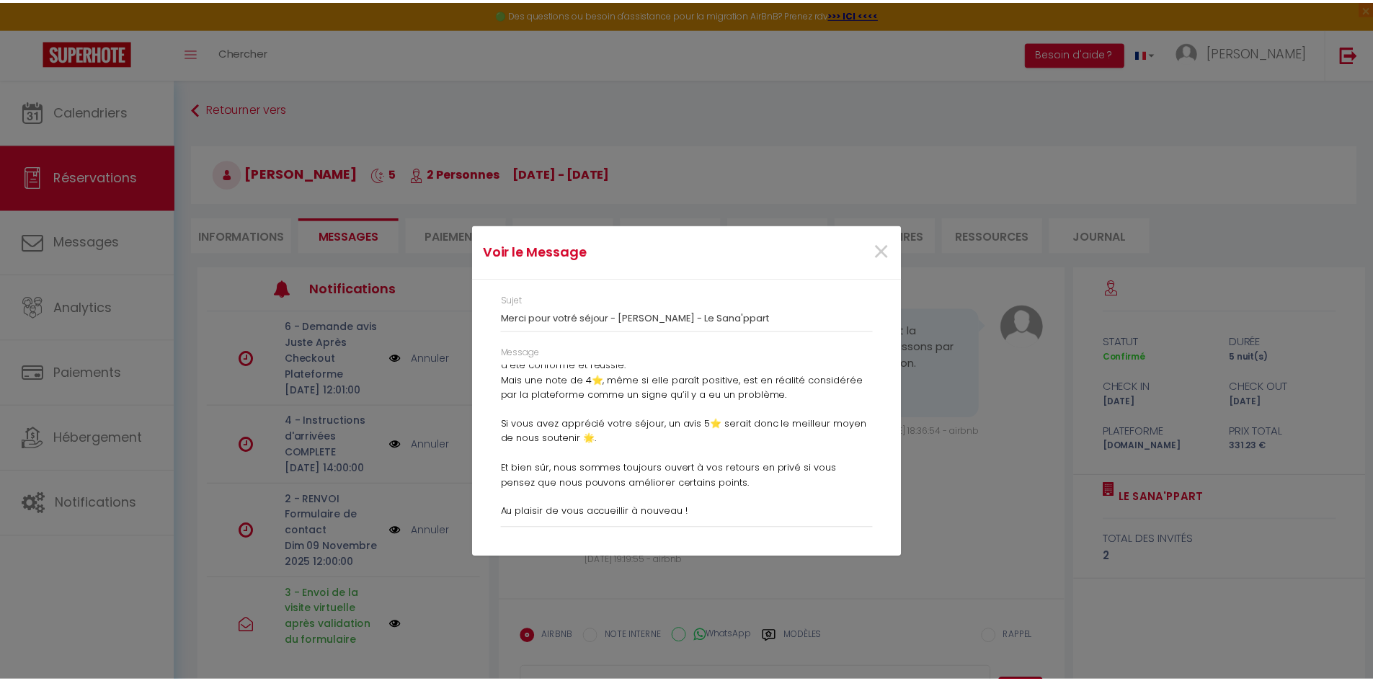
scroll to position [138, 0]
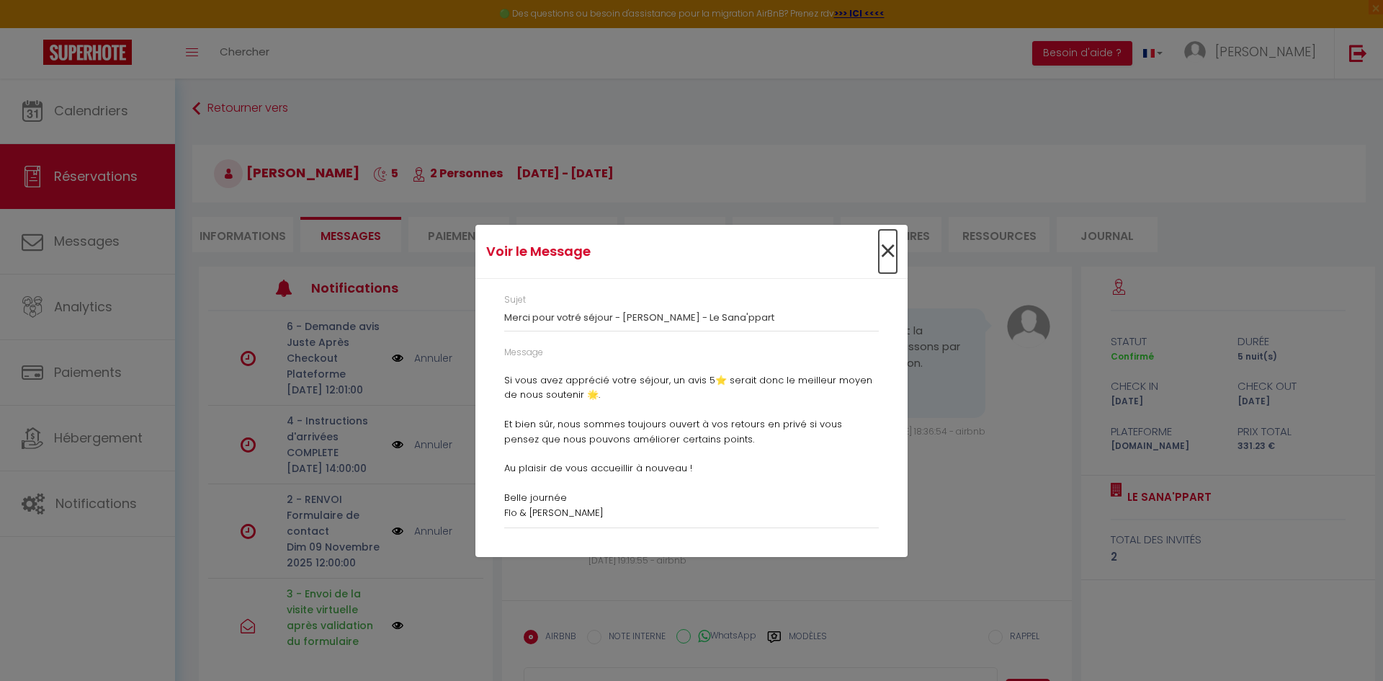
click at [891, 249] on span "×" at bounding box center [888, 251] width 18 height 43
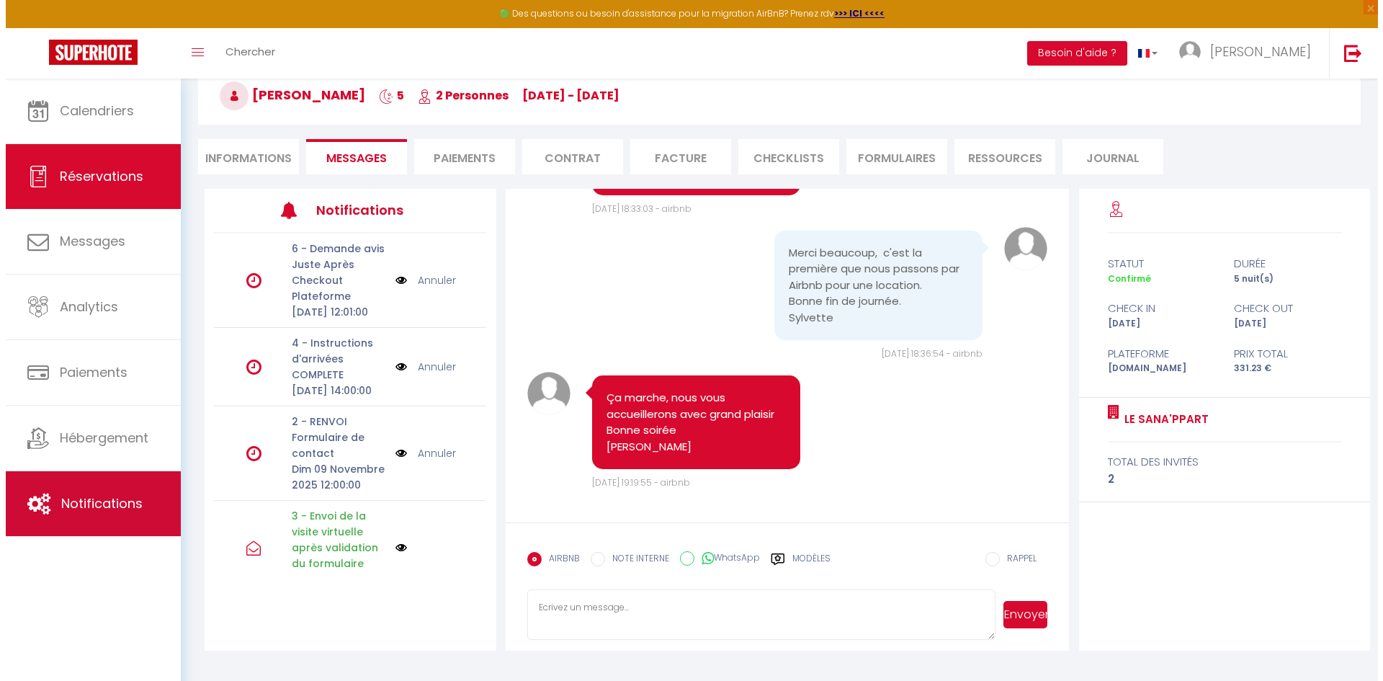
scroll to position [79, 0]
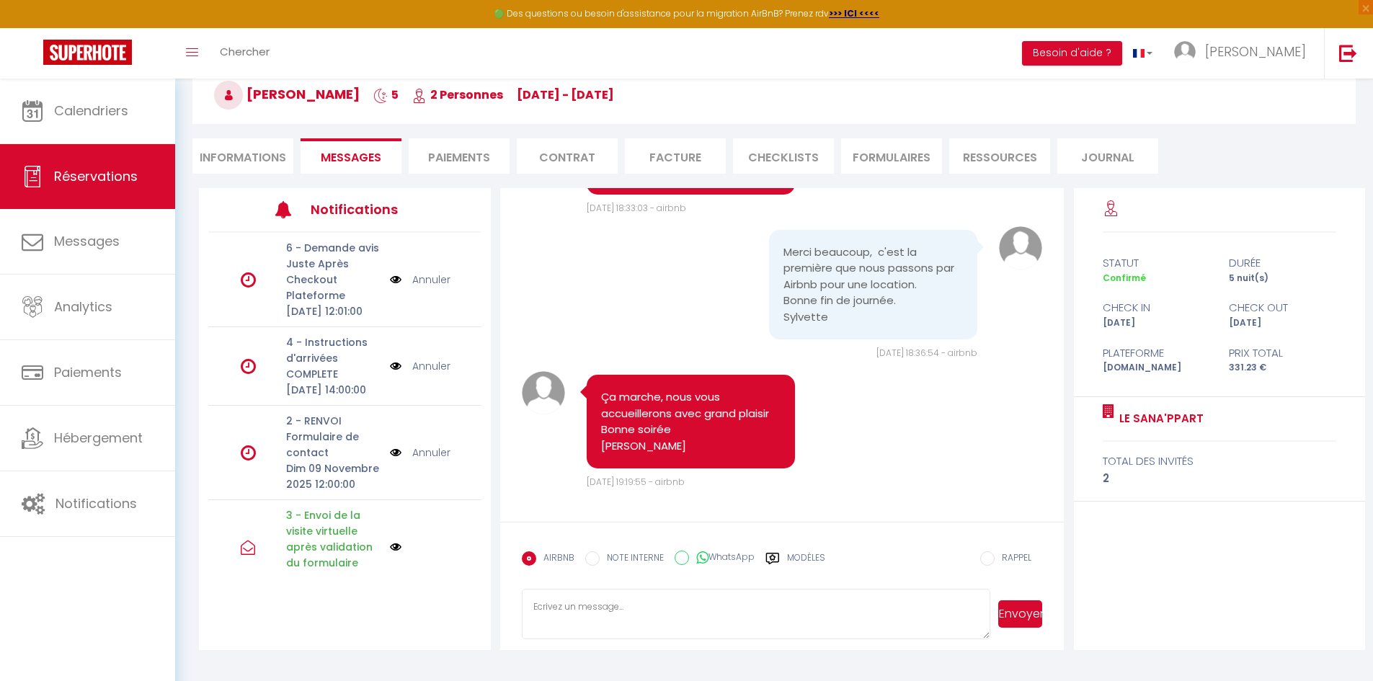
click at [390, 374] on img at bounding box center [396, 366] width 12 height 16
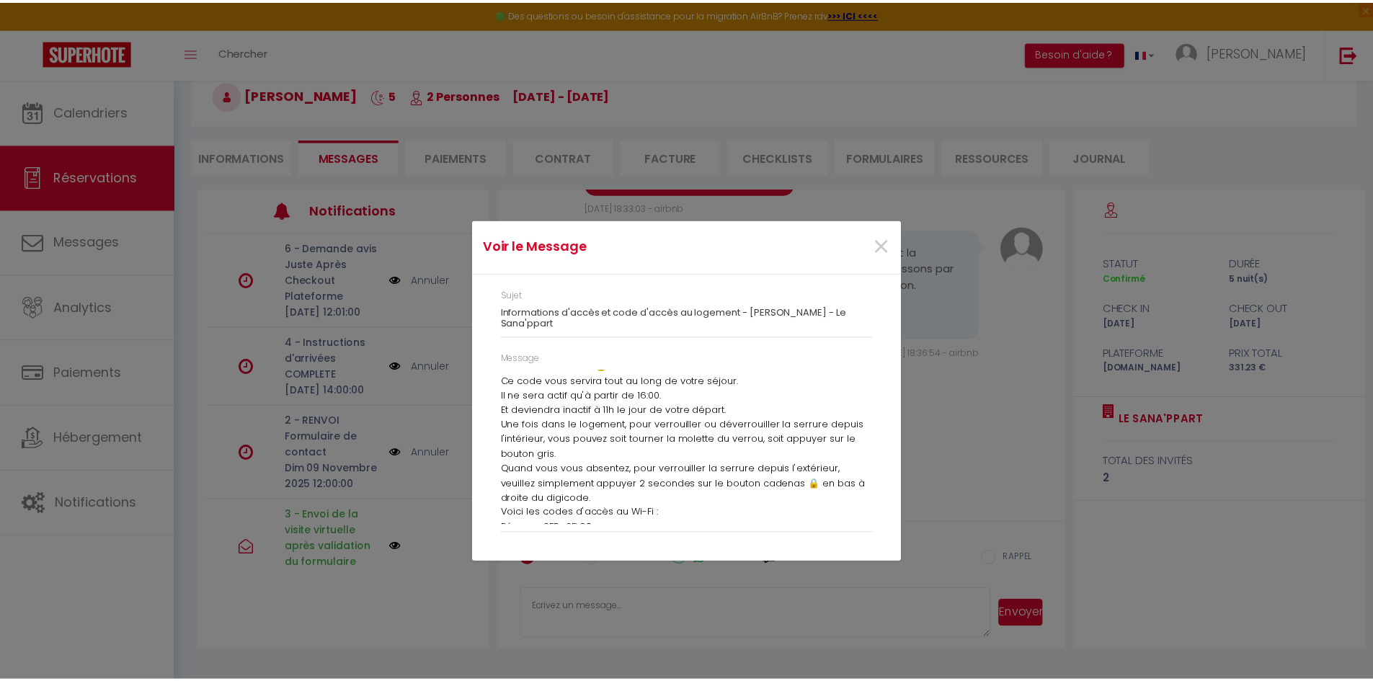
scroll to position [727, 0]
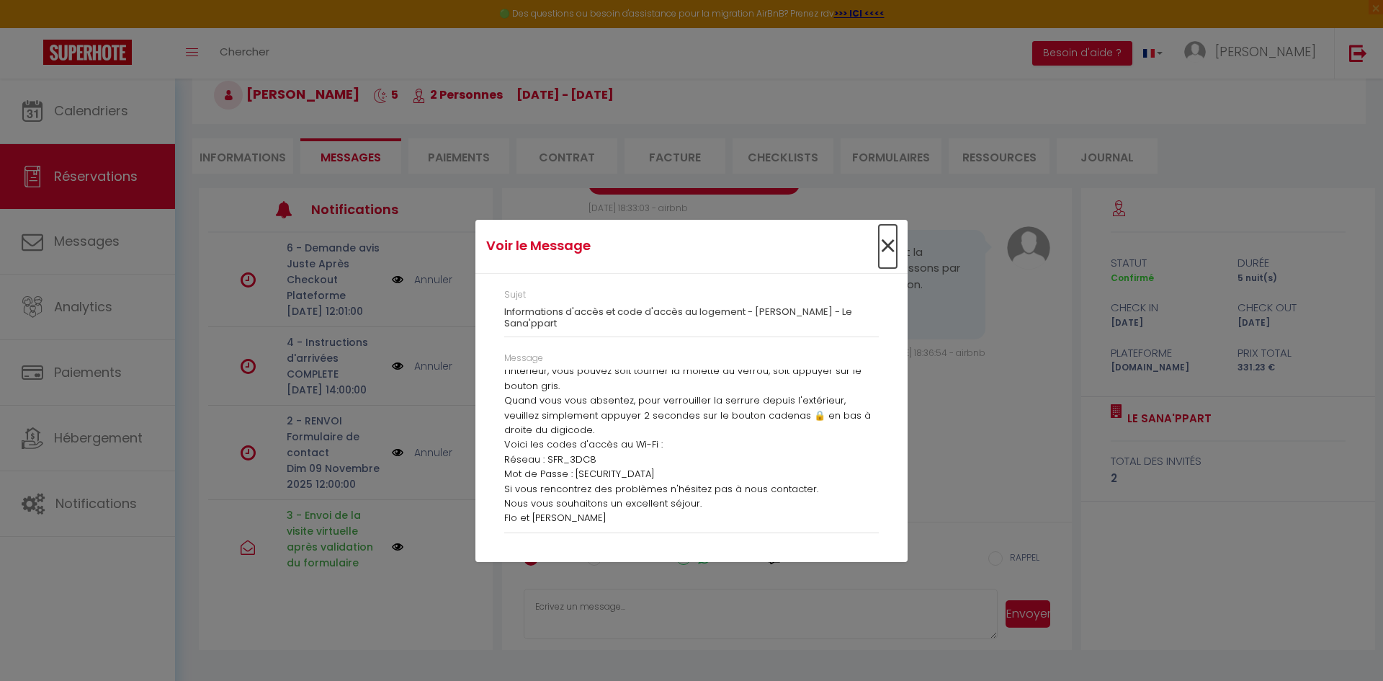
click at [886, 244] on span "×" at bounding box center [888, 246] width 18 height 43
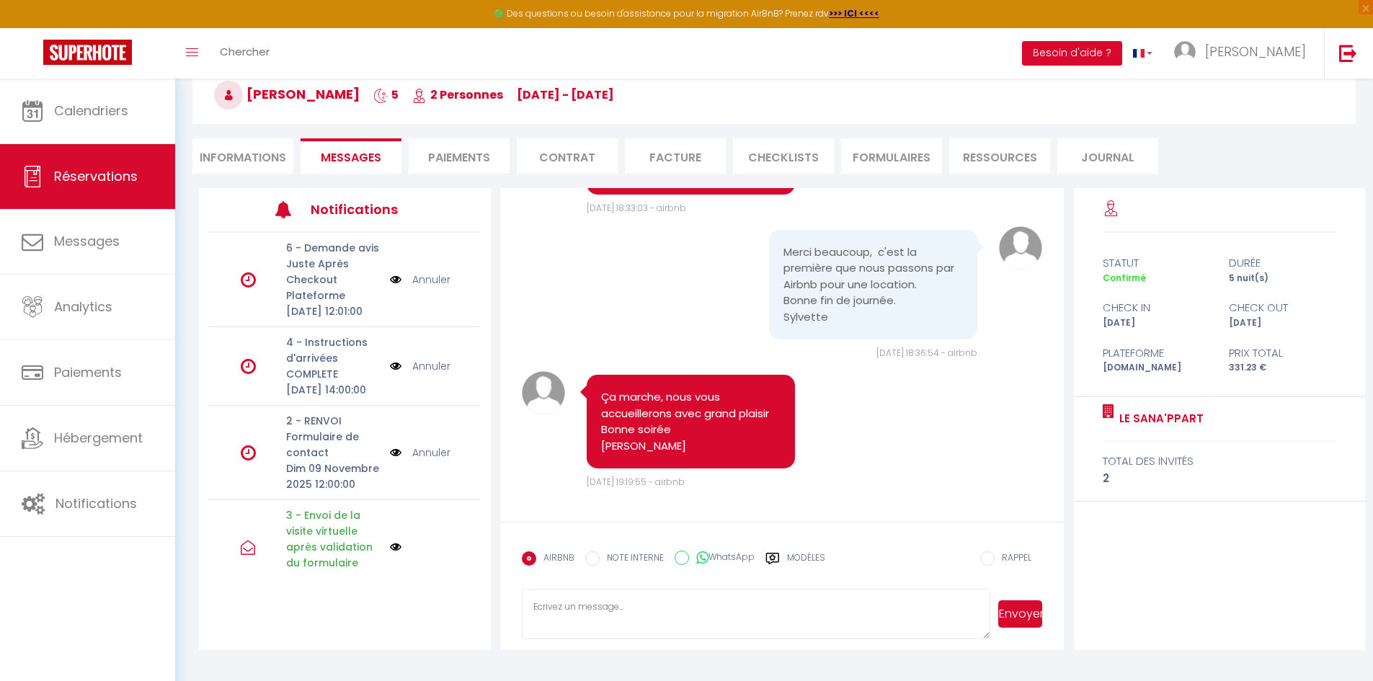
scroll to position [1357, 0]
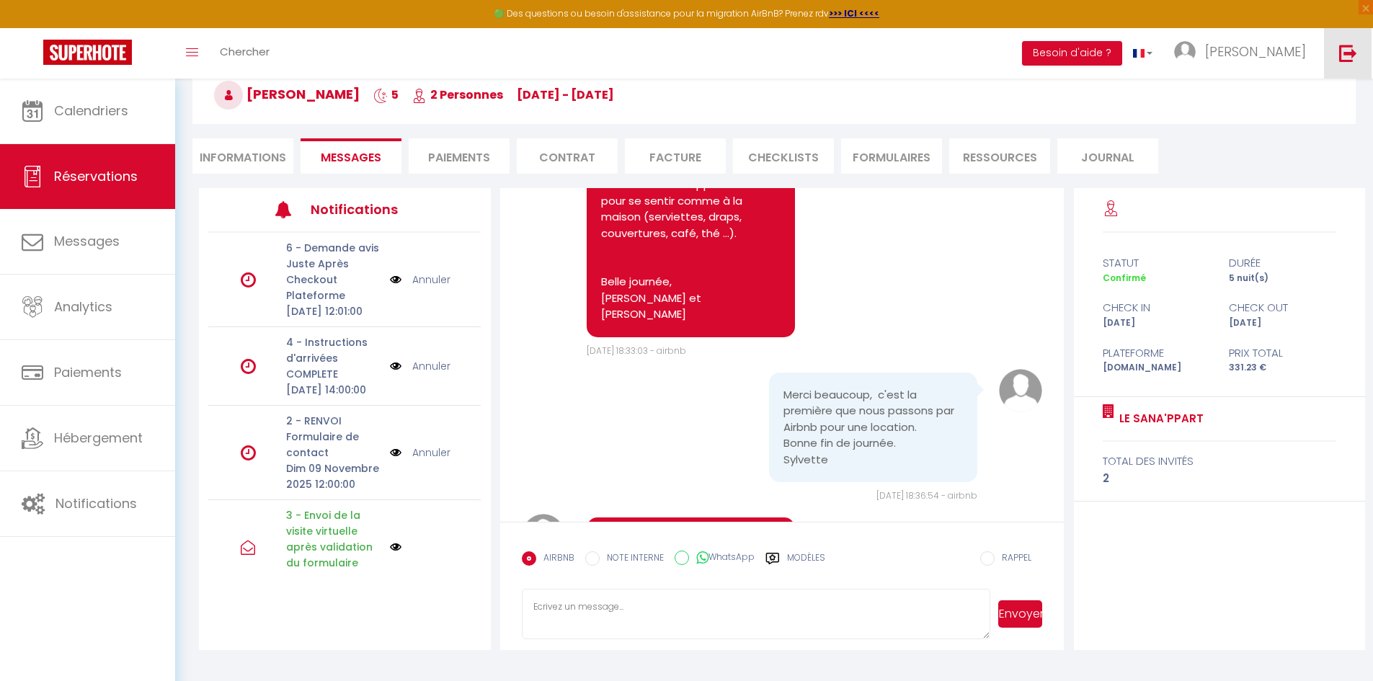
click at [1347, 55] on img at bounding box center [1348, 53] width 18 height 18
